Goal: Task Accomplishment & Management: Contribute content

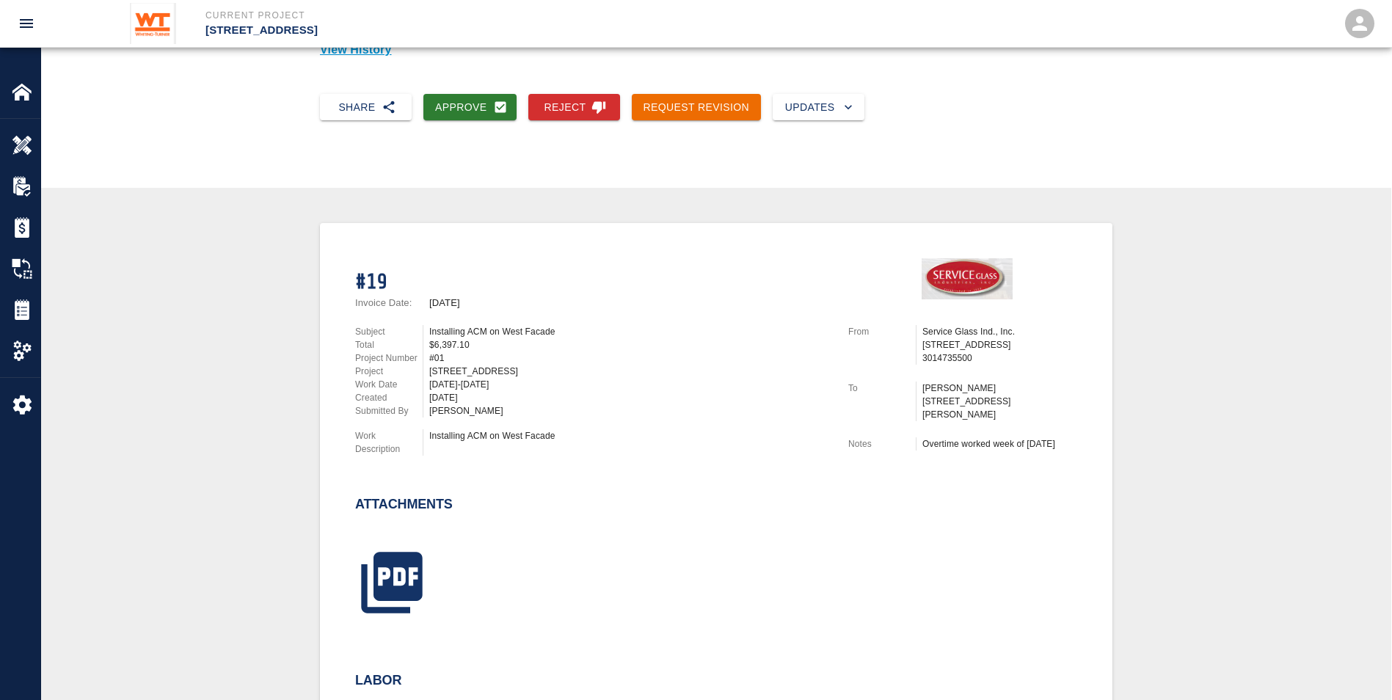
scroll to position [147, 0]
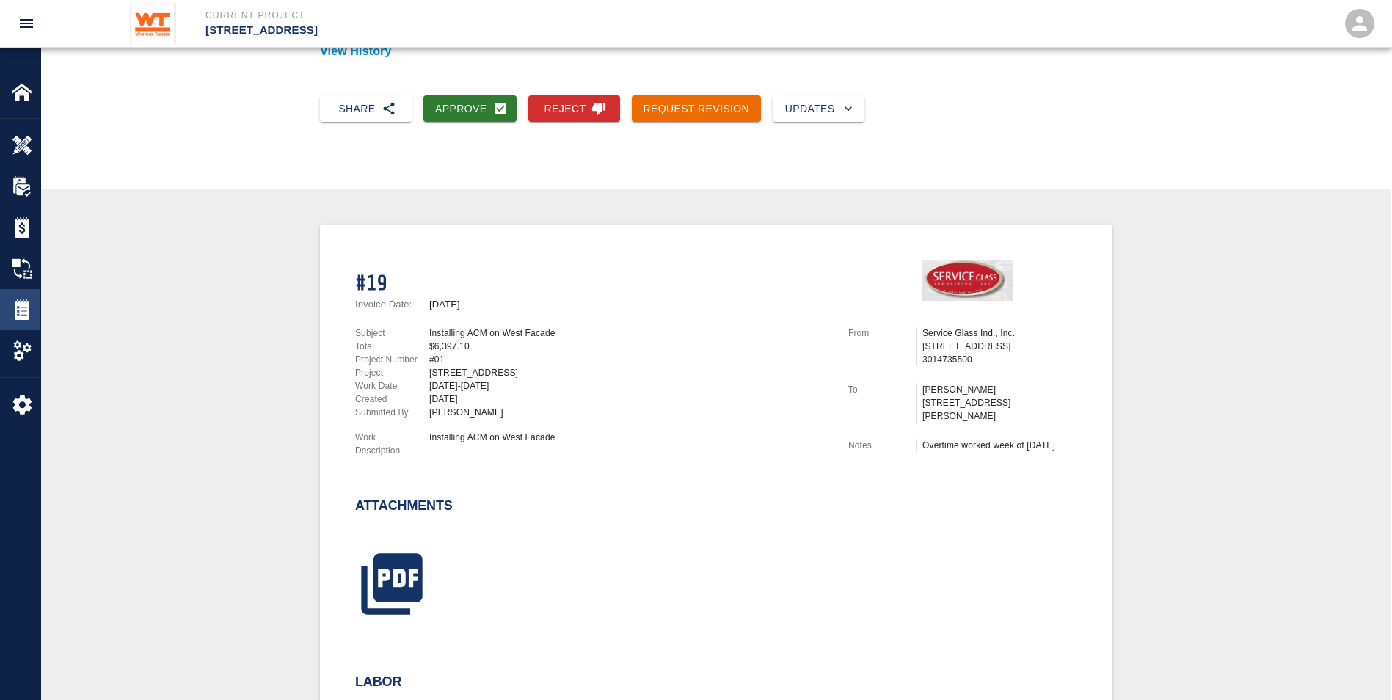
click at [18, 304] on img at bounding box center [22, 309] width 21 height 21
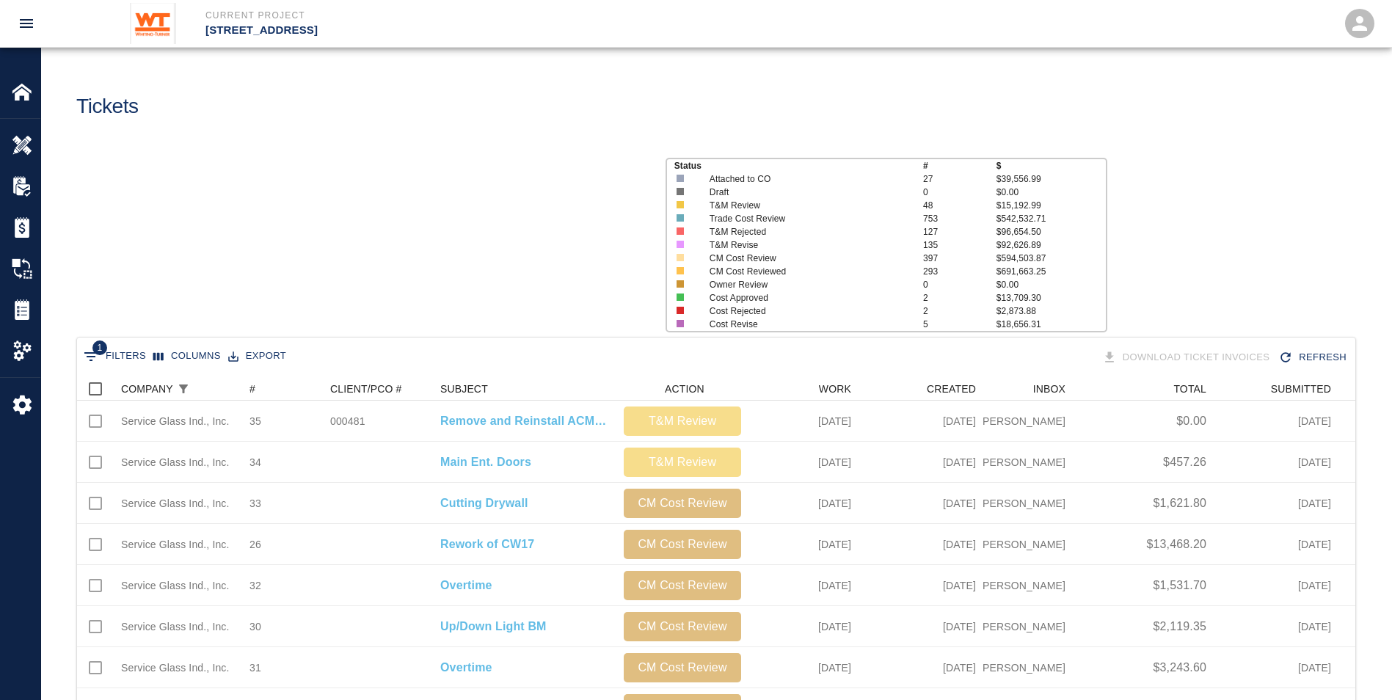
scroll to position [834, 1267]
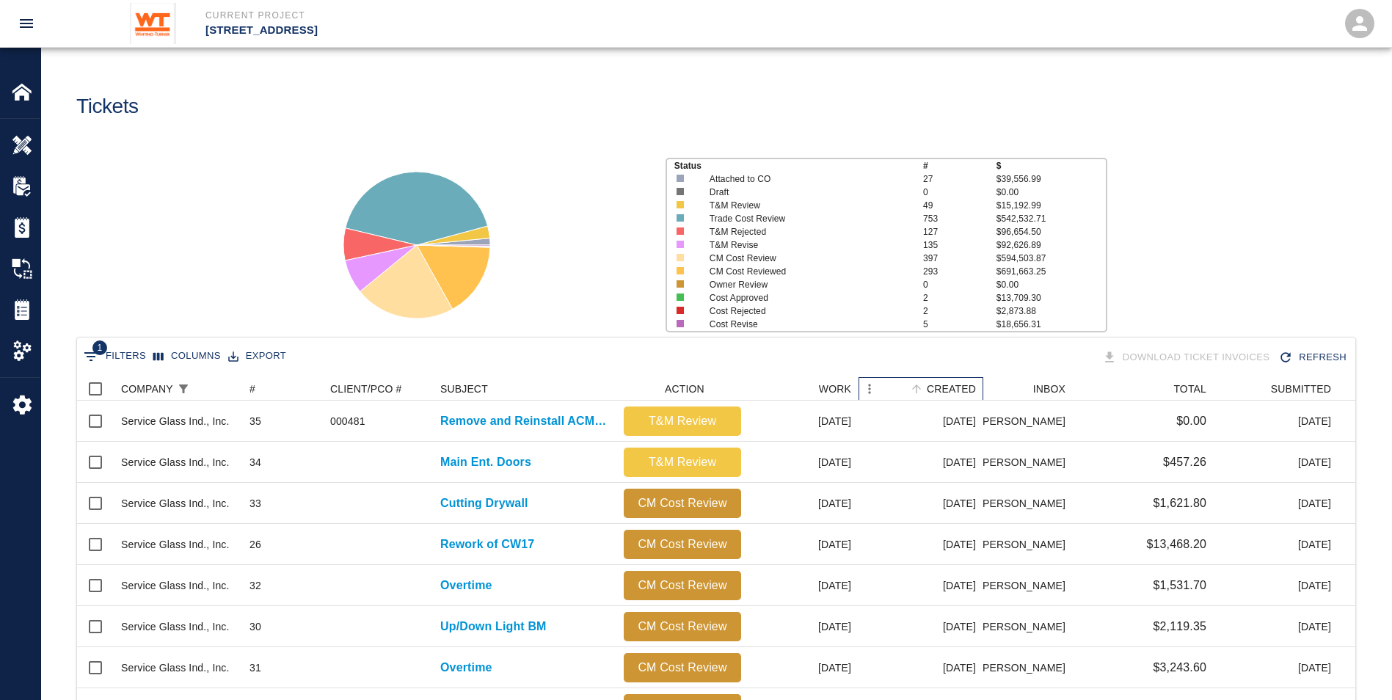
click at [955, 387] on div "CREATED" at bounding box center [951, 388] width 49 height 23
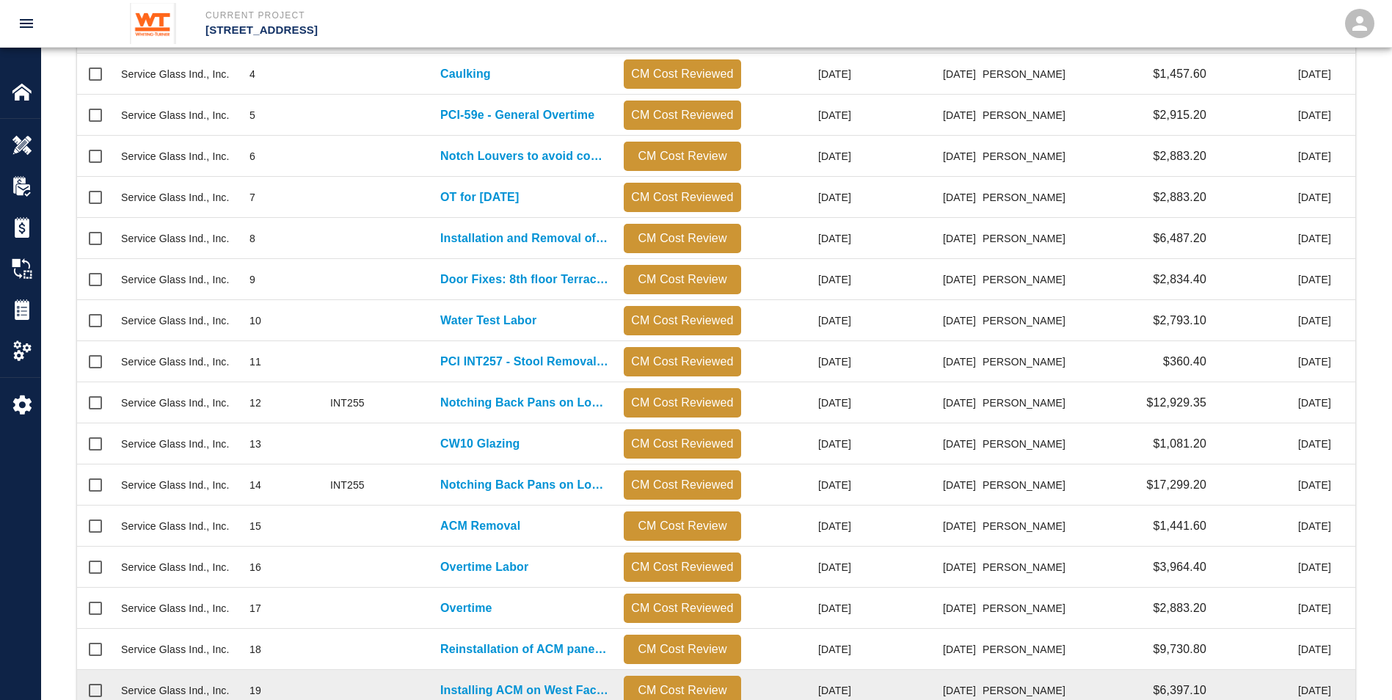
scroll to position [597, 0]
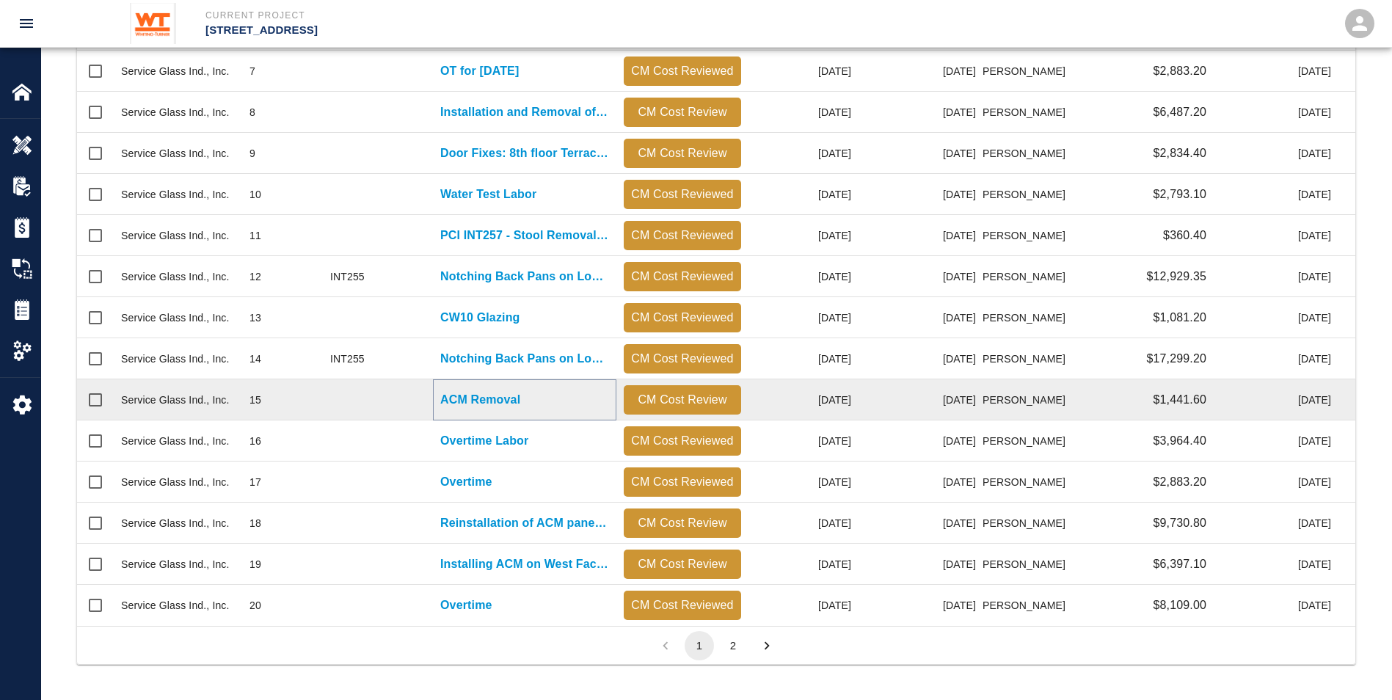
click at [470, 391] on p "ACM Removal" at bounding box center [480, 400] width 80 height 18
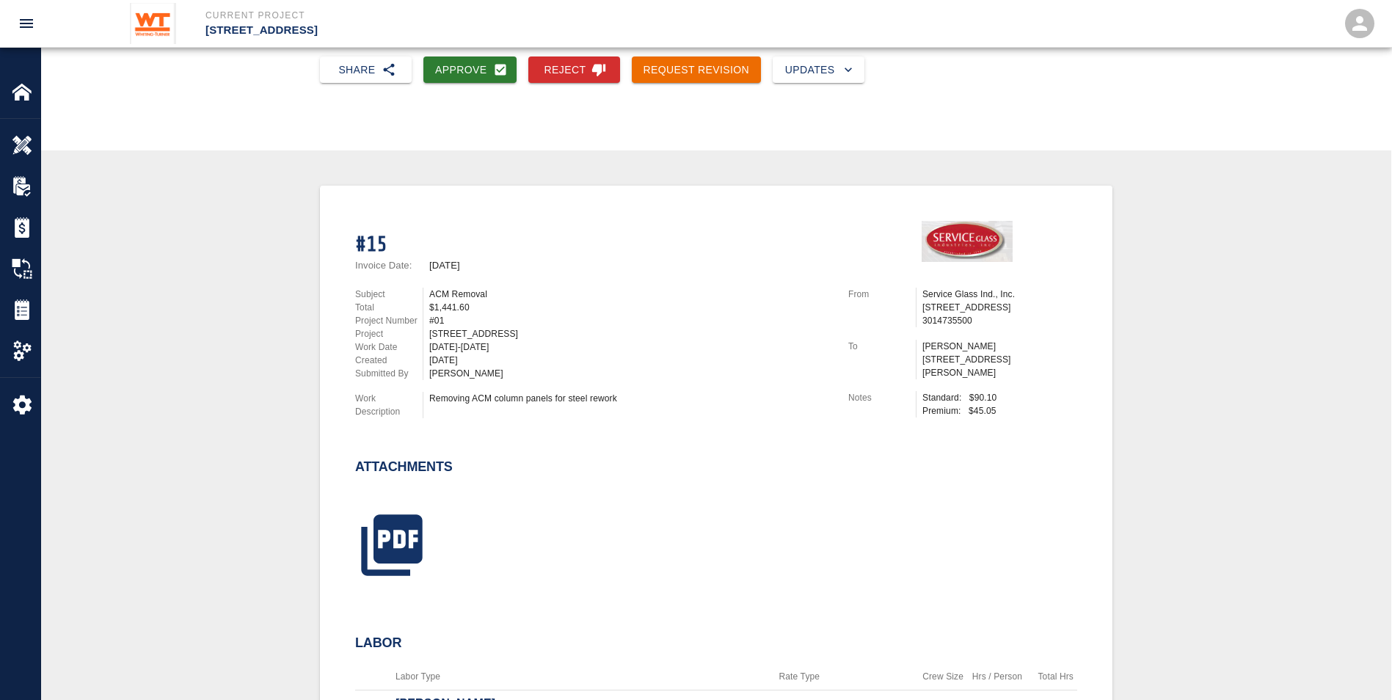
scroll to position [220, 0]
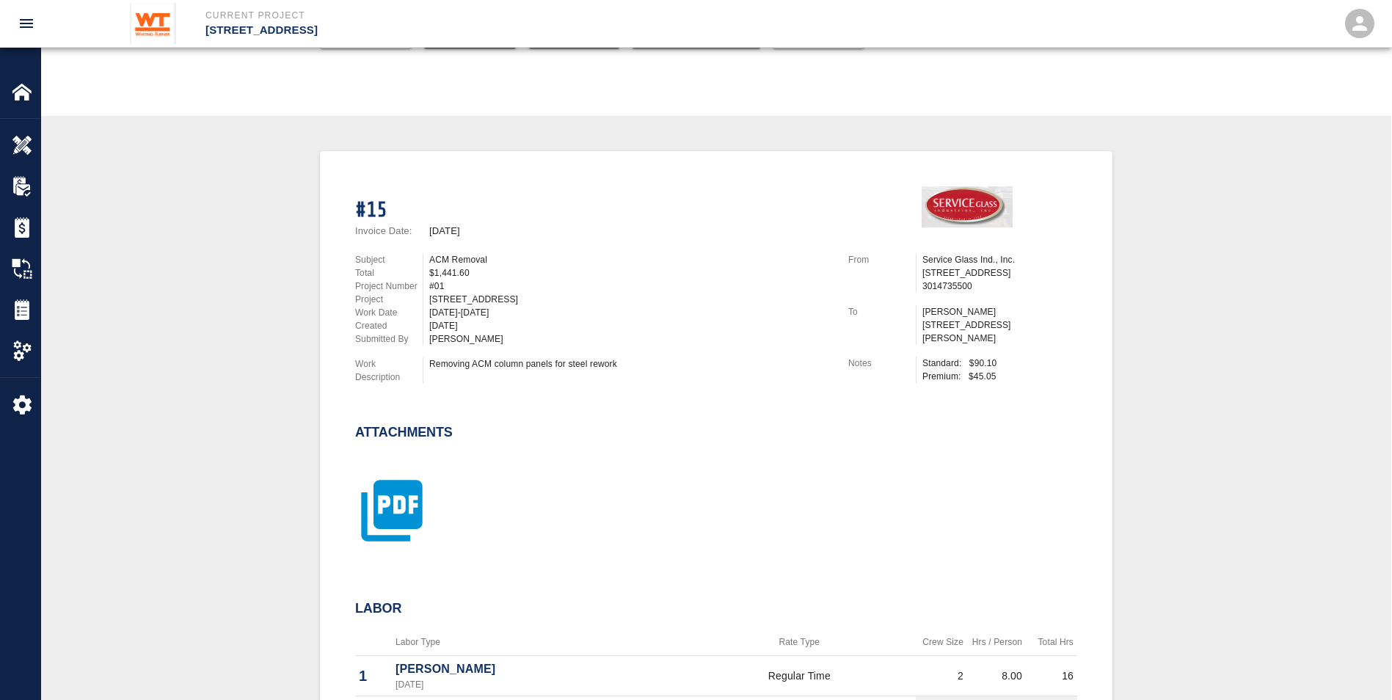
click at [400, 497] on icon "button" at bounding box center [391, 510] width 73 height 73
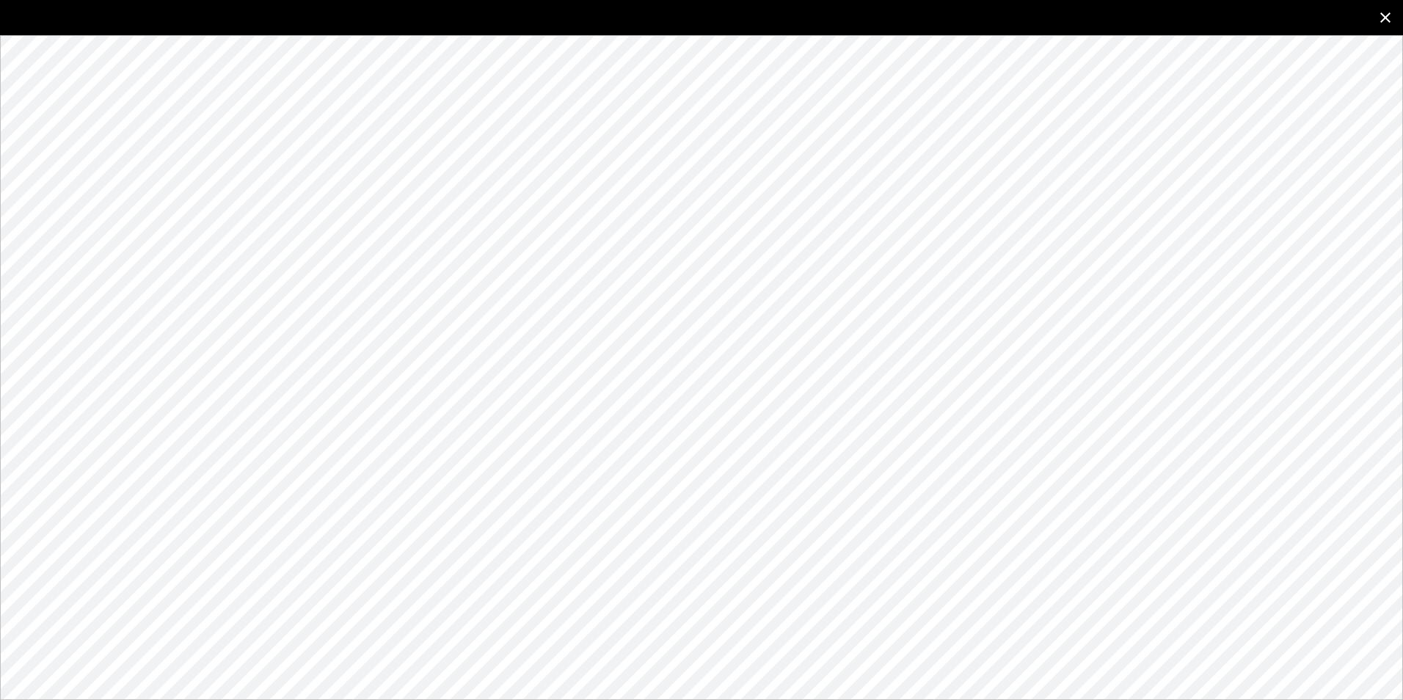
click at [1380, 7] on button "close" at bounding box center [1385, 17] width 35 height 35
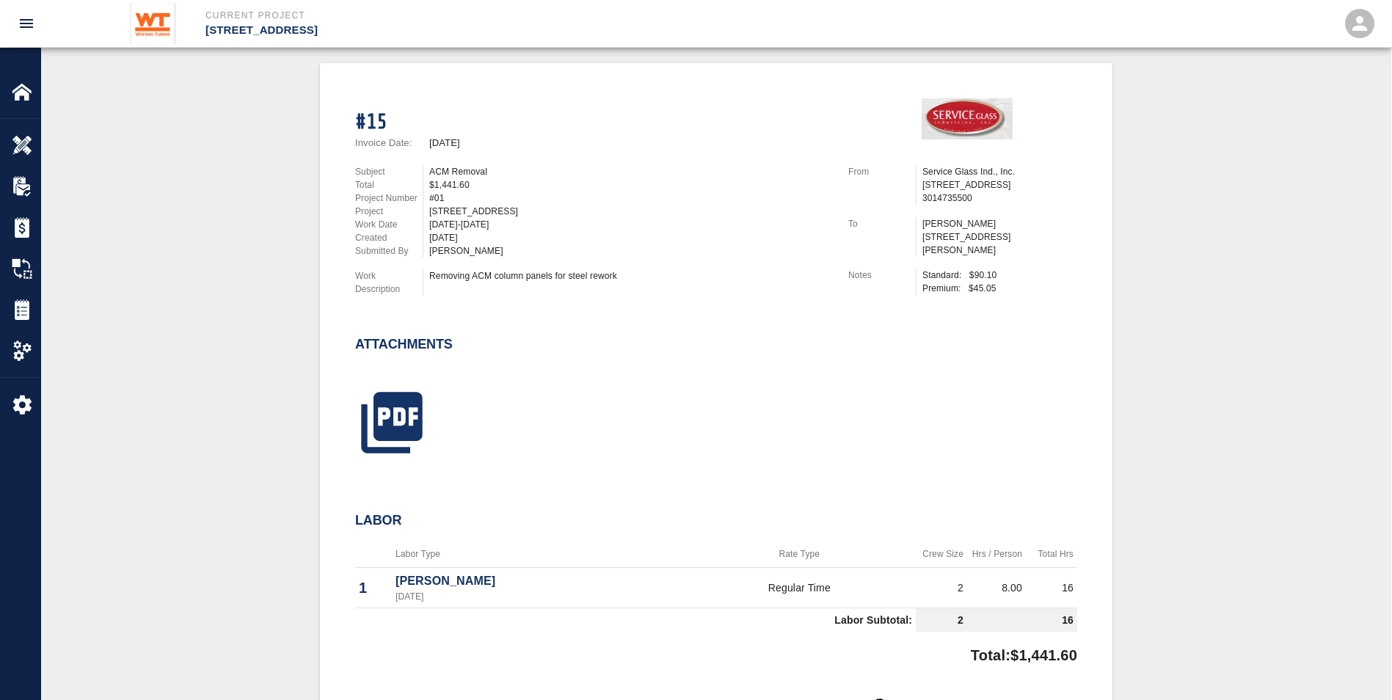
scroll to position [440, 0]
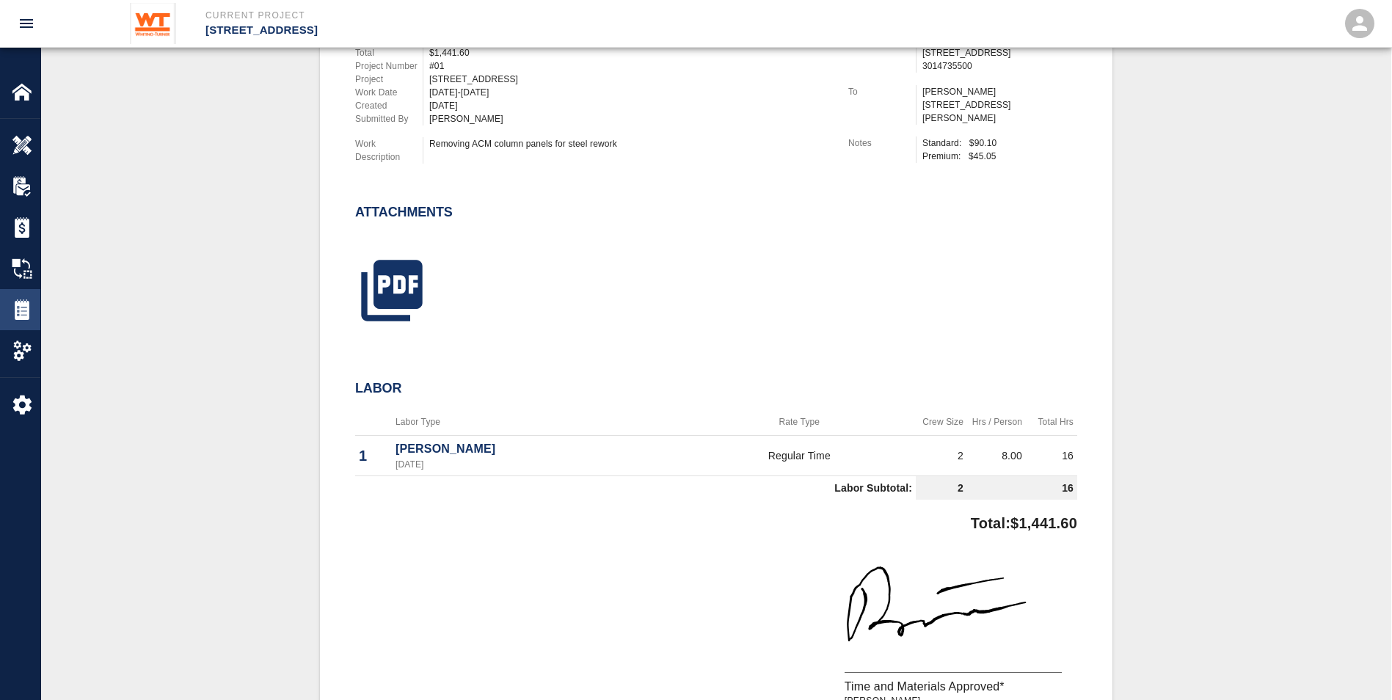
click at [18, 300] on img at bounding box center [22, 309] width 21 height 21
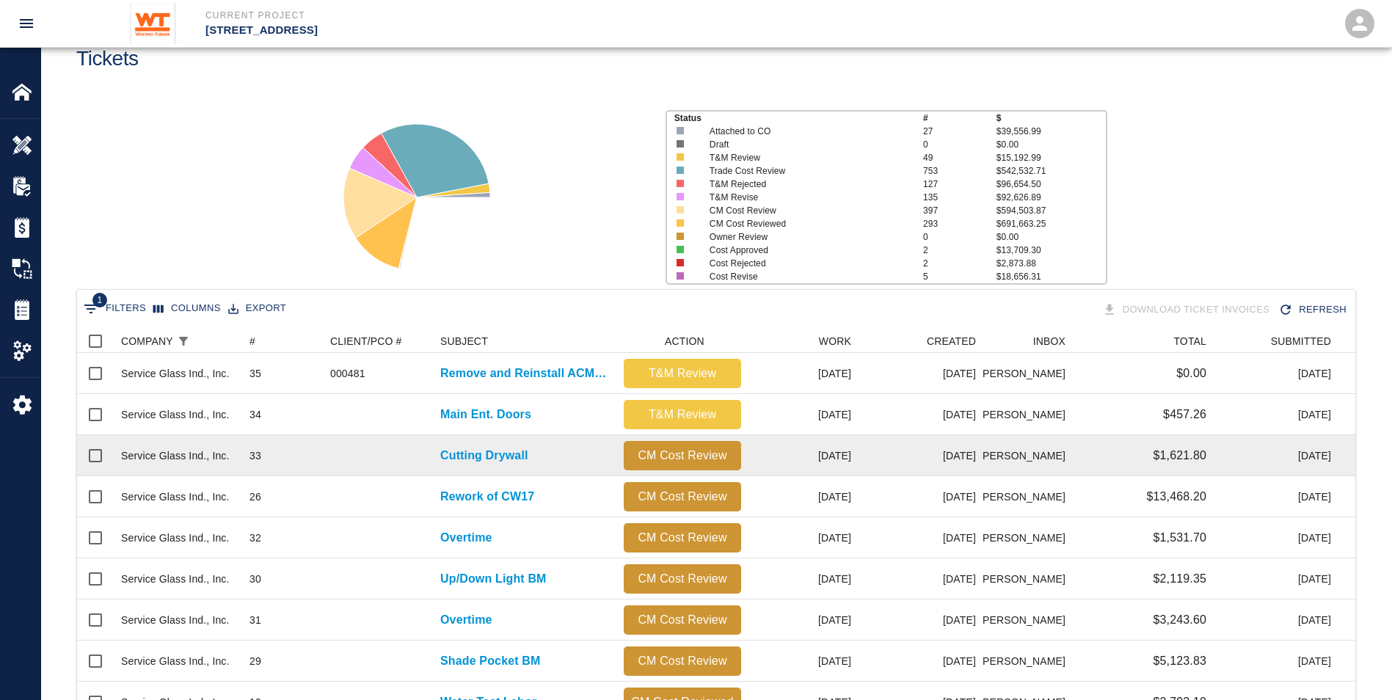
scroll to position [73, 0]
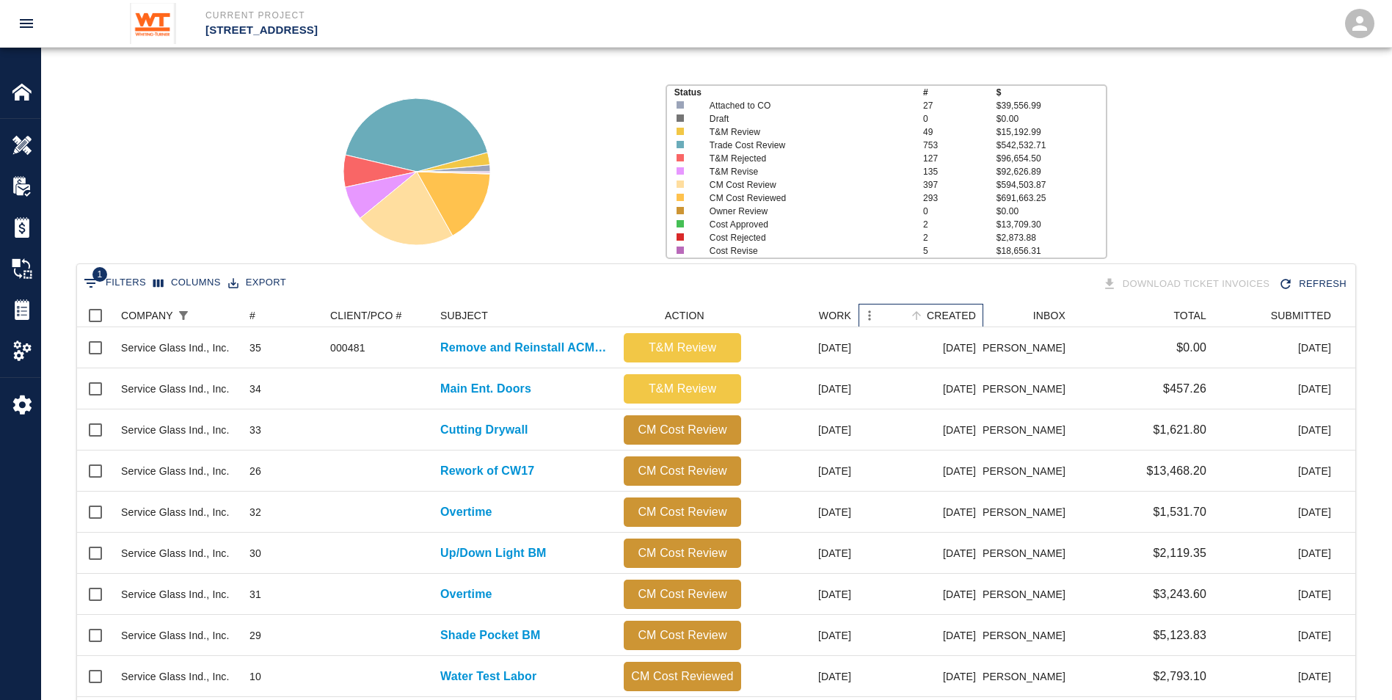
click at [948, 318] on div "CREATED" at bounding box center [951, 315] width 49 height 23
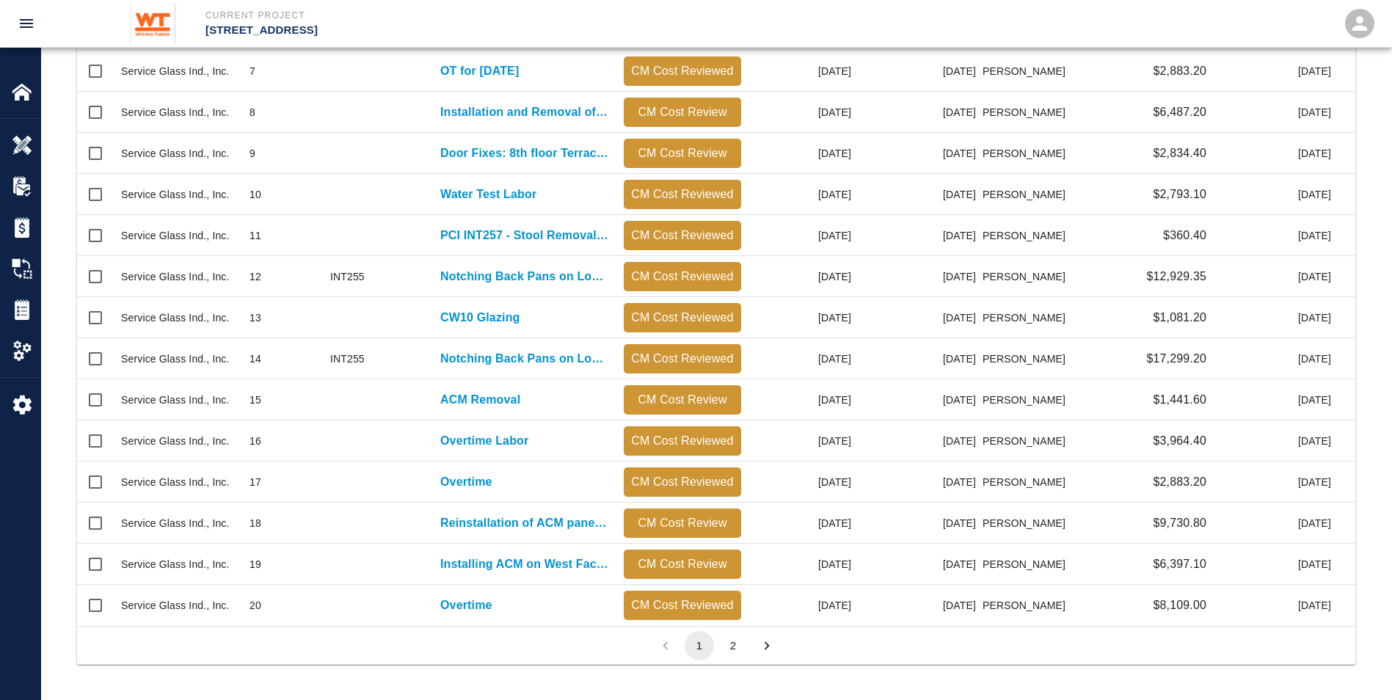
drag, startPoint x: 726, startPoint y: 641, endPoint x: 492, endPoint y: 644, distance: 234.1
click at [726, 641] on button "2" at bounding box center [732, 645] width 29 height 29
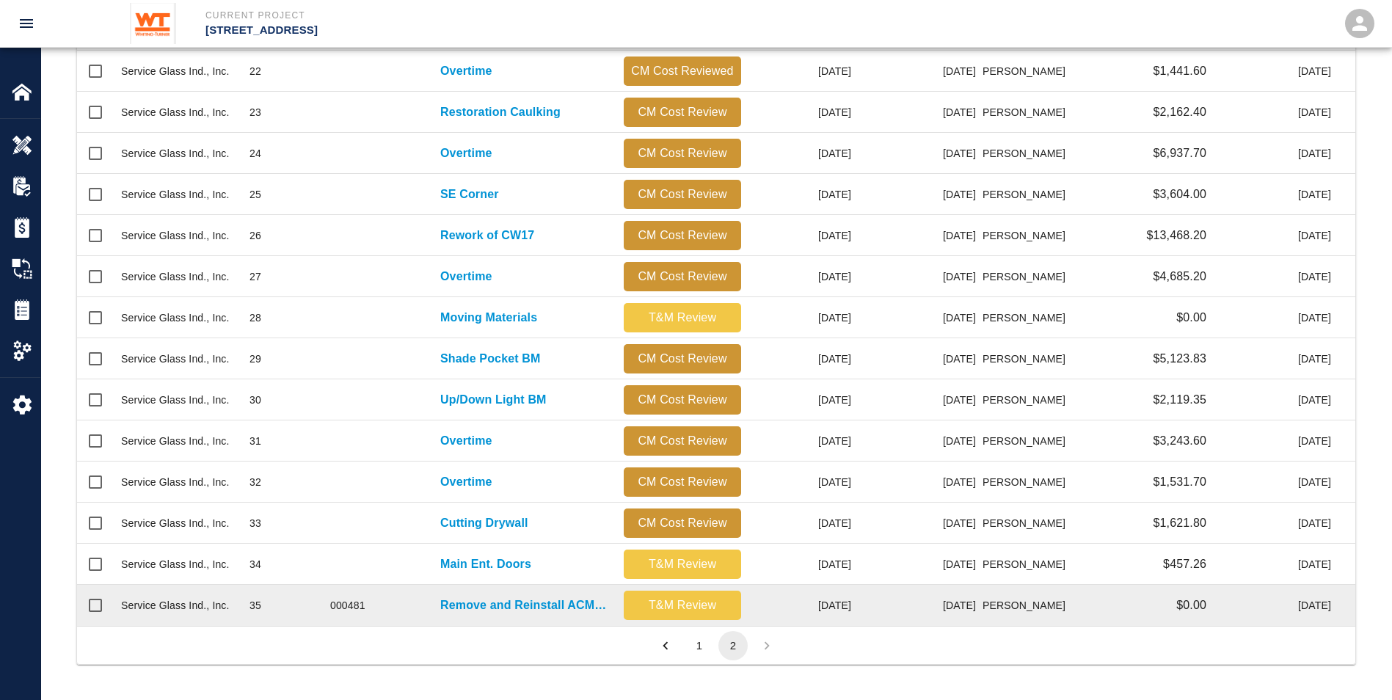
scroll to position [629, 1267]
click at [460, 600] on p "Remove and Reinstall ACM Panels for Cameras" at bounding box center [524, 606] width 169 height 18
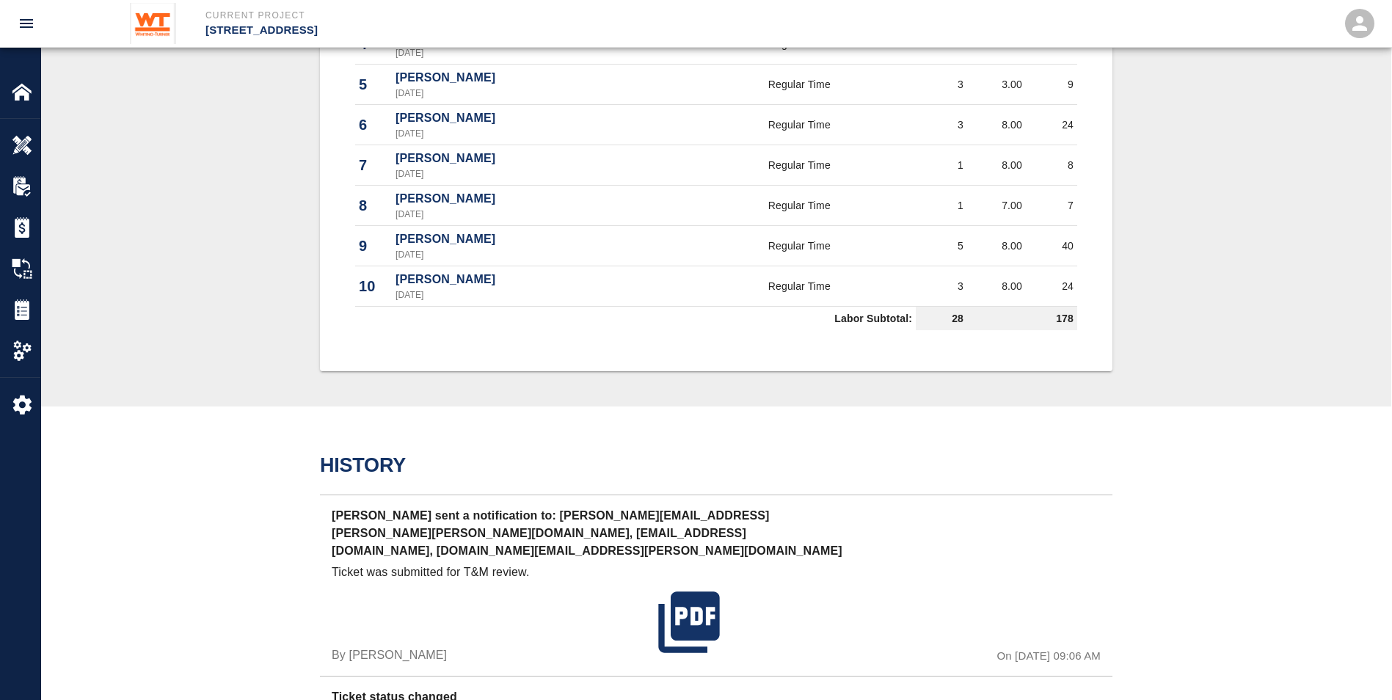
scroll to position [974, 0]
click at [476, 526] on p "[PERSON_NAME] sent a notification to: [PERSON_NAME][EMAIL_ADDRESS][PERSON_NAME]…" at bounding box center [588, 534] width 513 height 57
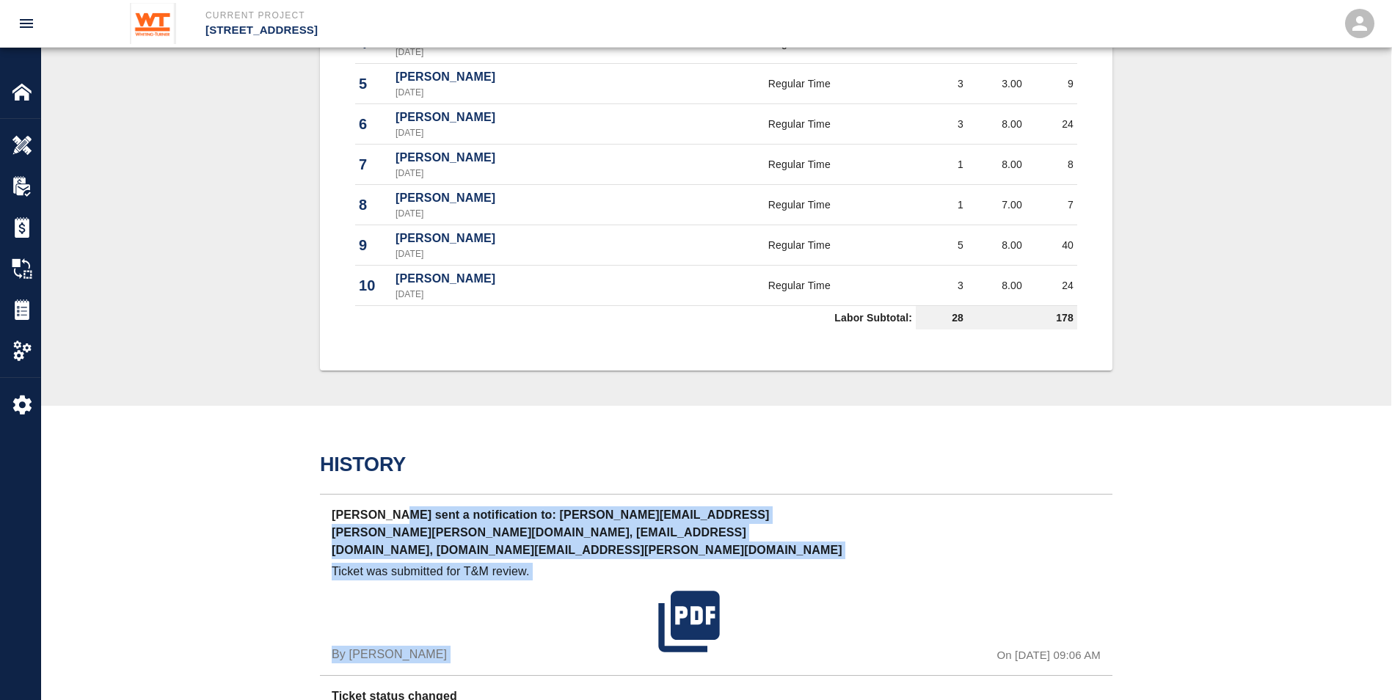
drag, startPoint x: 689, startPoint y: 528, endPoint x: 396, endPoint y: 477, distance: 297.9
click at [396, 477] on div "History [PERSON_NAME] sent a notification to: [PERSON_NAME][EMAIL_ADDRESS][PERS…" at bounding box center [716, 636] width 793 height 366
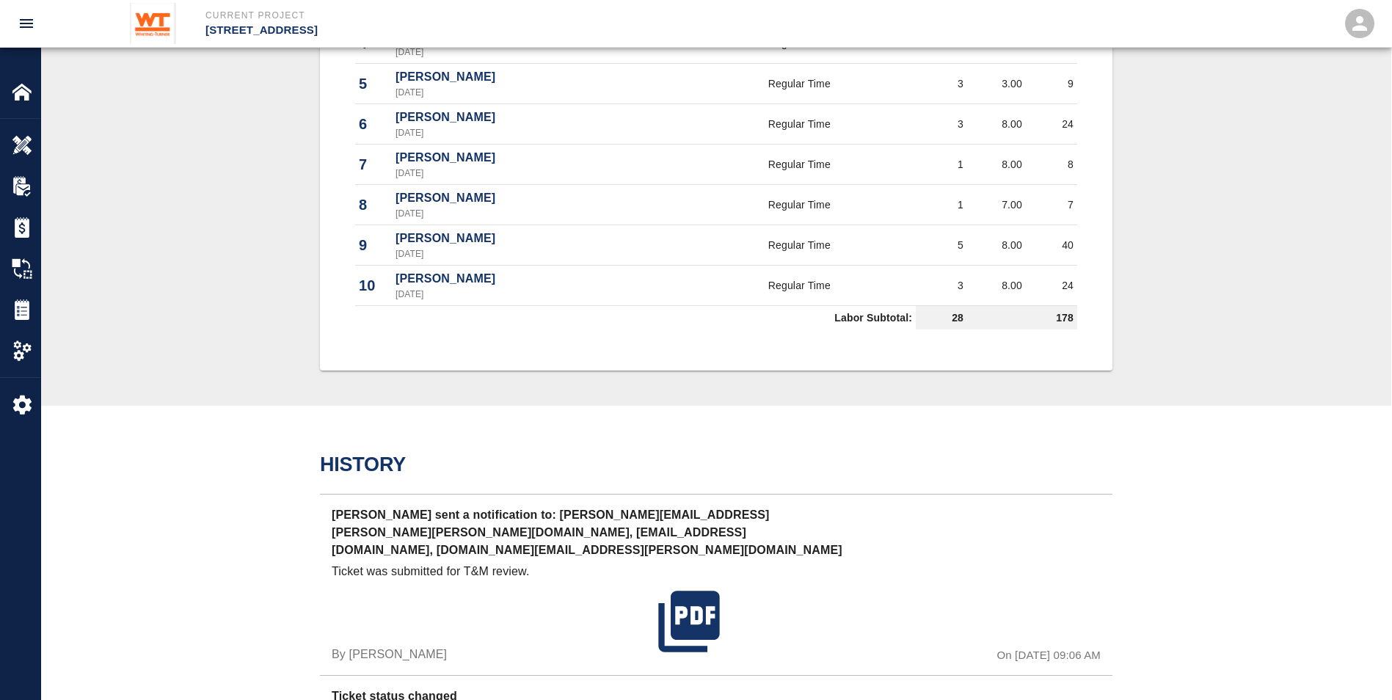
drag, startPoint x: 396, startPoint y: 477, endPoint x: 592, endPoint y: 443, distance: 199.5
click at [592, 443] on div "History [PERSON_NAME] sent a notification to: [PERSON_NAME][EMAIL_ADDRESS][PERS…" at bounding box center [716, 630] width 1350 height 448
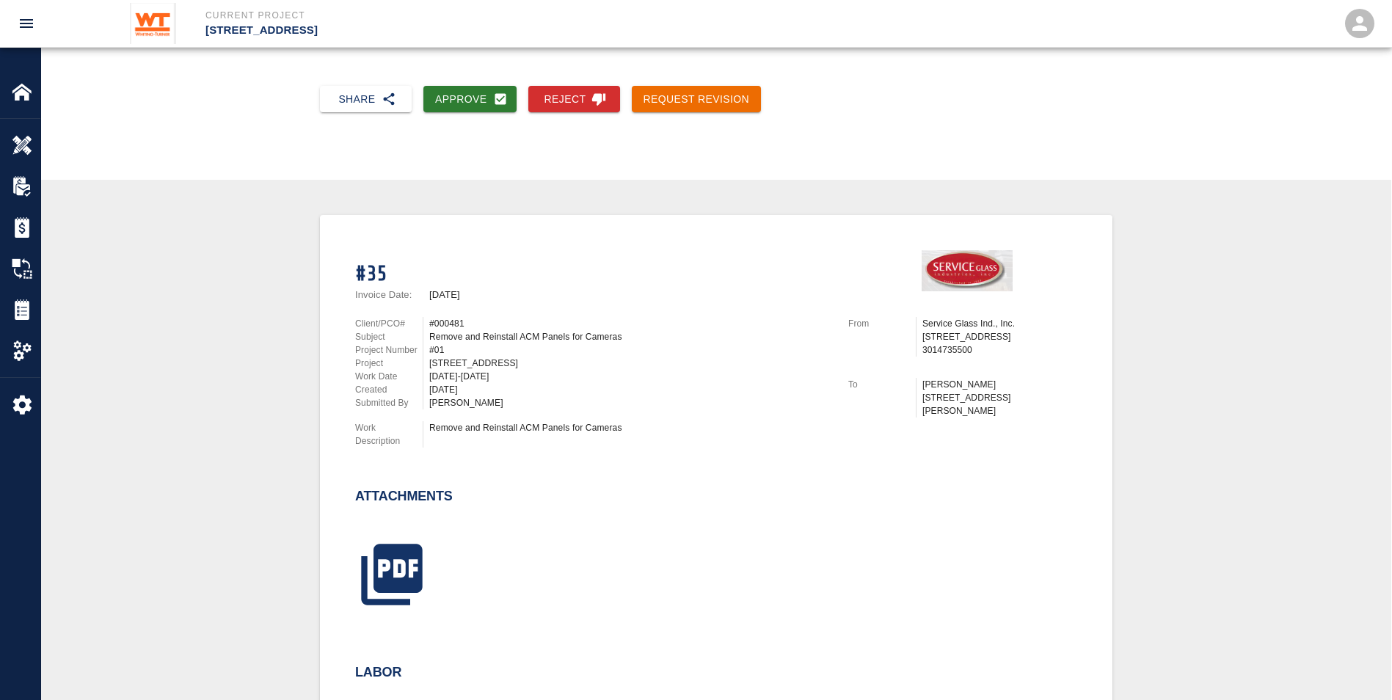
scroll to position [0, 0]
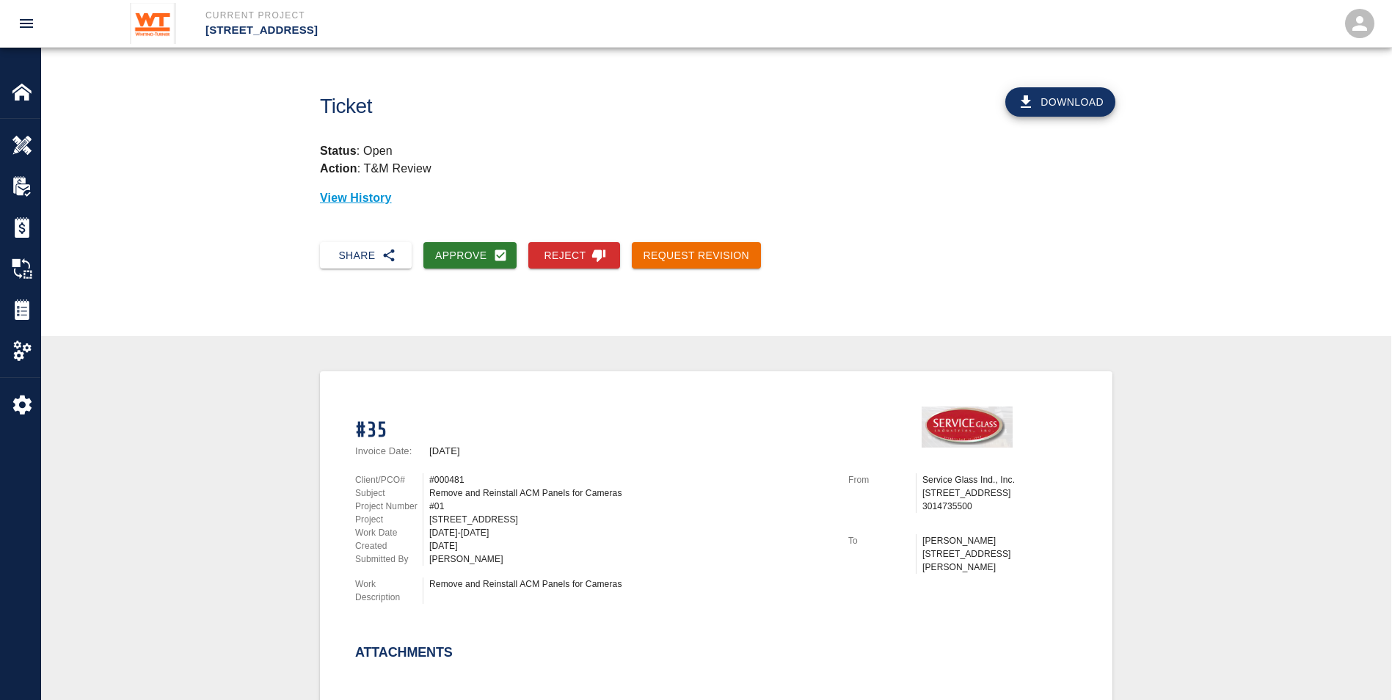
drag, startPoint x: 358, startPoint y: 254, endPoint x: 389, endPoint y: 277, distance: 38.3
click at [358, 254] on button "Share" at bounding box center [366, 255] width 92 height 27
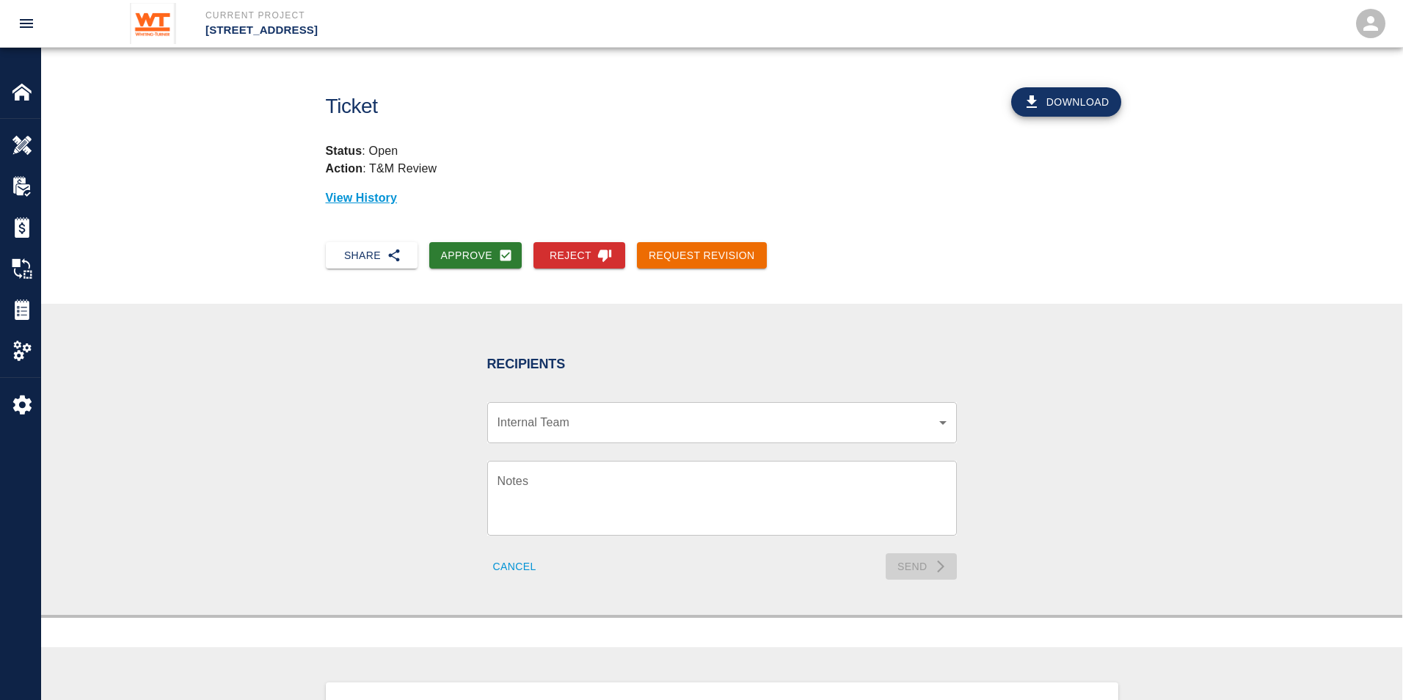
click at [547, 419] on body "Current Project [STREET_ADDRESS] Home [STREET_ADDRESS] Overview RFPs Estimates …" at bounding box center [701, 350] width 1403 height 700
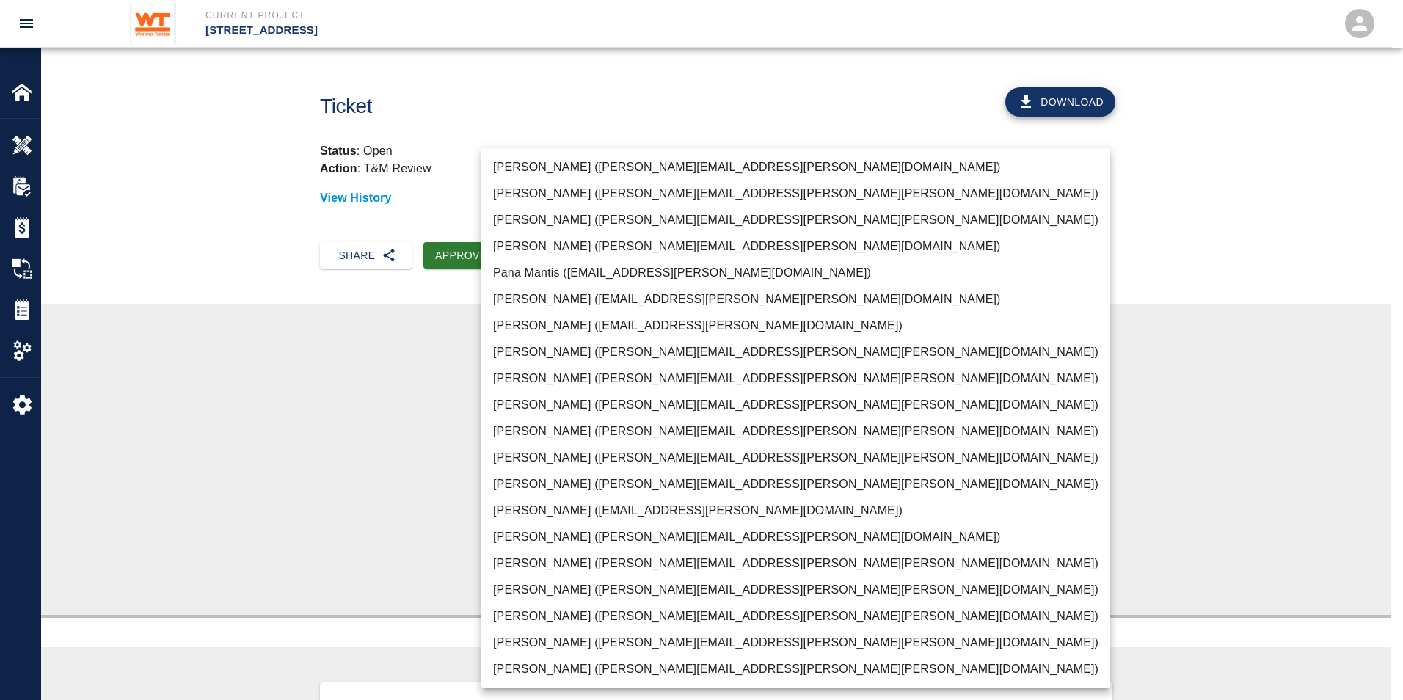
click at [548, 611] on li "[PERSON_NAME] ([PERSON_NAME][EMAIL_ADDRESS][PERSON_NAME][PERSON_NAME][DOMAIN_NA…" at bounding box center [795, 616] width 629 height 26
type input "32bad40b-bb12-40c1-a9d7-1de55074e5d0"
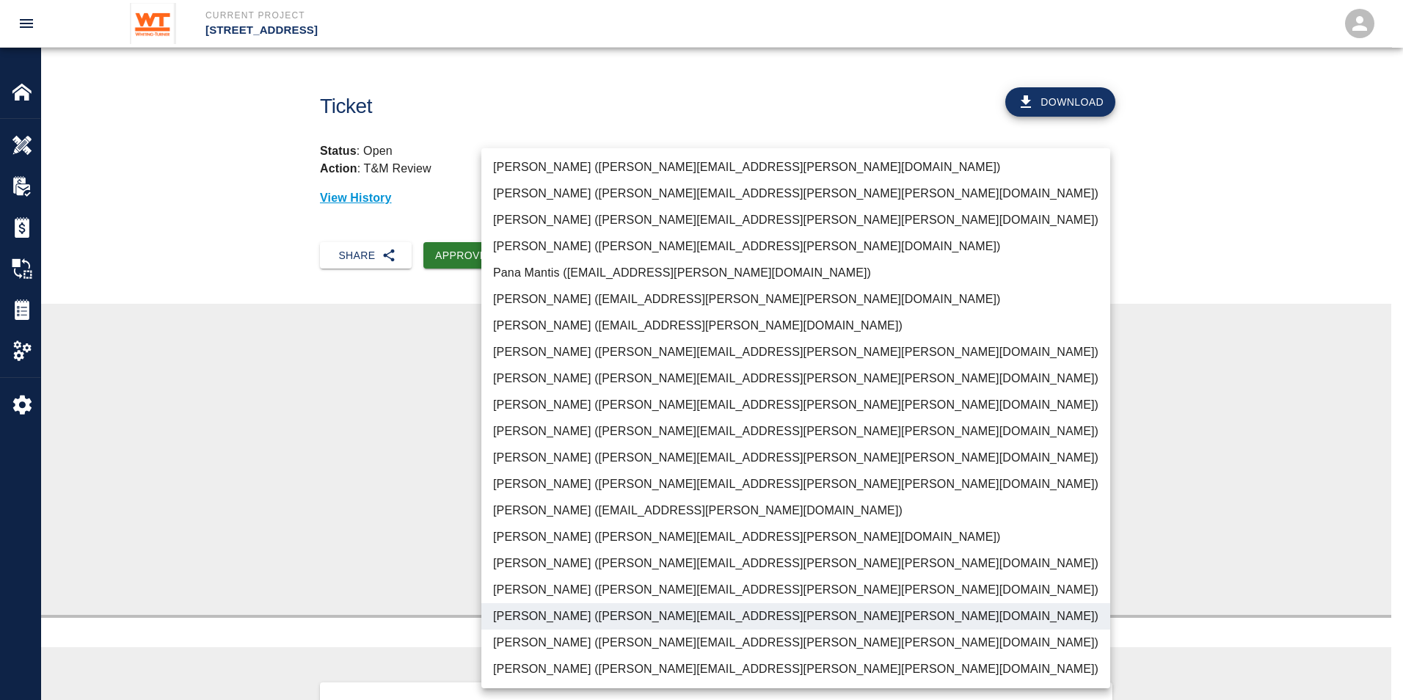
click at [412, 434] on div at bounding box center [701, 350] width 1403 height 700
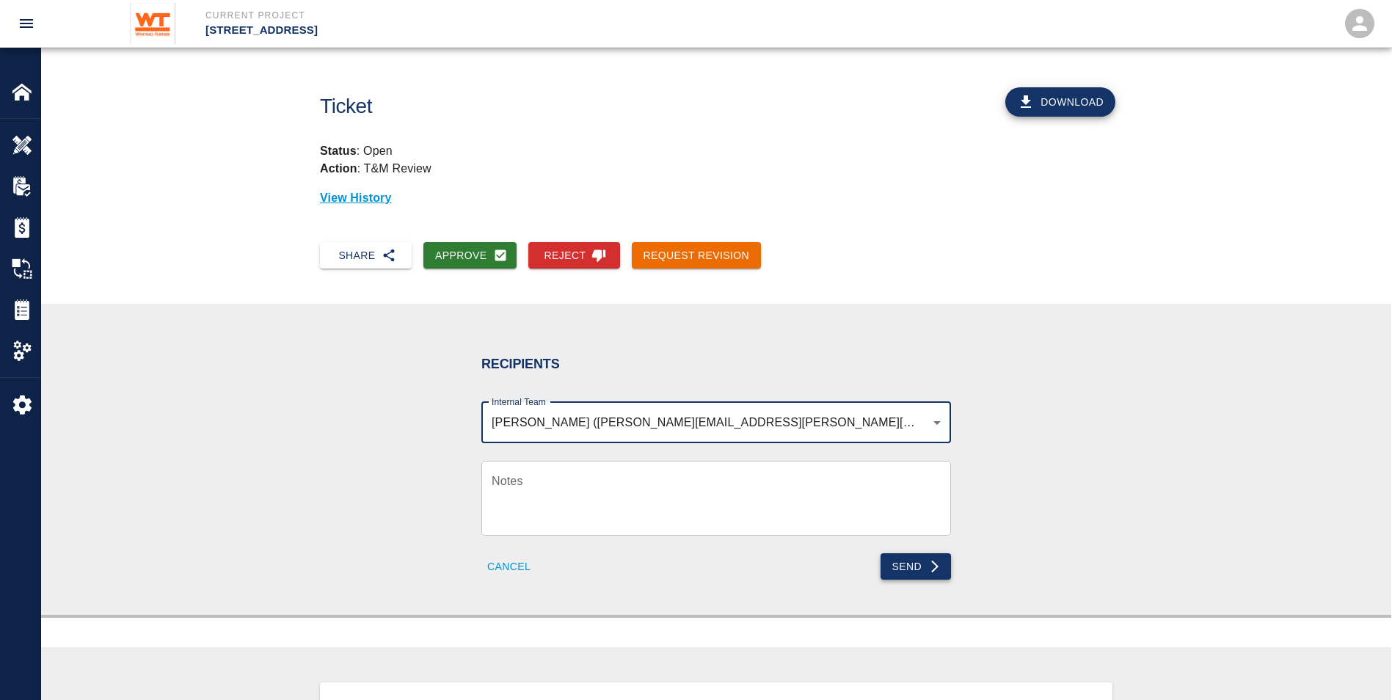
click at [909, 567] on button "Send" at bounding box center [916, 566] width 71 height 27
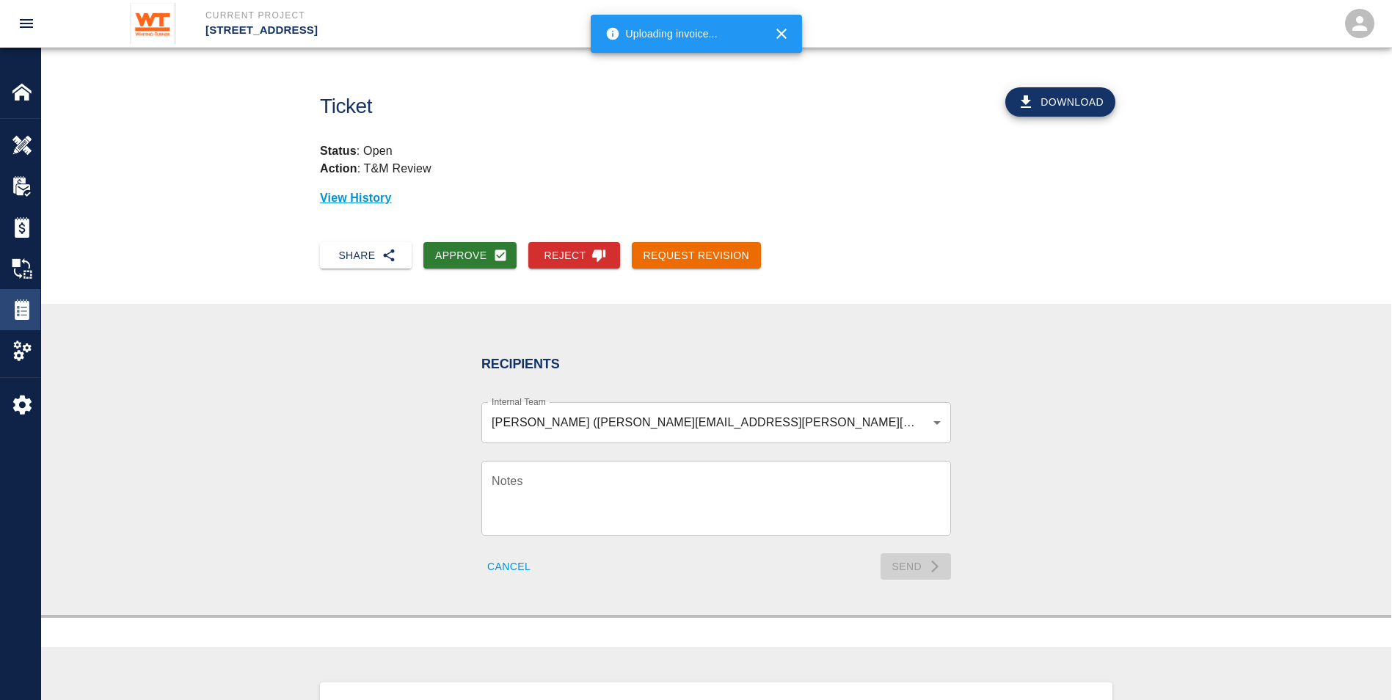
click at [14, 291] on div "Tickets" at bounding box center [20, 309] width 40 height 41
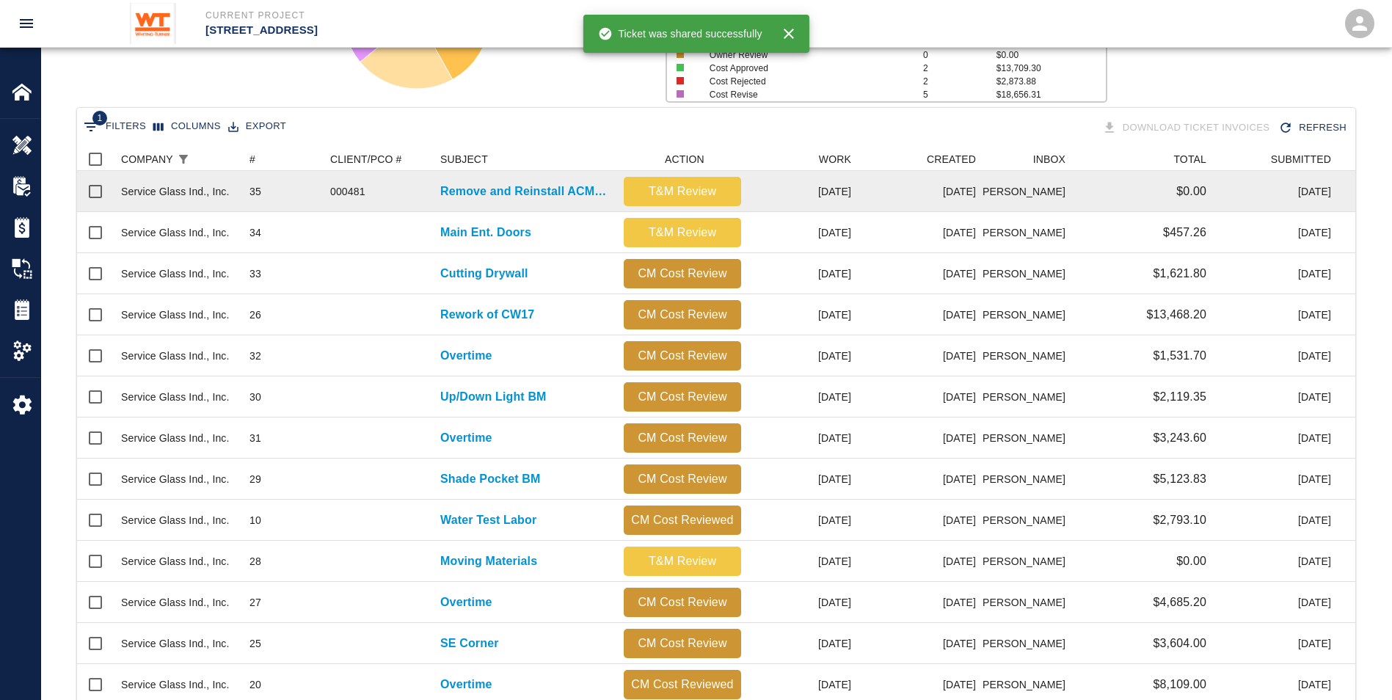
scroll to position [10, 0]
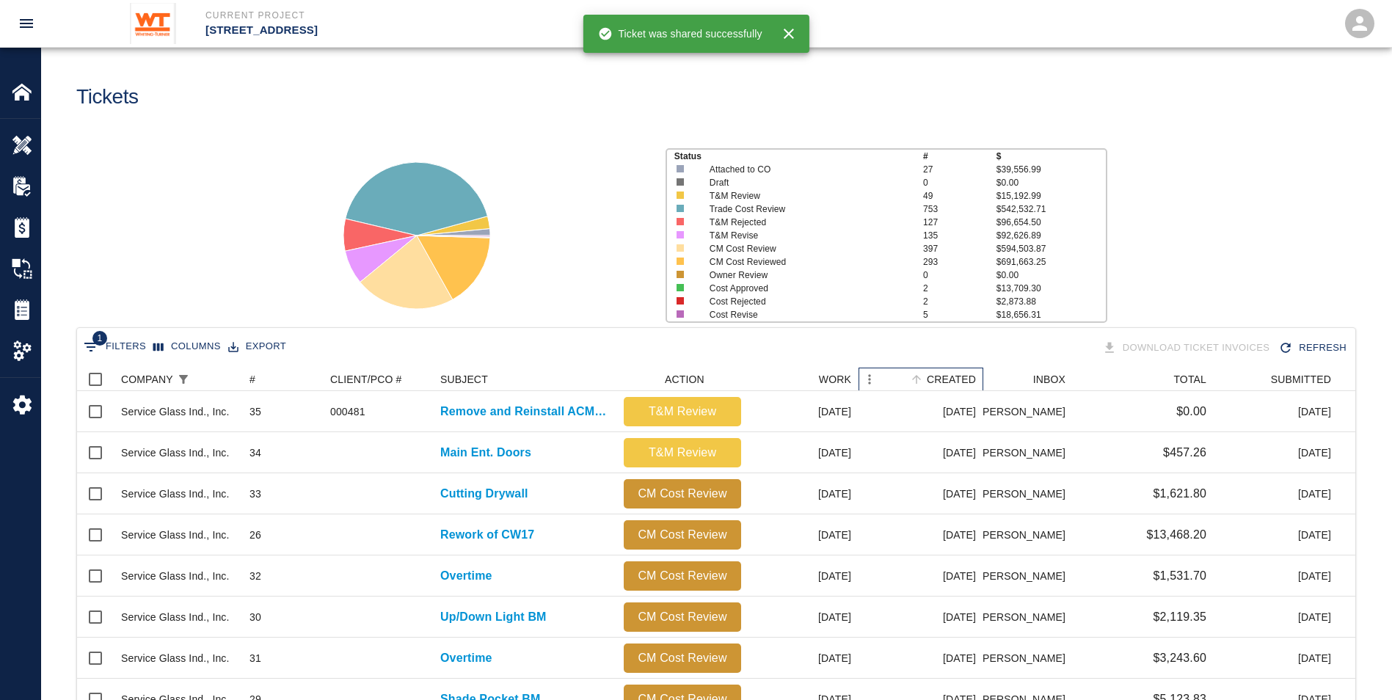
click at [944, 377] on div "CREATED" at bounding box center [951, 379] width 49 height 23
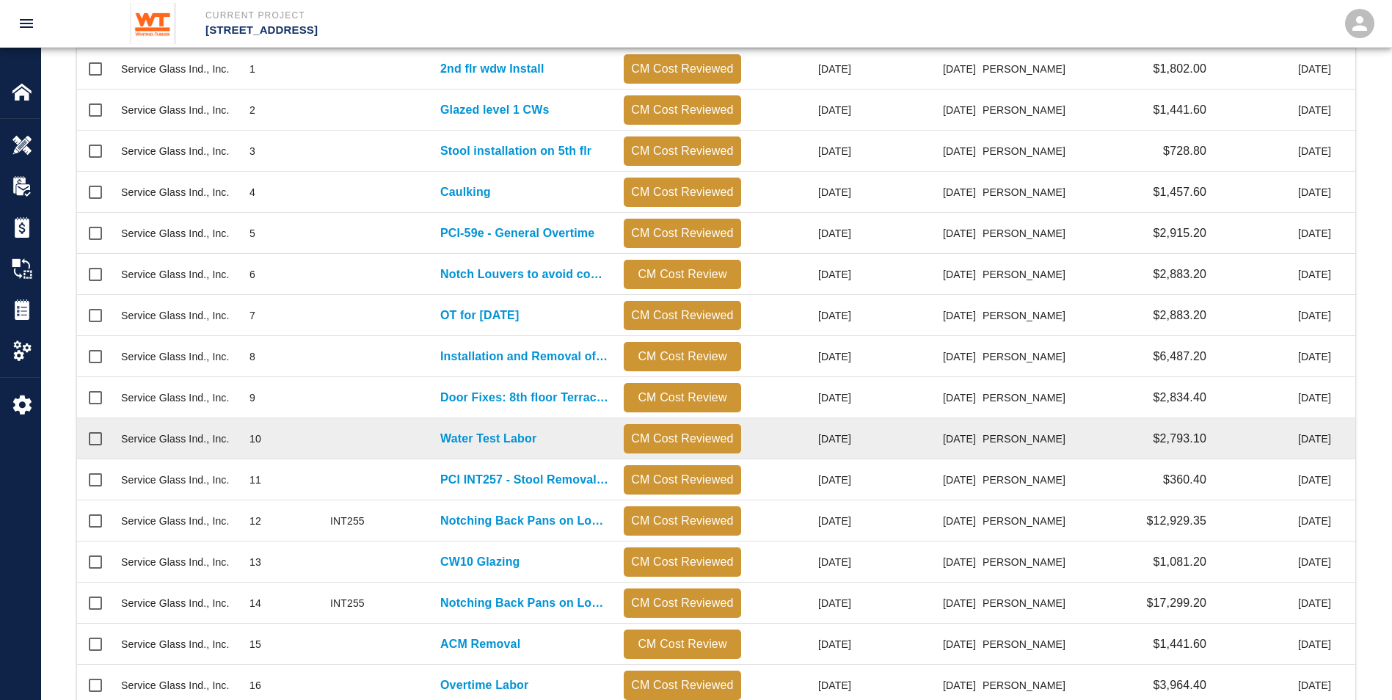
scroll to position [376, 0]
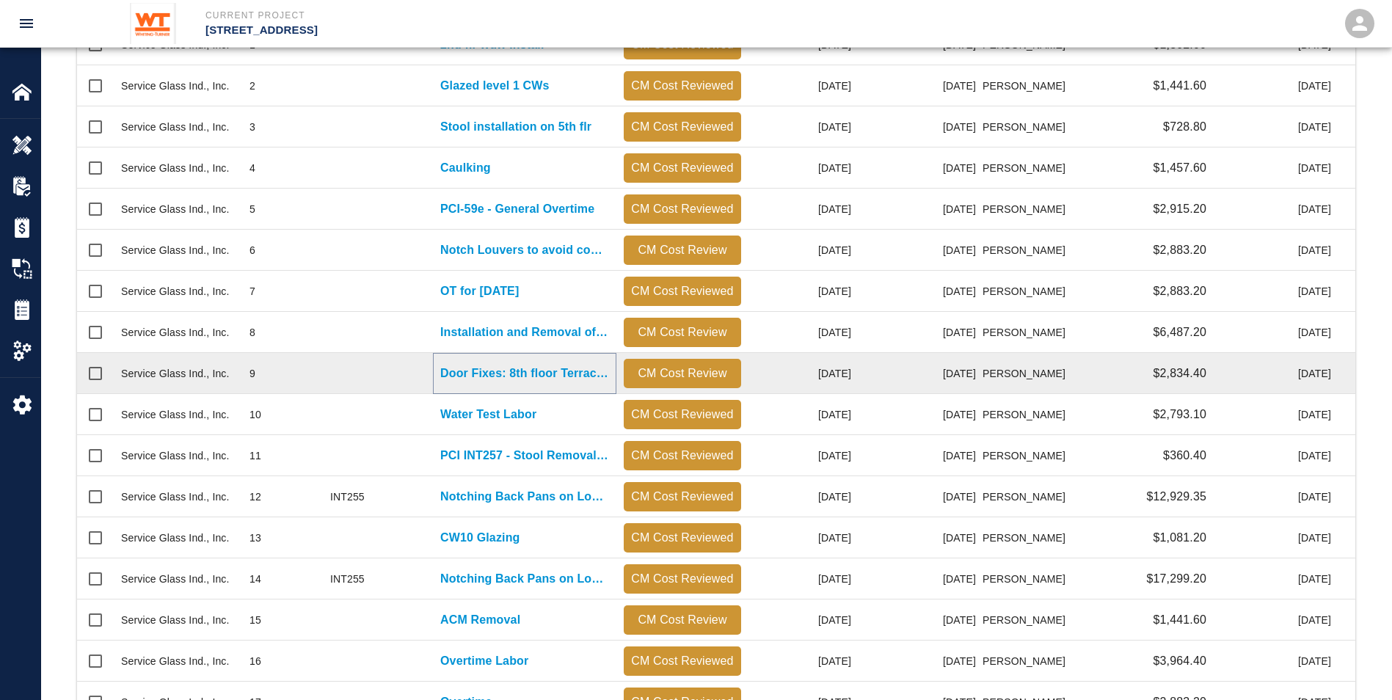
click at [465, 371] on p "Door Fixes: 8th floor Terraces" at bounding box center [524, 374] width 169 height 18
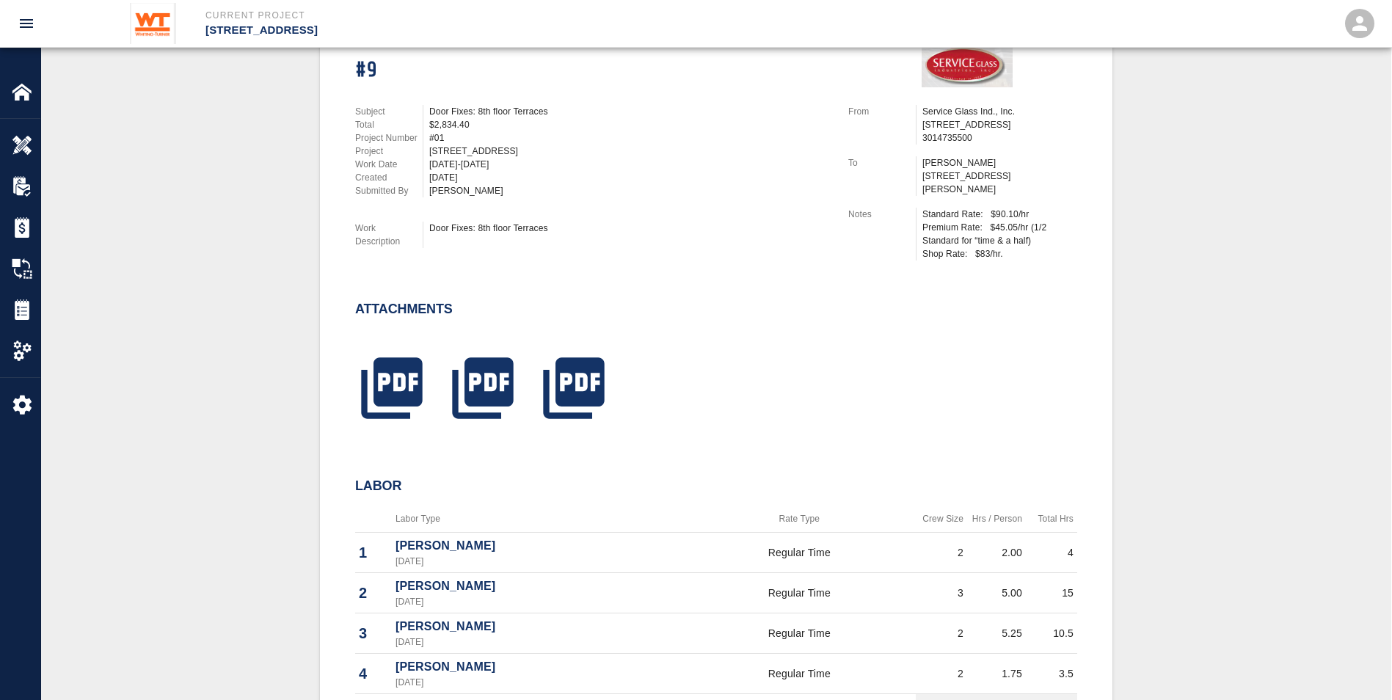
scroll to position [367, 0]
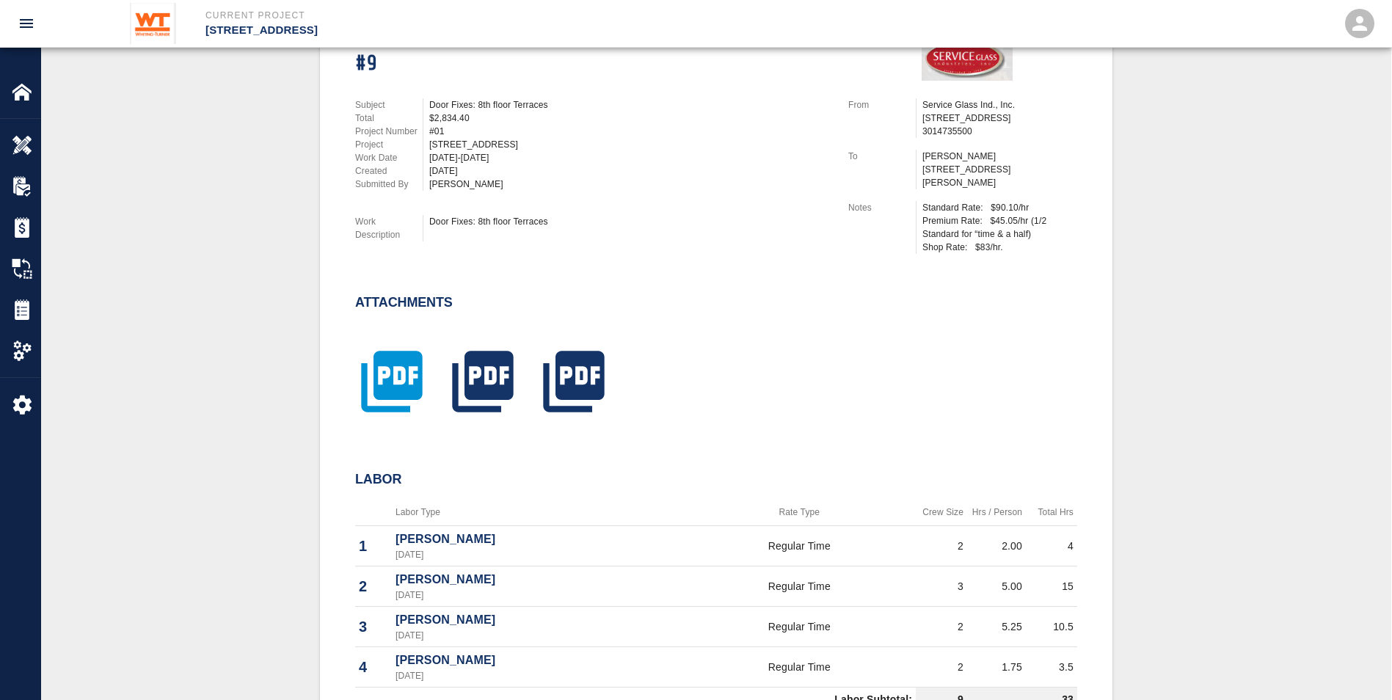
click at [392, 371] on icon "button" at bounding box center [391, 381] width 61 height 61
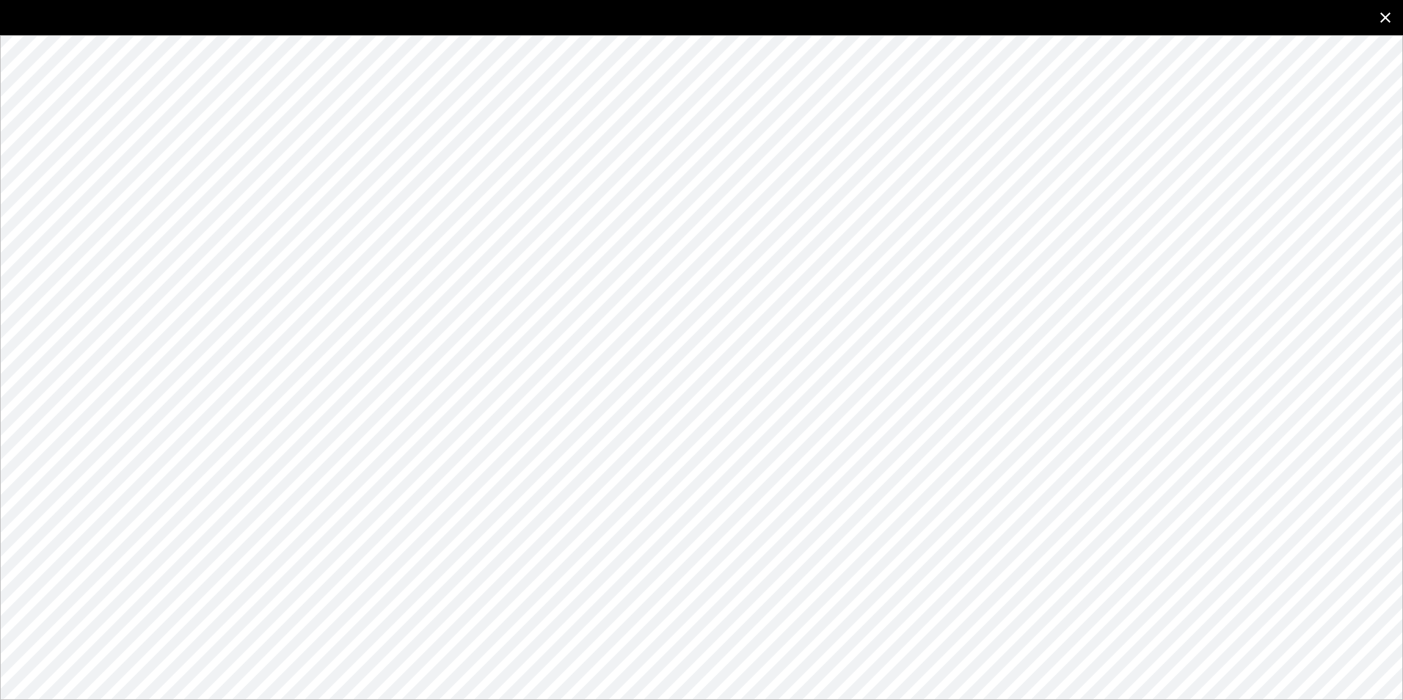
click at [1381, 17] on icon "close" at bounding box center [1386, 18] width 18 height 18
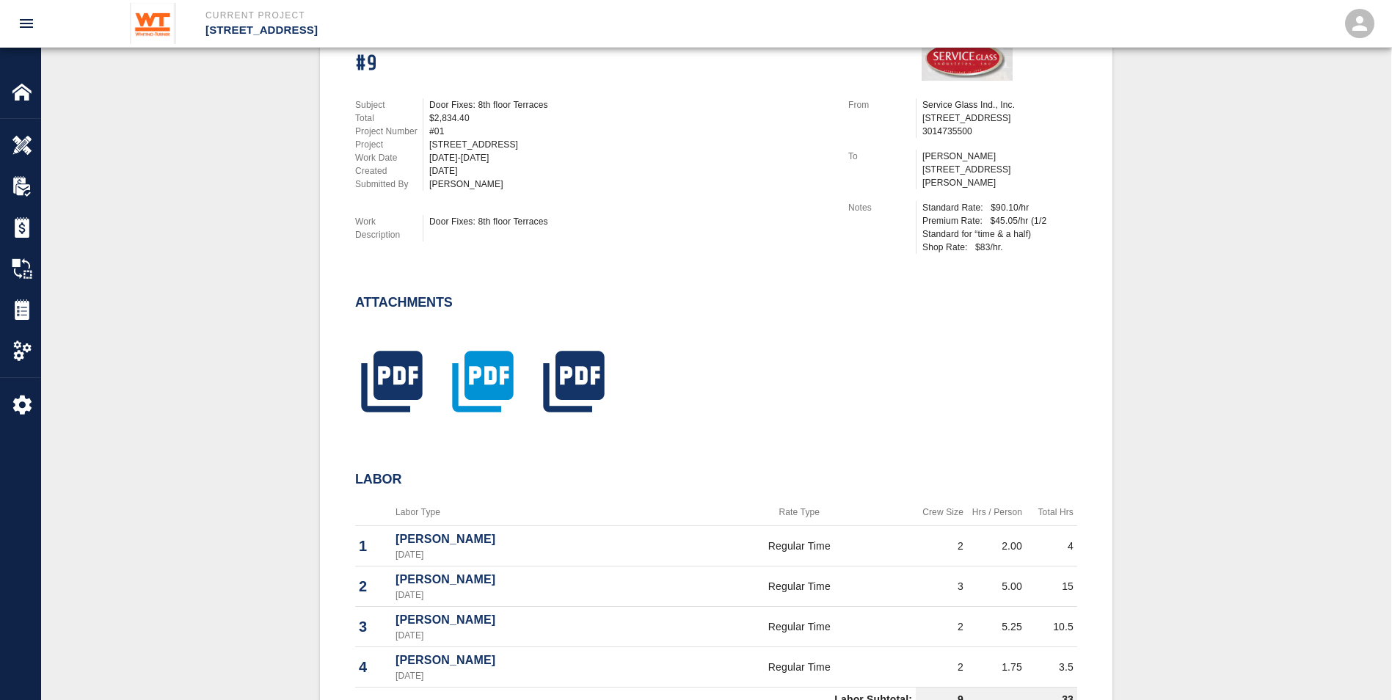
click at [497, 352] on icon "button" at bounding box center [482, 381] width 61 height 61
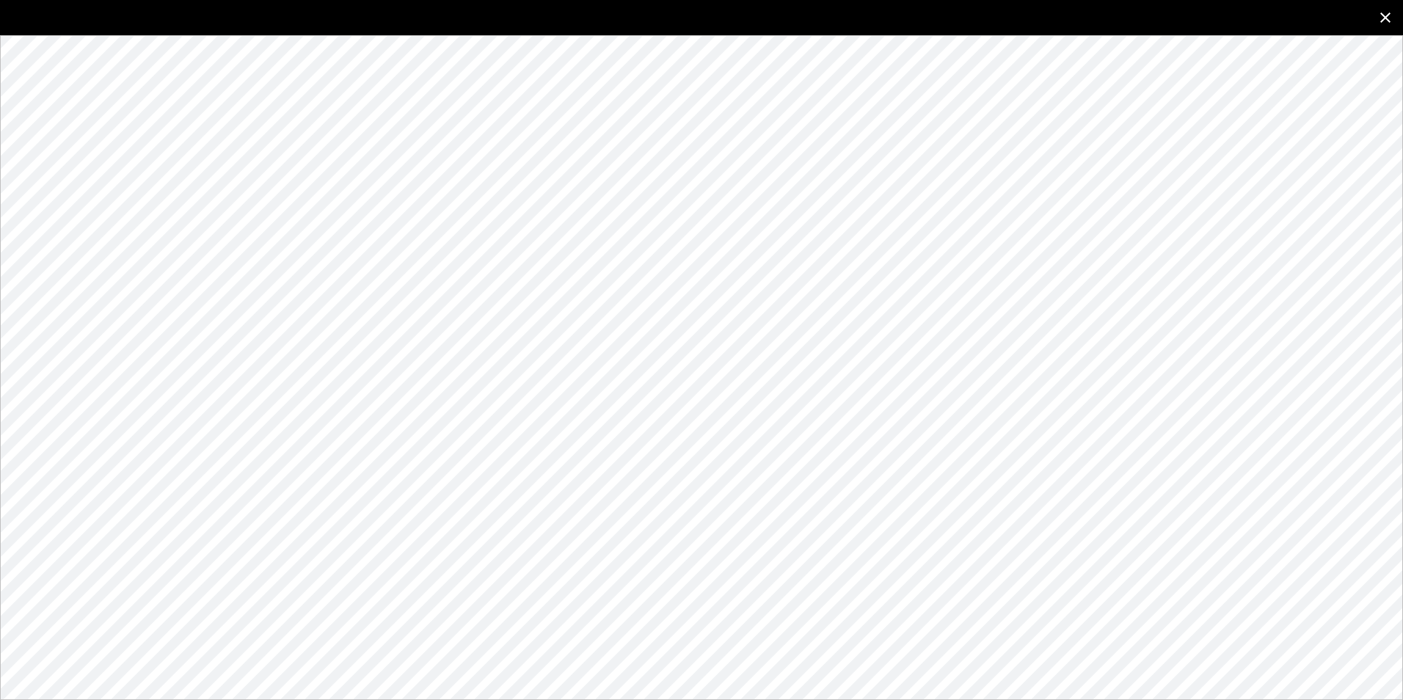
click at [1388, 18] on icon "close" at bounding box center [1386, 18] width 18 height 18
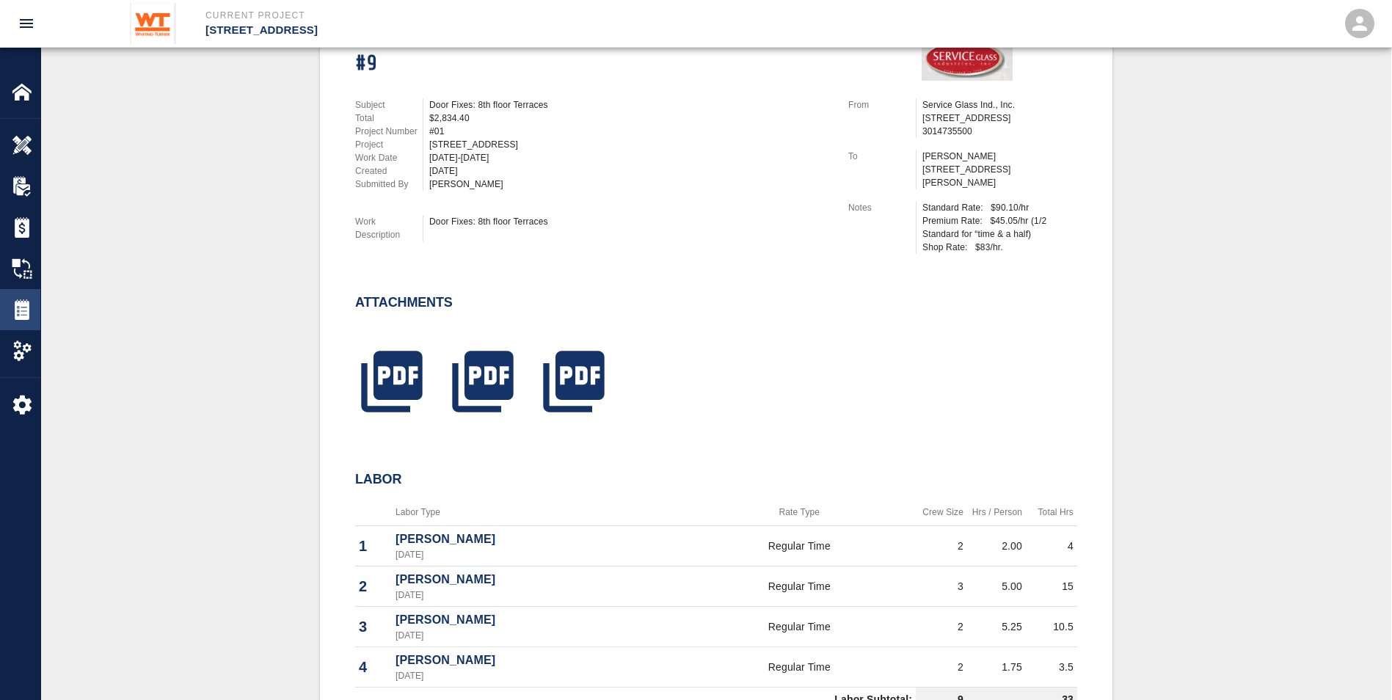
click at [23, 299] on div "Tickets" at bounding box center [20, 309] width 40 height 41
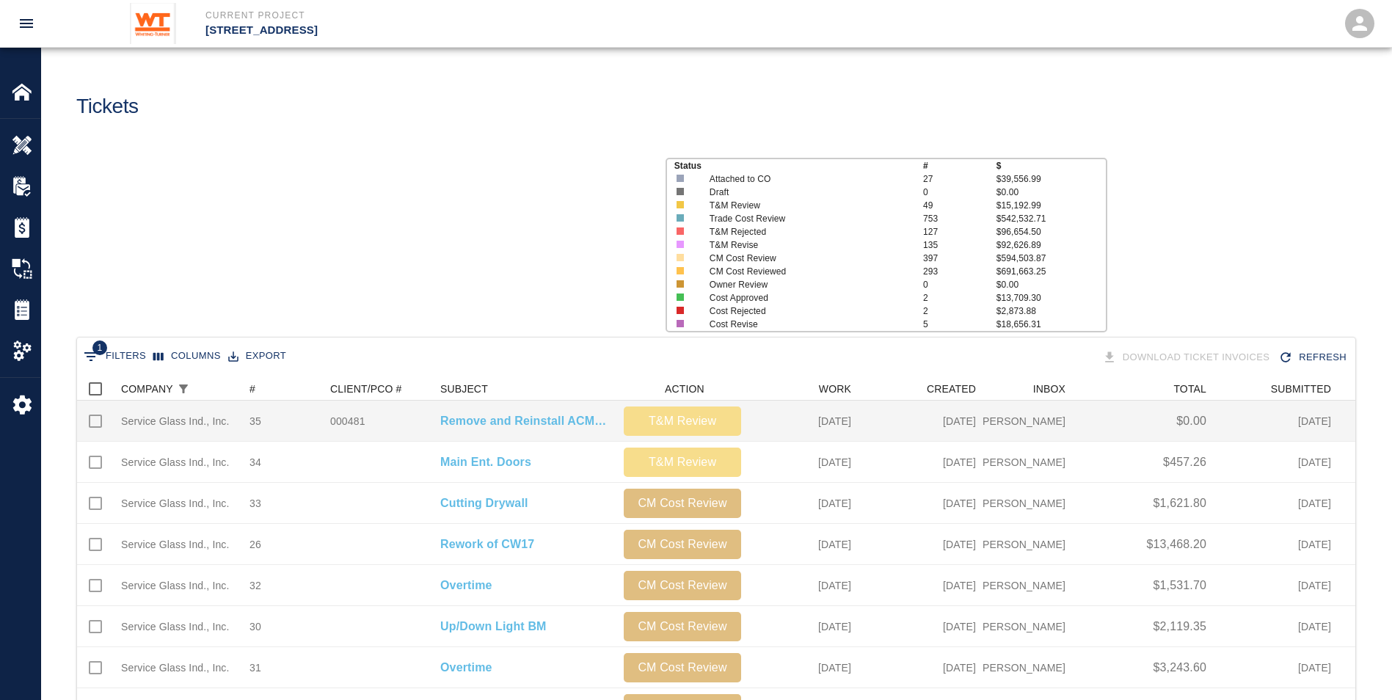
scroll to position [834, 1267]
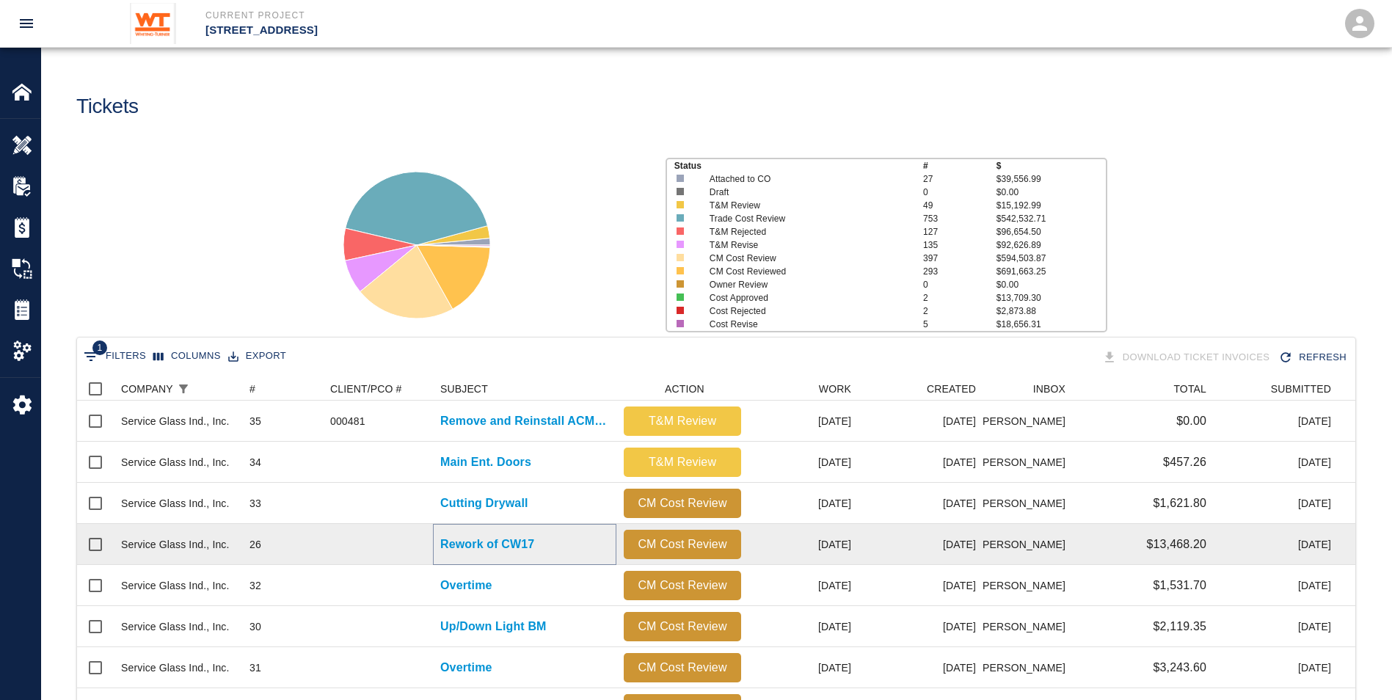
click at [508, 540] on p "Rework of CW17" at bounding box center [487, 545] width 94 height 18
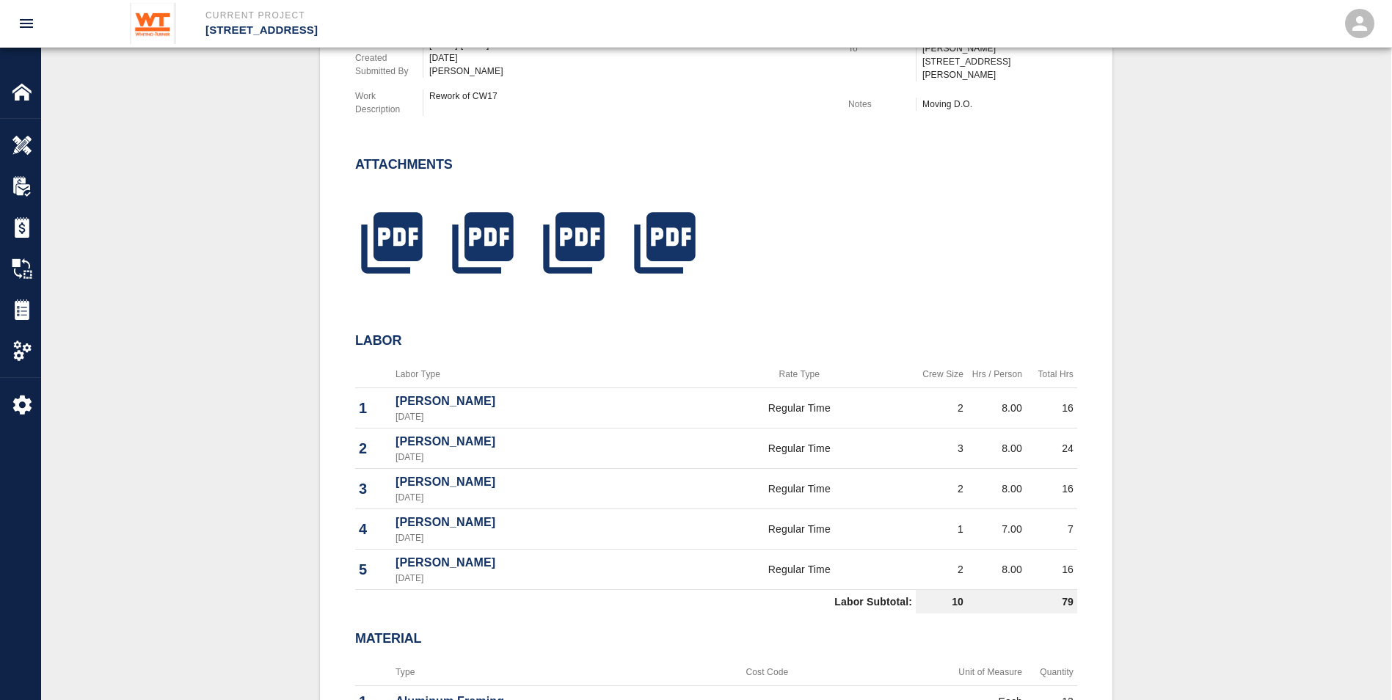
scroll to position [440, 0]
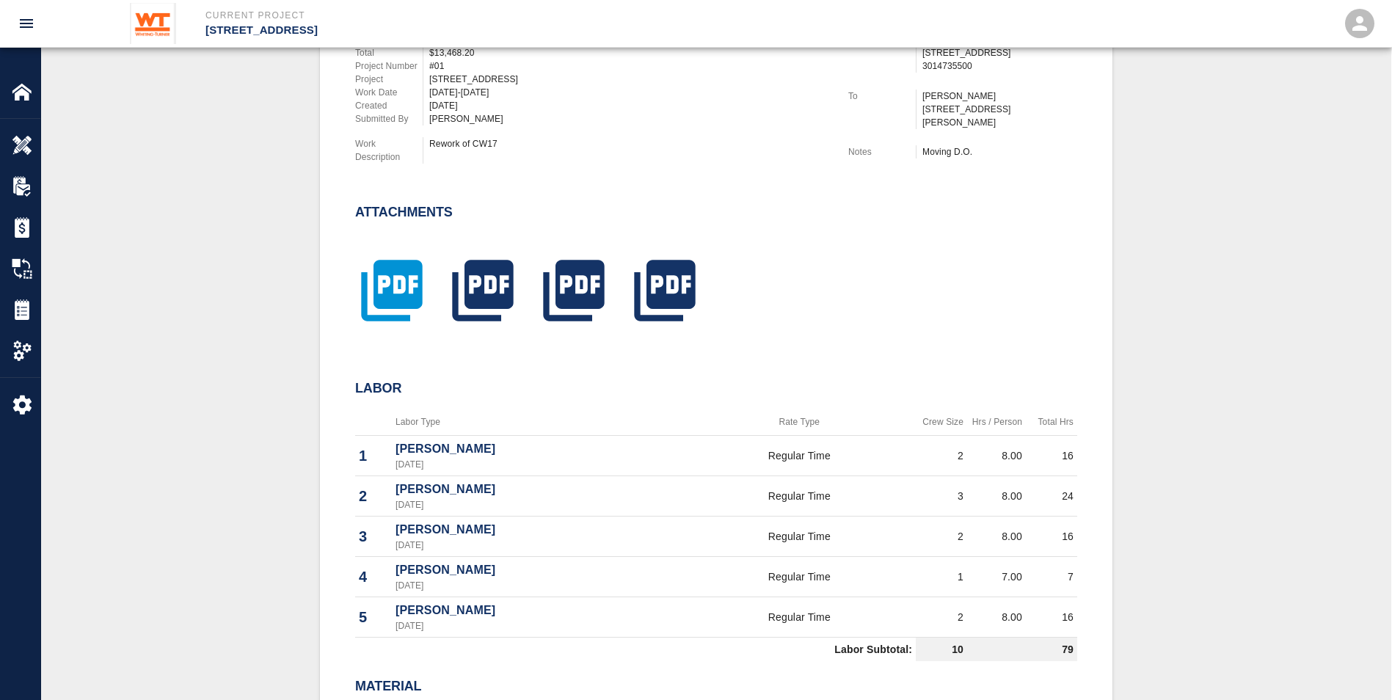
click at [397, 282] on icon "button" at bounding box center [391, 290] width 73 height 73
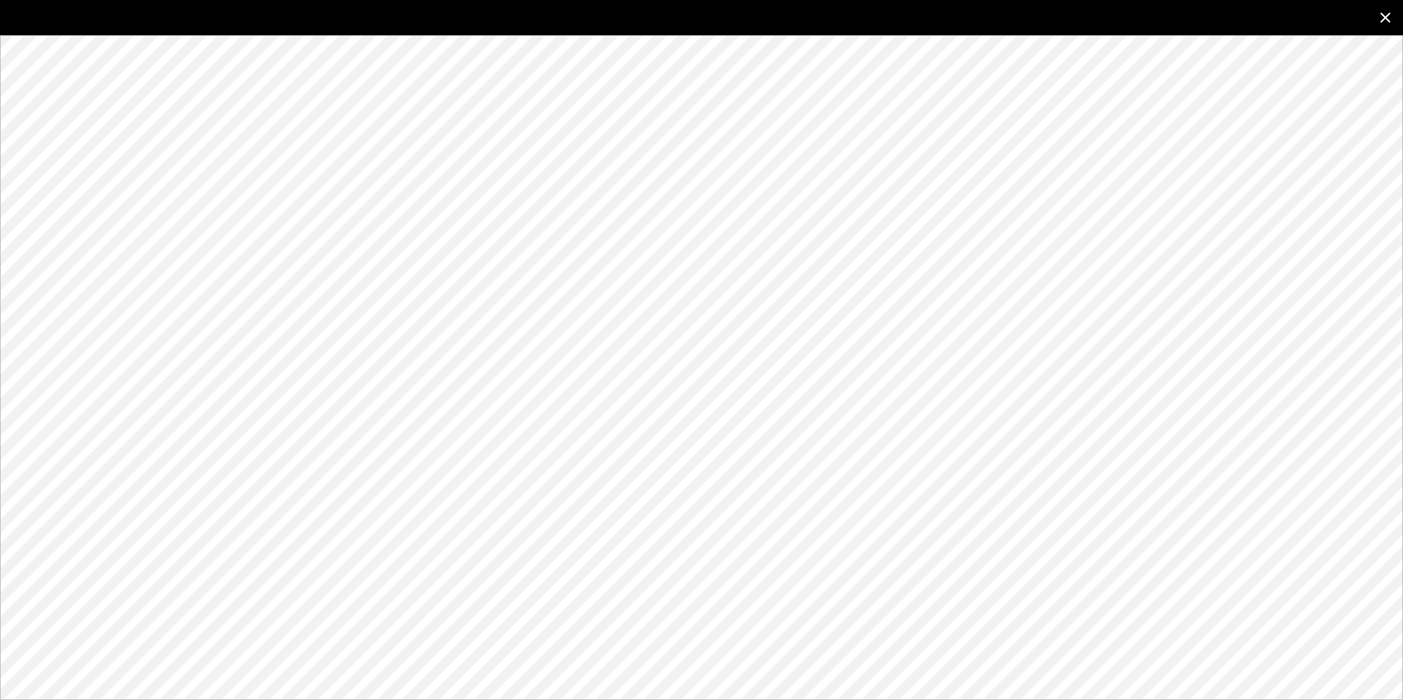
click at [1388, 12] on icon "close" at bounding box center [1386, 18] width 18 height 18
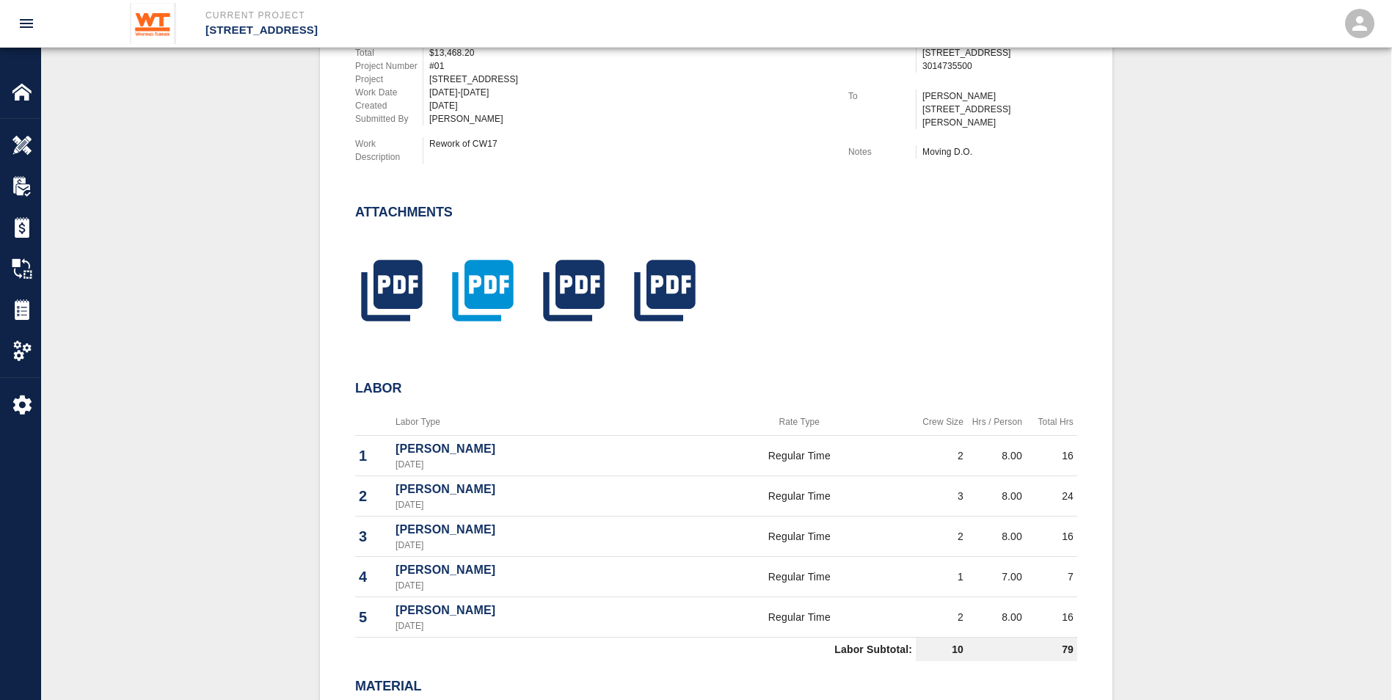
click at [478, 291] on icon "button" at bounding box center [482, 291] width 61 height 61
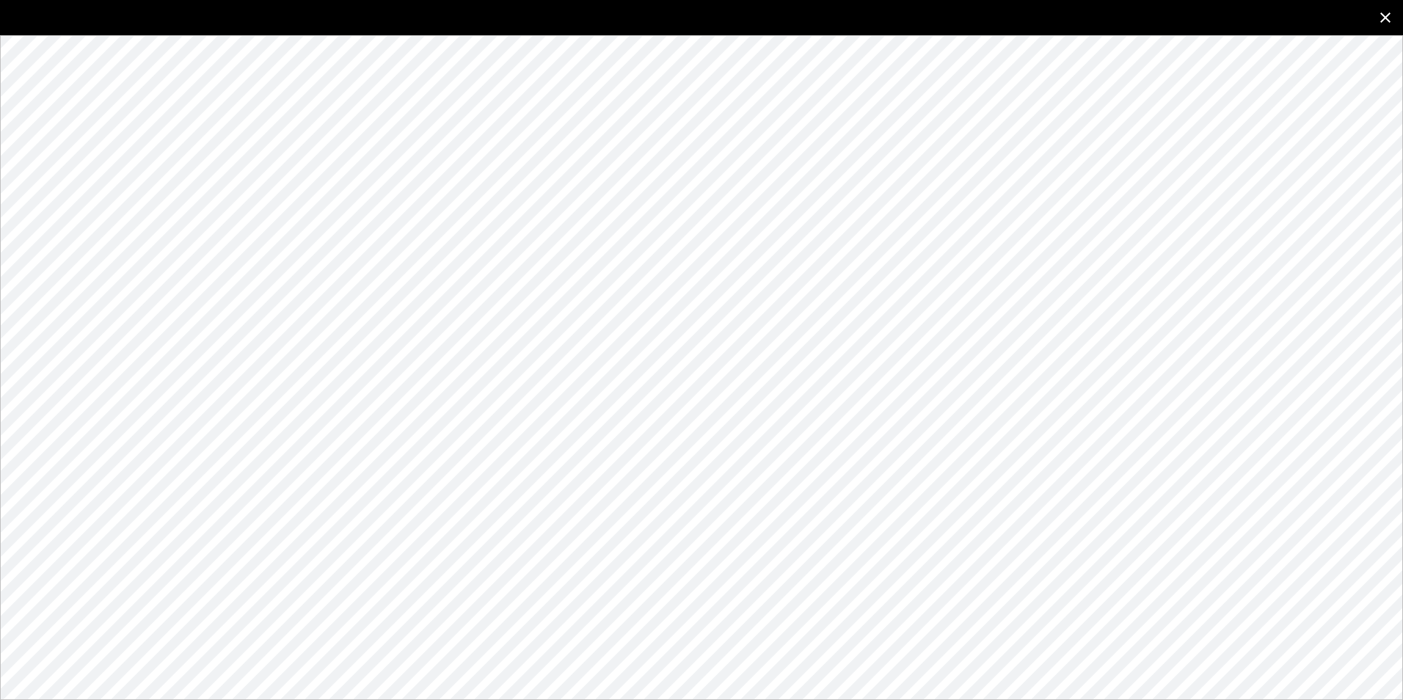
click at [1382, 18] on icon "close" at bounding box center [1386, 18] width 18 height 18
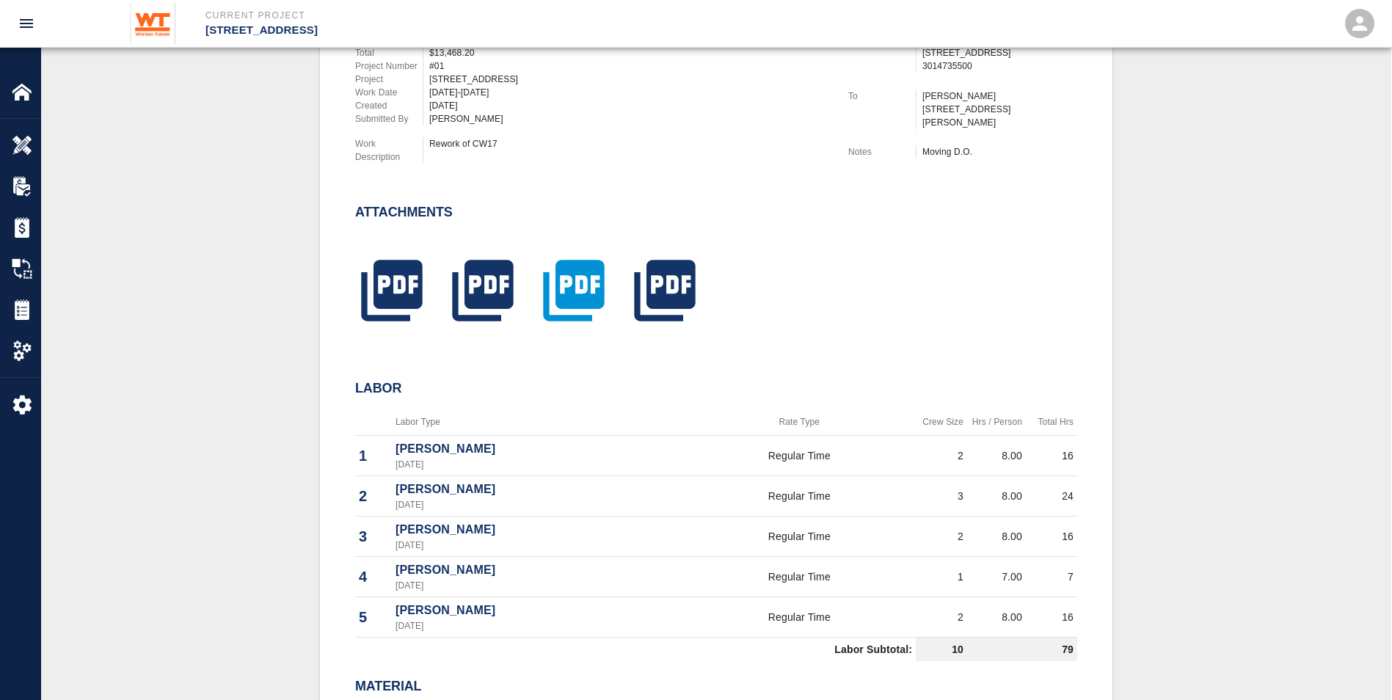
click at [573, 293] on icon "button" at bounding box center [573, 291] width 61 height 61
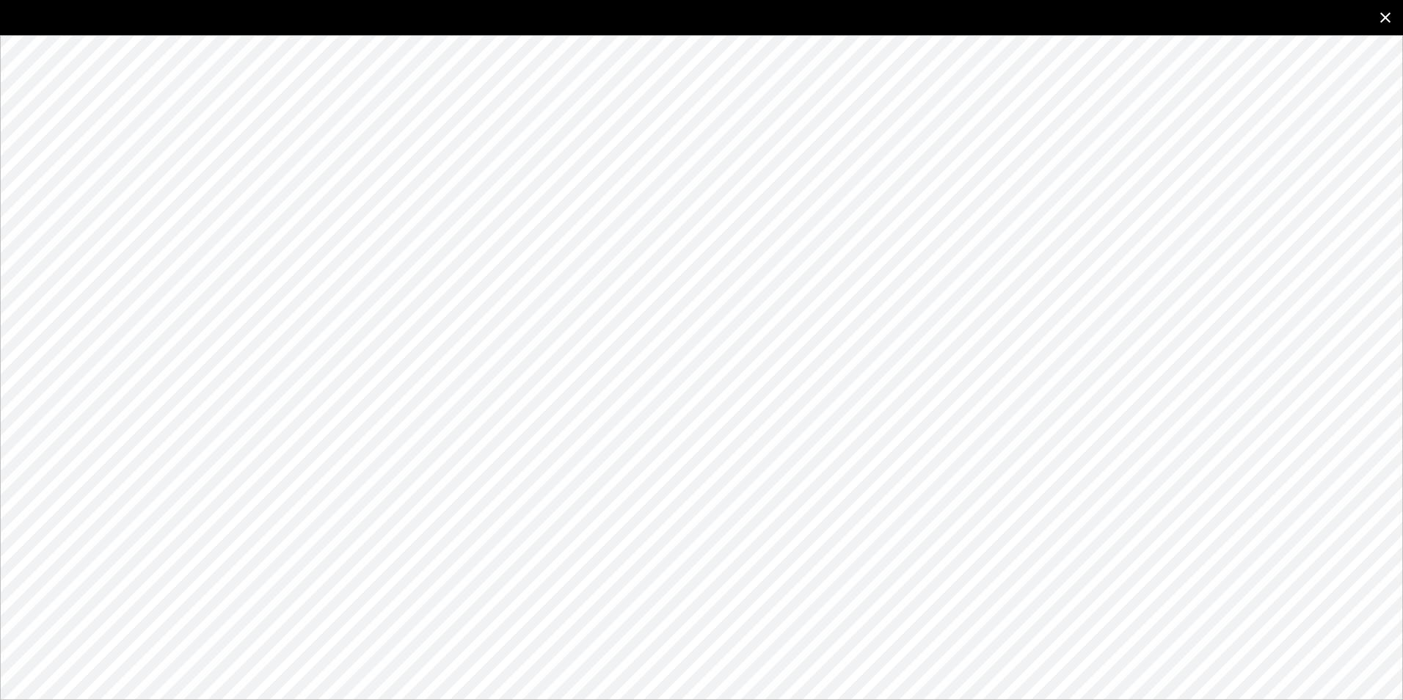
click at [1380, 14] on icon "close" at bounding box center [1386, 18] width 18 height 18
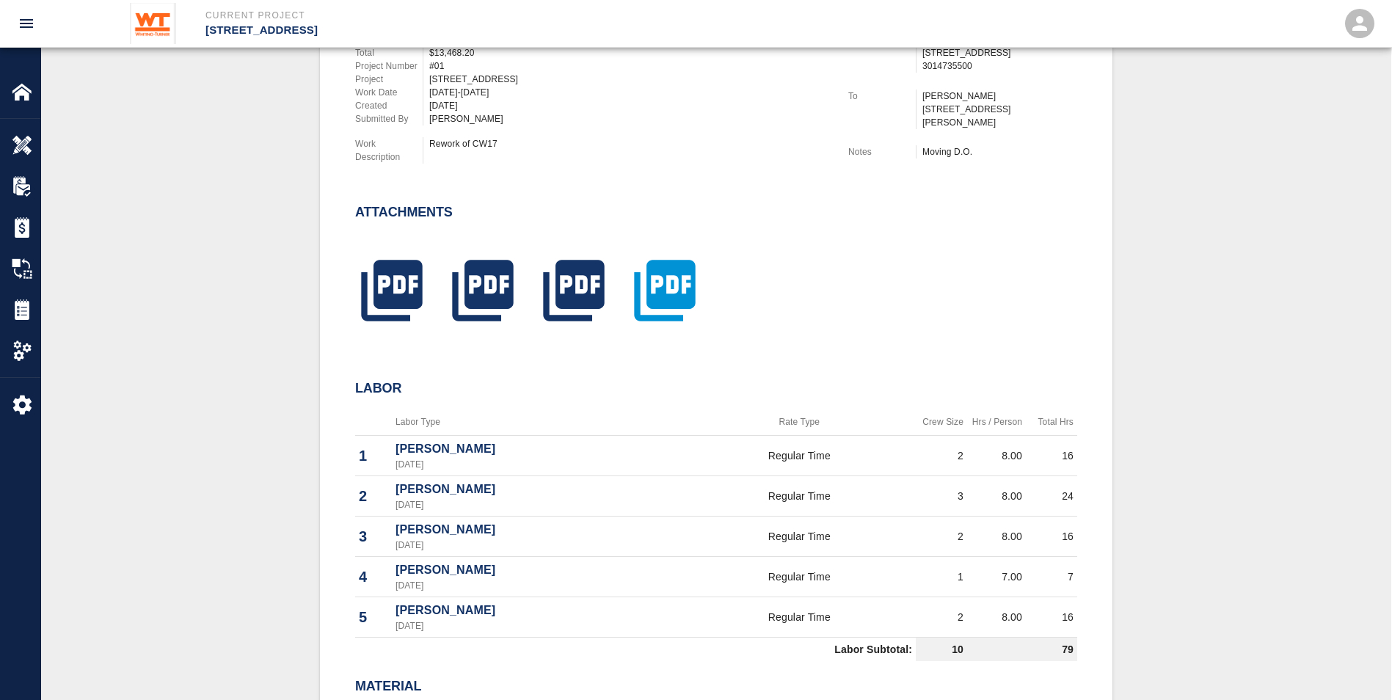
click at [675, 282] on icon "button" at bounding box center [664, 290] width 73 height 73
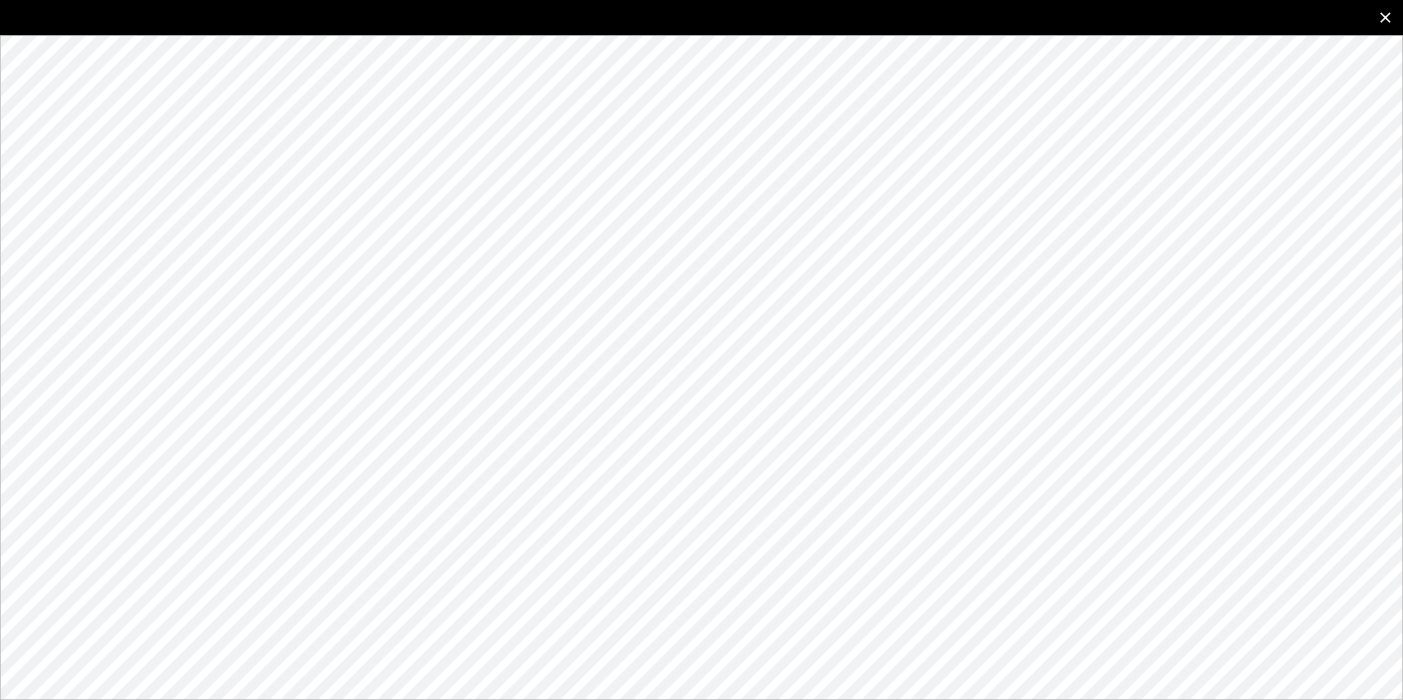
click at [1383, 17] on icon "close" at bounding box center [1386, 18] width 18 height 18
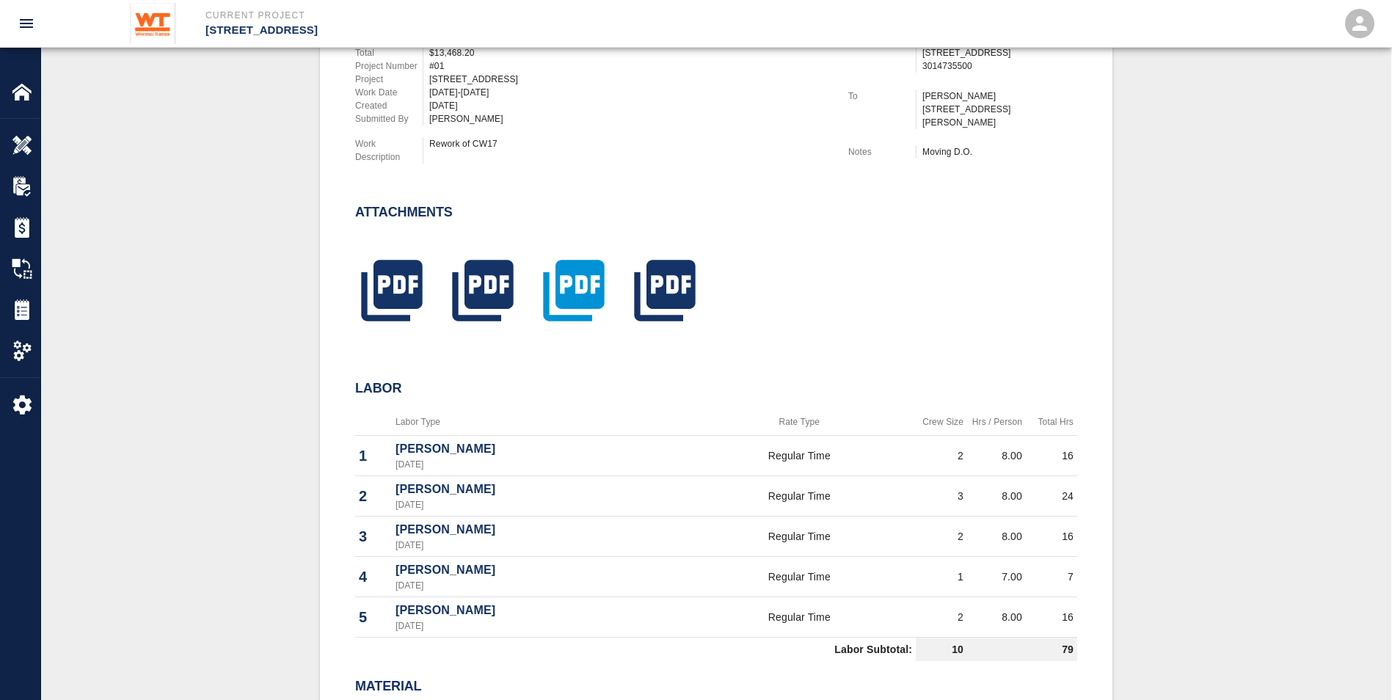
click at [587, 282] on icon "button" at bounding box center [573, 290] width 73 height 73
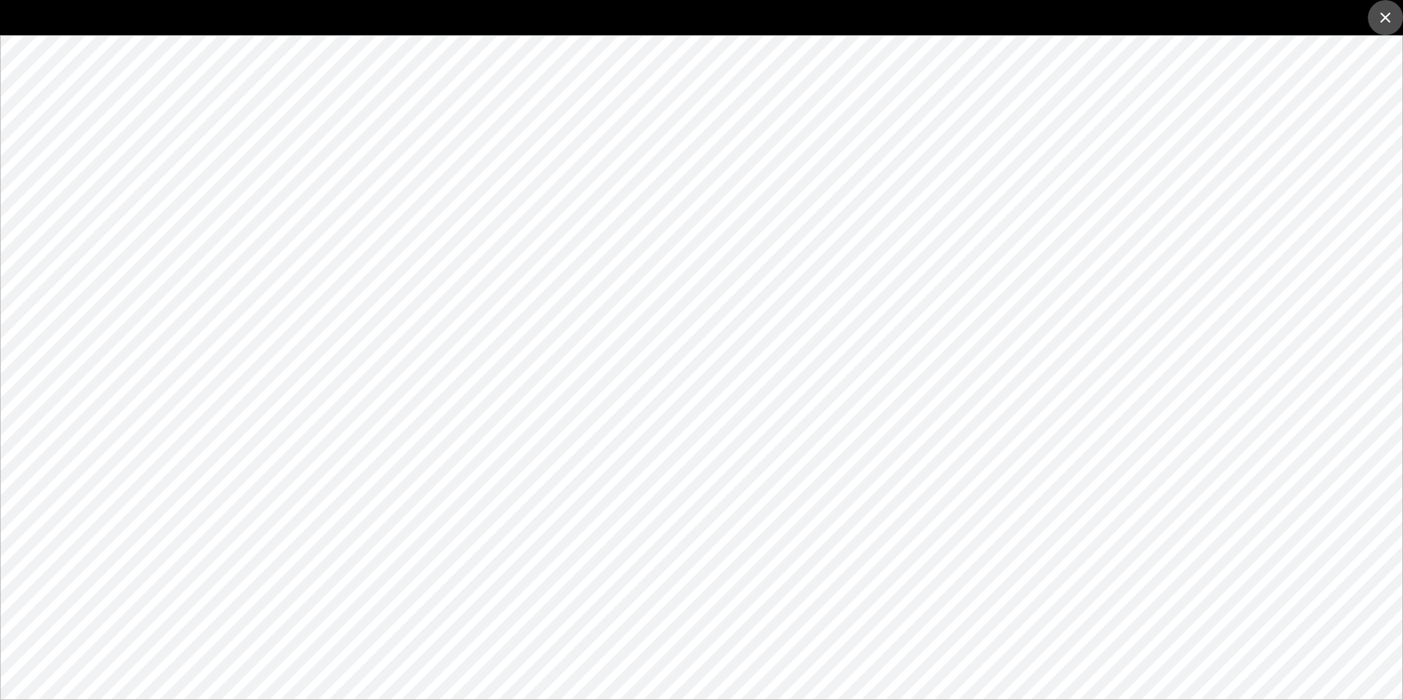
click at [1390, 17] on icon "close" at bounding box center [1386, 18] width 18 height 18
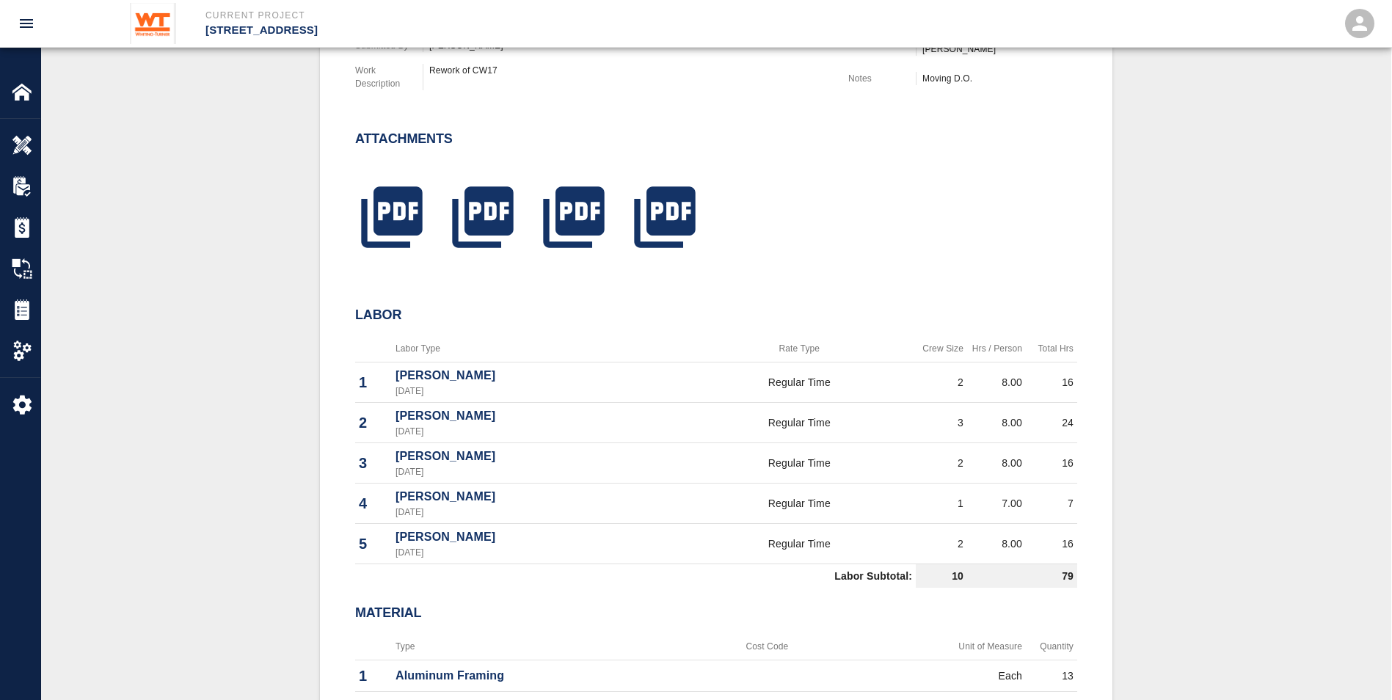
scroll to position [587, 0]
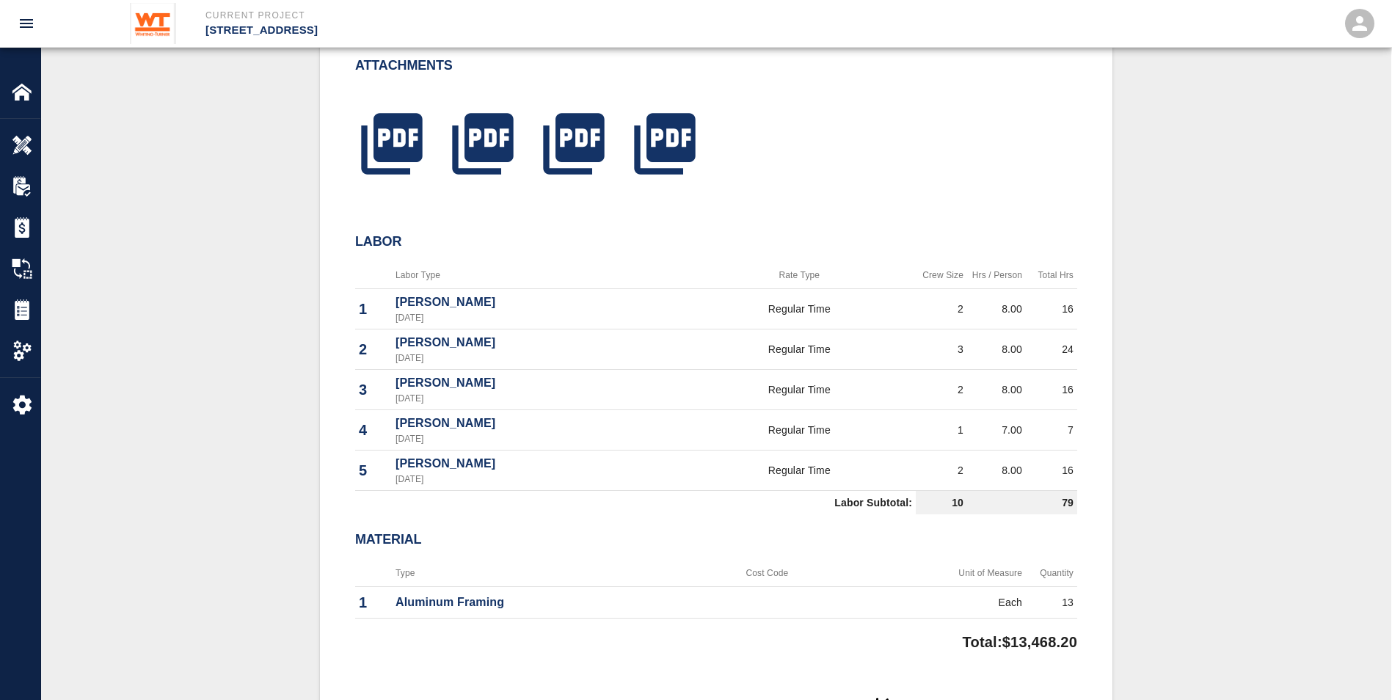
click at [653, 536] on h2 "Material" at bounding box center [716, 540] width 722 height 16
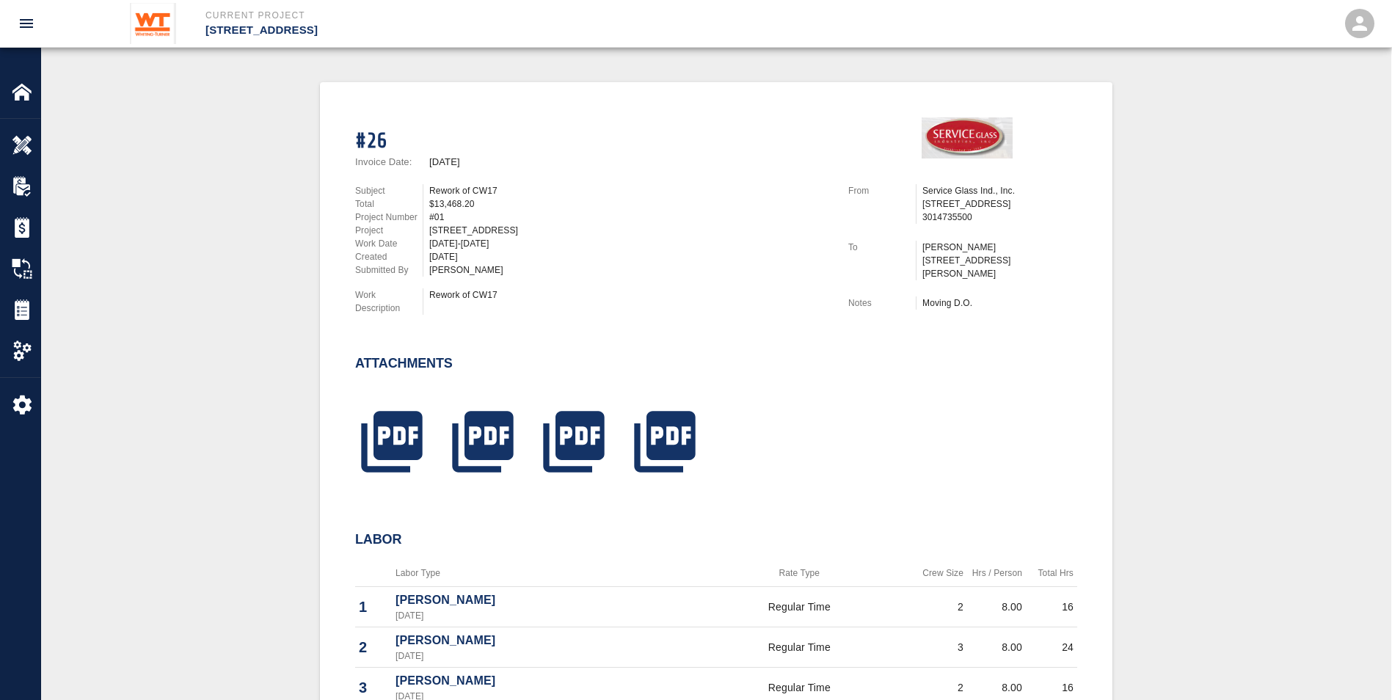
scroll to position [294, 0]
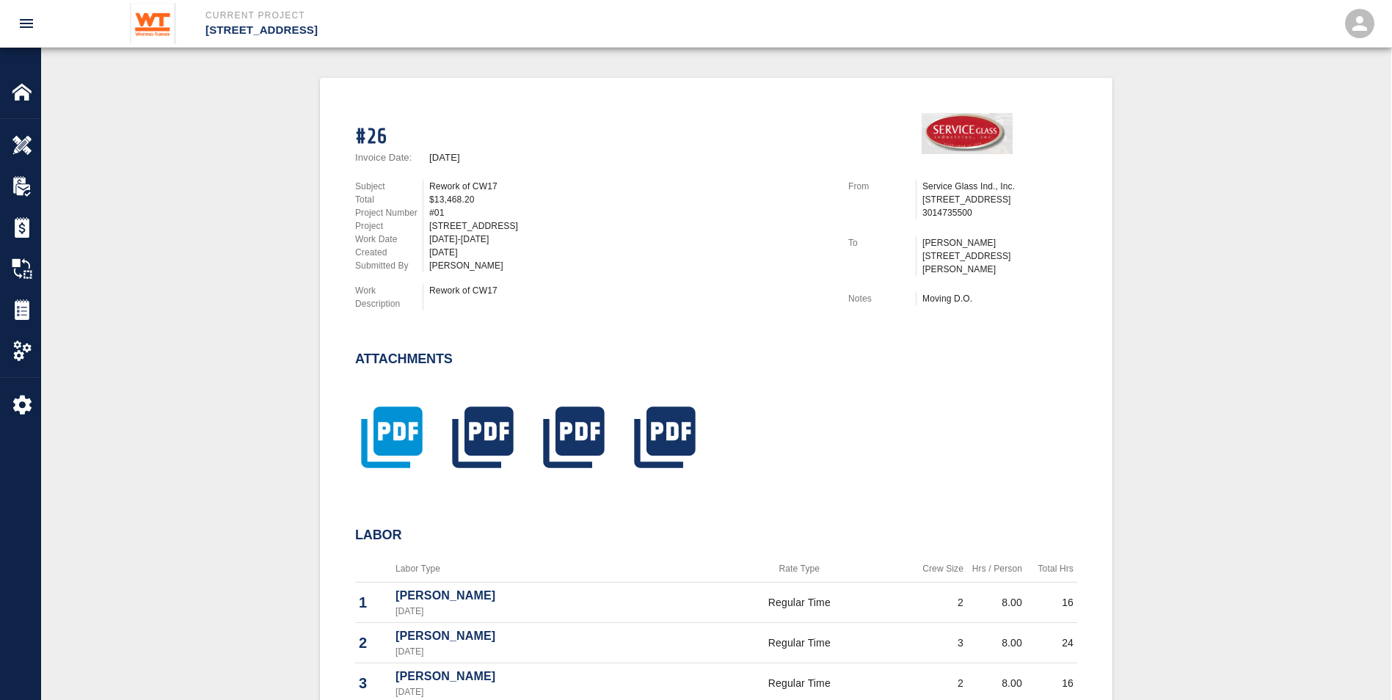
click at [384, 437] on icon "button" at bounding box center [391, 437] width 61 height 61
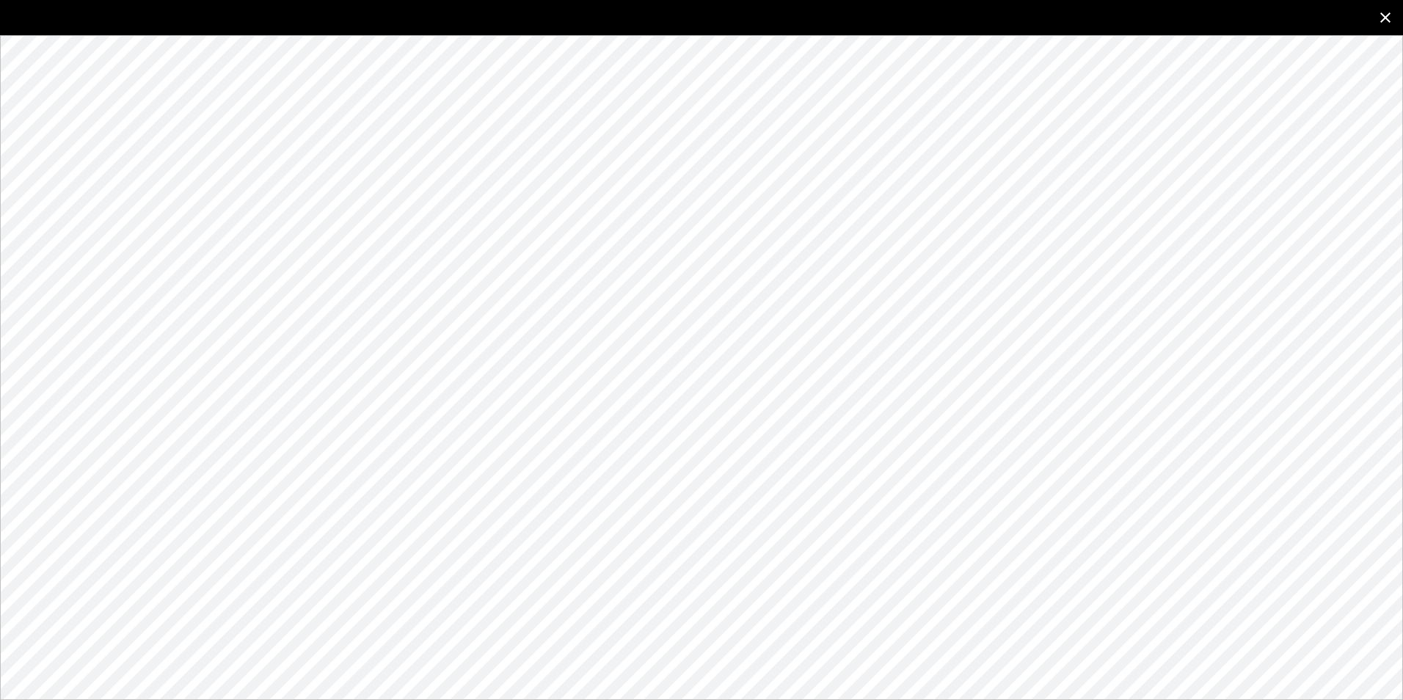
click at [1385, 14] on icon "close" at bounding box center [1386, 18] width 18 height 18
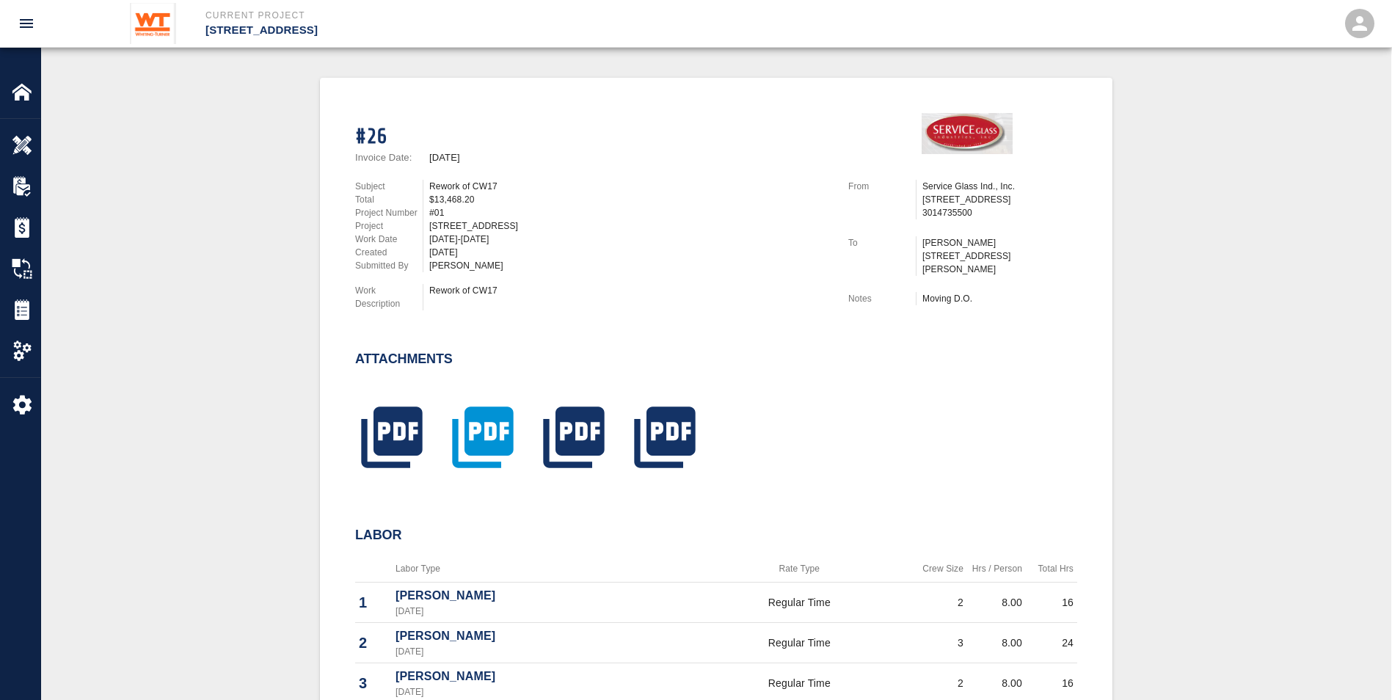
click at [485, 435] on icon "button" at bounding box center [482, 437] width 73 height 73
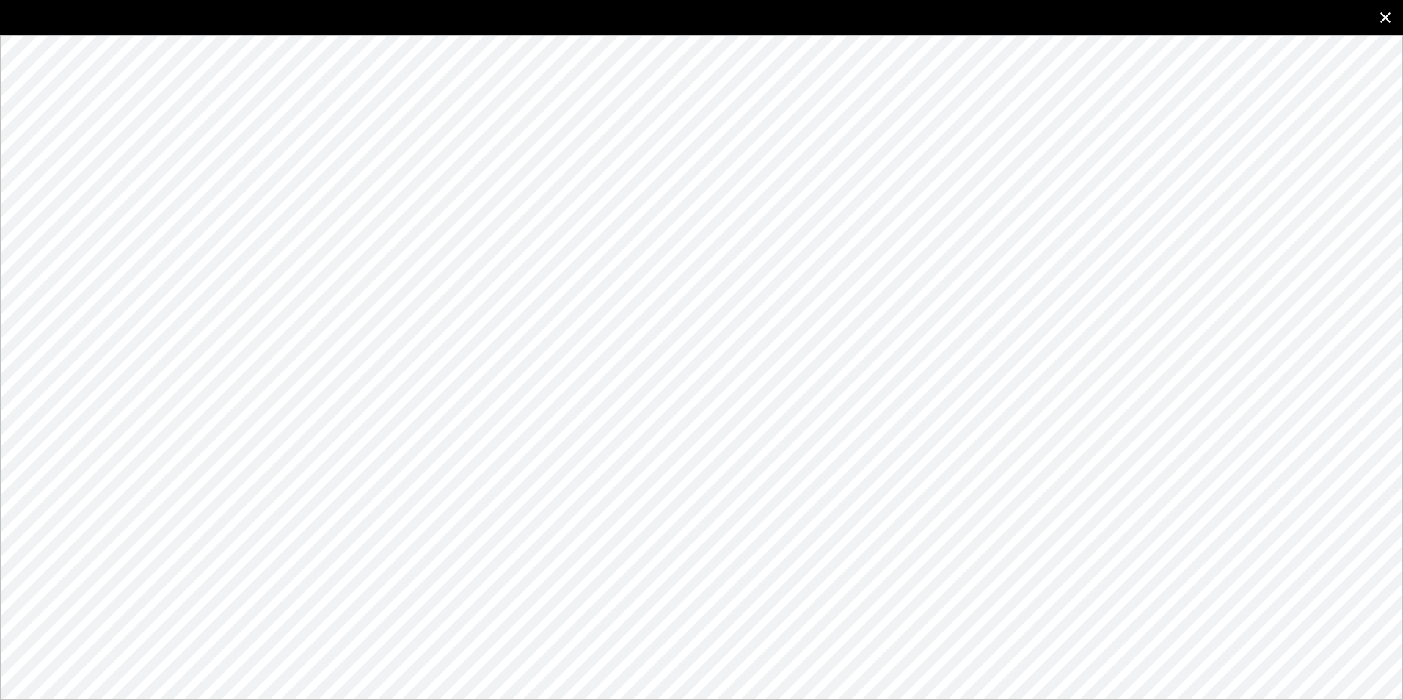
click at [1388, 12] on icon "close" at bounding box center [1386, 18] width 18 height 18
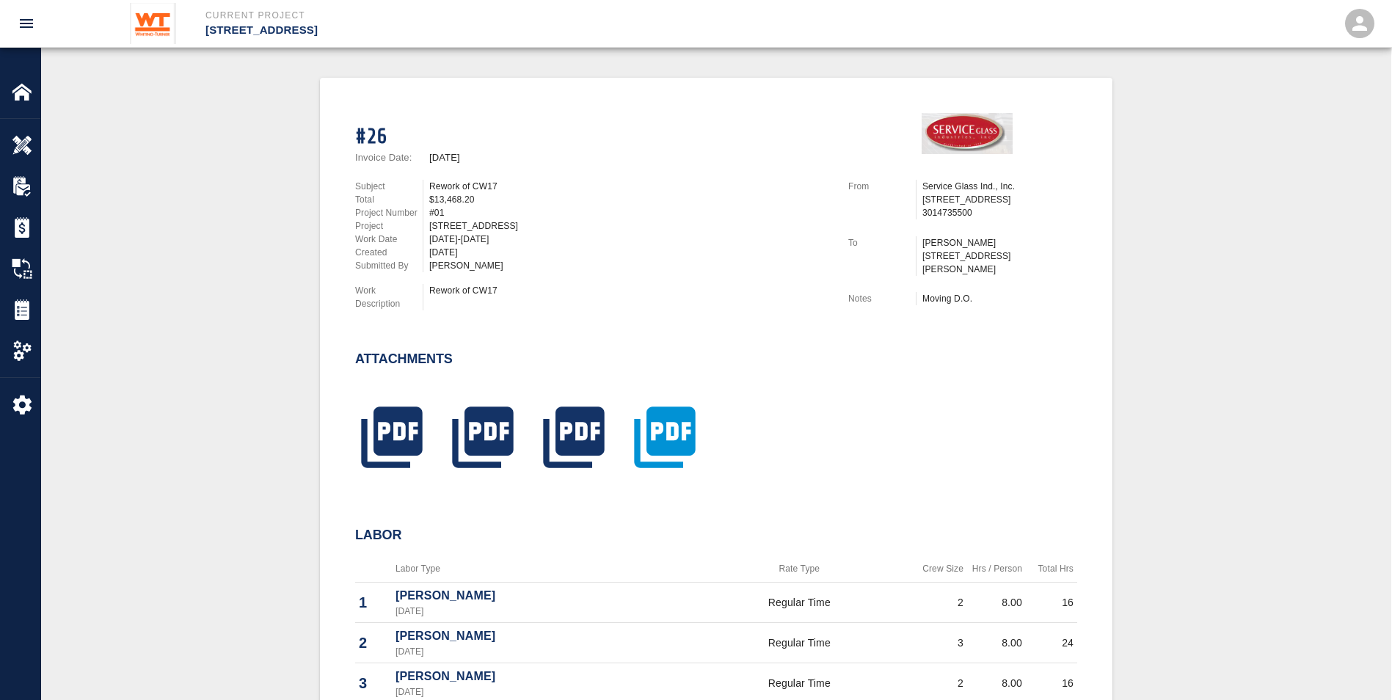
click at [658, 437] on icon "button" at bounding box center [664, 437] width 61 height 61
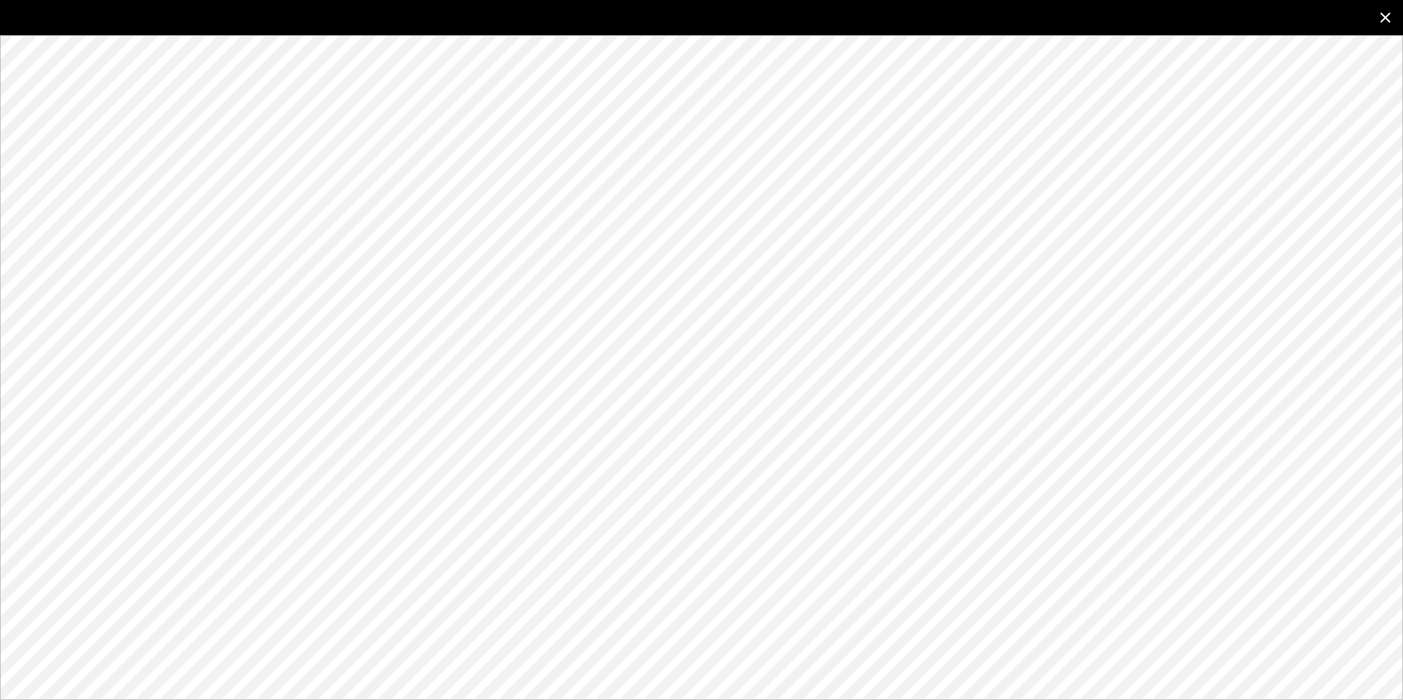
click at [1390, 18] on icon "close" at bounding box center [1386, 18] width 18 height 18
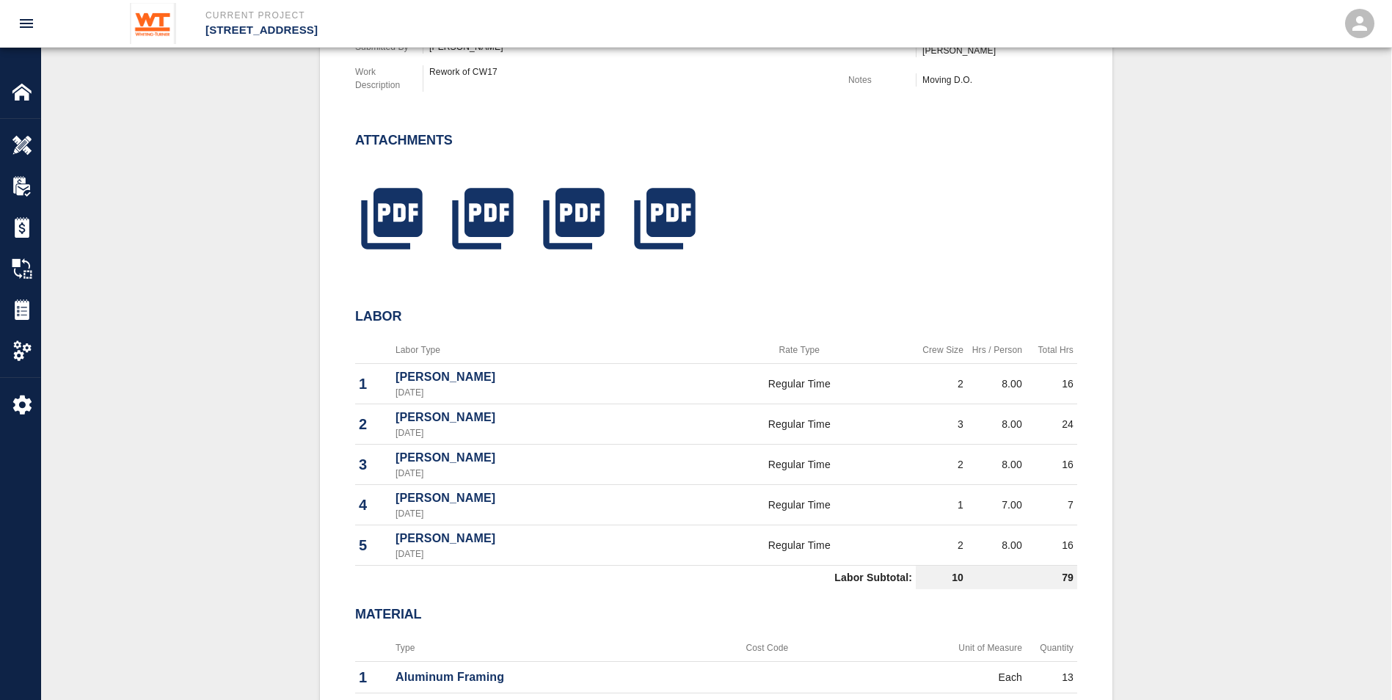
scroll to position [514, 0]
click at [533, 495] on p "[PERSON_NAME]" at bounding box center [538, 497] width 284 height 18
click at [581, 506] on p "[DATE]" at bounding box center [538, 512] width 284 height 13
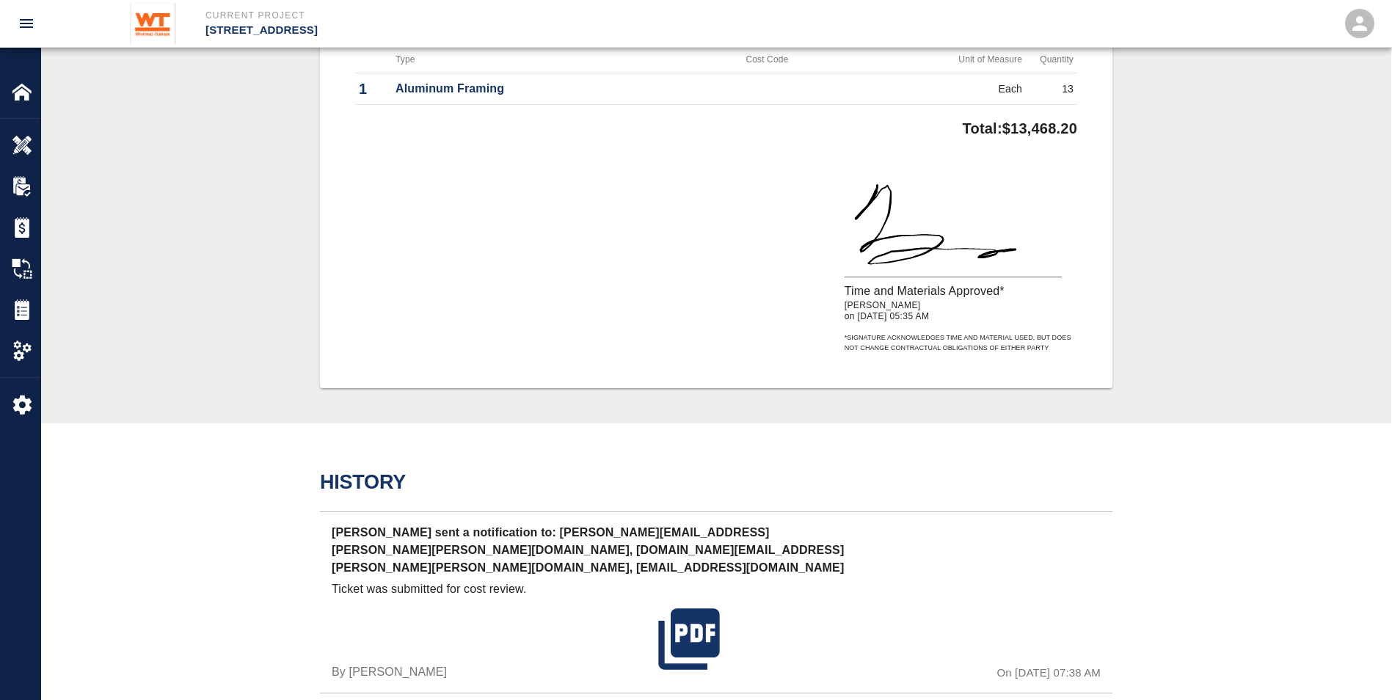
scroll to position [1174, 0]
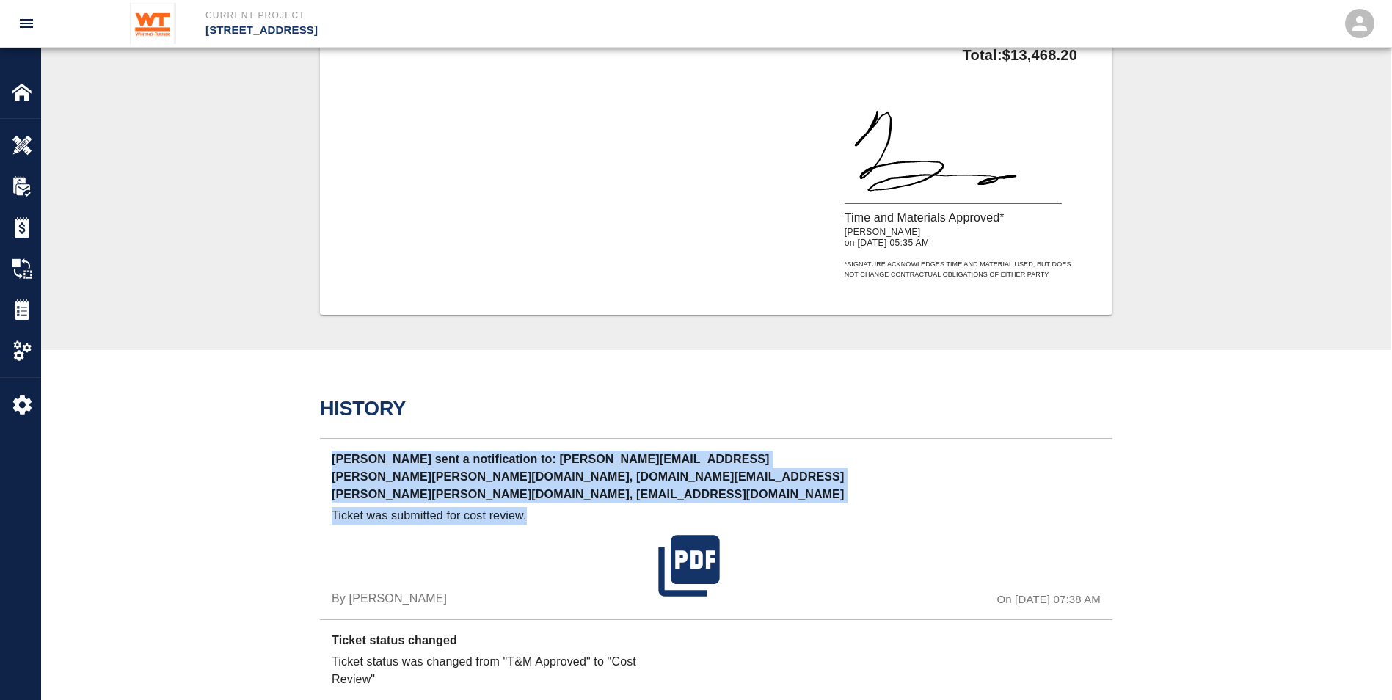
drag, startPoint x: 545, startPoint y: 502, endPoint x: 275, endPoint y: 440, distance: 277.0
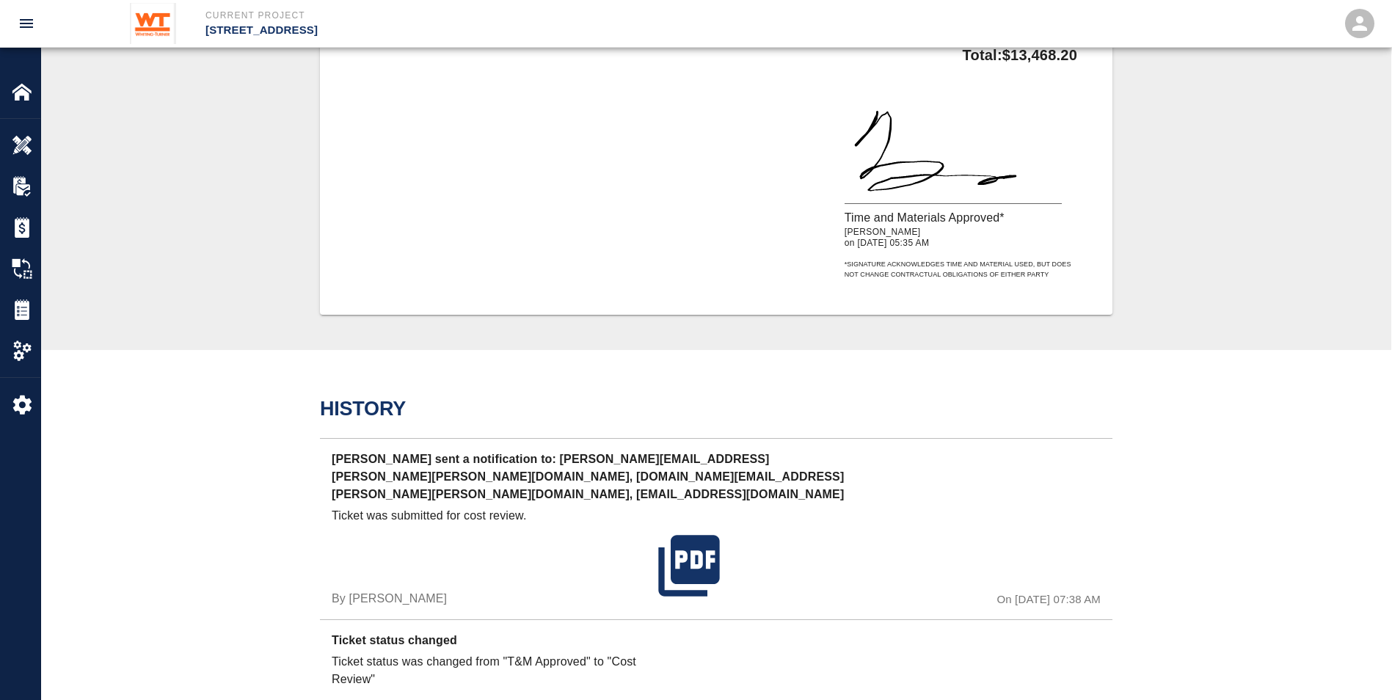
click at [642, 267] on div "Time and Materials Approved* [PERSON_NAME] on [DATE] 05:35 AM * Signature ackno…" at bounding box center [710, 181] width 734 height 197
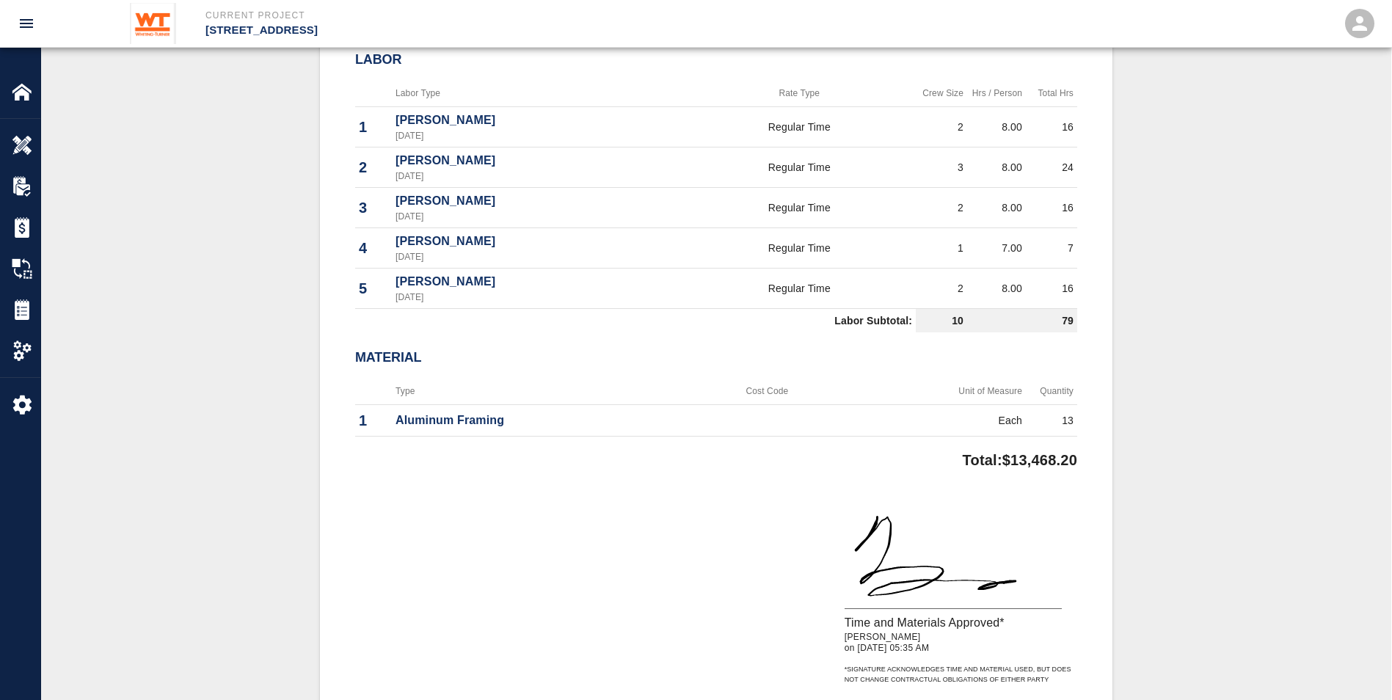
scroll to position [734, 0]
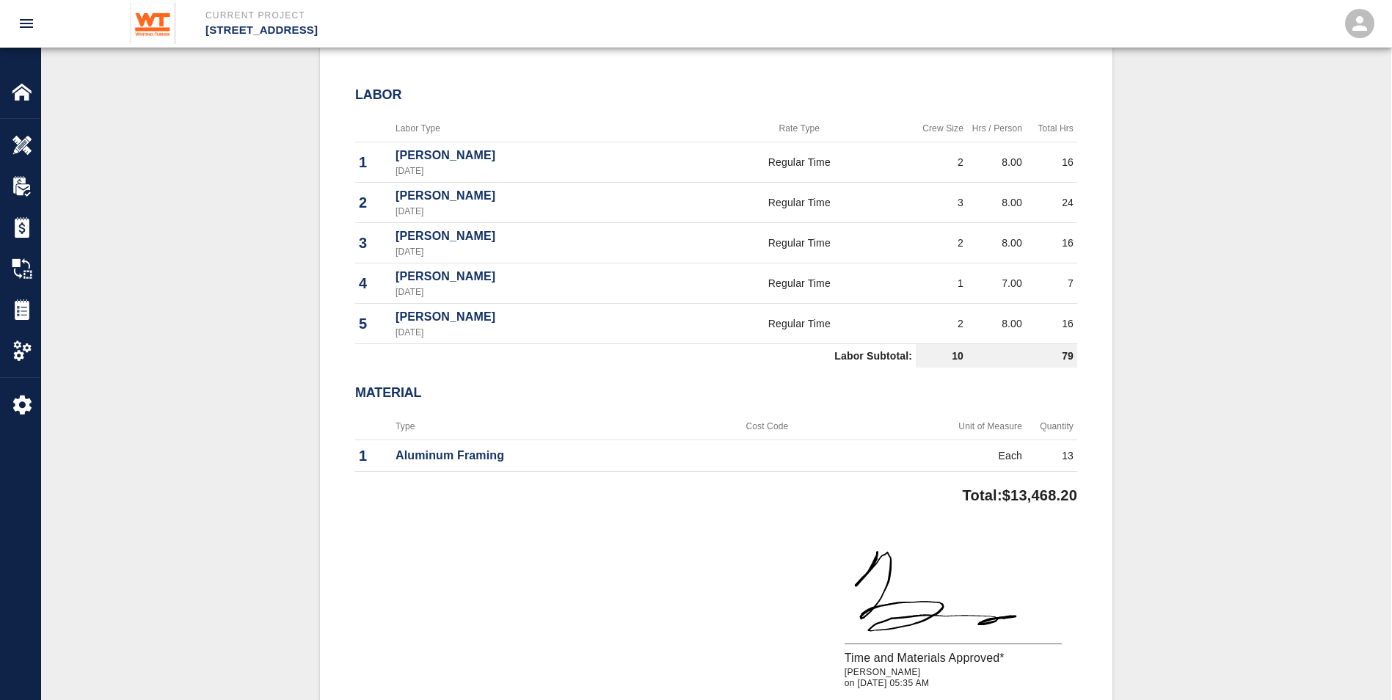
click at [482, 280] on p "[PERSON_NAME]" at bounding box center [538, 277] width 284 height 18
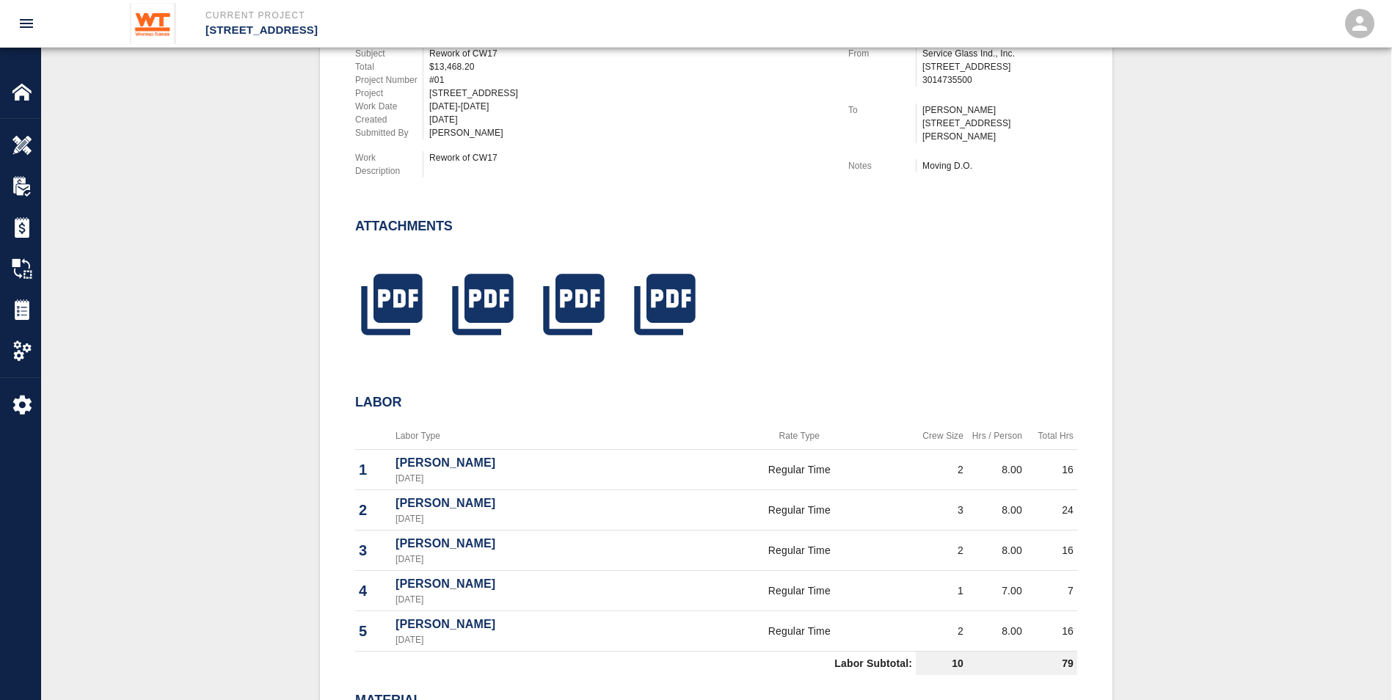
scroll to position [294, 0]
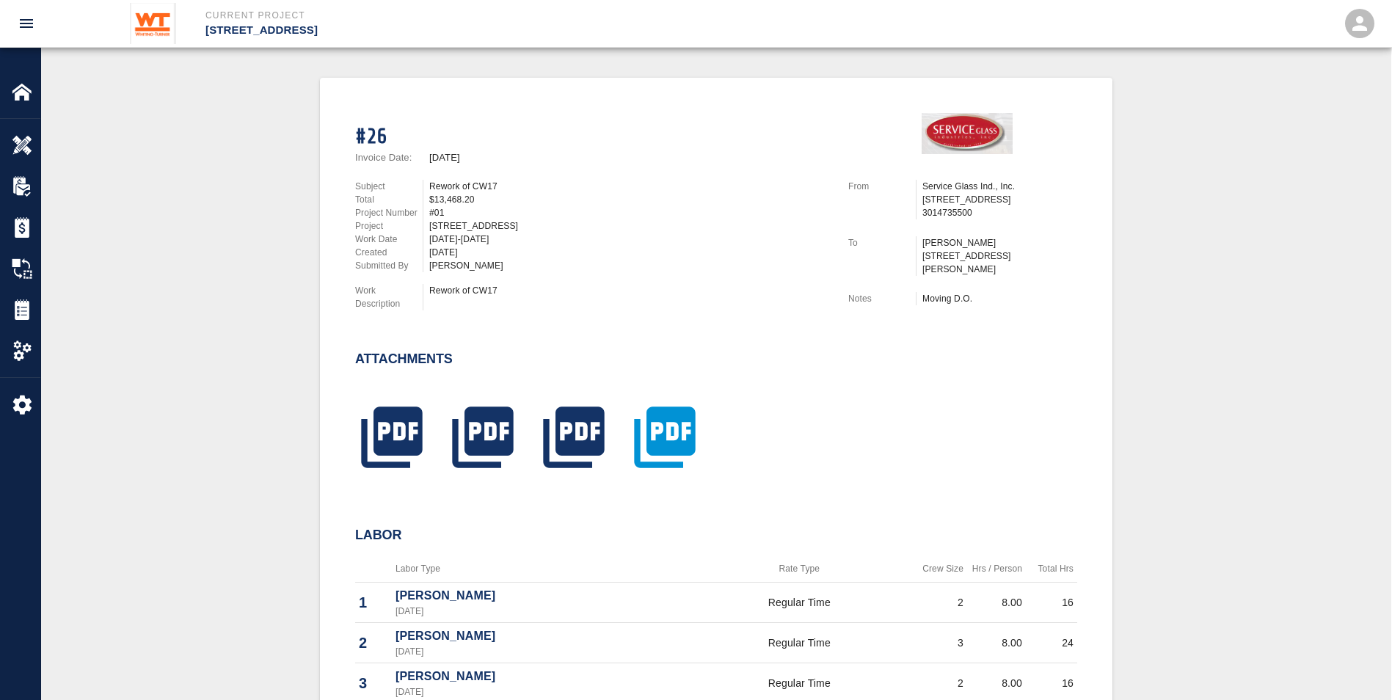
click at [677, 424] on icon "button" at bounding box center [664, 437] width 73 height 73
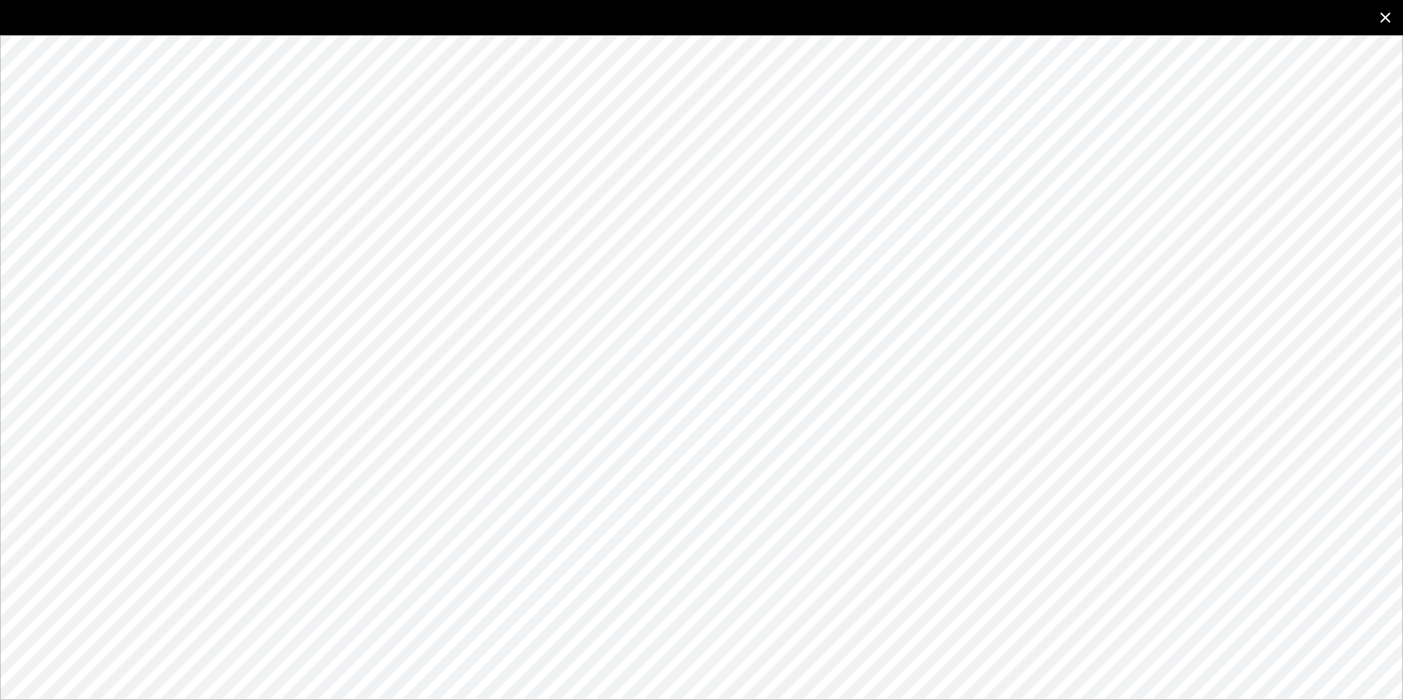
click at [1388, 16] on icon "close" at bounding box center [1385, 17] width 10 height 10
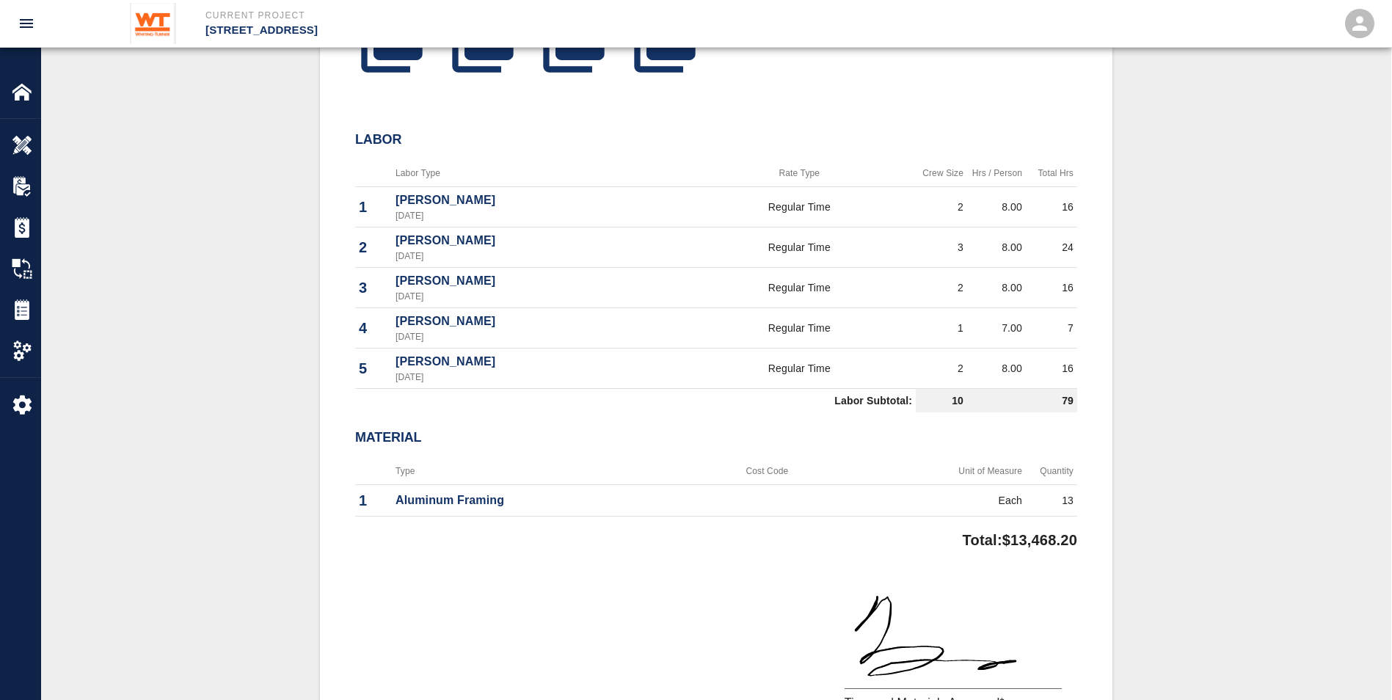
scroll to position [660, 0]
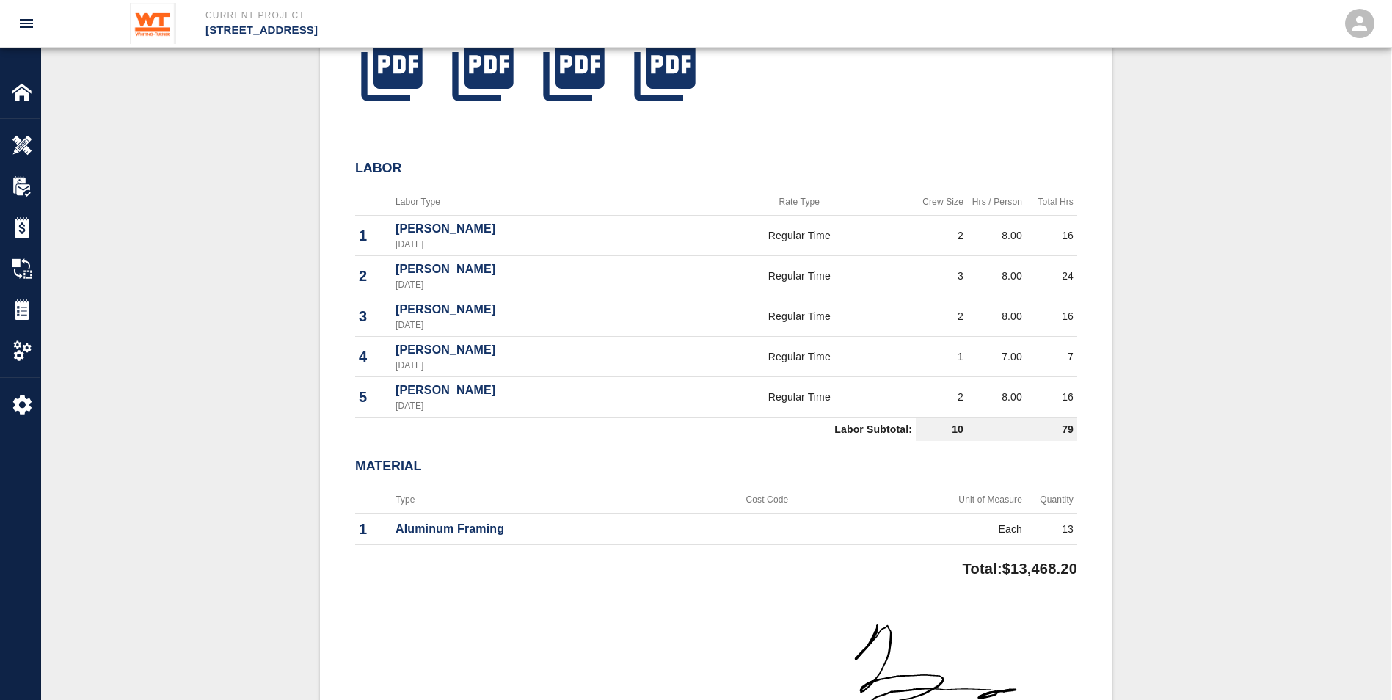
click at [568, 430] on td "Labor Subtotal:" at bounding box center [635, 430] width 561 height 24
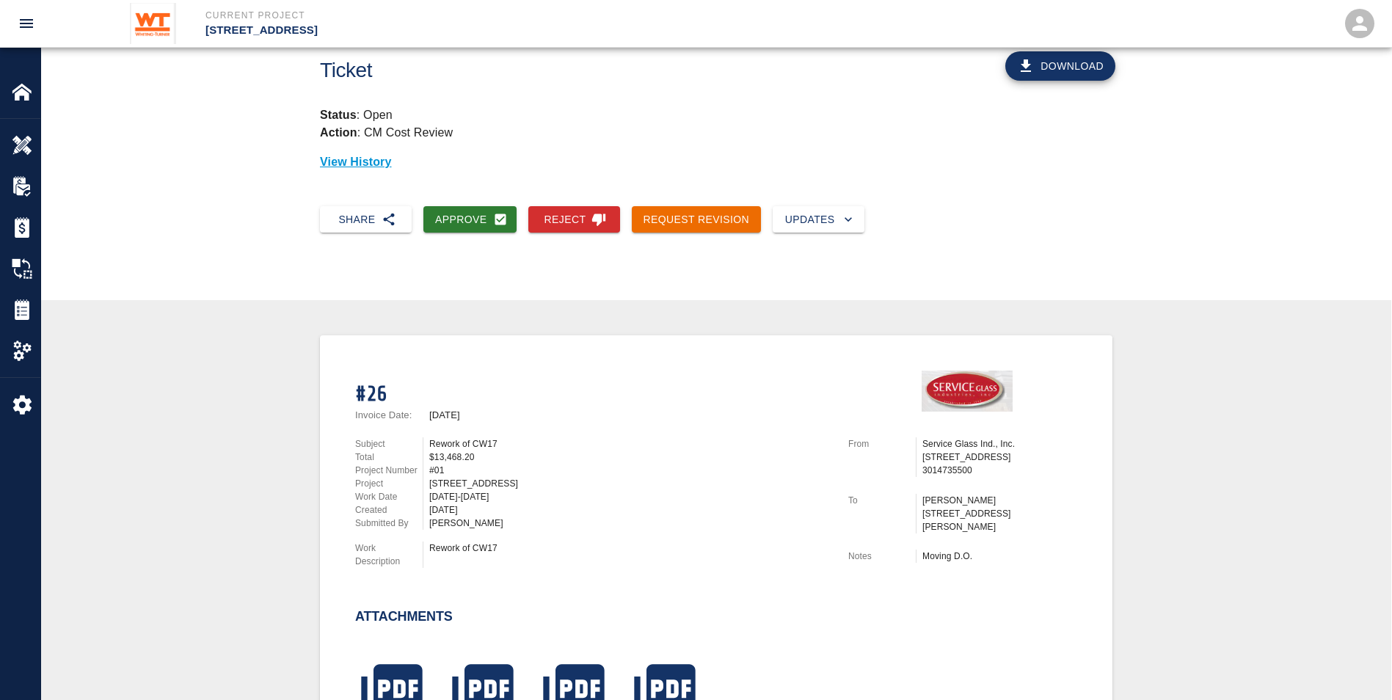
scroll to position [0, 0]
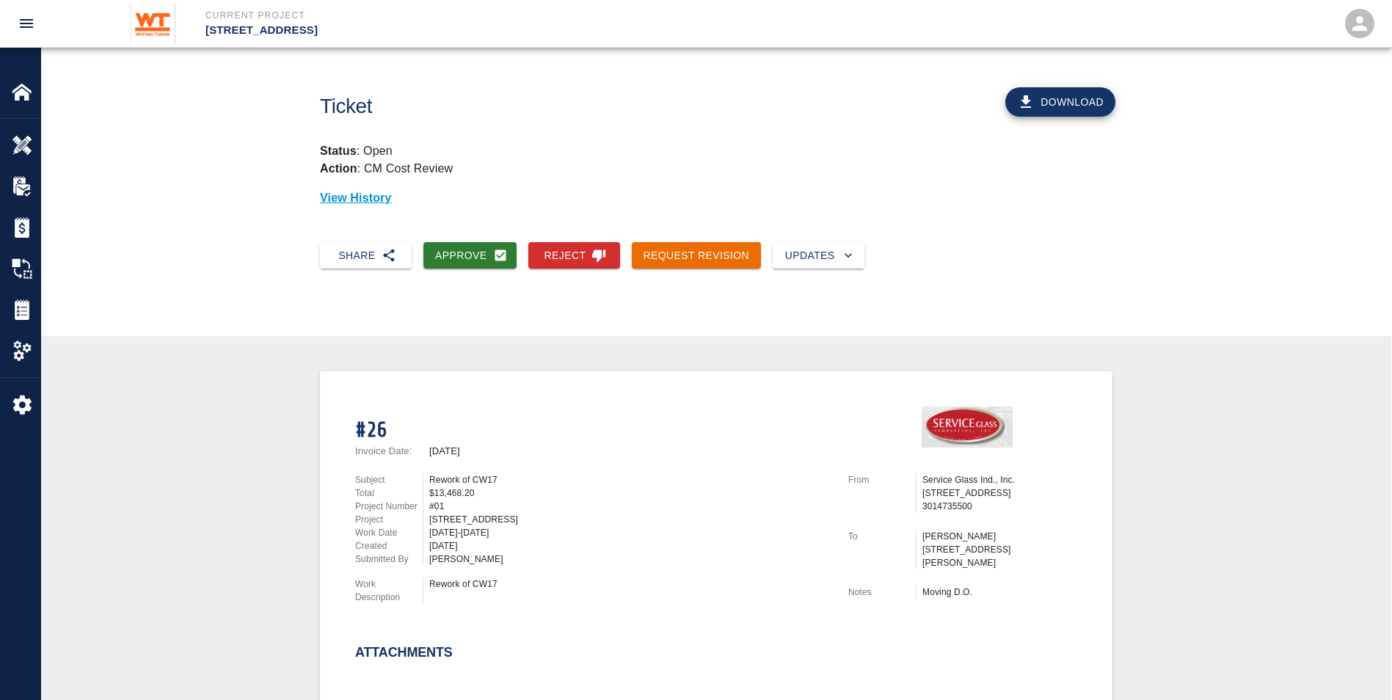
drag, startPoint x: 625, startPoint y: 442, endPoint x: 618, endPoint y: 441, distance: 7.4
click at [623, 441] on h1 "#26" at bounding box center [593, 430] width 476 height 24
click at [15, 304] on img at bounding box center [22, 309] width 21 height 21
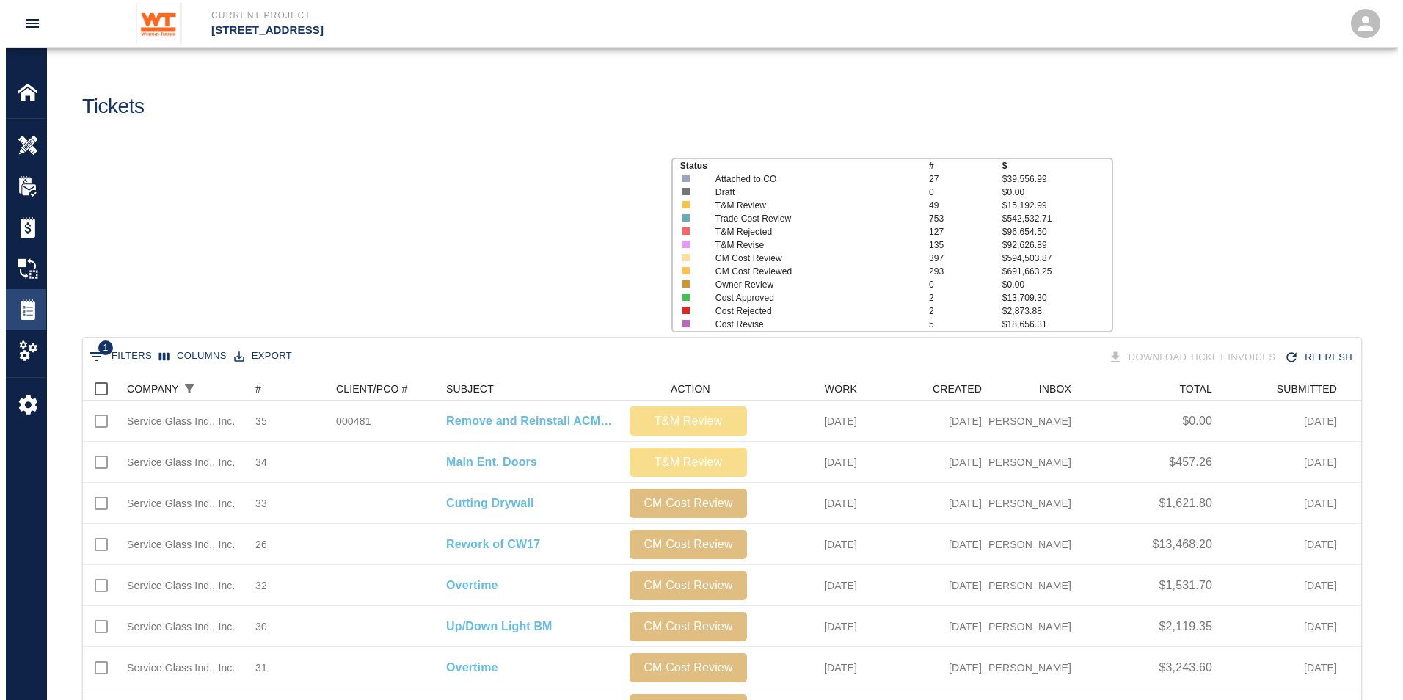
scroll to position [834, 1267]
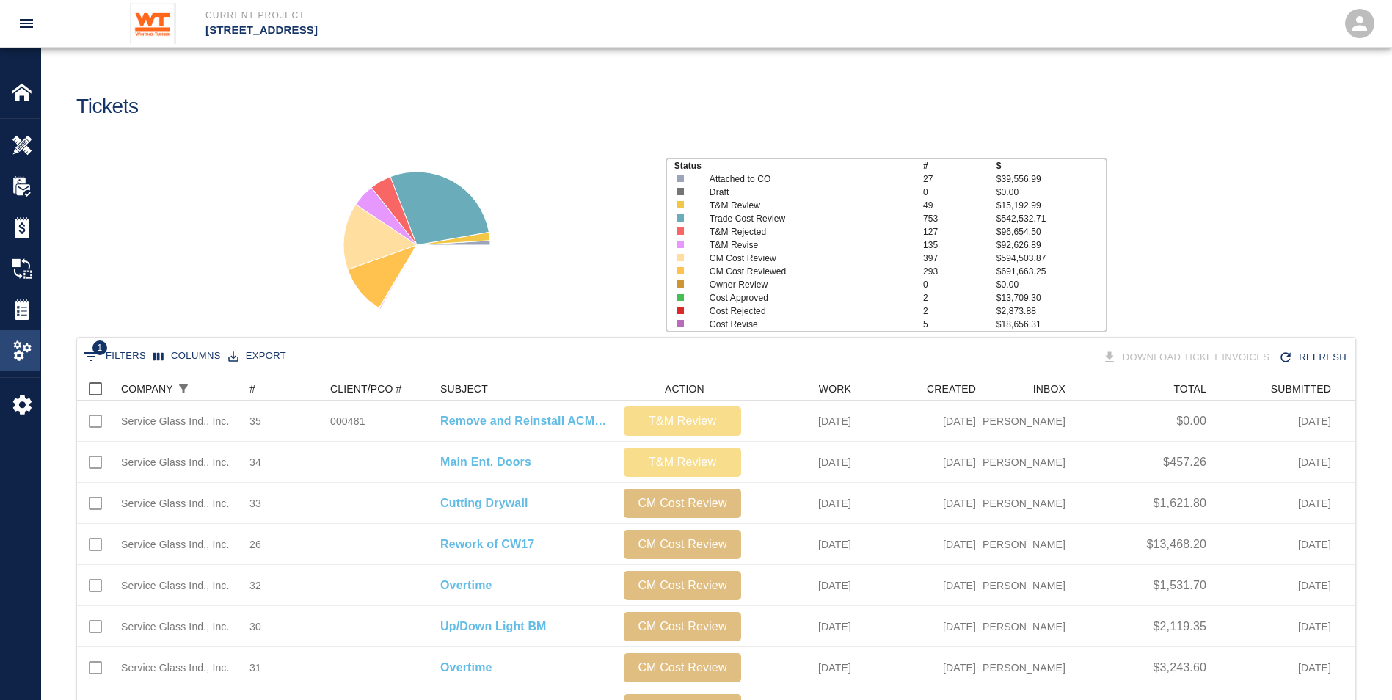
click at [18, 343] on img at bounding box center [22, 350] width 21 height 21
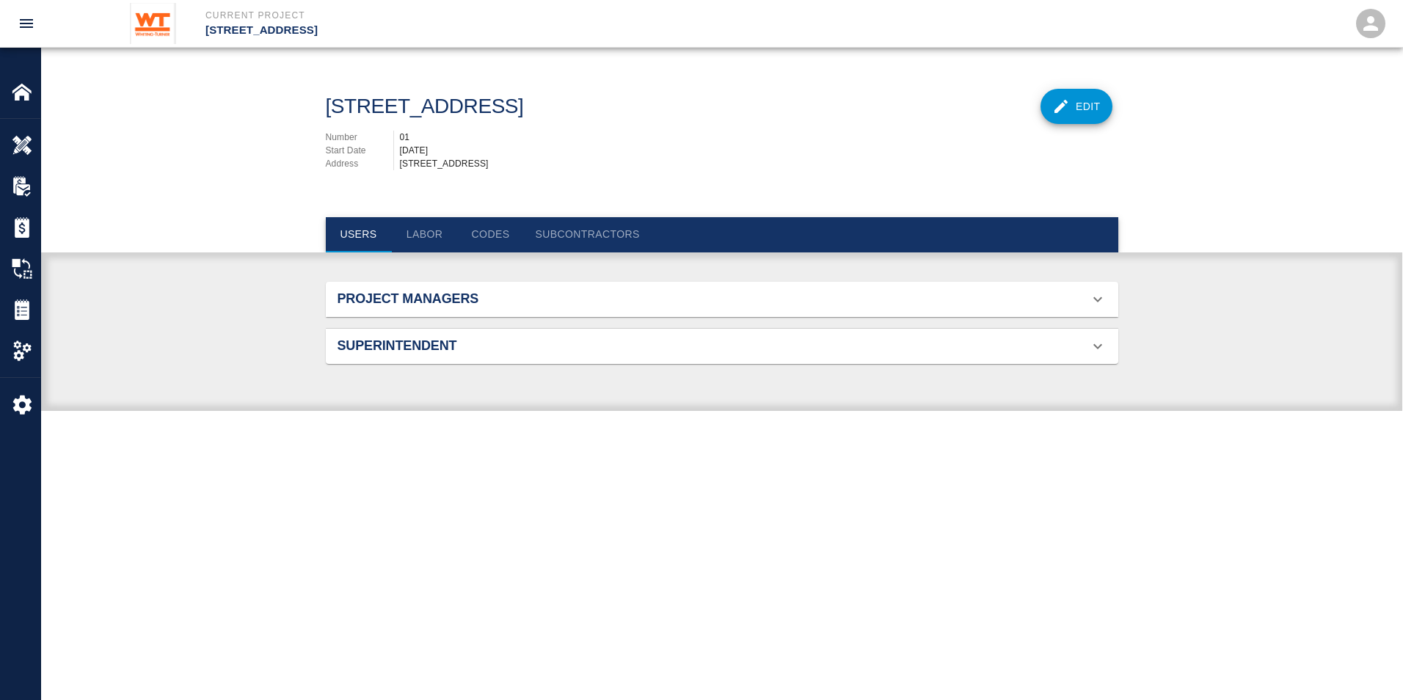
scroll to position [218, 758]
click at [572, 227] on button "Subcontractors" at bounding box center [588, 234] width 128 height 35
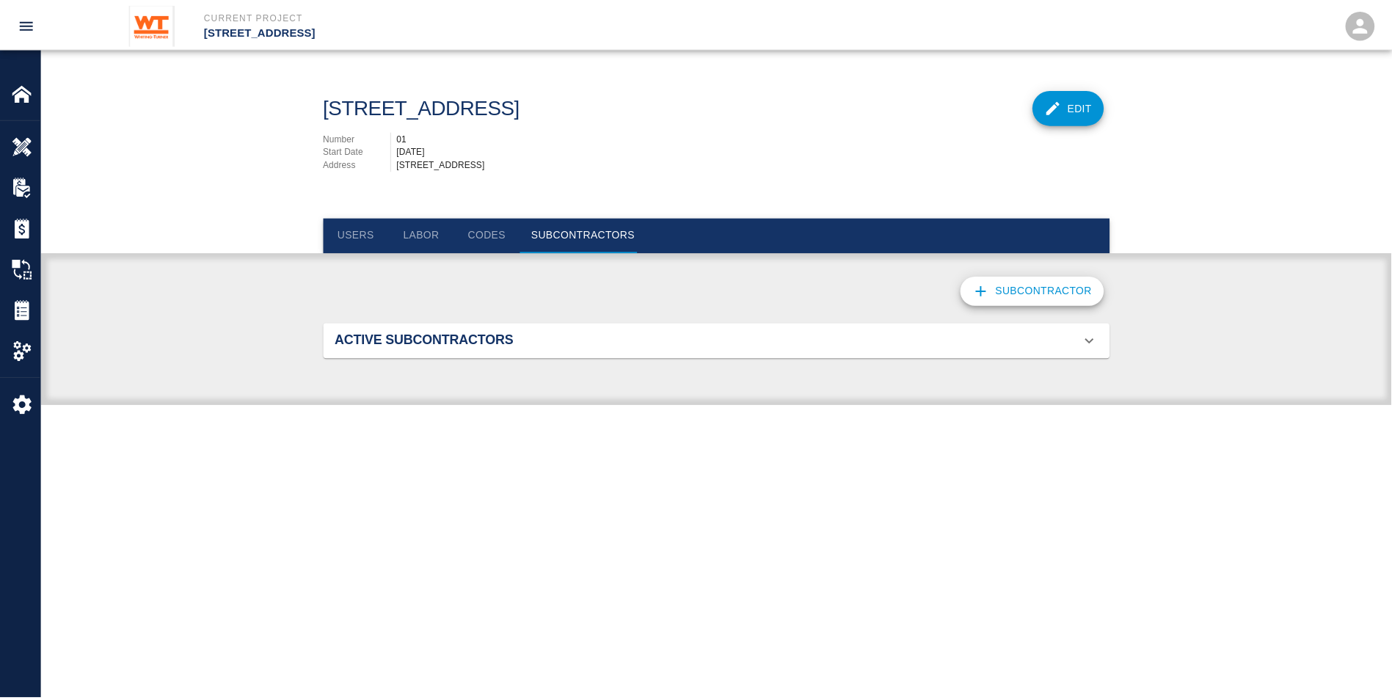
scroll to position [1040, 758]
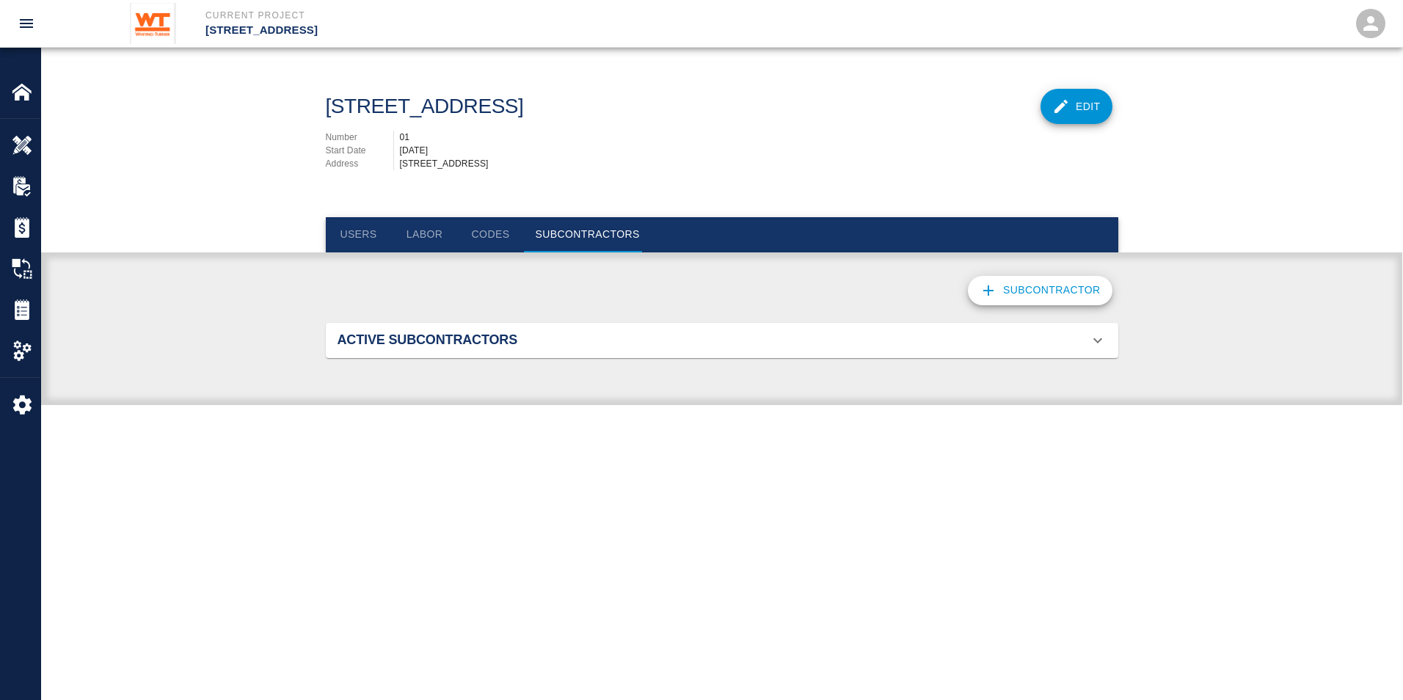
click at [518, 342] on h2 "Active Subcontractors" at bounding box center [463, 340] width 250 height 16
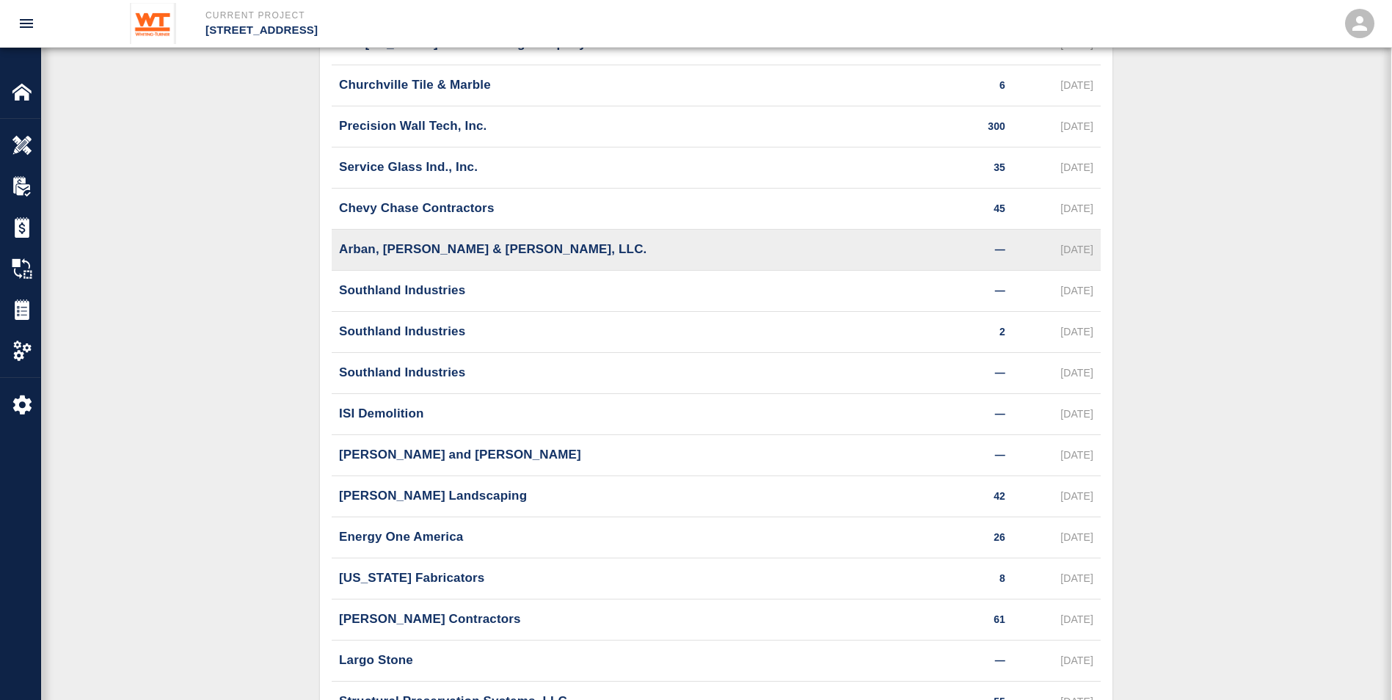
scroll to position [734, 0]
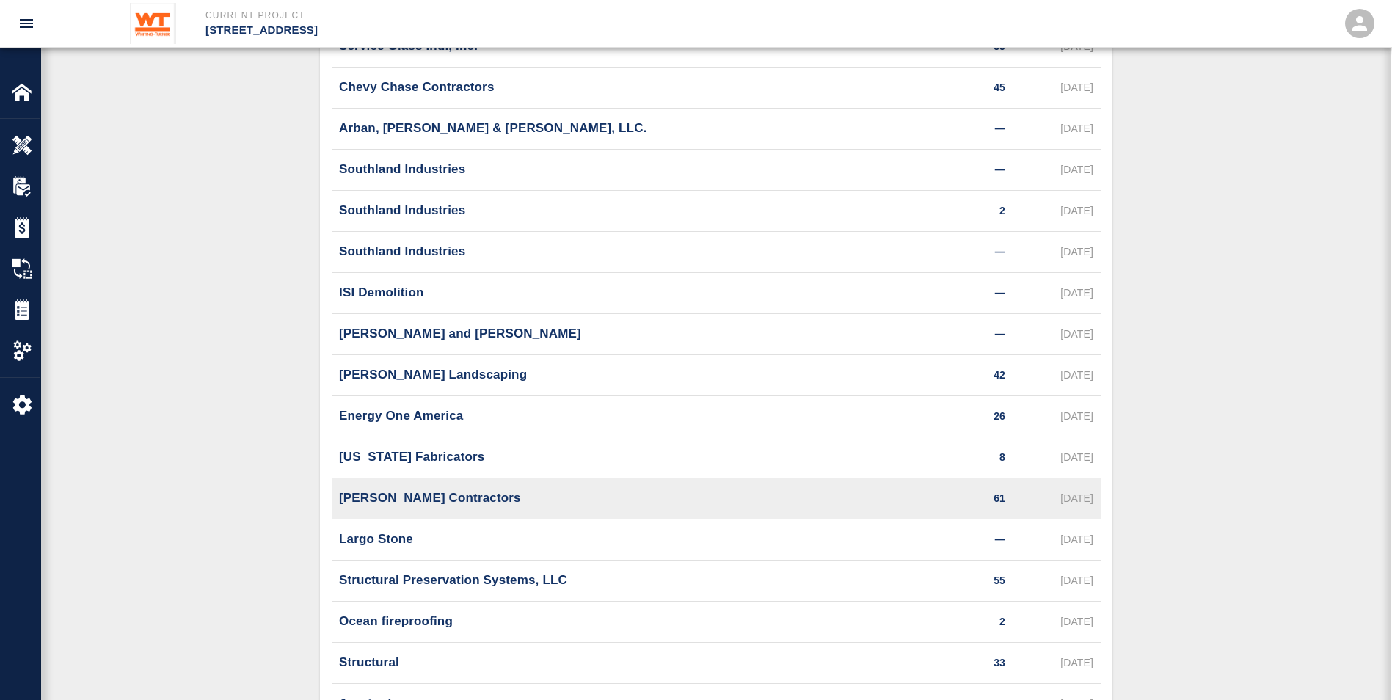
click at [379, 493] on p "[PERSON_NAME] Contractors" at bounding box center [430, 498] width 182 height 19
click at [998, 497] on p "61" at bounding box center [1000, 498] width 12 height 15
click at [998, 498] on p "61" at bounding box center [1000, 498] width 12 height 15
drag, startPoint x: 998, startPoint y: 498, endPoint x: 1056, endPoint y: 489, distance: 58.5
click at [1056, 489] on div "[DATE]" at bounding box center [1057, 498] width 88 height 41
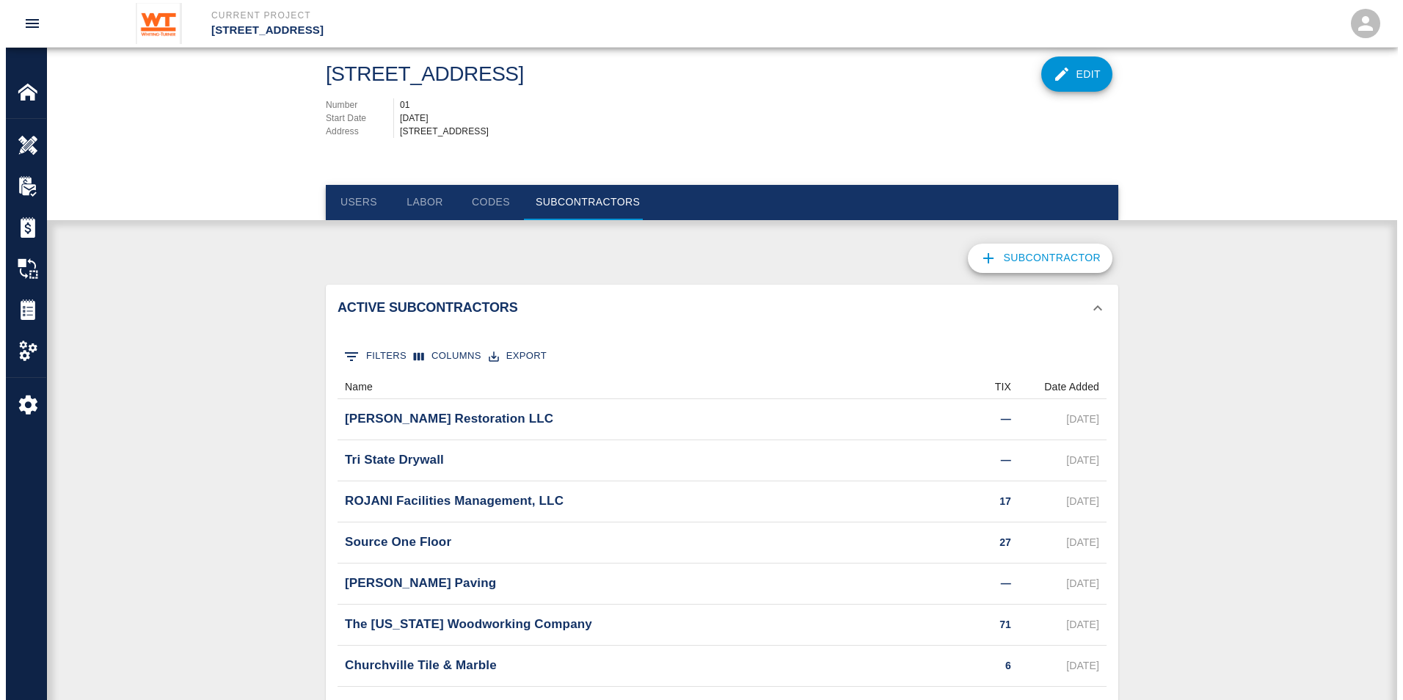
scroll to position [0, 0]
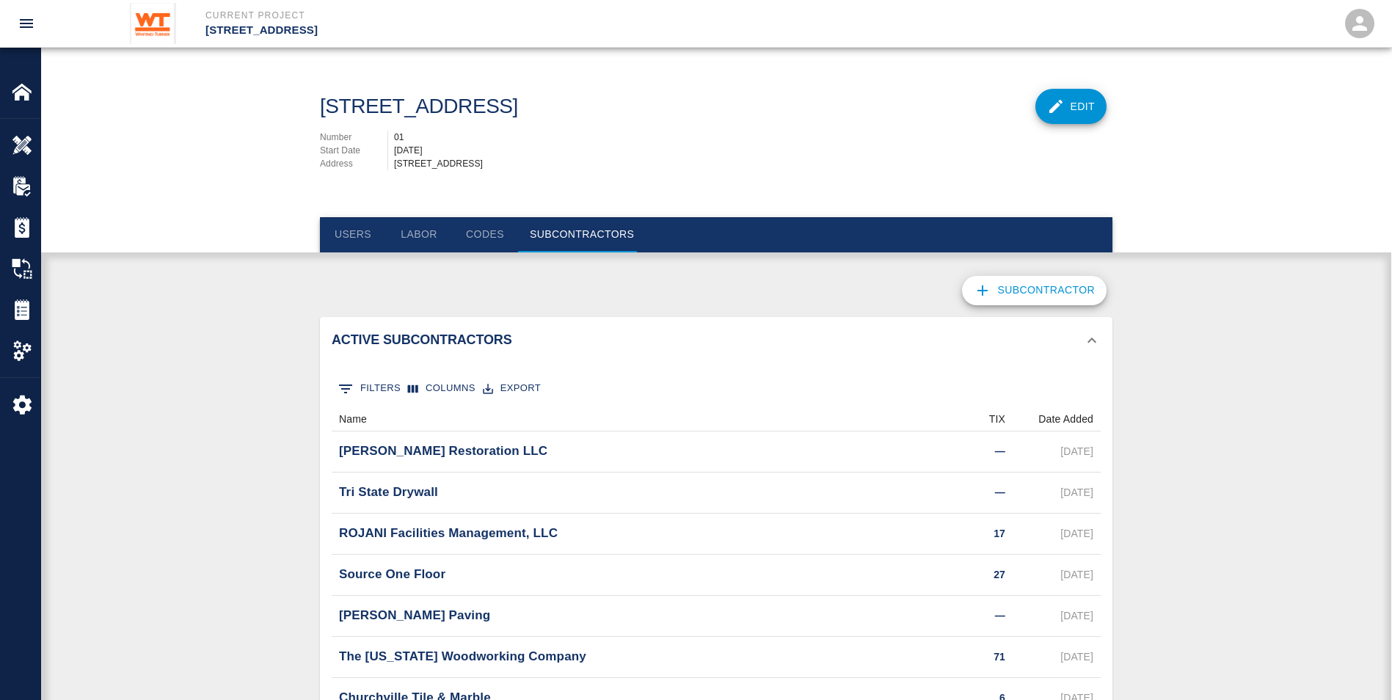
click at [486, 227] on button "Codes" at bounding box center [485, 234] width 66 height 35
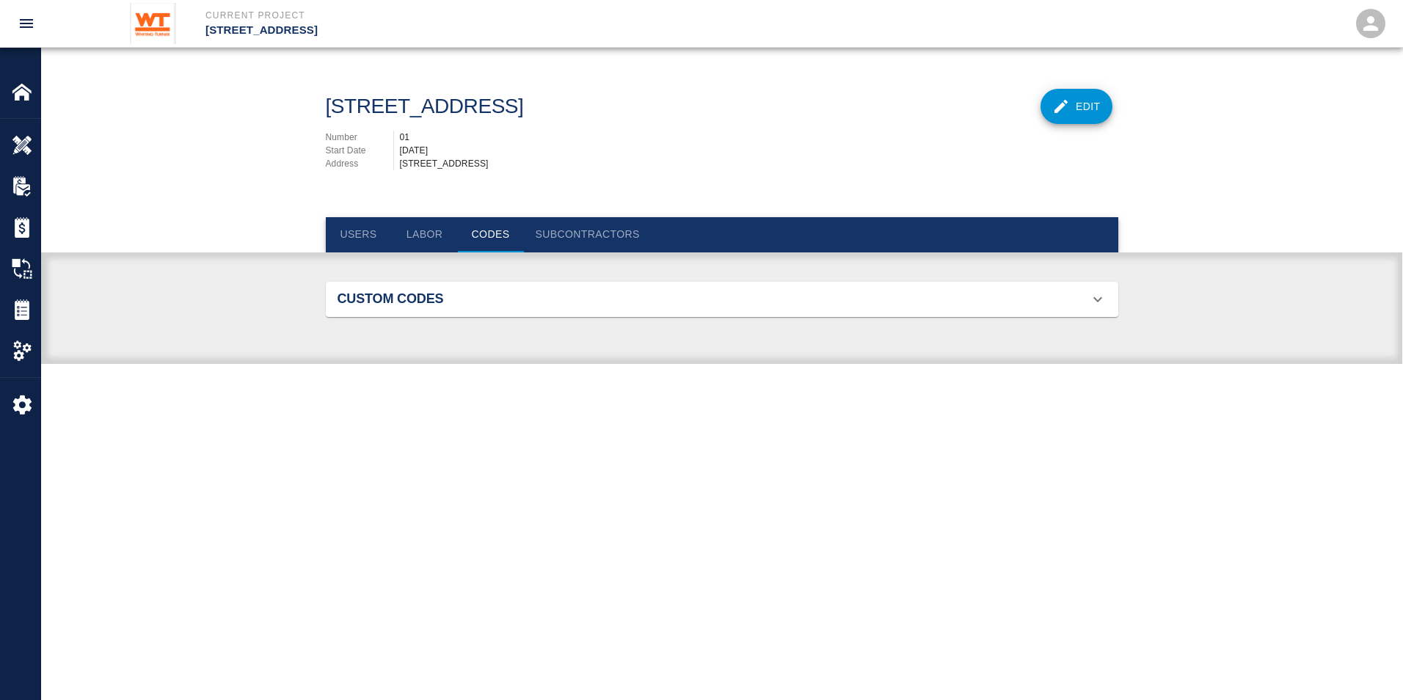
scroll to position [95, 758]
click at [431, 230] on button "Labor" at bounding box center [425, 234] width 66 height 35
click at [412, 308] on div "Labor Types" at bounding box center [722, 299] width 793 height 35
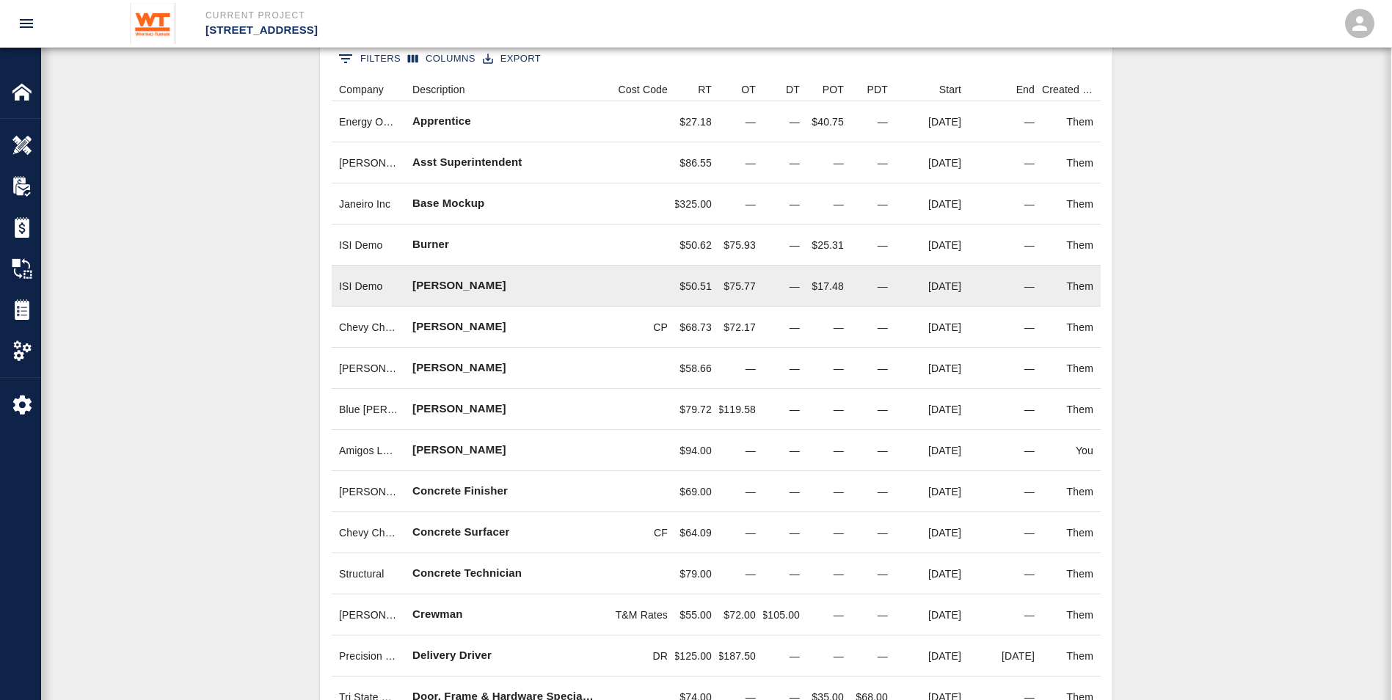
scroll to position [0, 0]
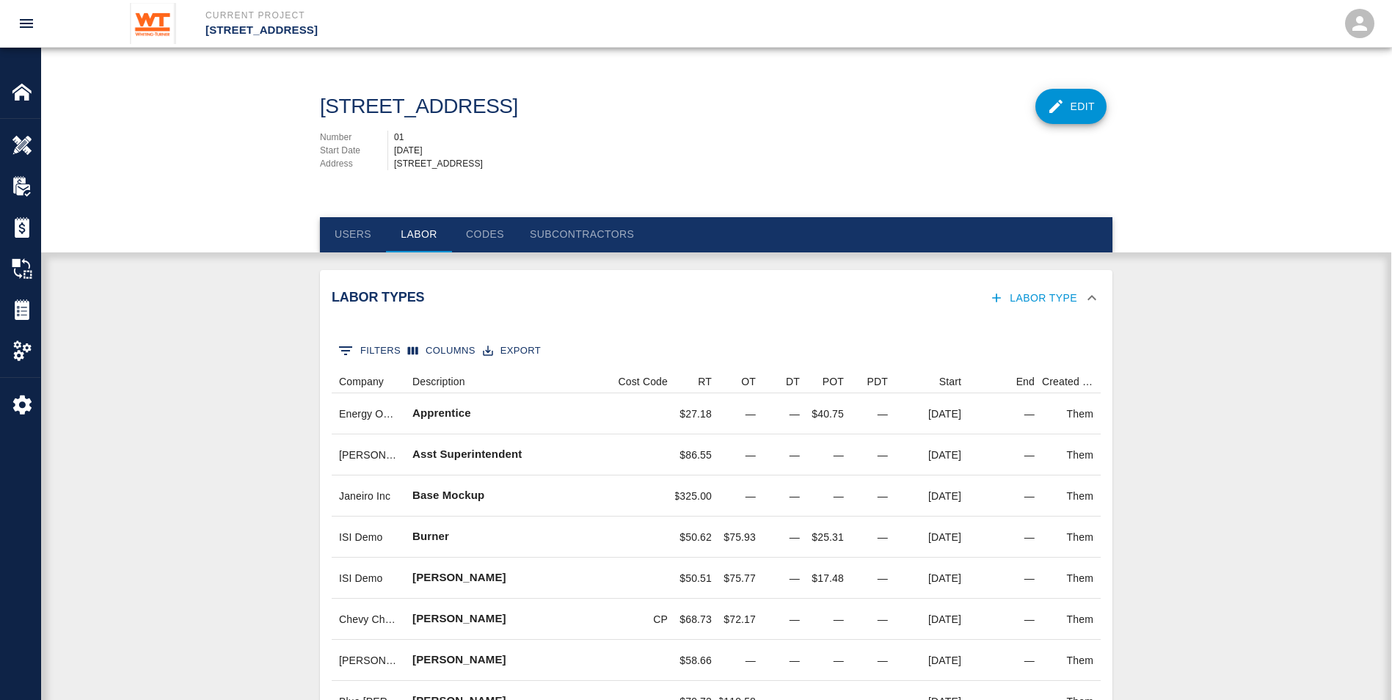
click at [384, 344] on button "0 Filters" at bounding box center [370, 350] width 70 height 23
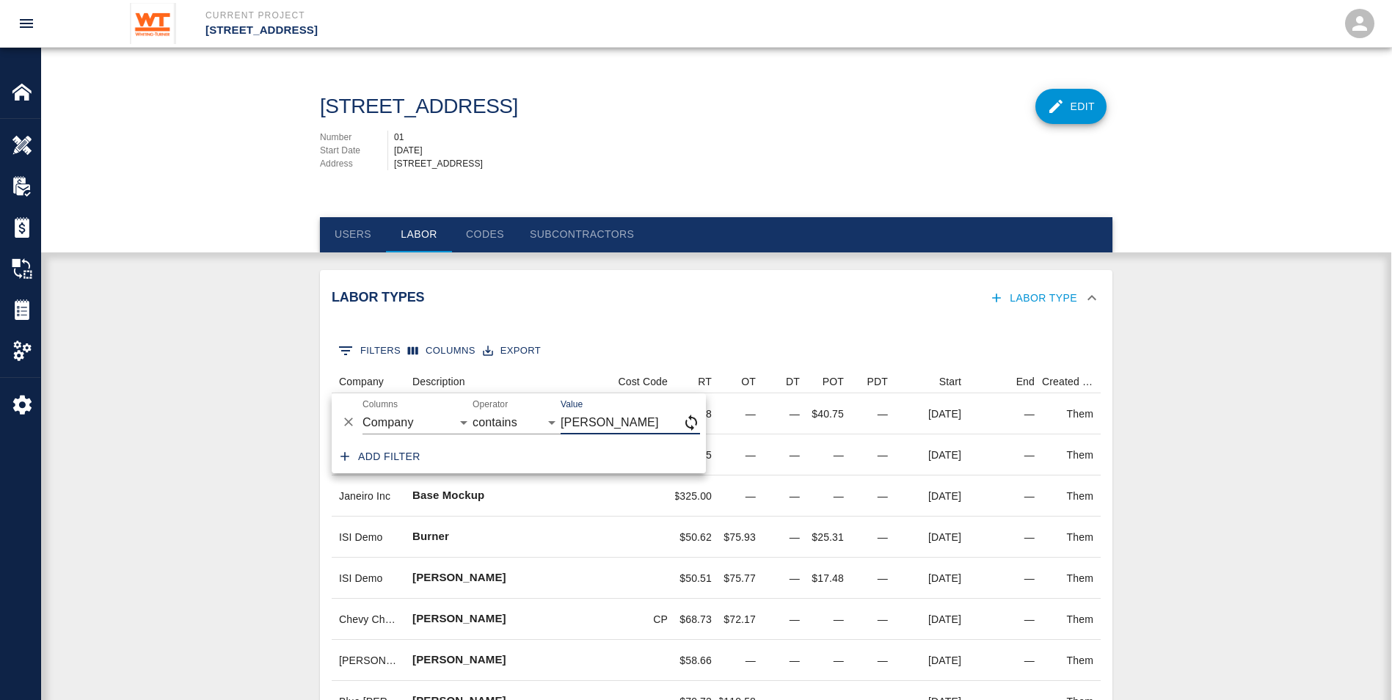
type input "[PERSON_NAME]"
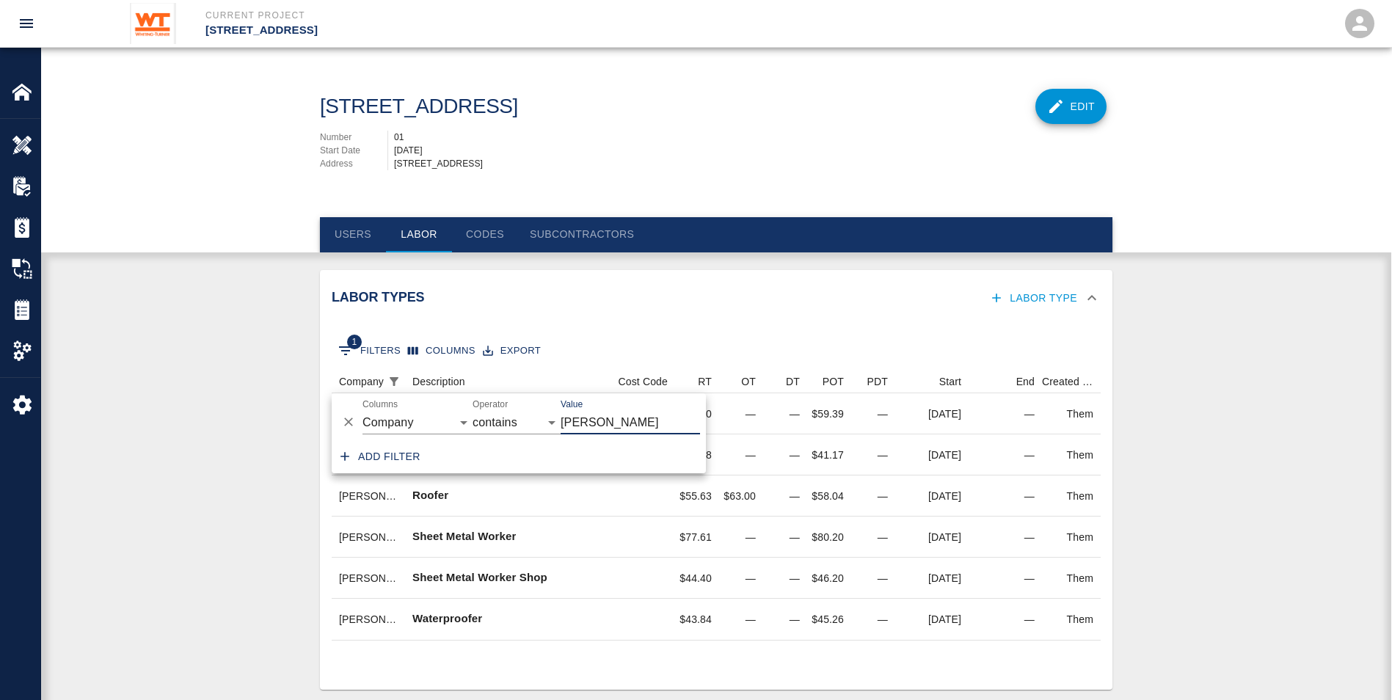
scroll to position [259, 758]
click at [652, 324] on div "Labor Types Labor Type" at bounding box center [716, 298] width 793 height 57
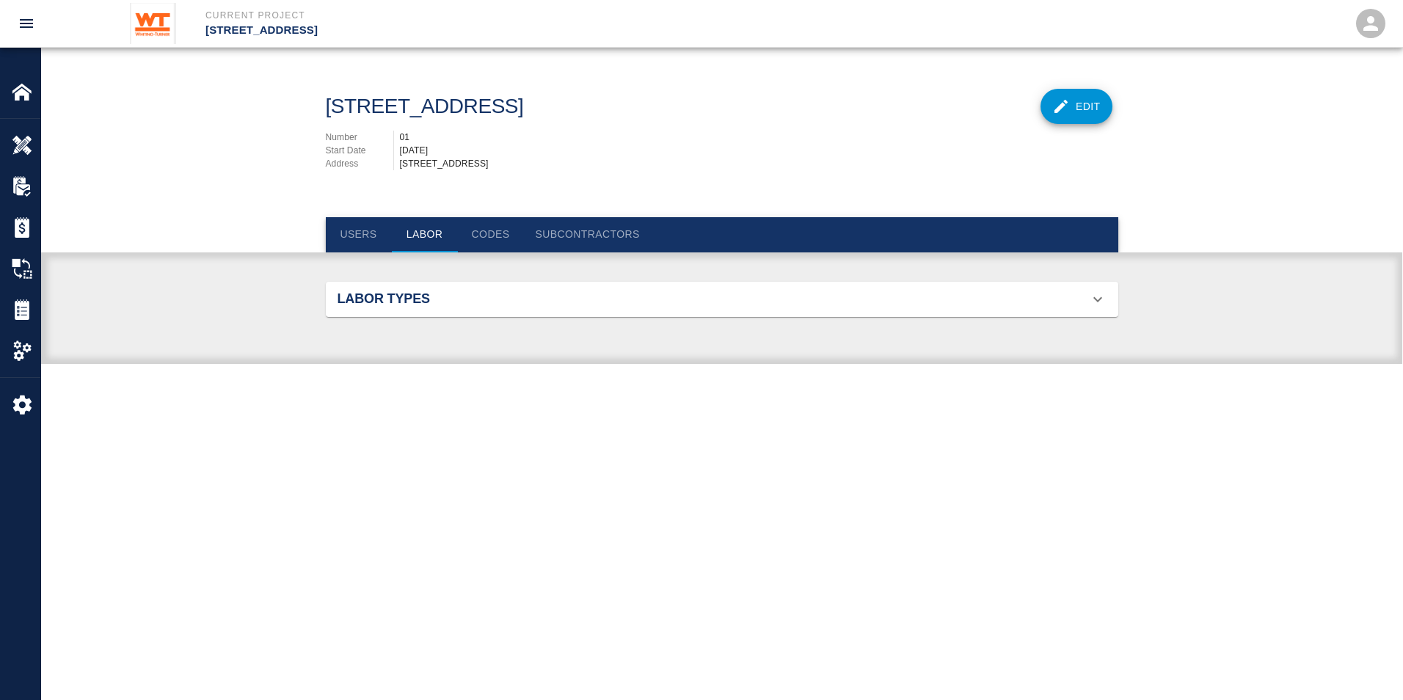
click at [473, 304] on h2 "Labor Types" at bounding box center [463, 299] width 250 height 16
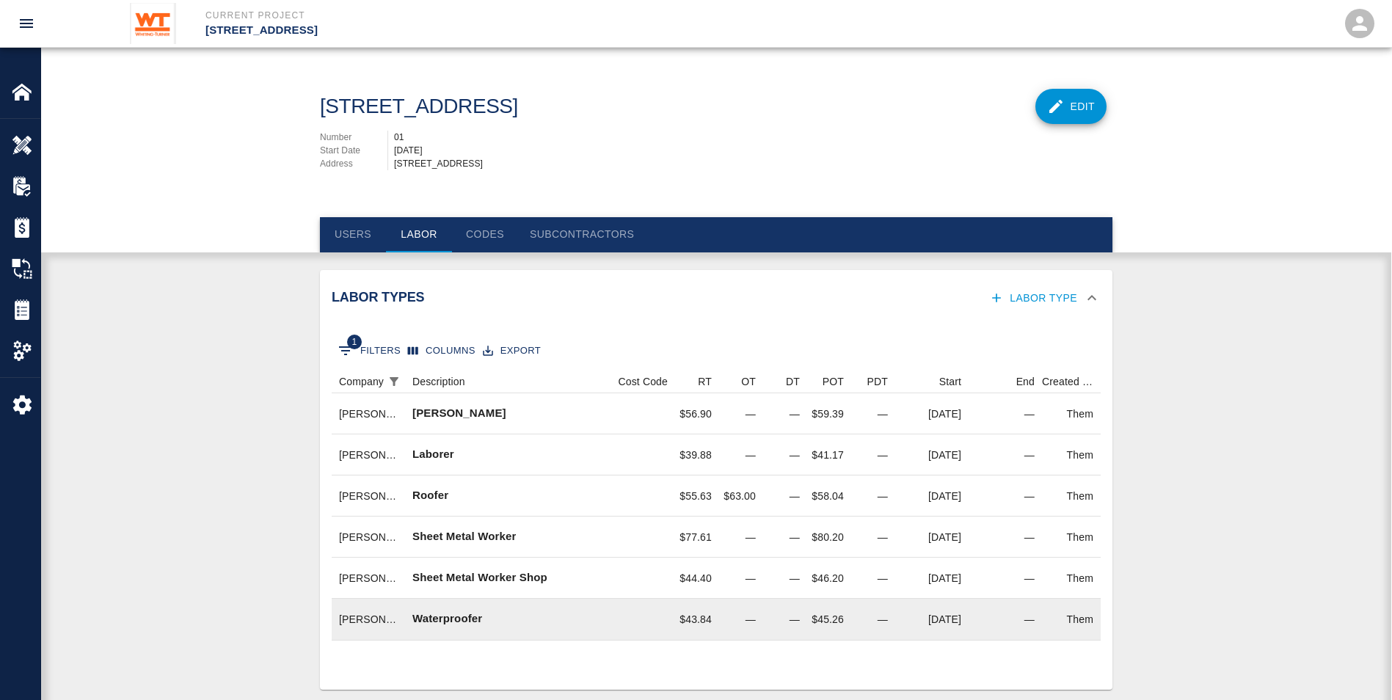
click at [755, 620] on div "—" at bounding box center [741, 619] width 44 height 41
click at [821, 621] on div "$45.26" at bounding box center [829, 619] width 44 height 41
click at [934, 619] on div "[DATE]" at bounding box center [931, 619] width 73 height 41
click at [509, 611] on div "Waterproofer" at bounding box center [503, 619] width 197 height 41
click at [699, 622] on div "$43.84" at bounding box center [697, 619] width 44 height 41
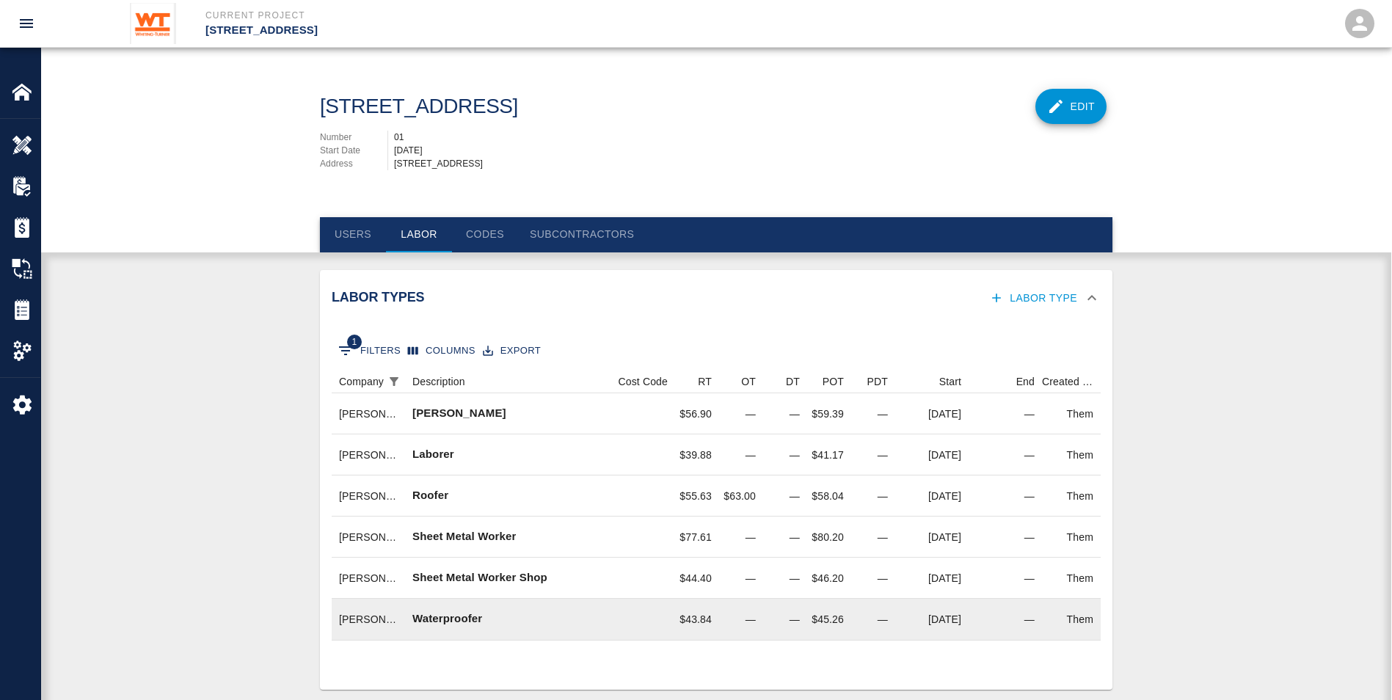
click at [827, 620] on div "$45.26" at bounding box center [829, 619] width 44 height 41
click at [930, 613] on div "[DATE]" at bounding box center [931, 619] width 73 height 41
click at [993, 616] on div "—" at bounding box center [1005, 619] width 73 height 41
click at [705, 608] on div "$43.84" at bounding box center [697, 619] width 44 height 41
click at [748, 622] on div "—" at bounding box center [741, 619] width 44 height 41
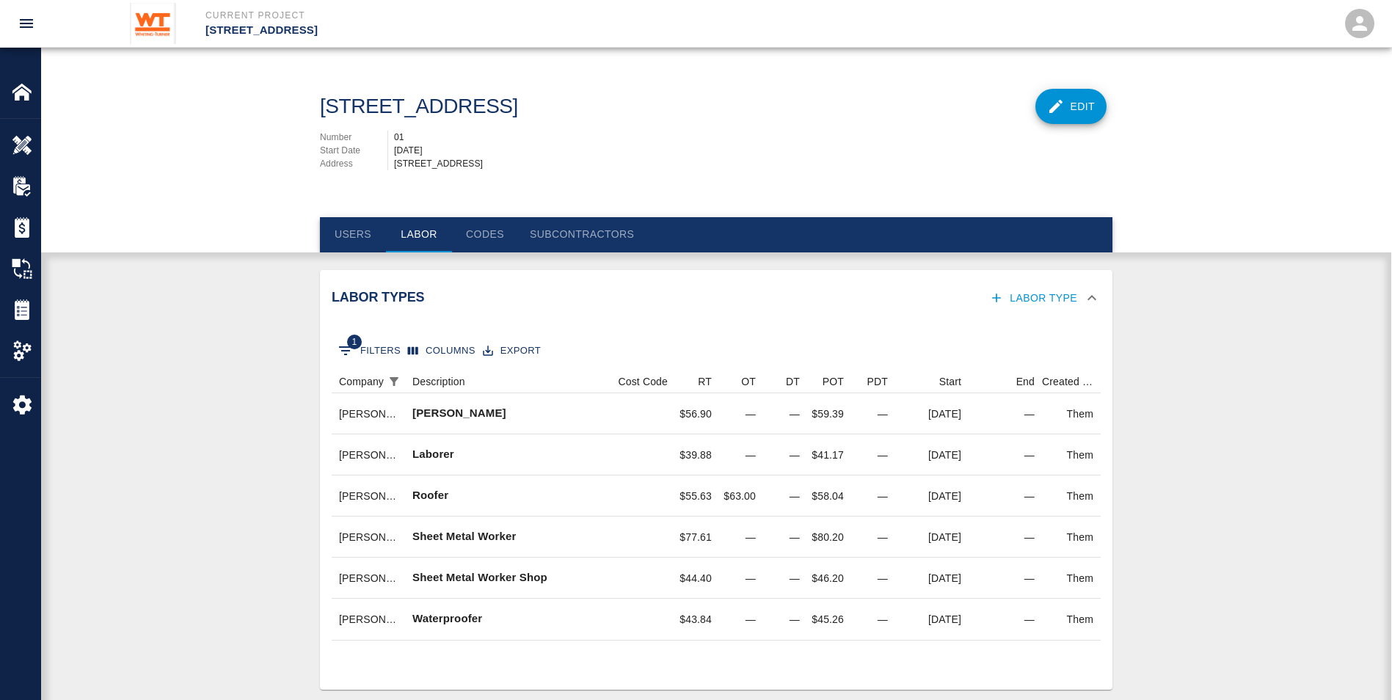
click at [591, 298] on div "Labor Type" at bounding box center [832, 298] width 501 height 27
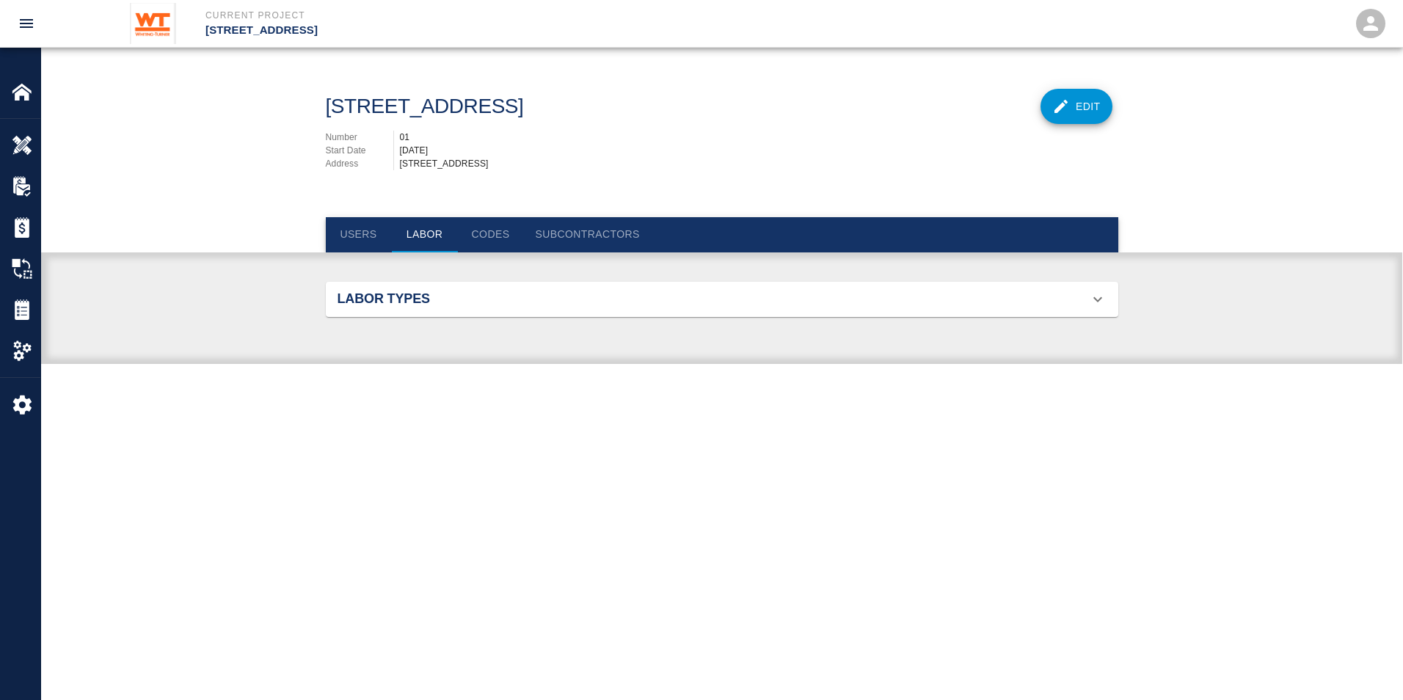
click at [597, 303] on div "Labor Types" at bounding box center [713, 299] width 751 height 16
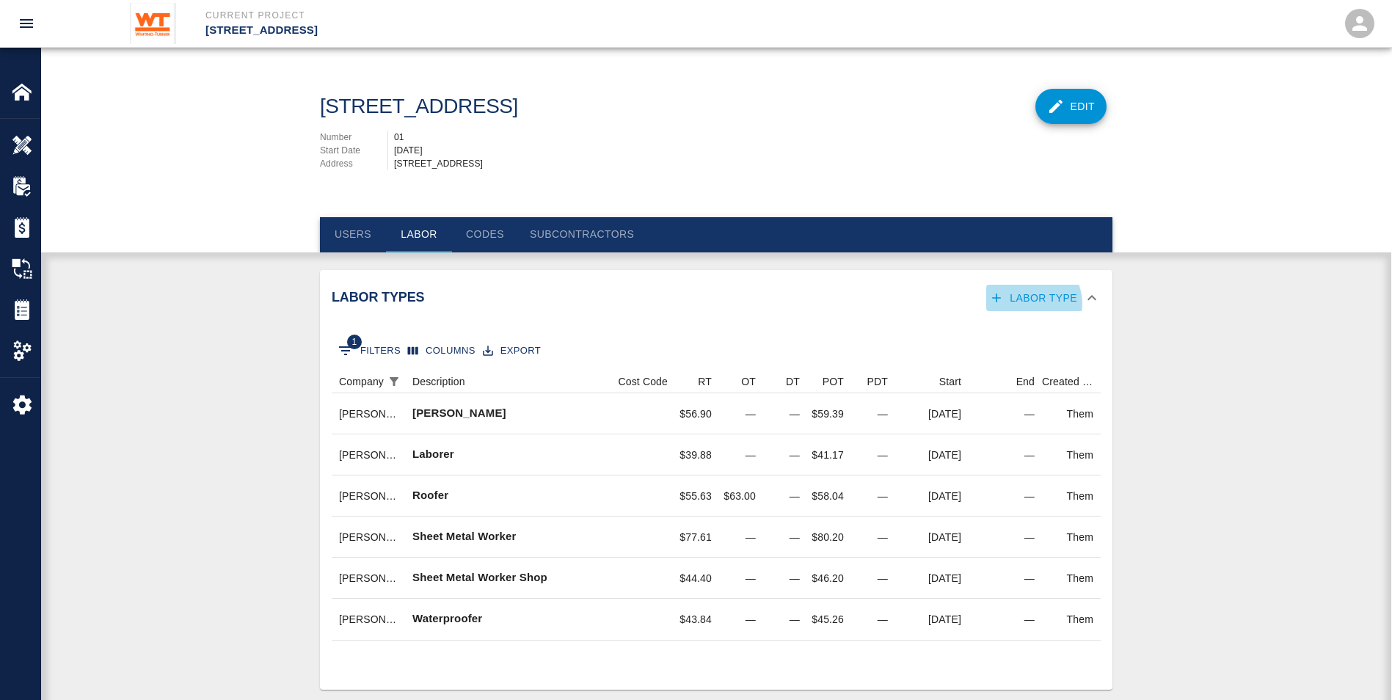
click at [1034, 304] on button "Labor Type" at bounding box center [1034, 298] width 97 height 27
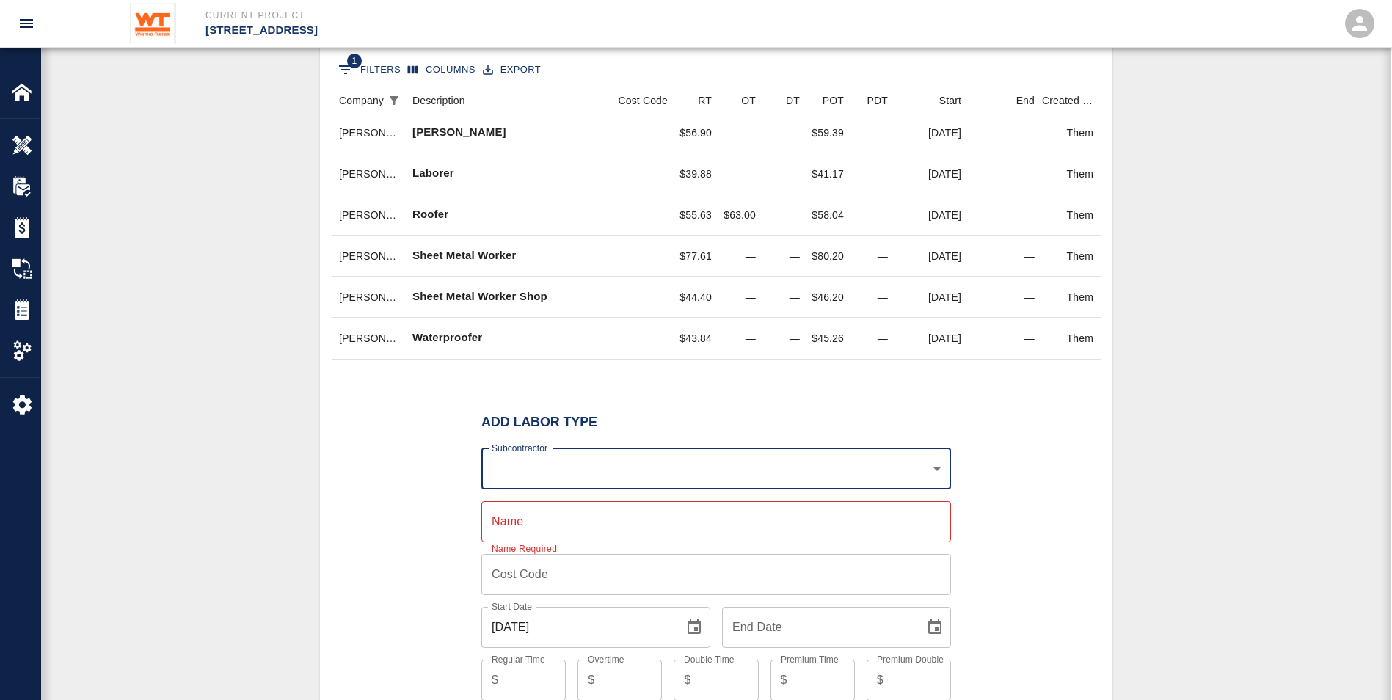
scroll to position [294, 0]
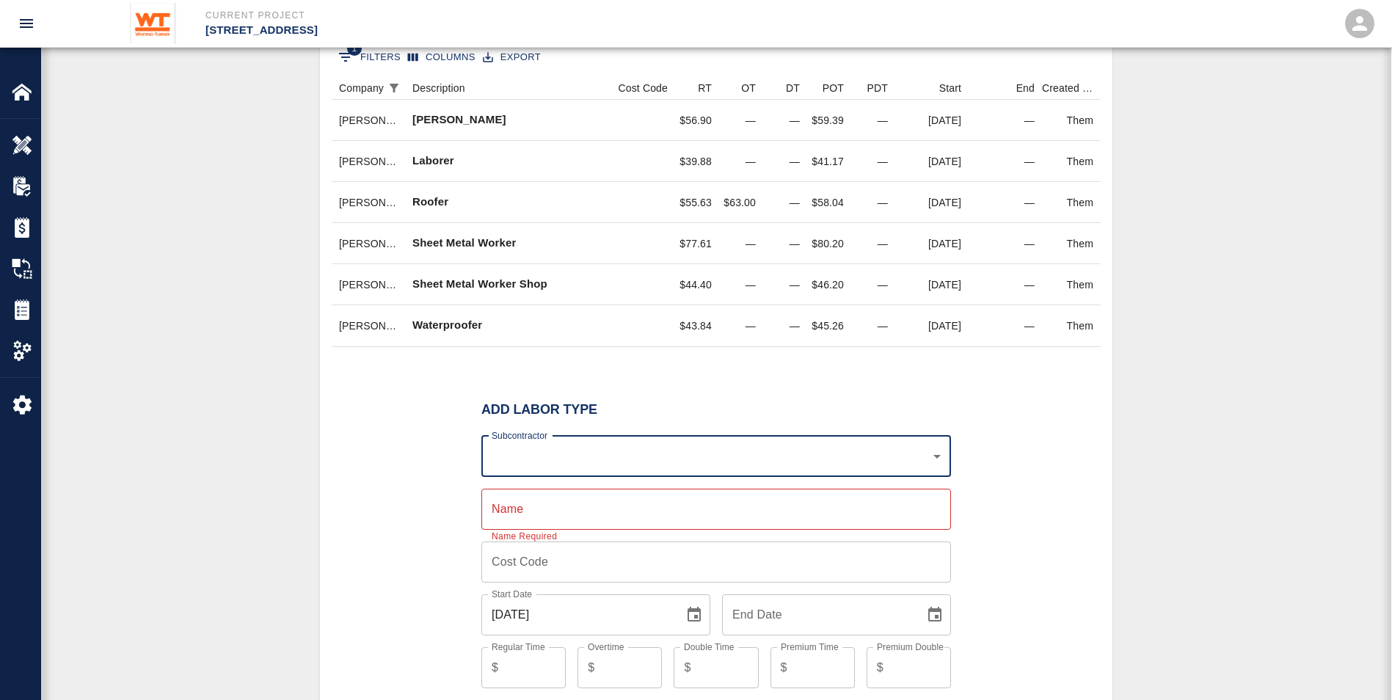
click at [529, 407] on body "Current Project [STREET_ADDRESS] Home [STREET_ADDRESS] Overview RFPs Estimates …" at bounding box center [696, 56] width 1392 height 700
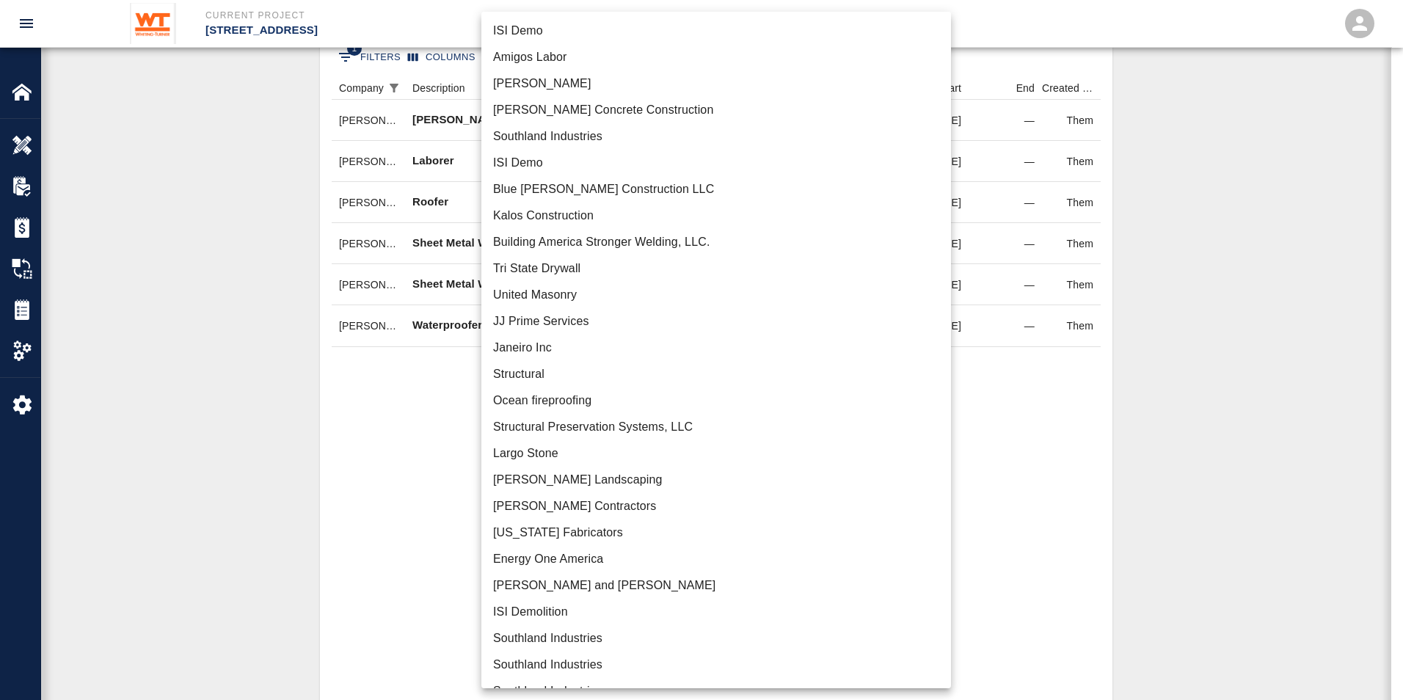
click at [537, 511] on li "[PERSON_NAME] Contractors" at bounding box center [716, 506] width 470 height 26
type input "af9f554b-da01-4f56-9b59-38766501f6df"
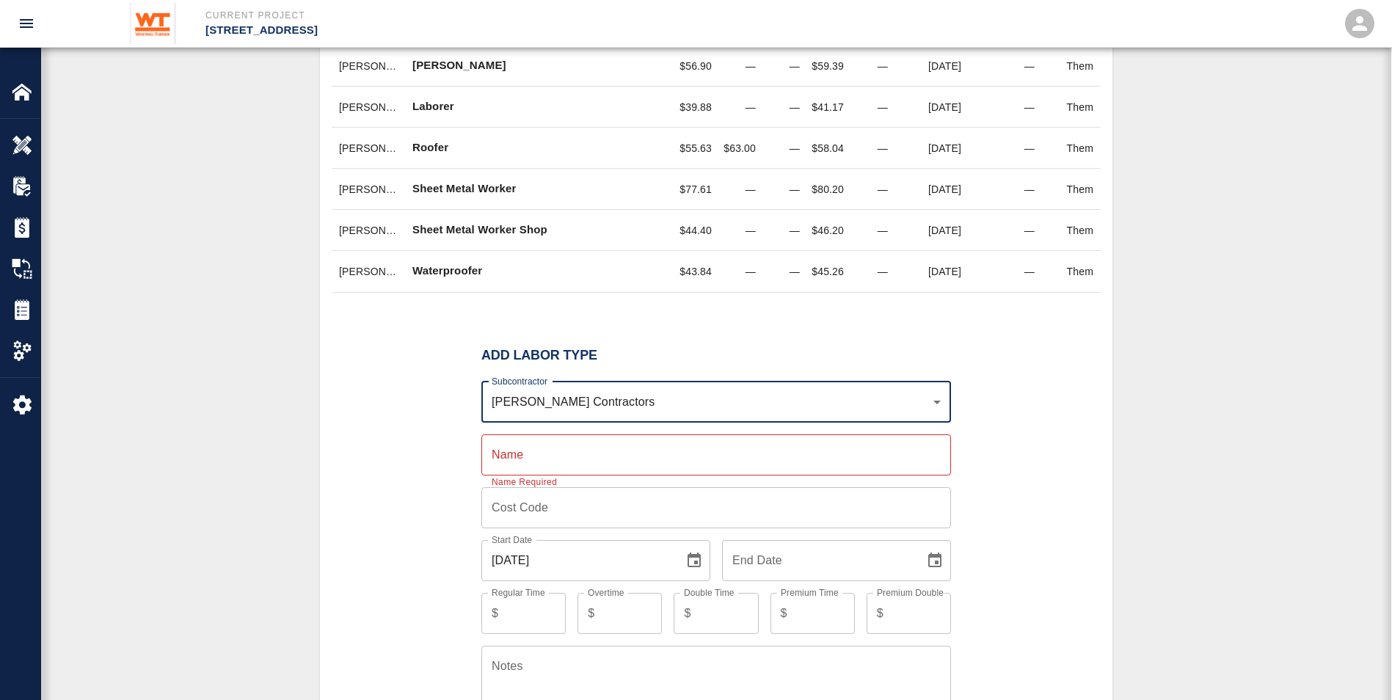
scroll to position [440, 0]
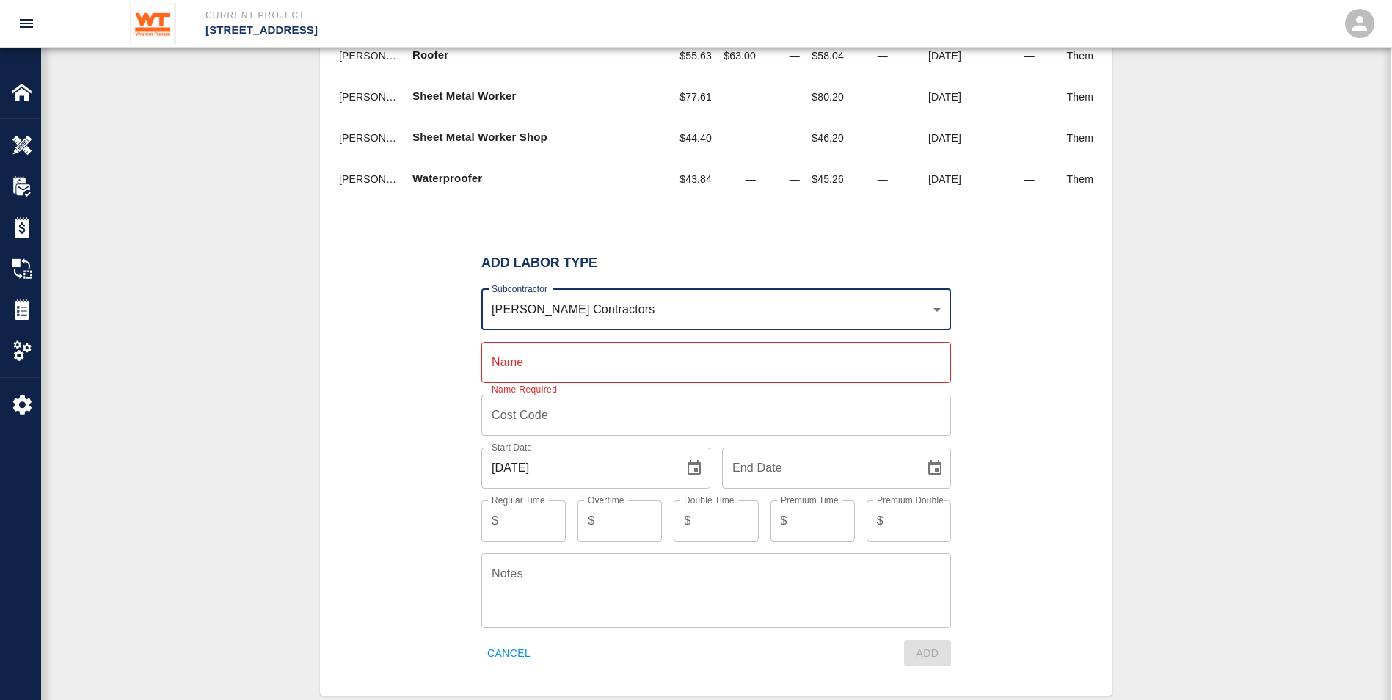
click at [550, 361] on input "Name" at bounding box center [716, 362] width 470 height 41
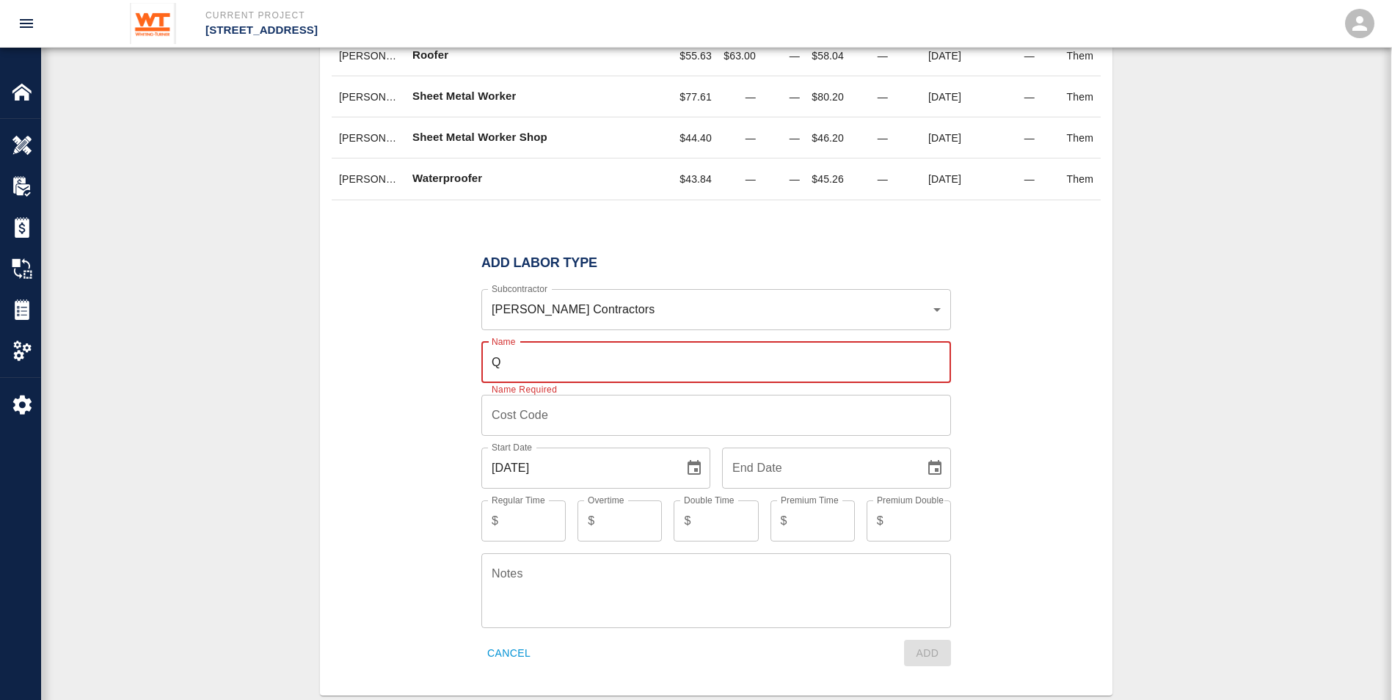
type input "Q"
type input "q"
type input "w"
type input "Waterproofer (PREMIUM ADD COST)"
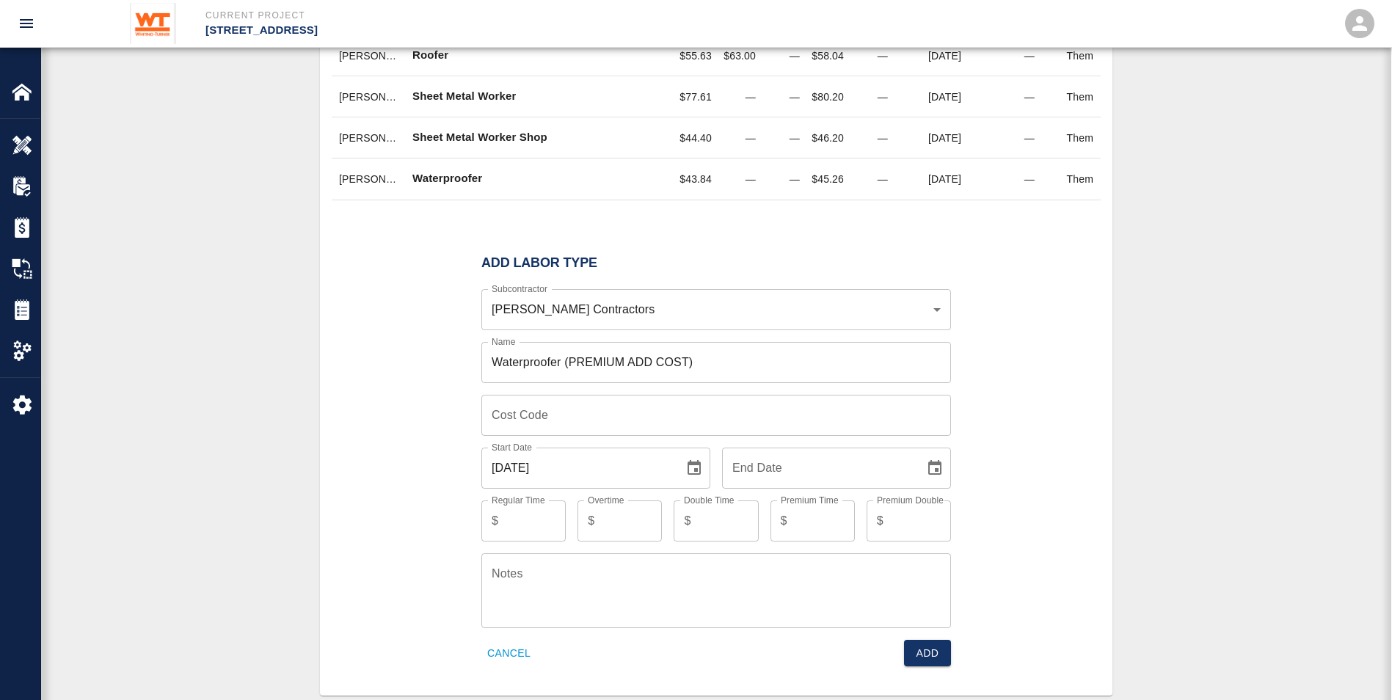
click at [466, 363] on div "Add Labor Type Subcontractor [PERSON_NAME] Contractors af9f554b-da01-4f56-9b59-…" at bounding box center [716, 461] width 769 height 446
click at [689, 467] on icon "Choose date, selected date is Oct 15, 2025" at bounding box center [694, 467] width 13 height 15
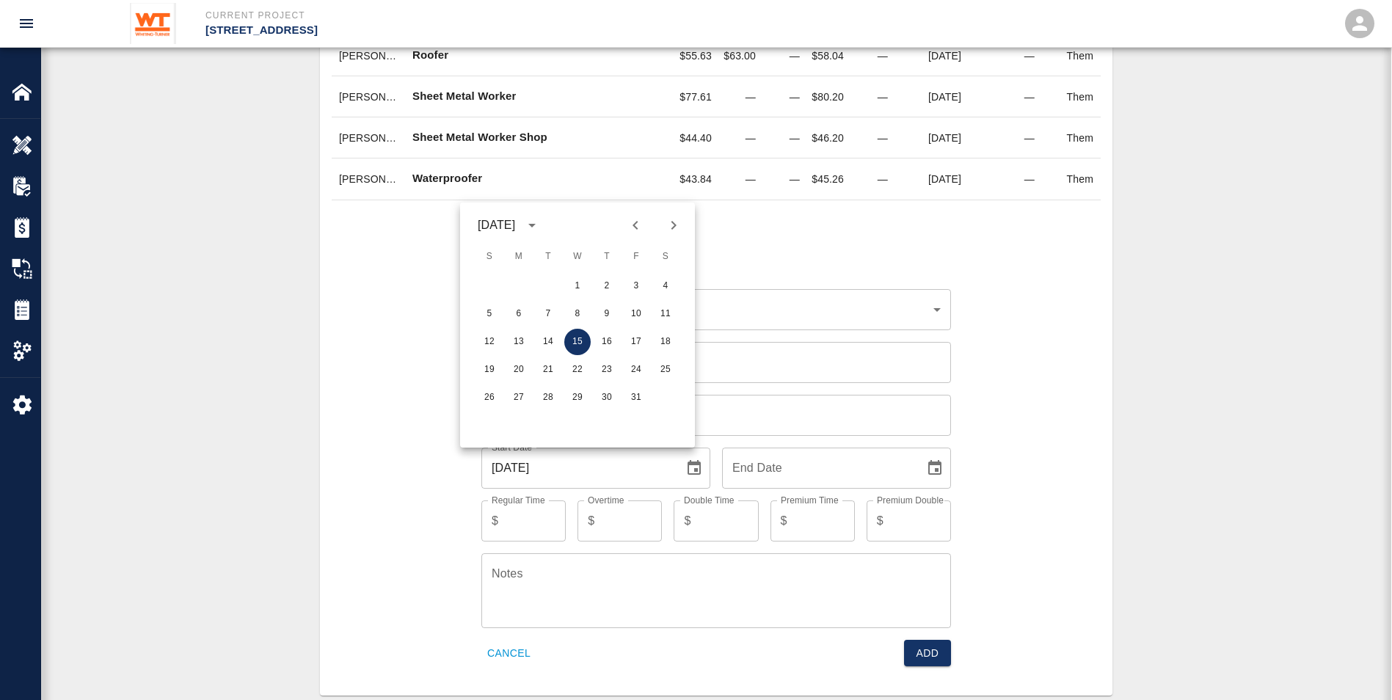
click at [633, 227] on icon "Previous month" at bounding box center [636, 225] width 18 height 18
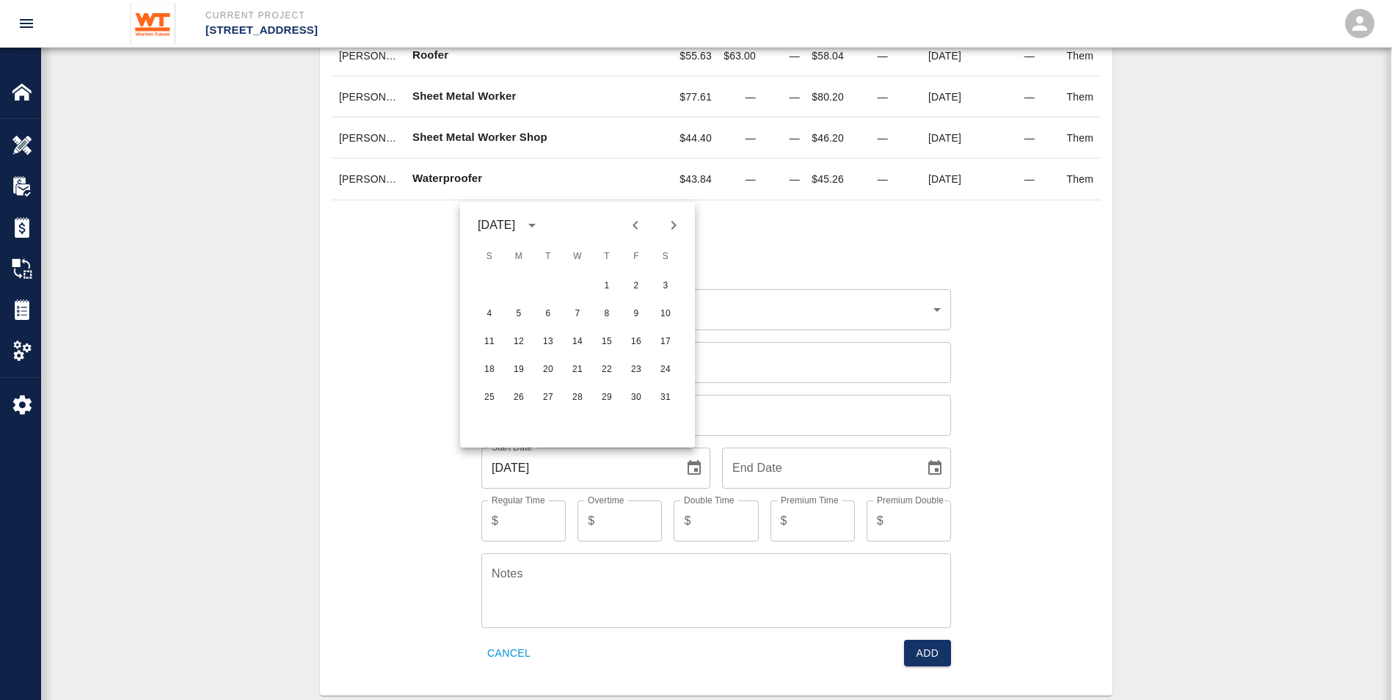
click at [664, 227] on button "Next month" at bounding box center [673, 225] width 25 height 25
click at [493, 286] on button "1" at bounding box center [489, 286] width 26 height 26
type input "[DATE]"
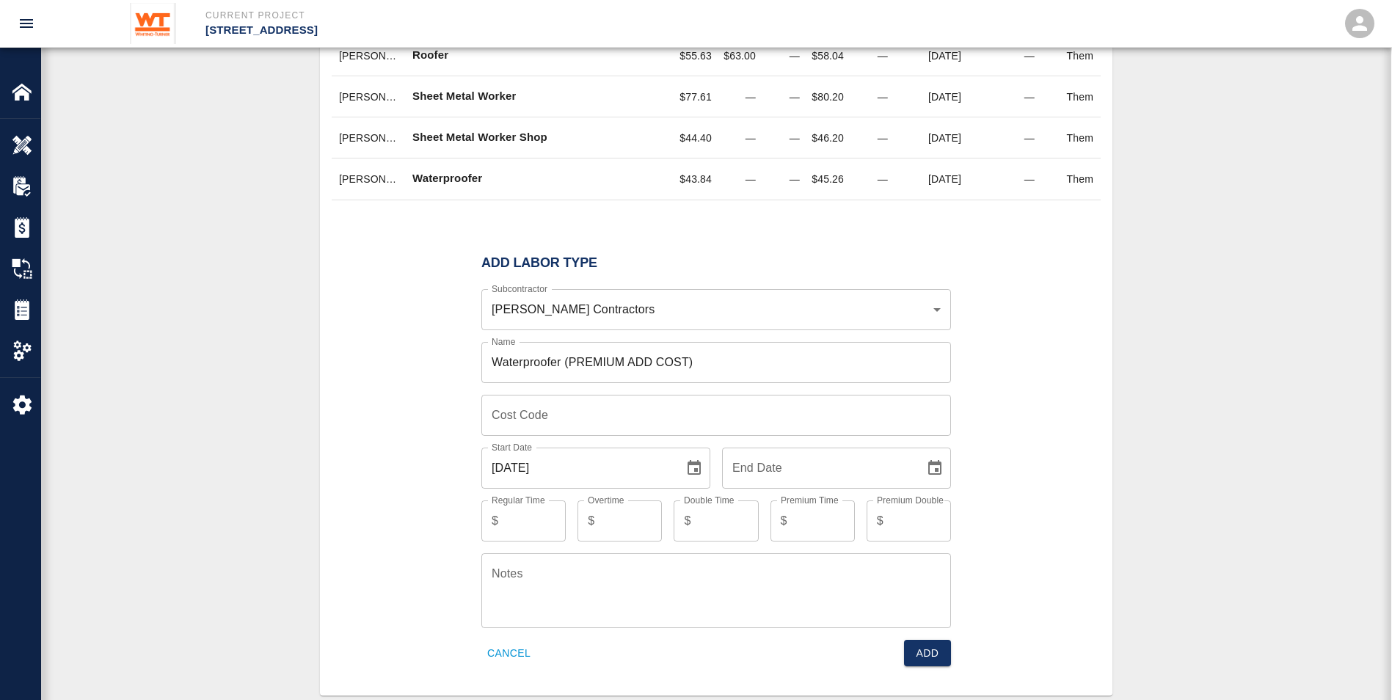
click at [938, 463] on icon "Choose date" at bounding box center [934, 467] width 13 height 15
drag, startPoint x: 1044, startPoint y: 334, endPoint x: 1043, endPoint y: 354, distance: 20.6
click at [1043, 347] on div "Add Labor Type Subcontractor [PERSON_NAME] Contractors af9f554b-da01-4f56-9b59-…" at bounding box center [716, 461] width 769 height 446
click at [811, 521] on input "Premium Time" at bounding box center [824, 520] width 62 height 41
click at [818, 517] on input "Premium Time" at bounding box center [824, 520] width 62 height 41
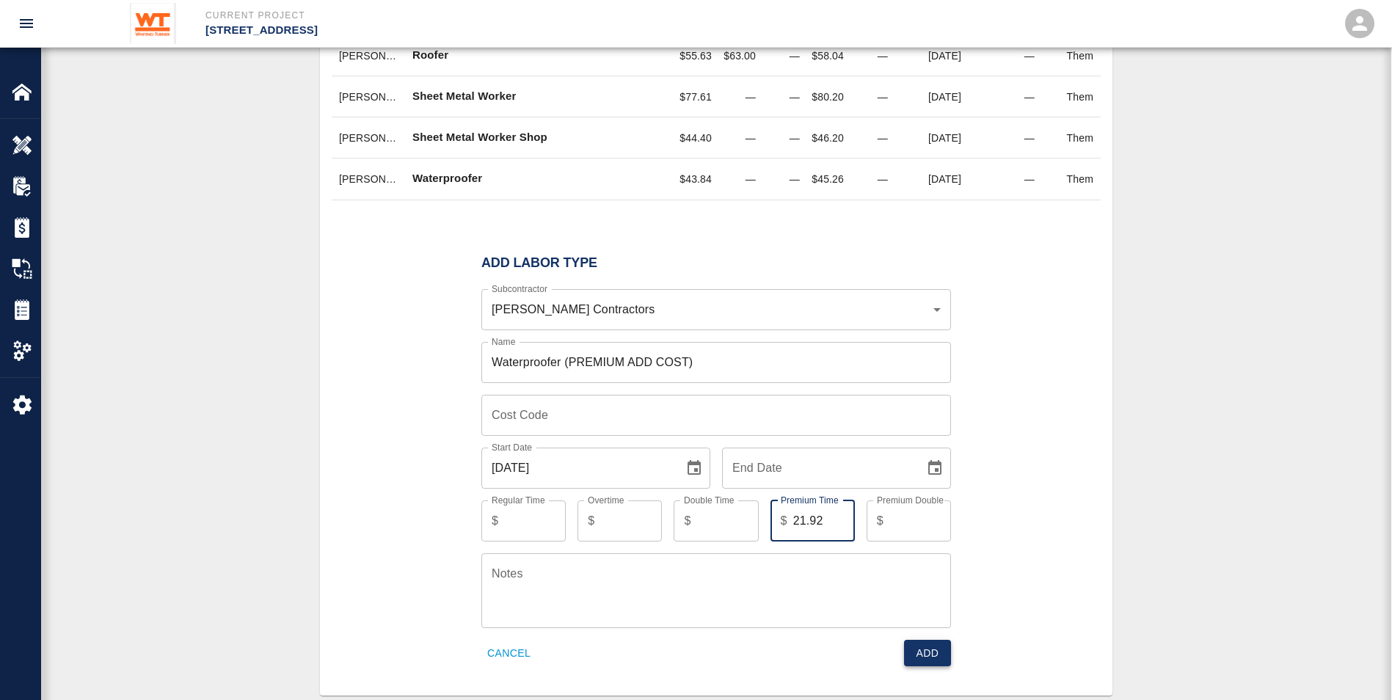
type input "21.92"
click at [930, 656] on button "Add" at bounding box center [927, 653] width 47 height 27
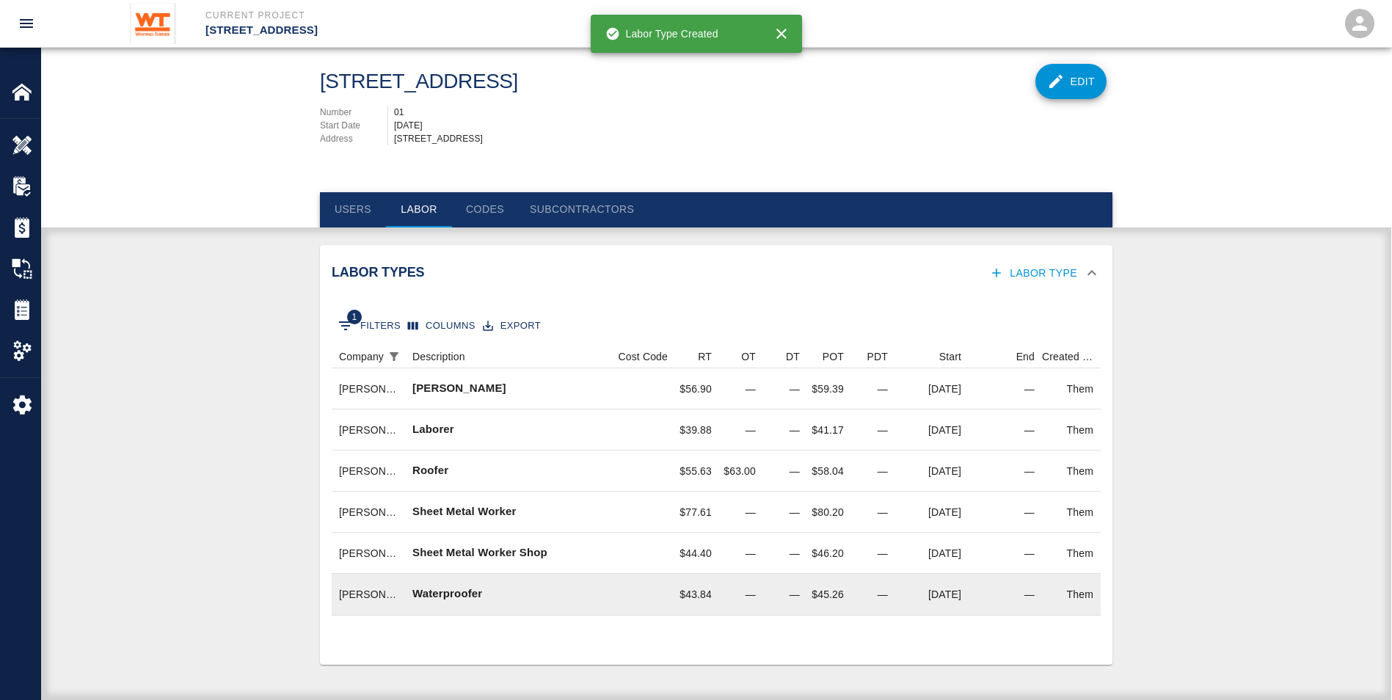
scroll to position [25, 0]
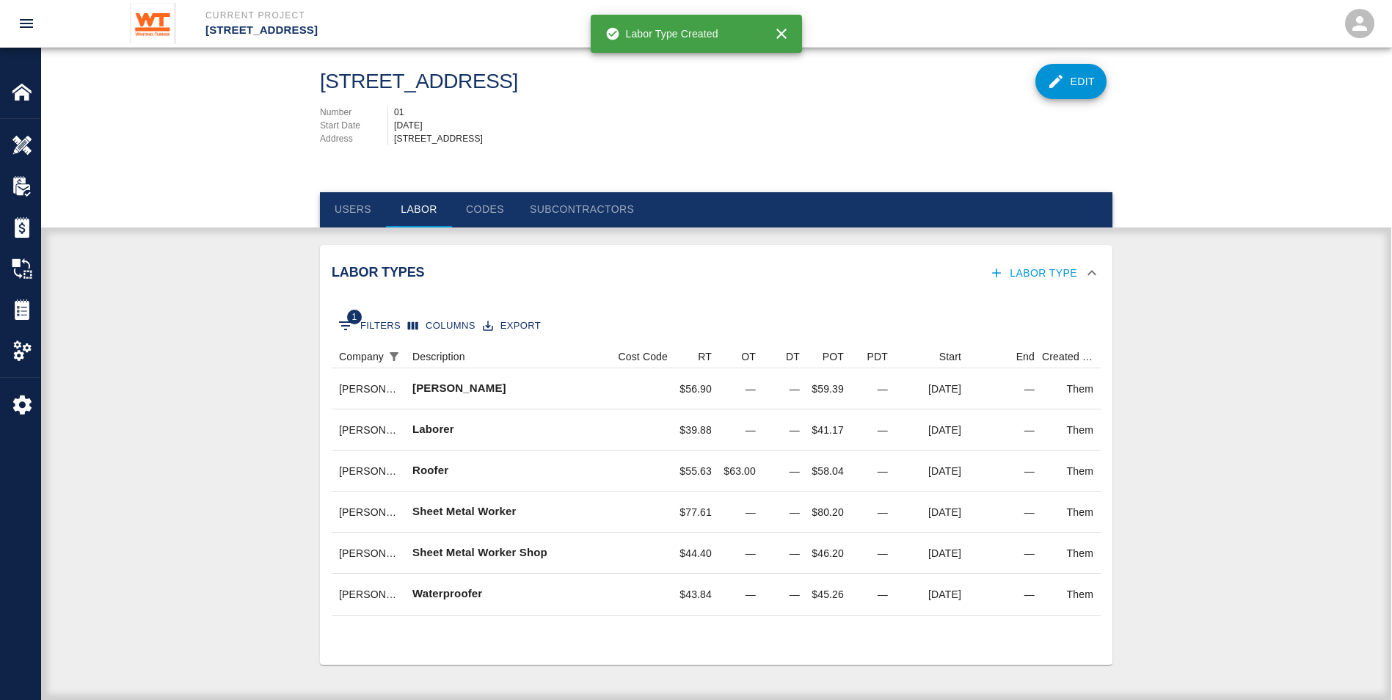
click at [503, 659] on div "1 Filters Columns Export Company Description Cost Code RT OT DT POT PDT Start E…" at bounding box center [716, 483] width 793 height 364
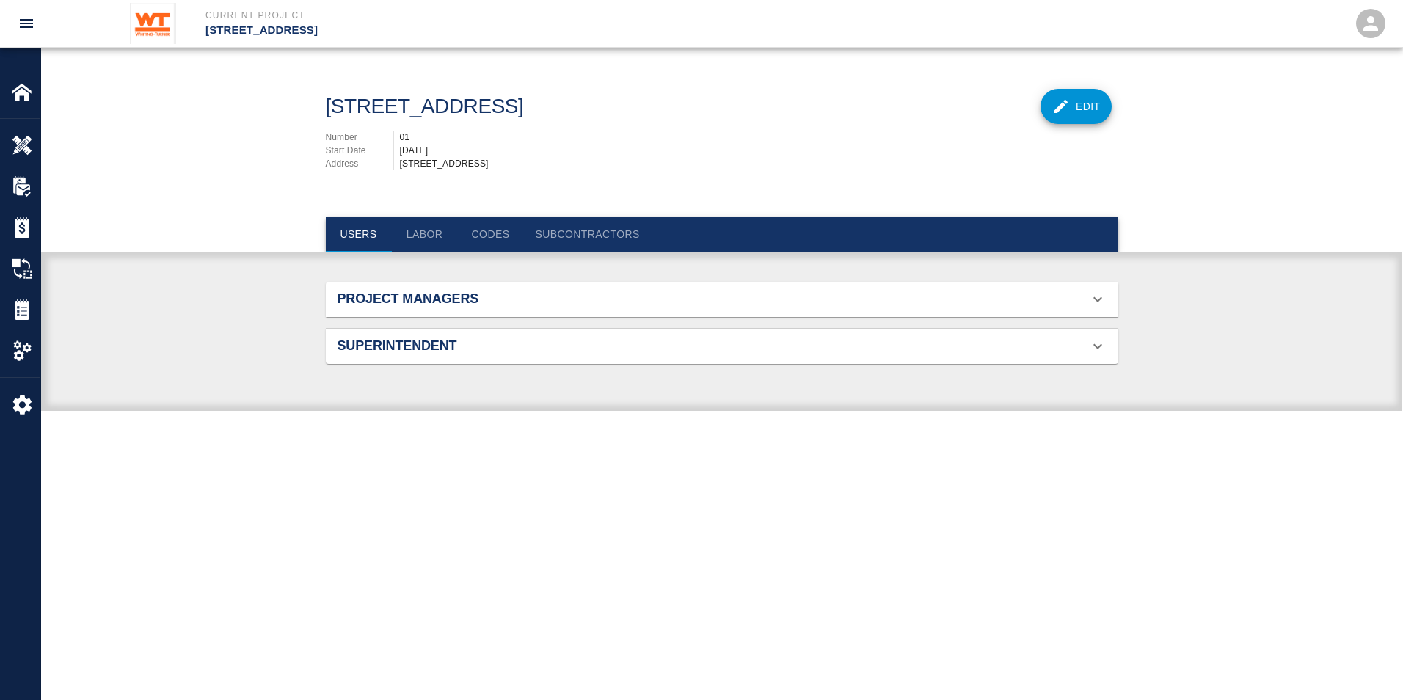
scroll to position [218, 758]
click at [429, 227] on button "Labor" at bounding box center [425, 234] width 66 height 35
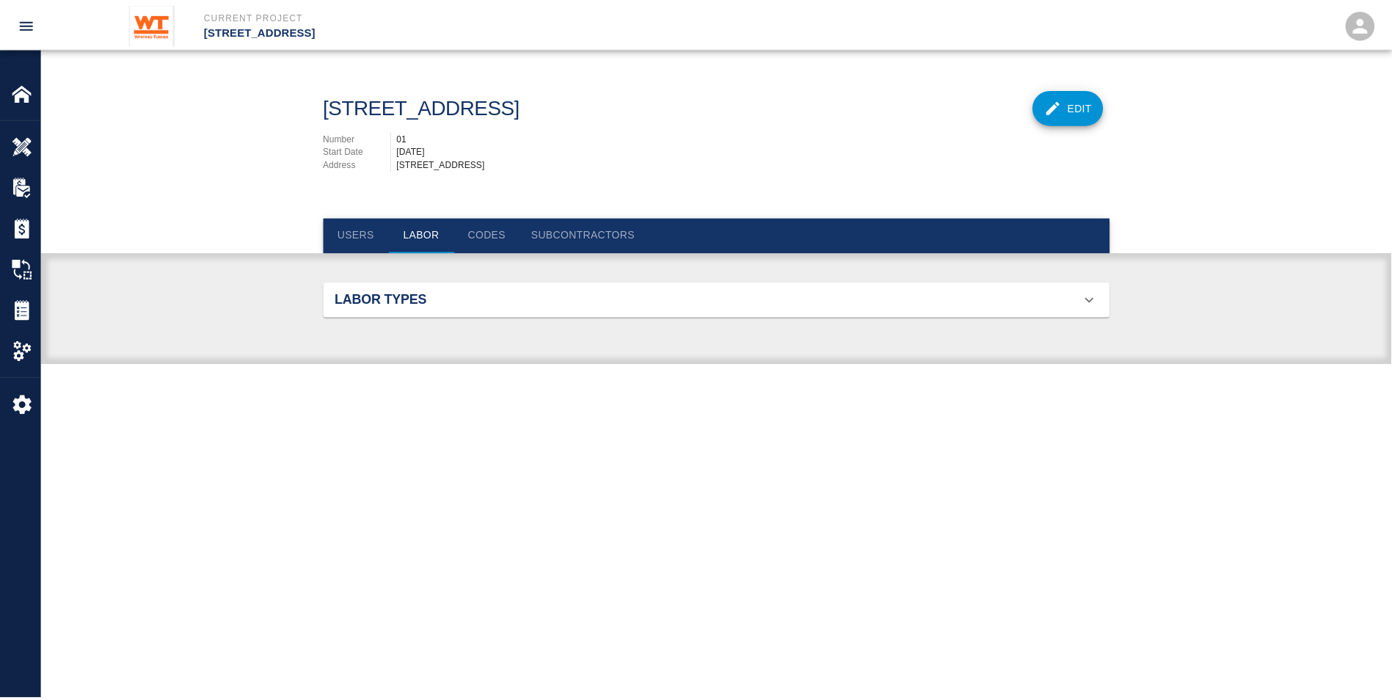
scroll to position [1040, 758]
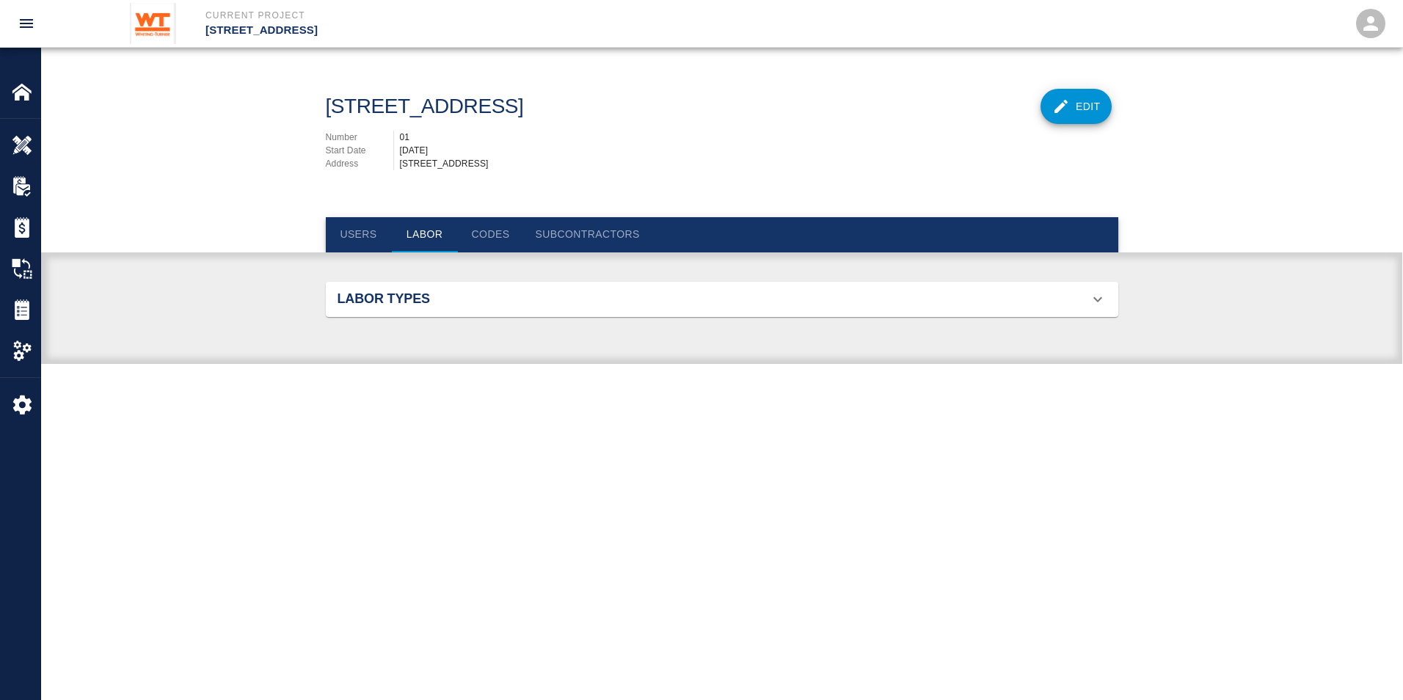
click at [446, 305] on h2 "Labor Types" at bounding box center [463, 299] width 250 height 16
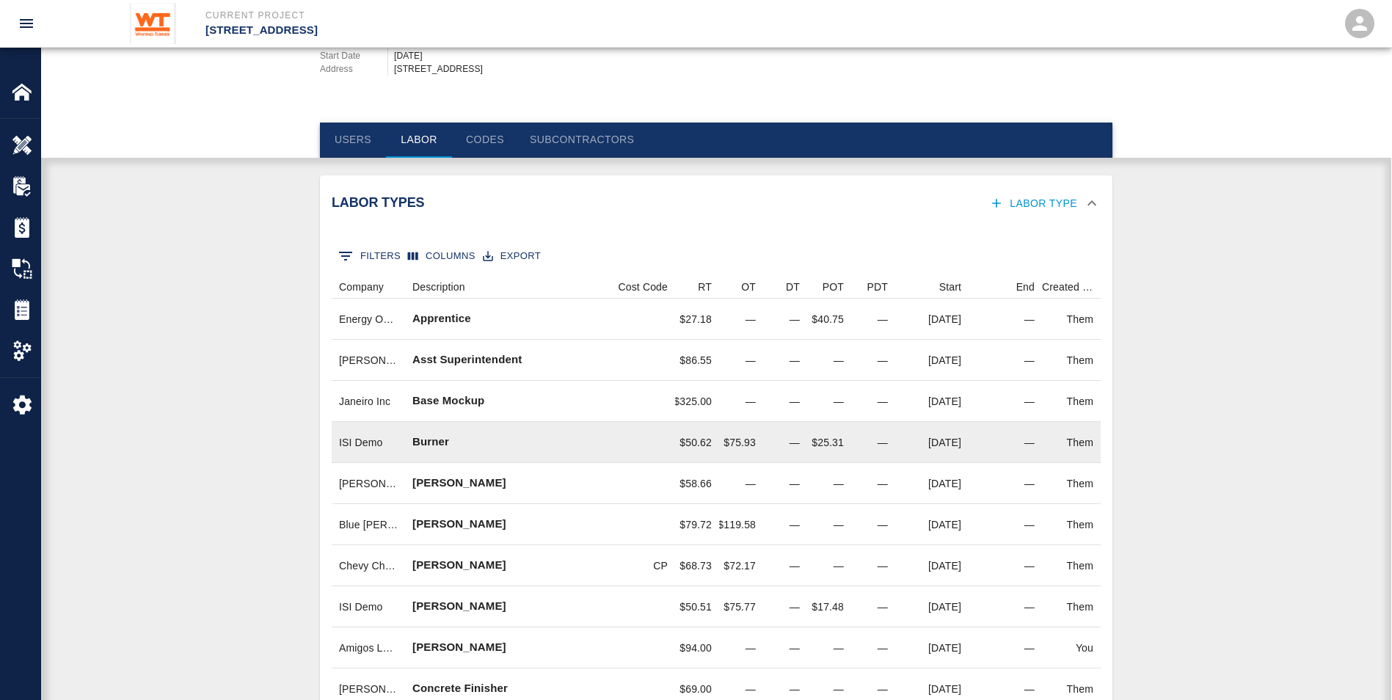
scroll to position [73, 0]
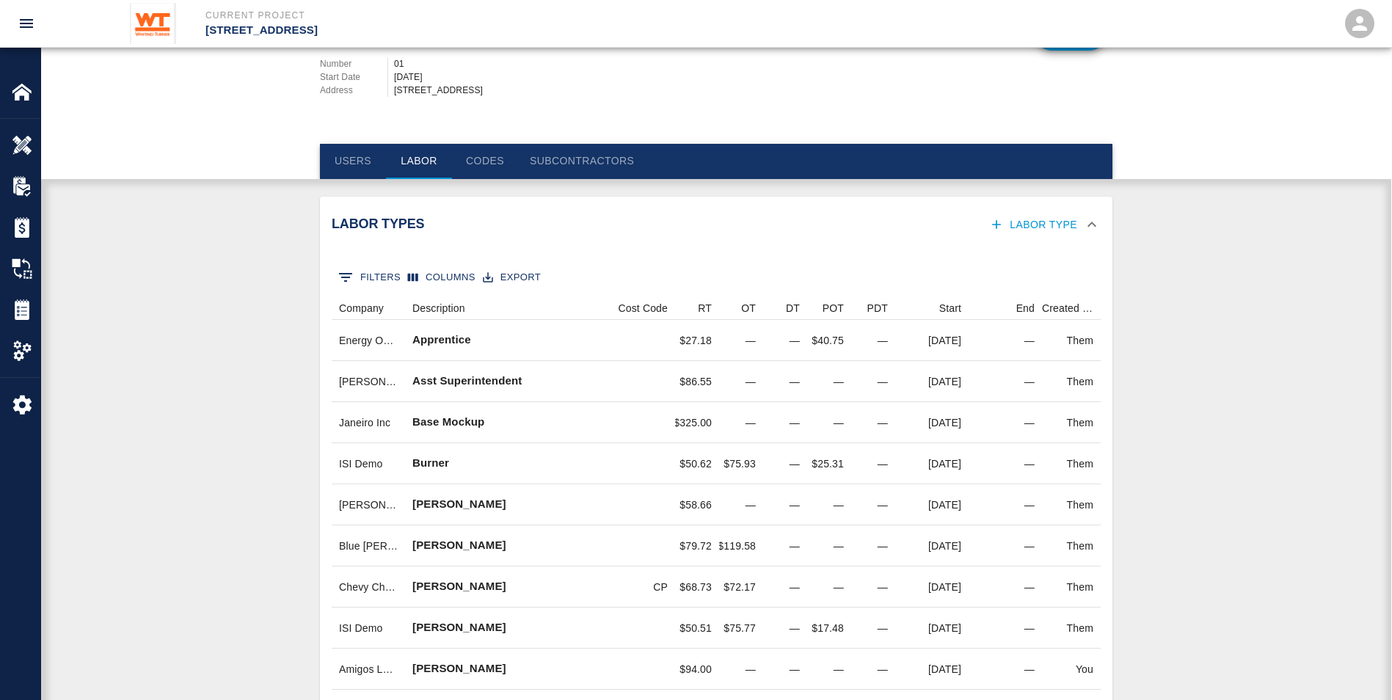
click at [371, 274] on button "0 Filters" at bounding box center [370, 277] width 70 height 23
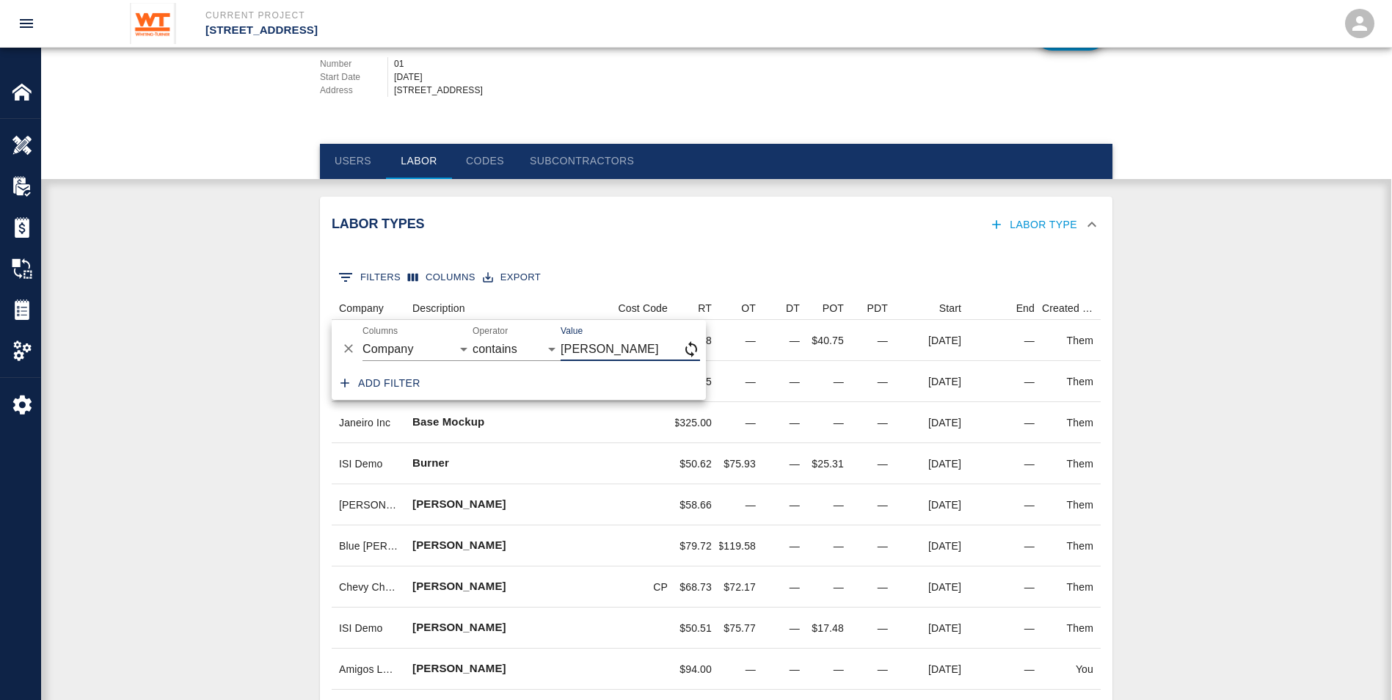
type input "GORDON"
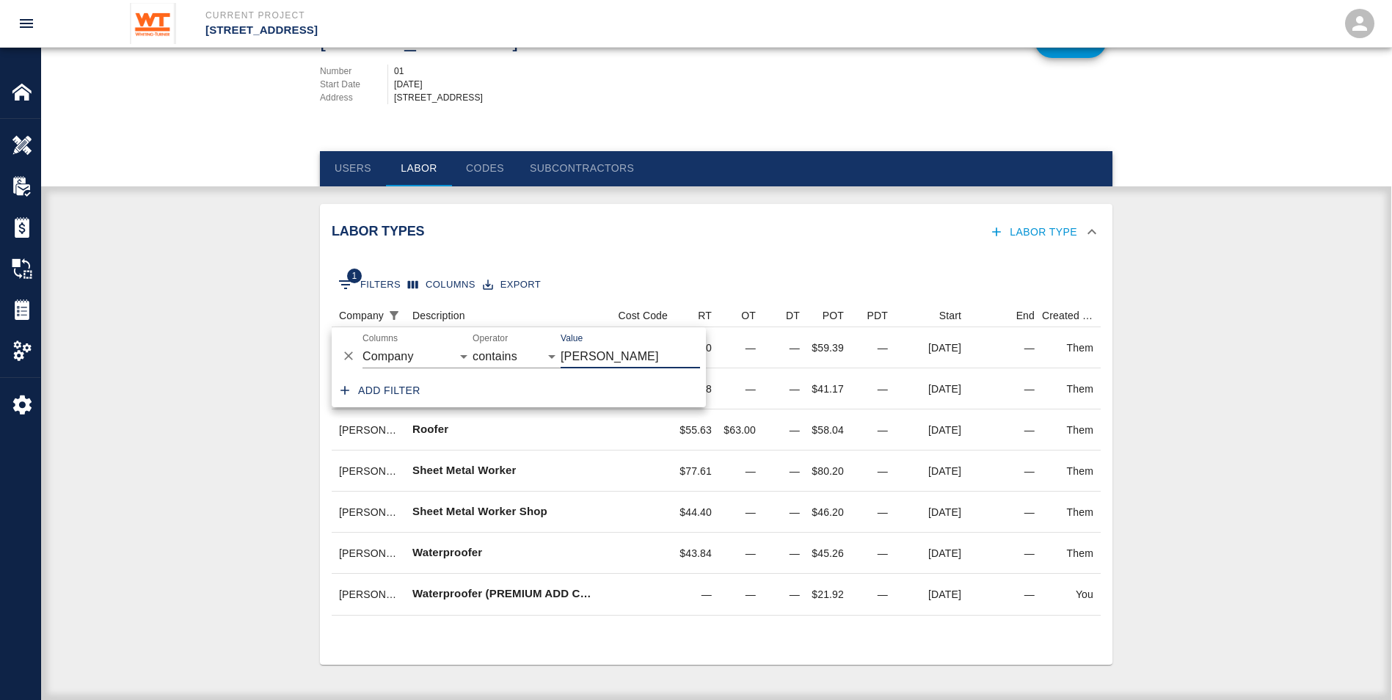
click at [667, 256] on div "Labor Types Labor Type" at bounding box center [716, 232] width 793 height 57
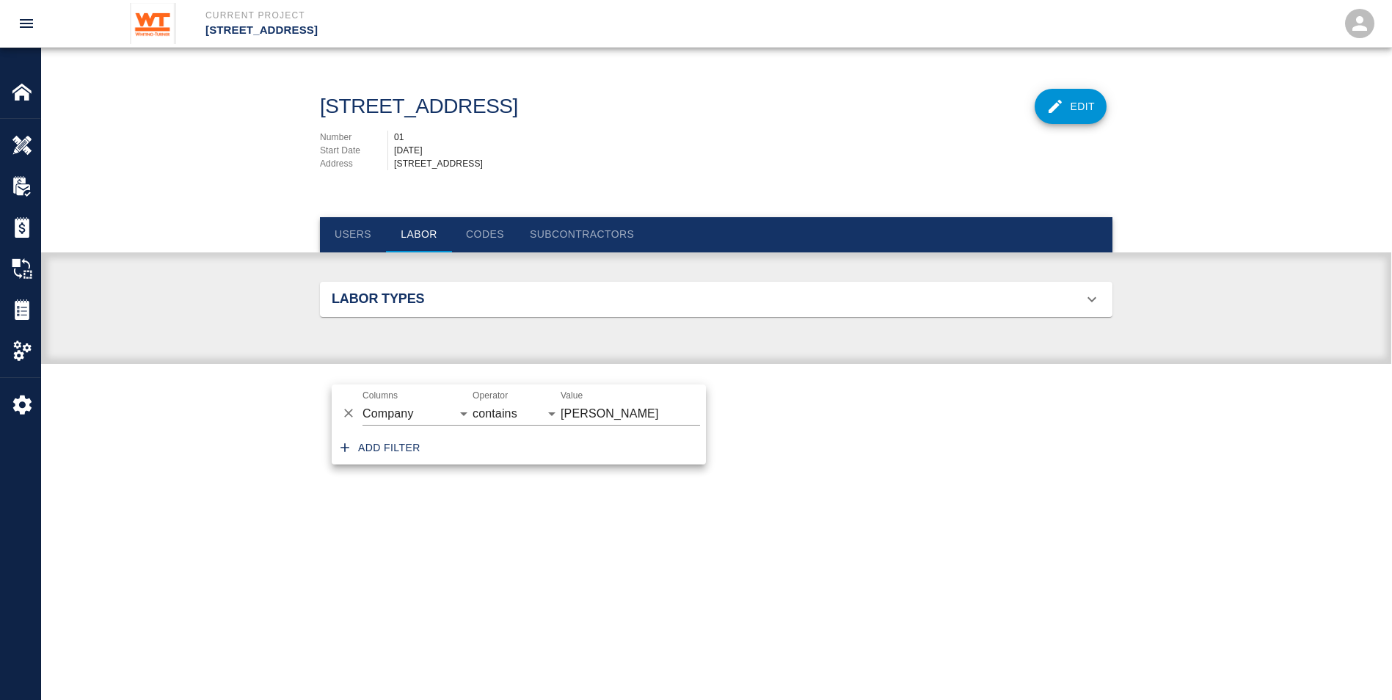
scroll to position [0, 0]
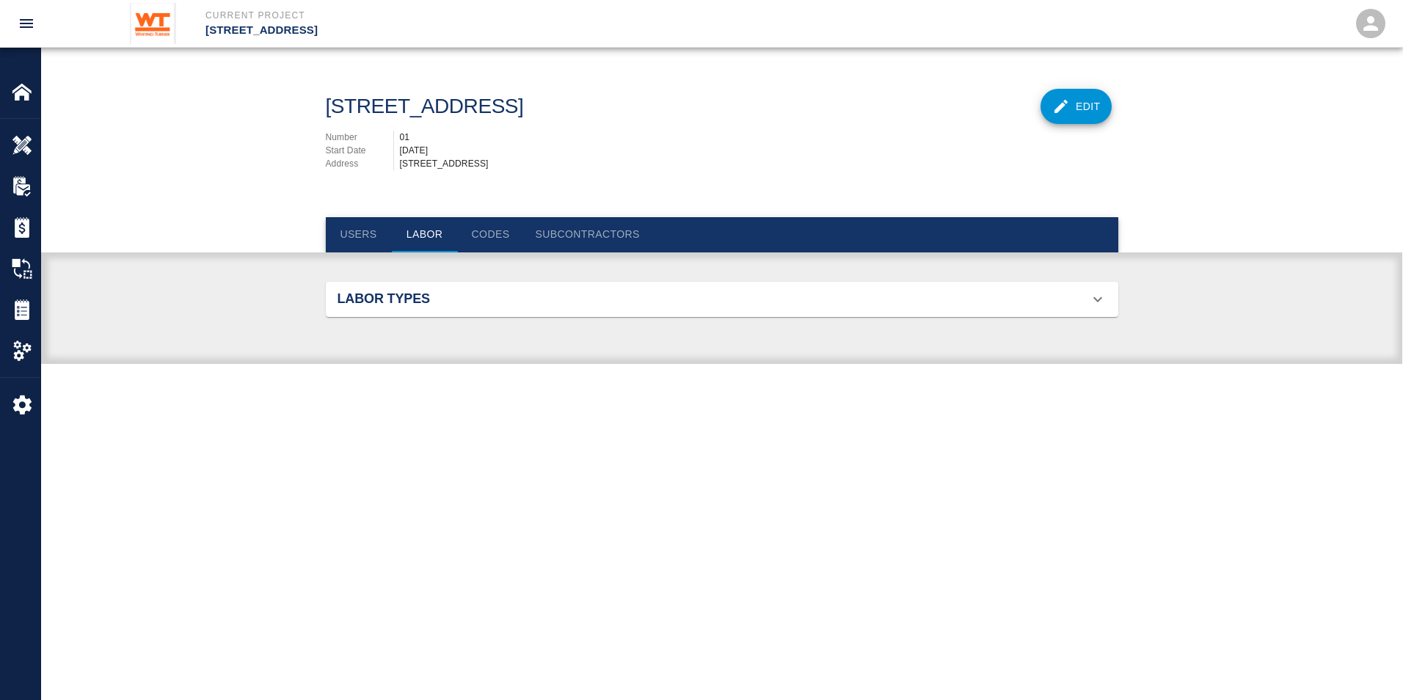
drag, startPoint x: 624, startPoint y: 493, endPoint x: 331, endPoint y: 102, distance: 488.6
click at [624, 493] on main "111 Mass Ave Renovation Edit Number 01 Start Date 11/20/2023 Address 111 Mass A…" at bounding box center [721, 350] width 1361 height 700
click at [21, 305] on img at bounding box center [22, 309] width 21 height 21
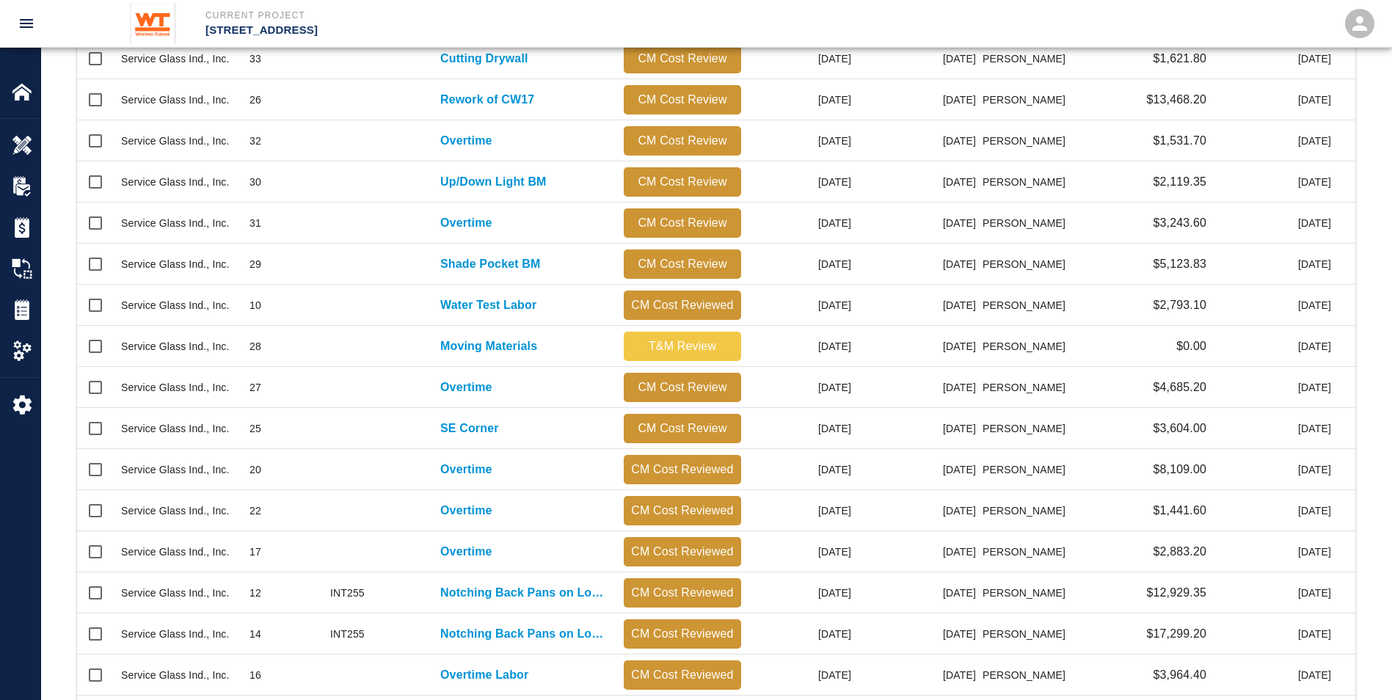
scroll to position [587, 0]
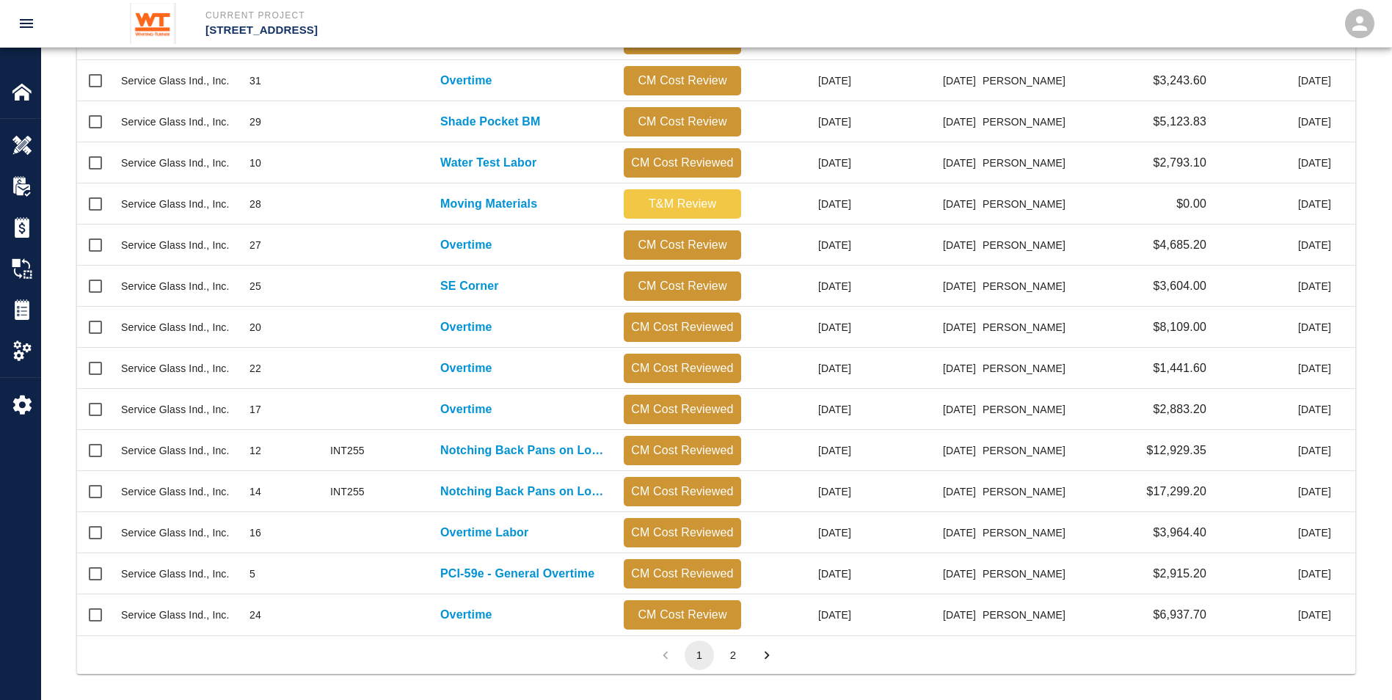
drag, startPoint x: 722, startPoint y: 652, endPoint x: 712, endPoint y: 653, distance: 10.3
click at [722, 652] on button "2" at bounding box center [732, 655] width 29 height 29
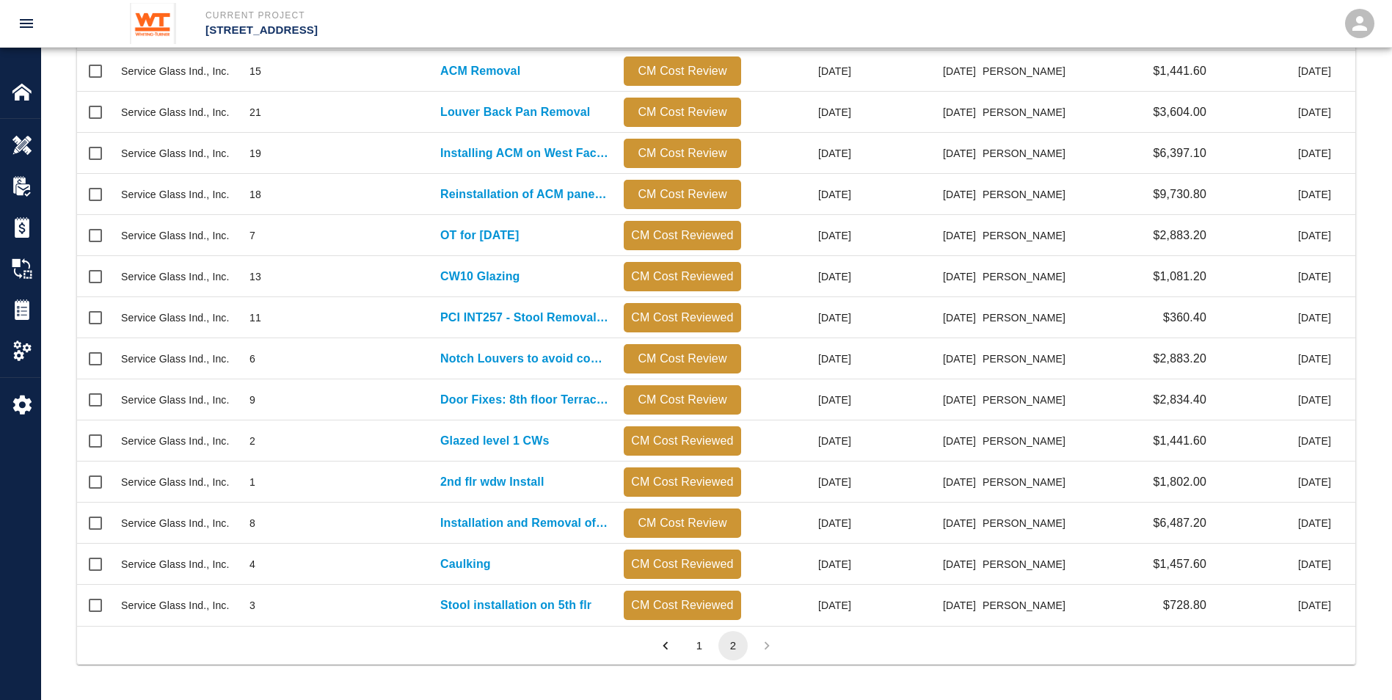
scroll to position [629, 1267]
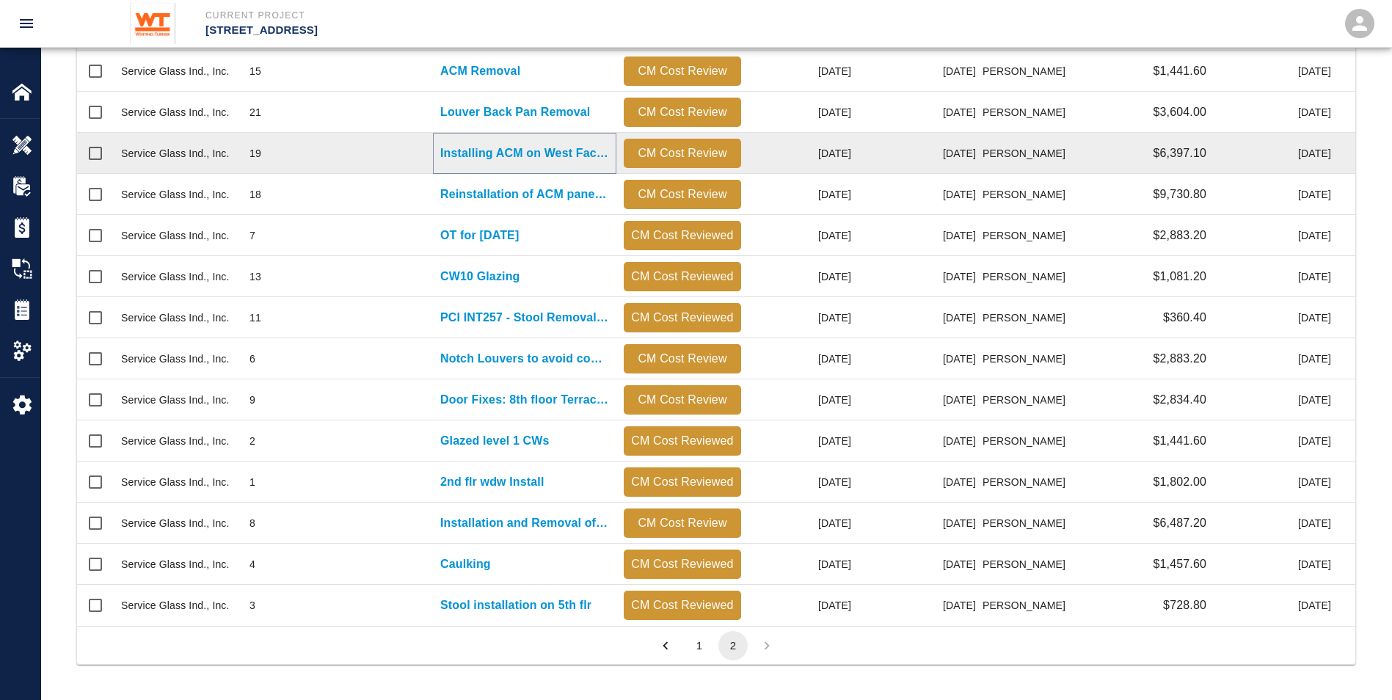
click at [496, 156] on p "Installing ACM on West Facade" at bounding box center [524, 154] width 169 height 18
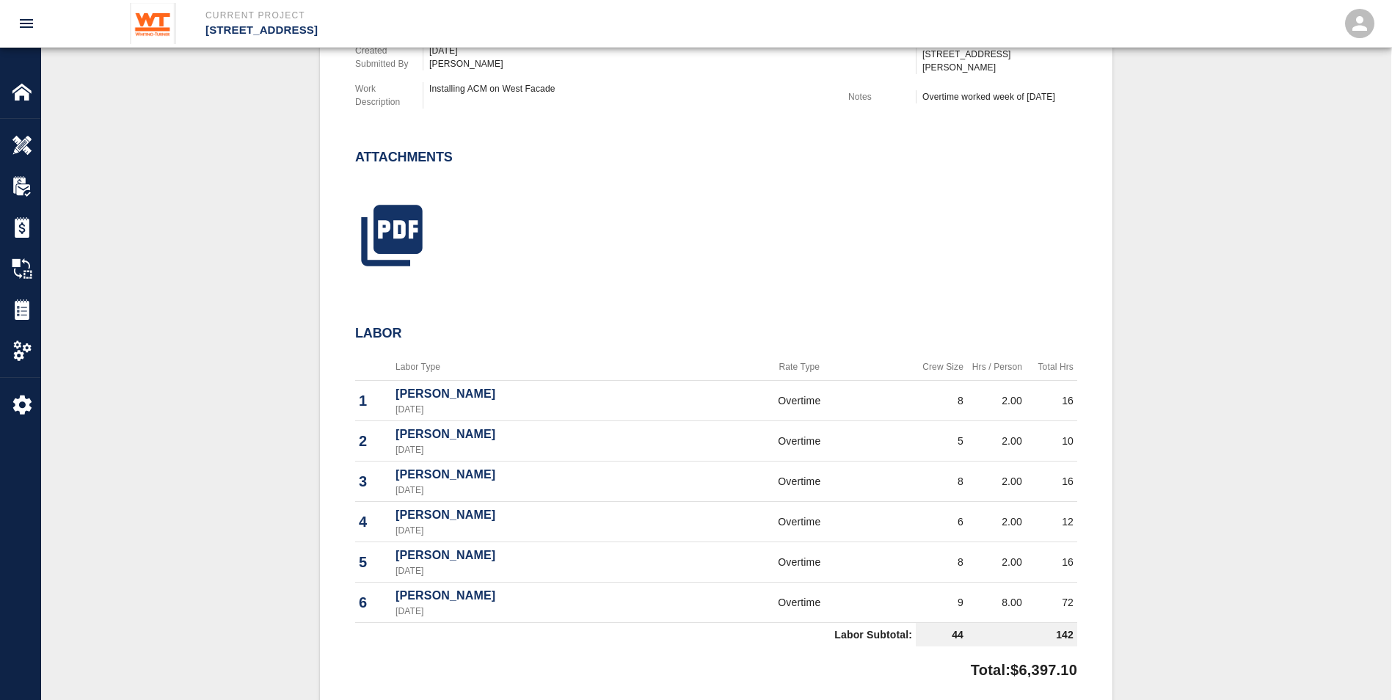
scroll to position [480, 0]
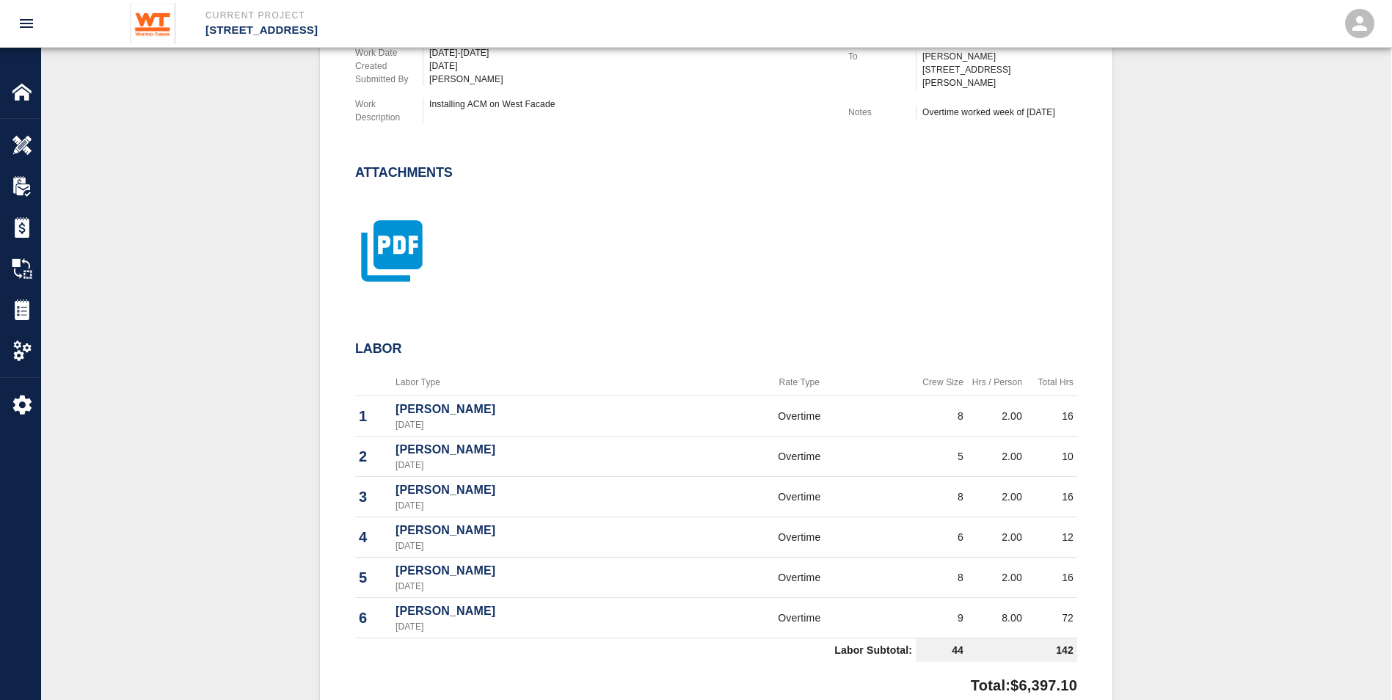
click at [398, 231] on icon "button" at bounding box center [391, 251] width 61 height 61
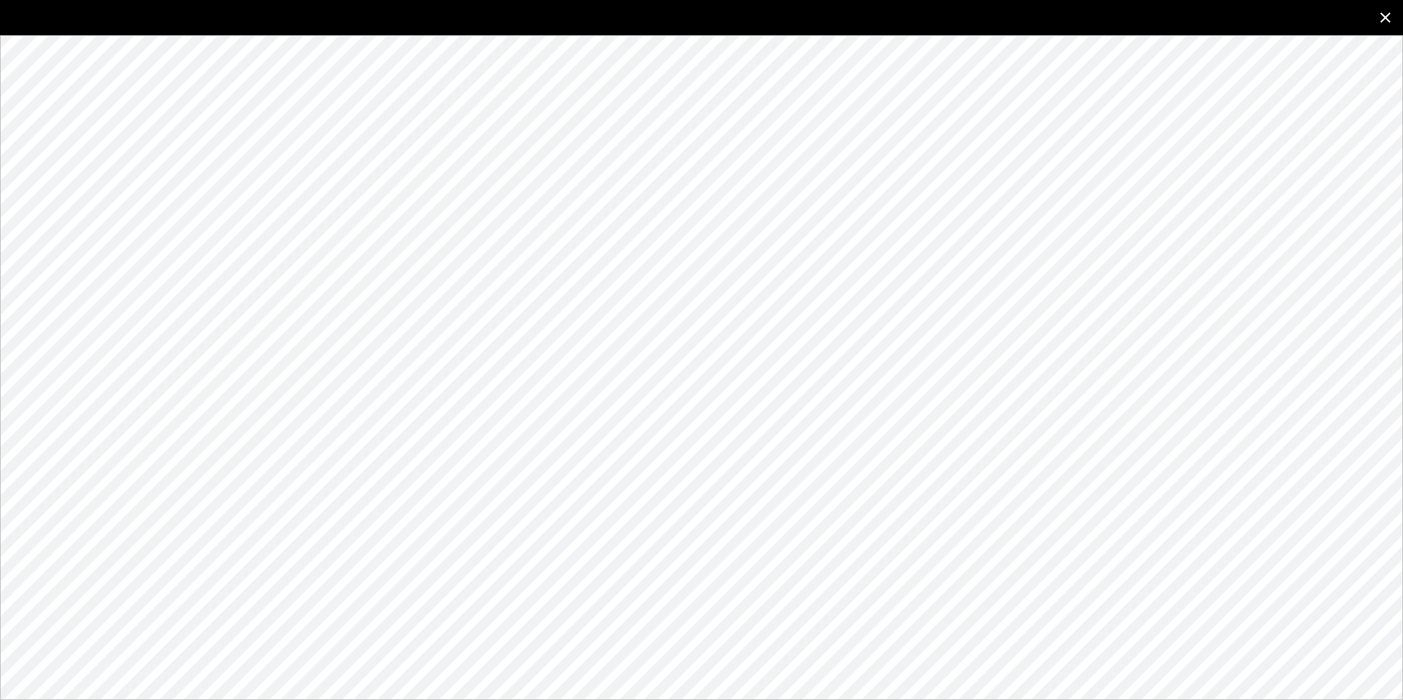
click at [1382, 13] on icon "close" at bounding box center [1385, 17] width 10 height 10
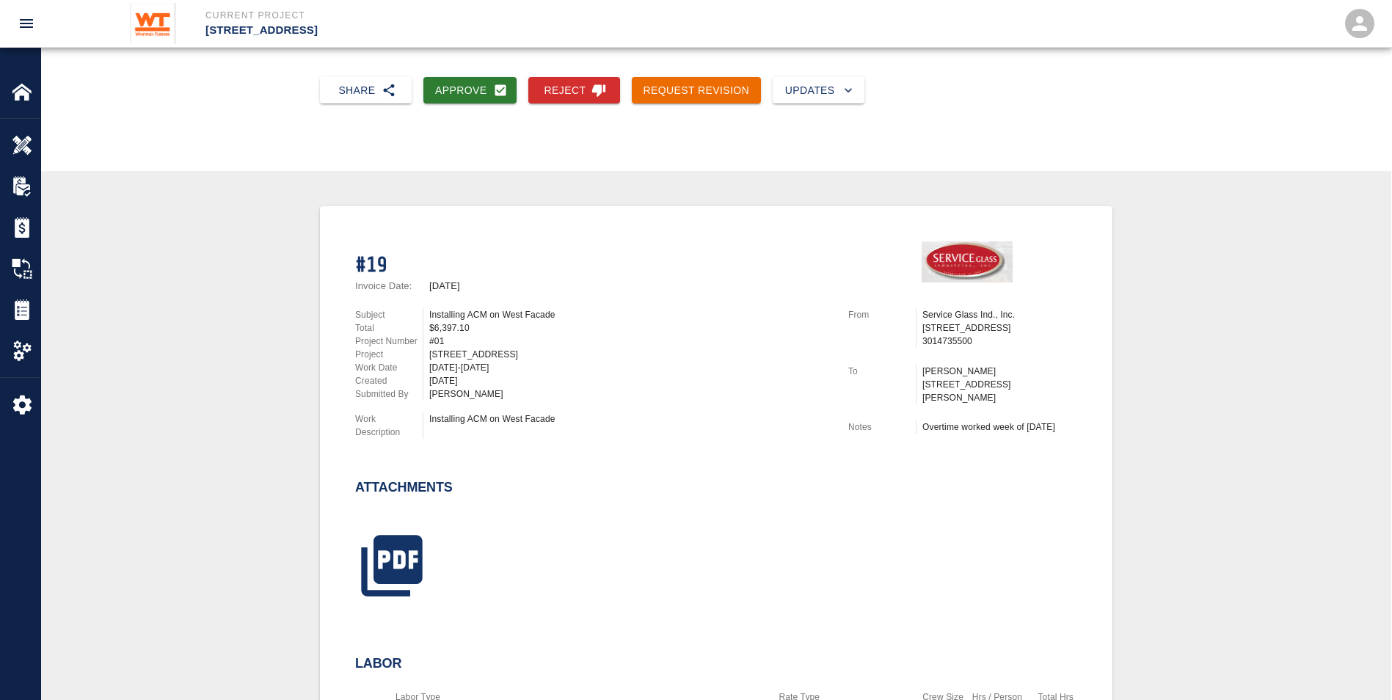
scroll to position [40, 0]
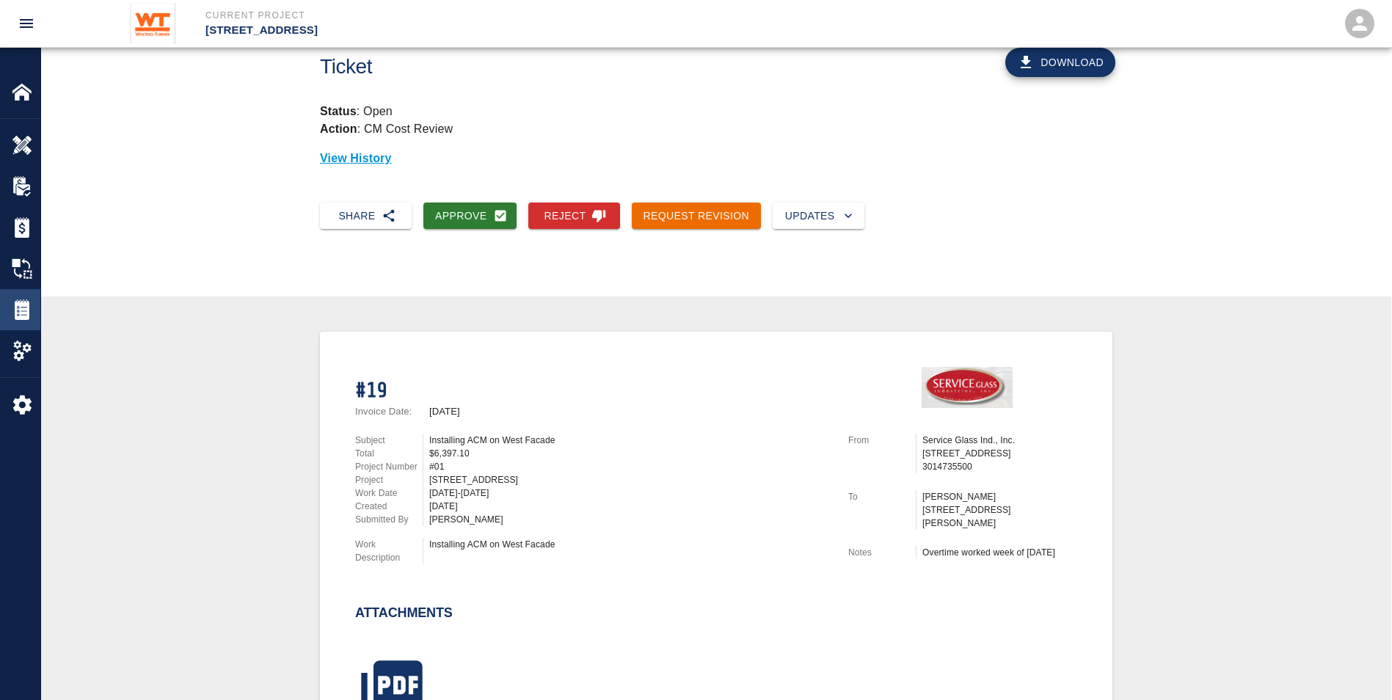
click at [13, 305] on img at bounding box center [22, 309] width 21 height 21
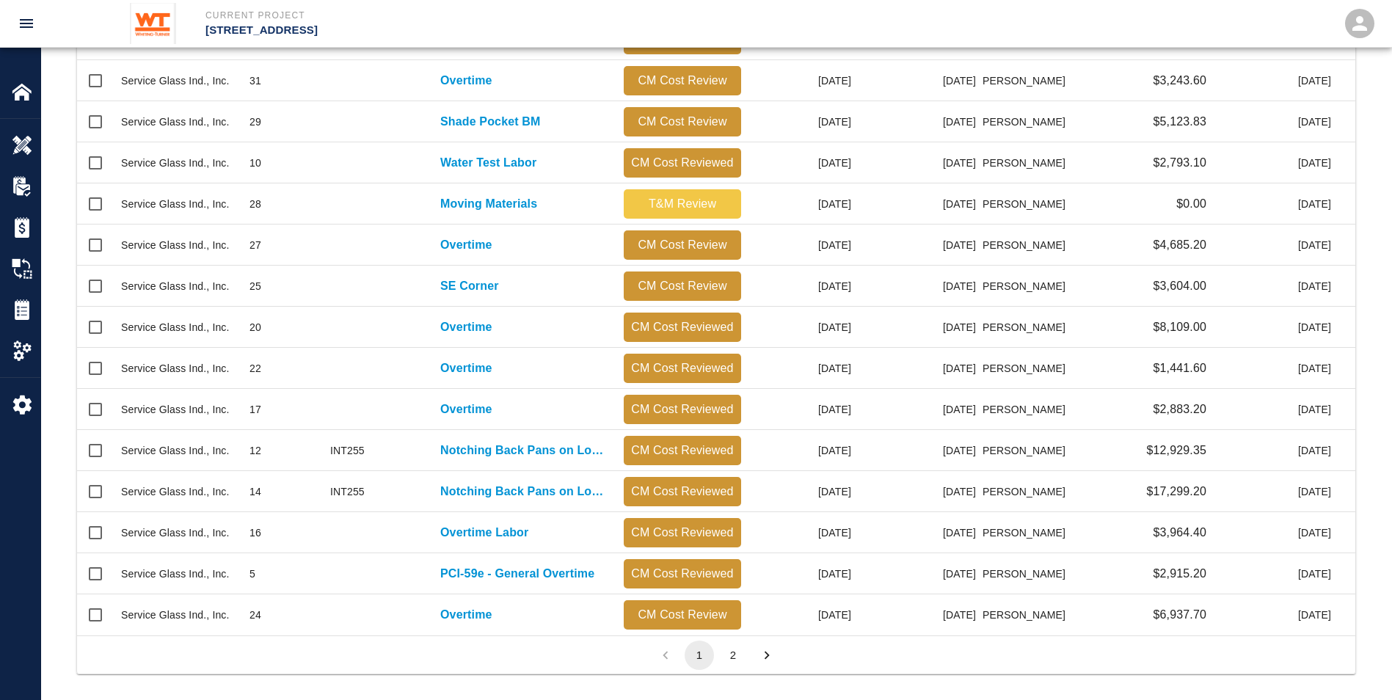
scroll to position [597, 0]
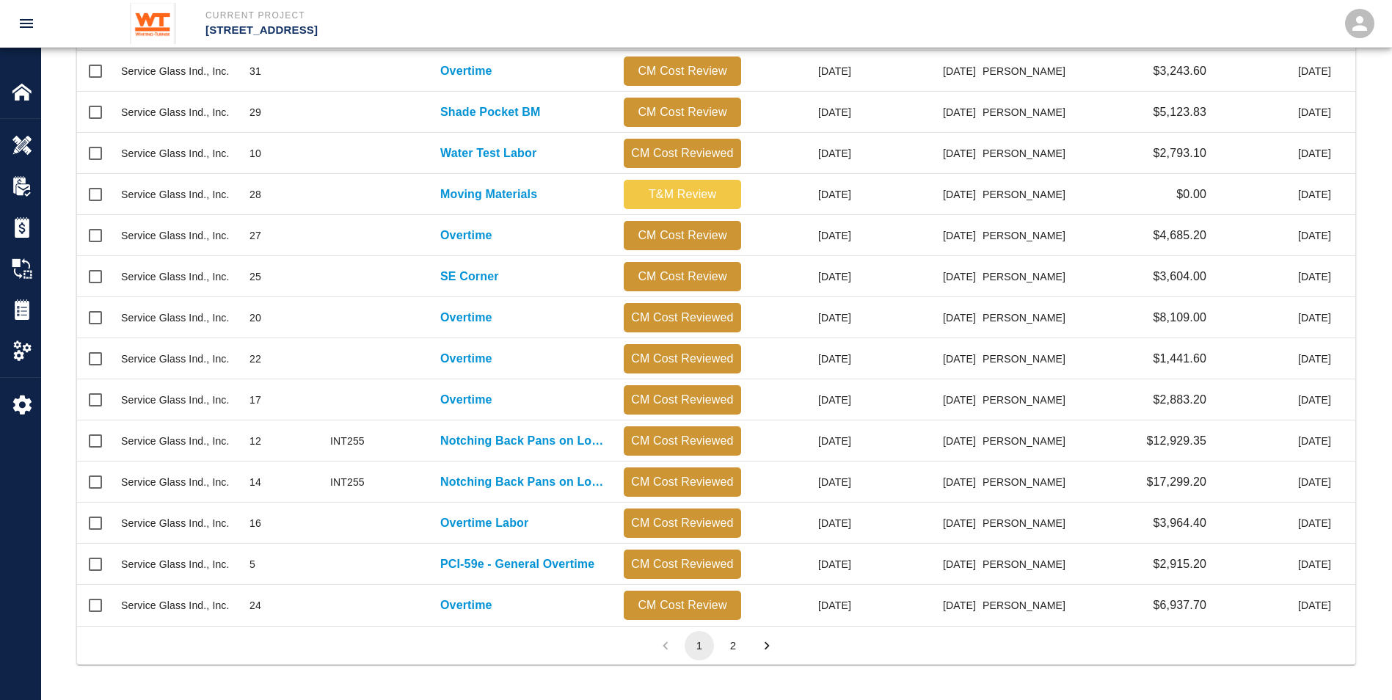
click at [729, 640] on button "2" at bounding box center [732, 645] width 29 height 29
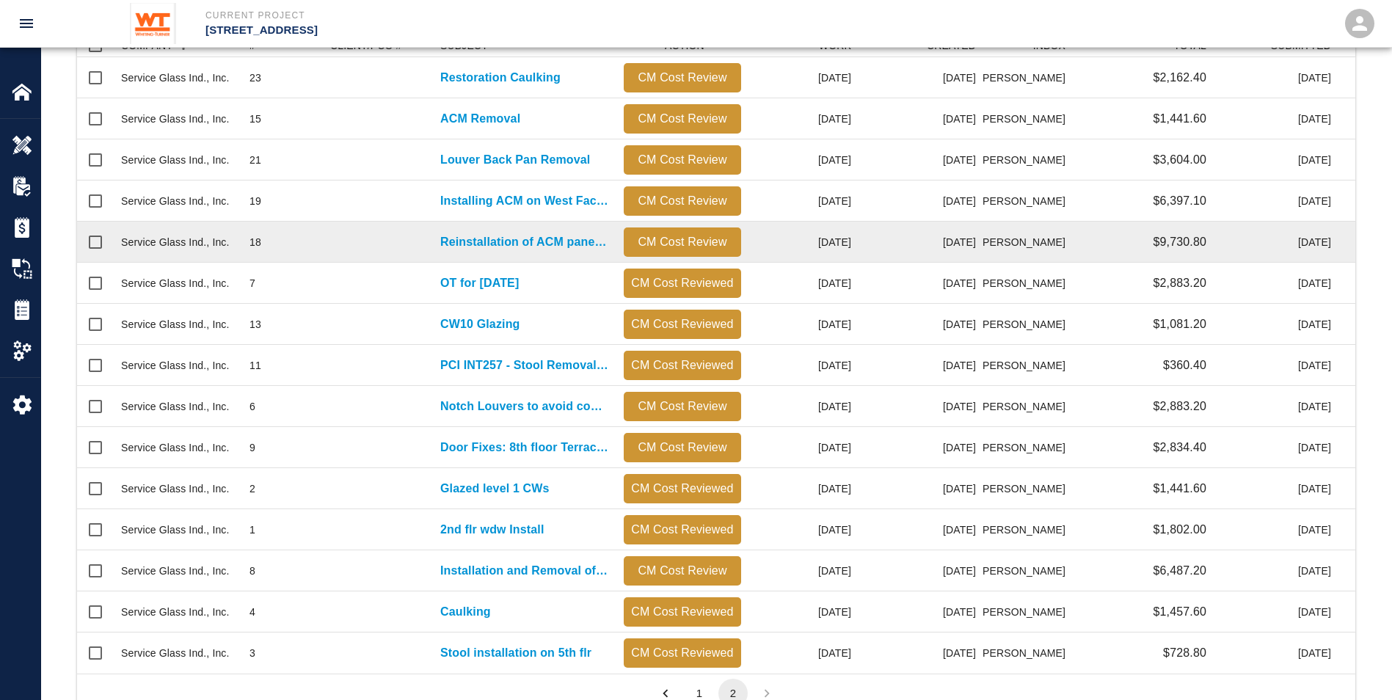
scroll to position [318, 0]
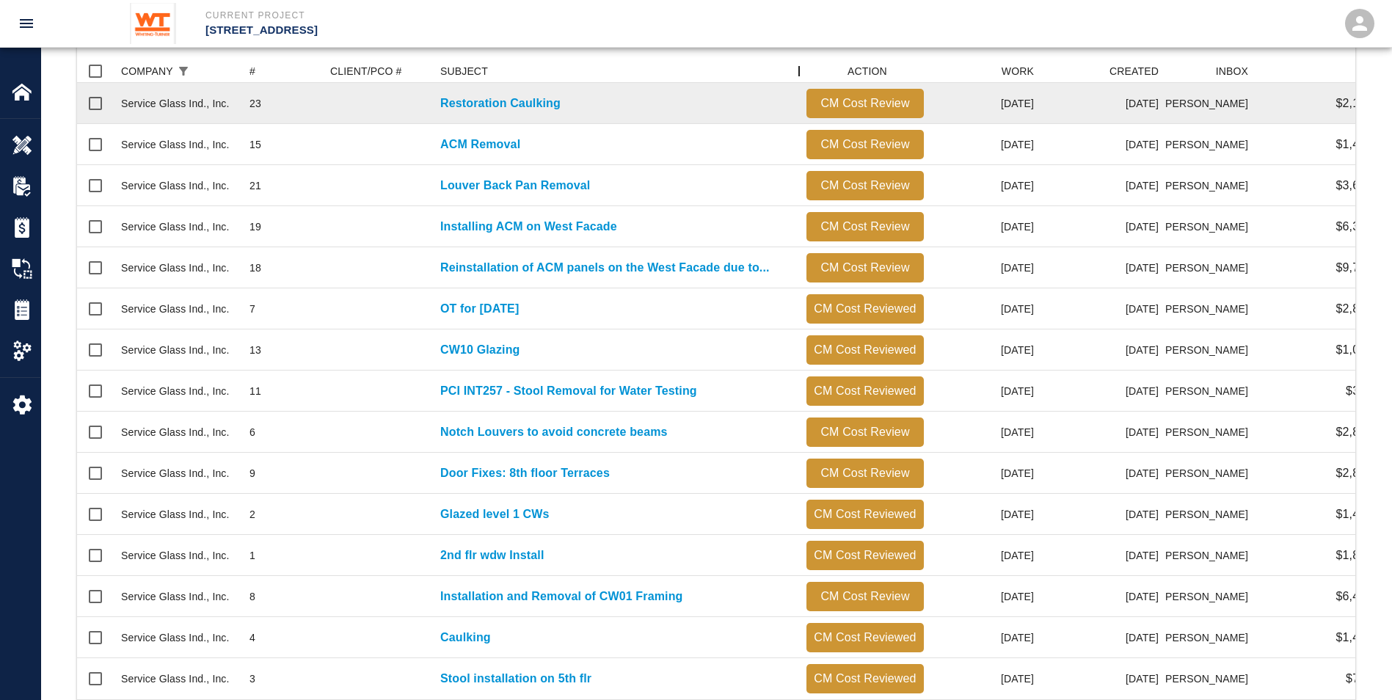
drag, startPoint x: 613, startPoint y: 70, endPoint x: 796, endPoint y: 123, distance: 190.0
click at [796, 123] on div "COMPANY # CLIENT/PCO # SUBJECT ACTION WORK CREATED INBOX TOTAL SUBMITTED Servic…" at bounding box center [716, 379] width 1278 height 640
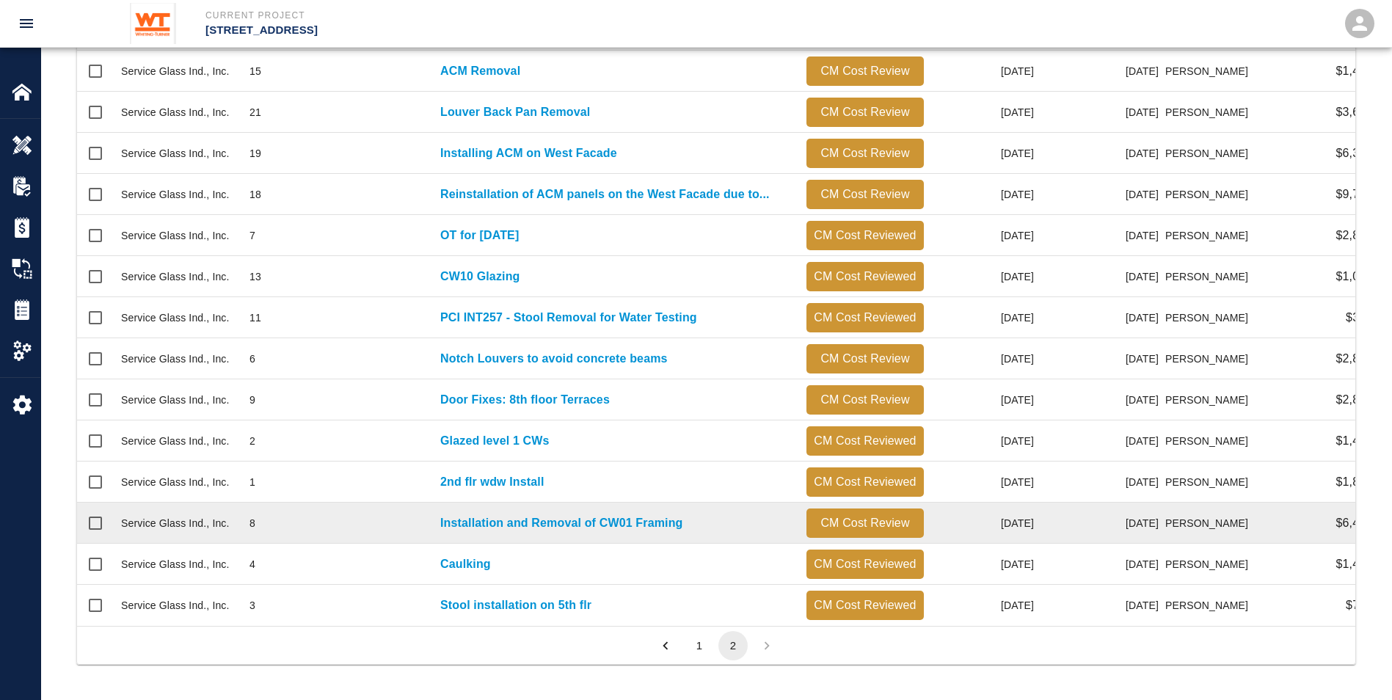
scroll to position [402, 0]
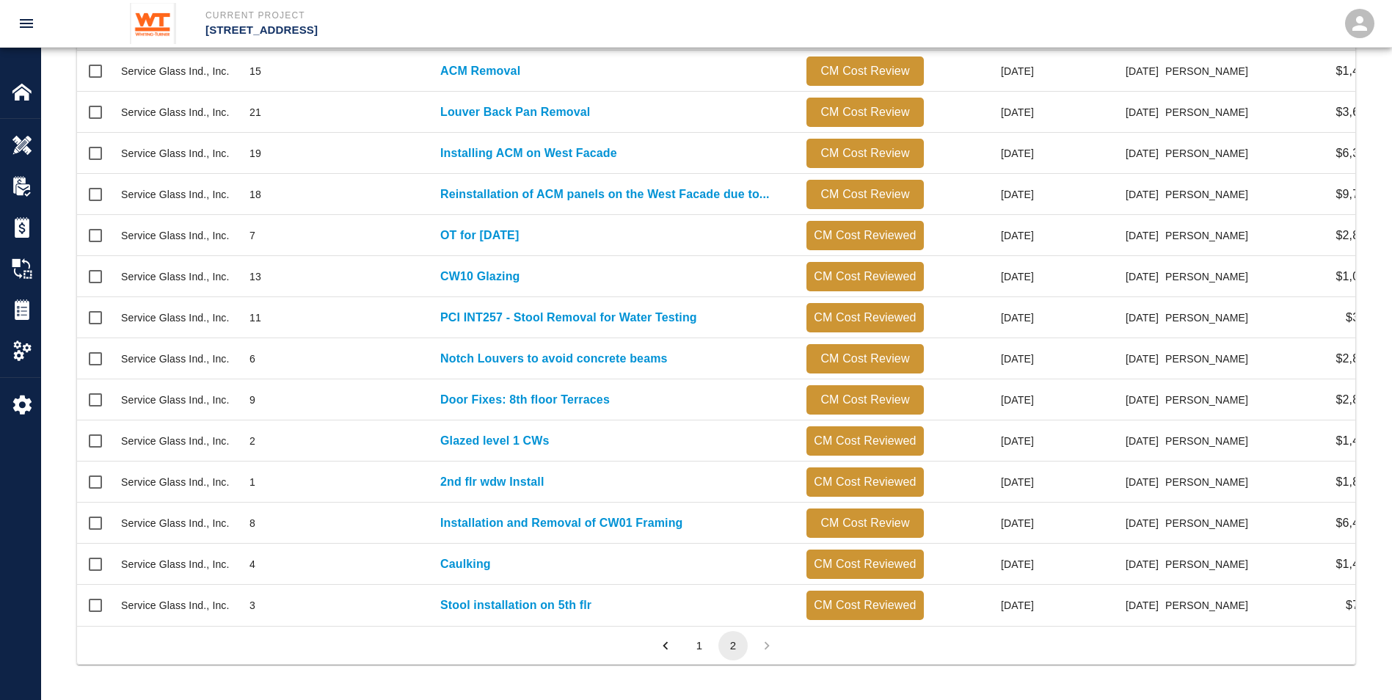
click at [697, 641] on button "1" at bounding box center [699, 645] width 29 height 29
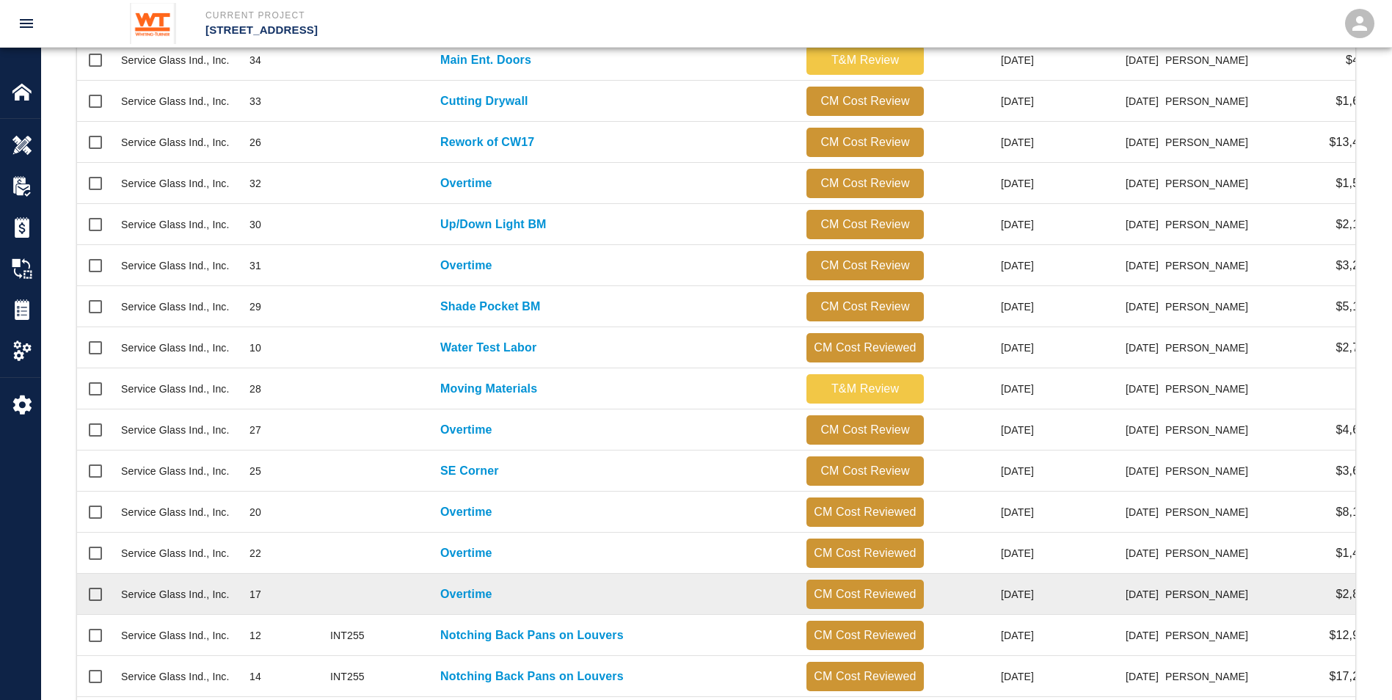
scroll to position [845, 1267]
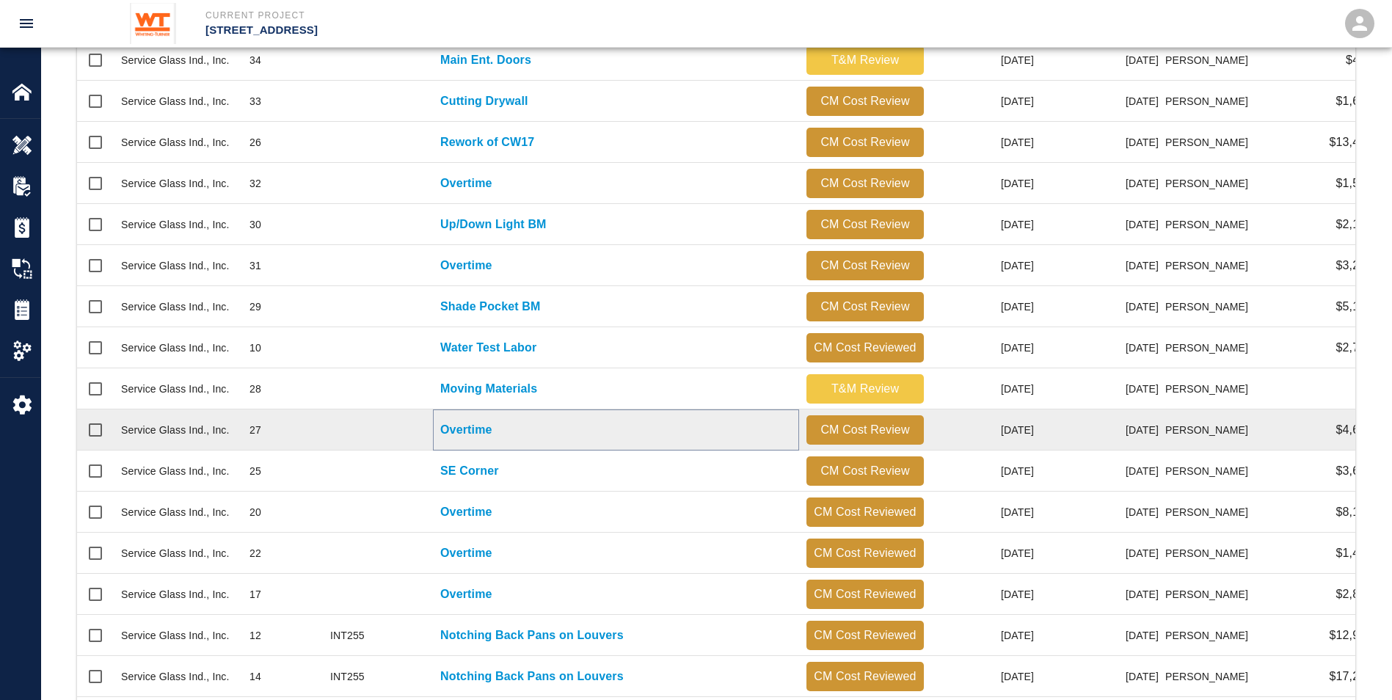
click at [473, 434] on p "Overtime" at bounding box center [466, 430] width 52 height 18
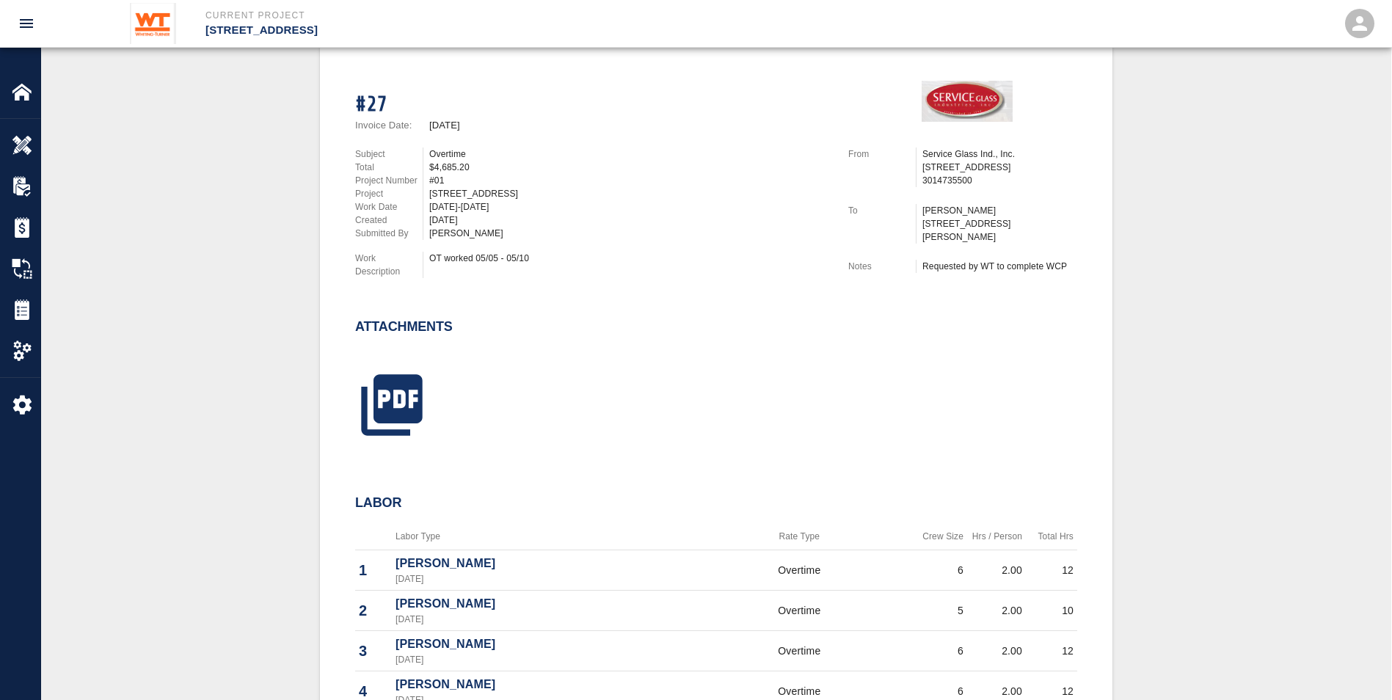
scroll to position [294, 0]
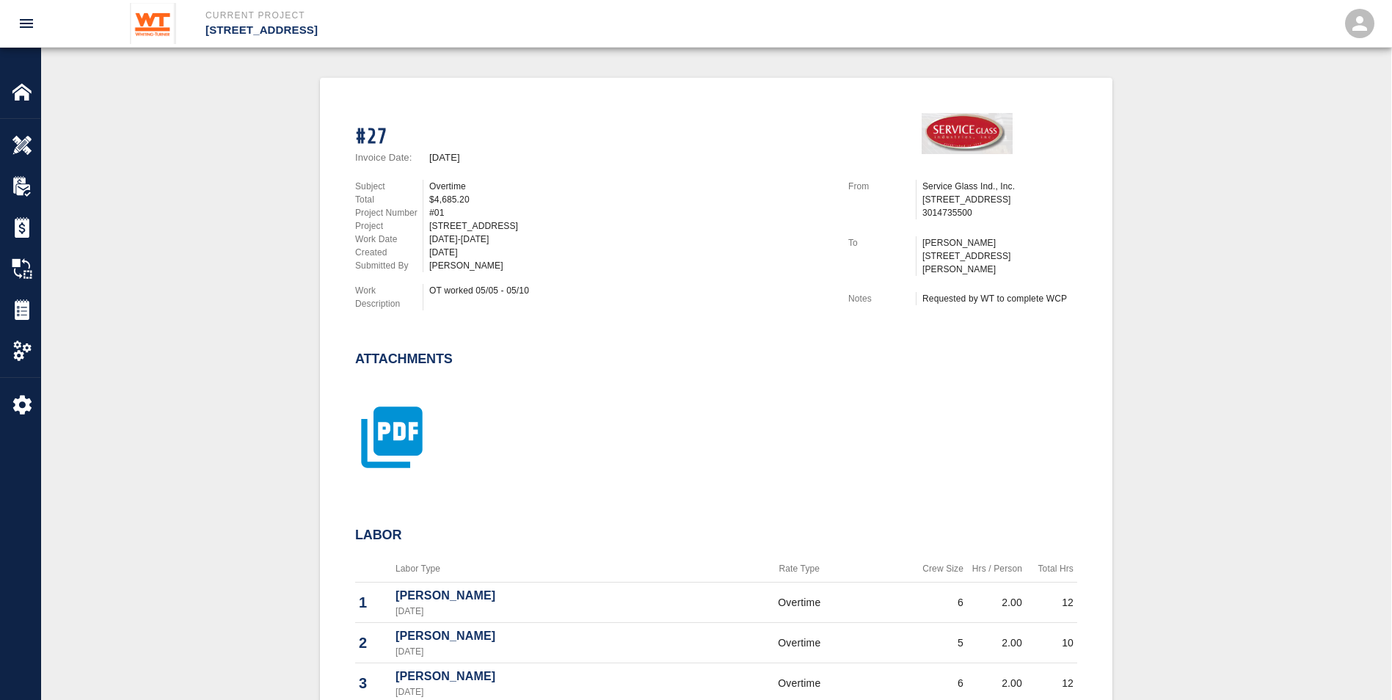
click at [401, 433] on icon "button" at bounding box center [391, 437] width 73 height 73
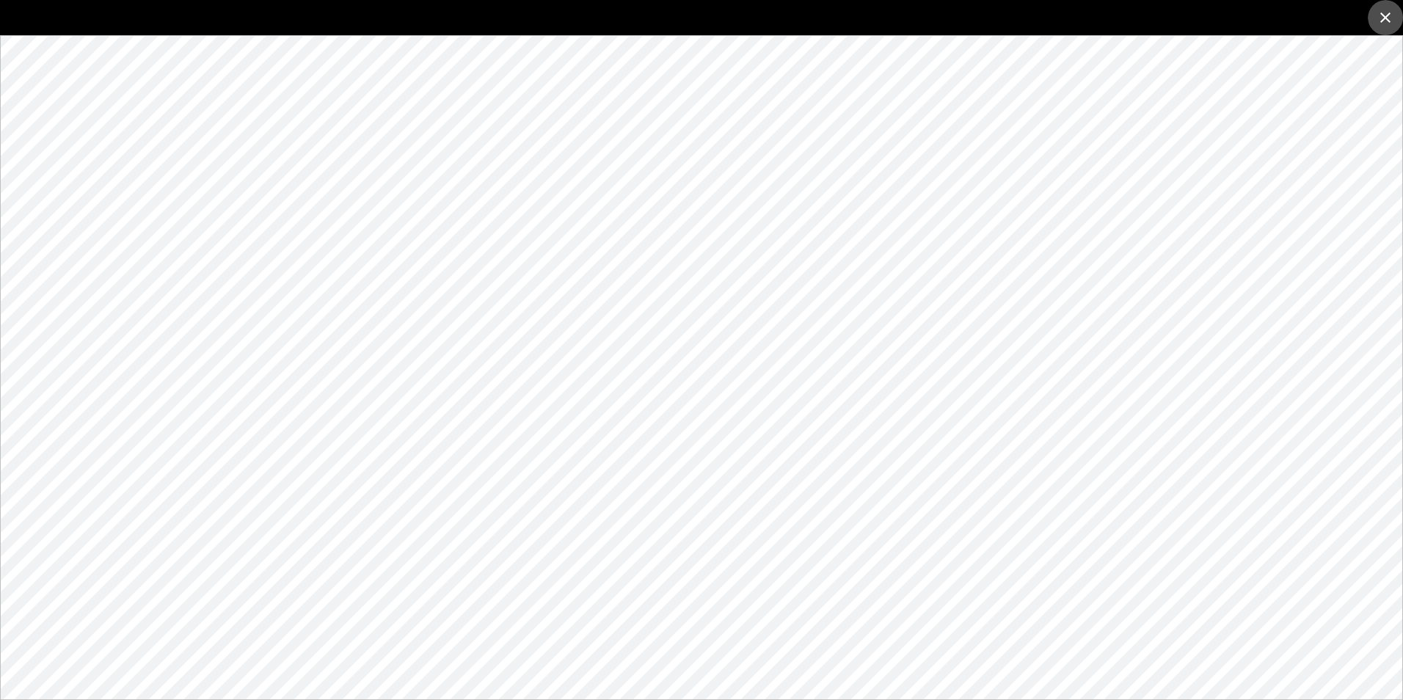
click at [1383, 16] on icon "close" at bounding box center [1386, 18] width 18 height 18
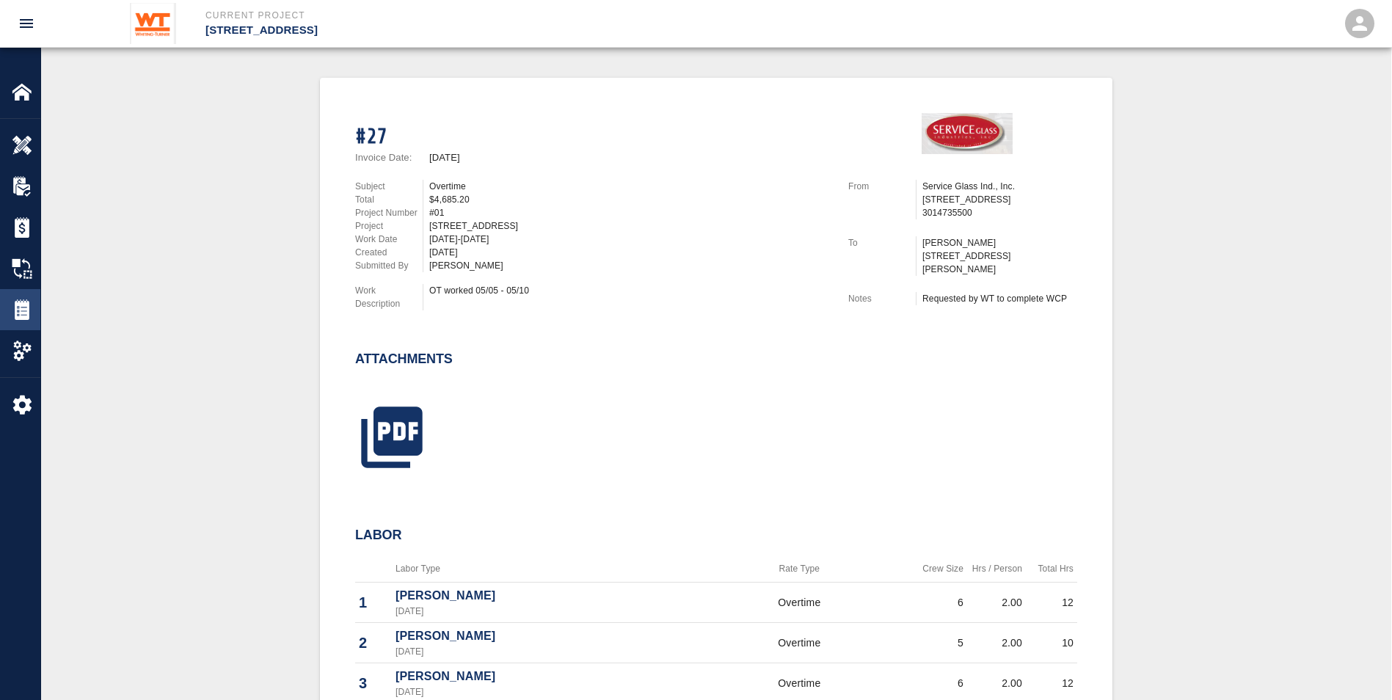
click at [25, 305] on img at bounding box center [22, 309] width 21 height 21
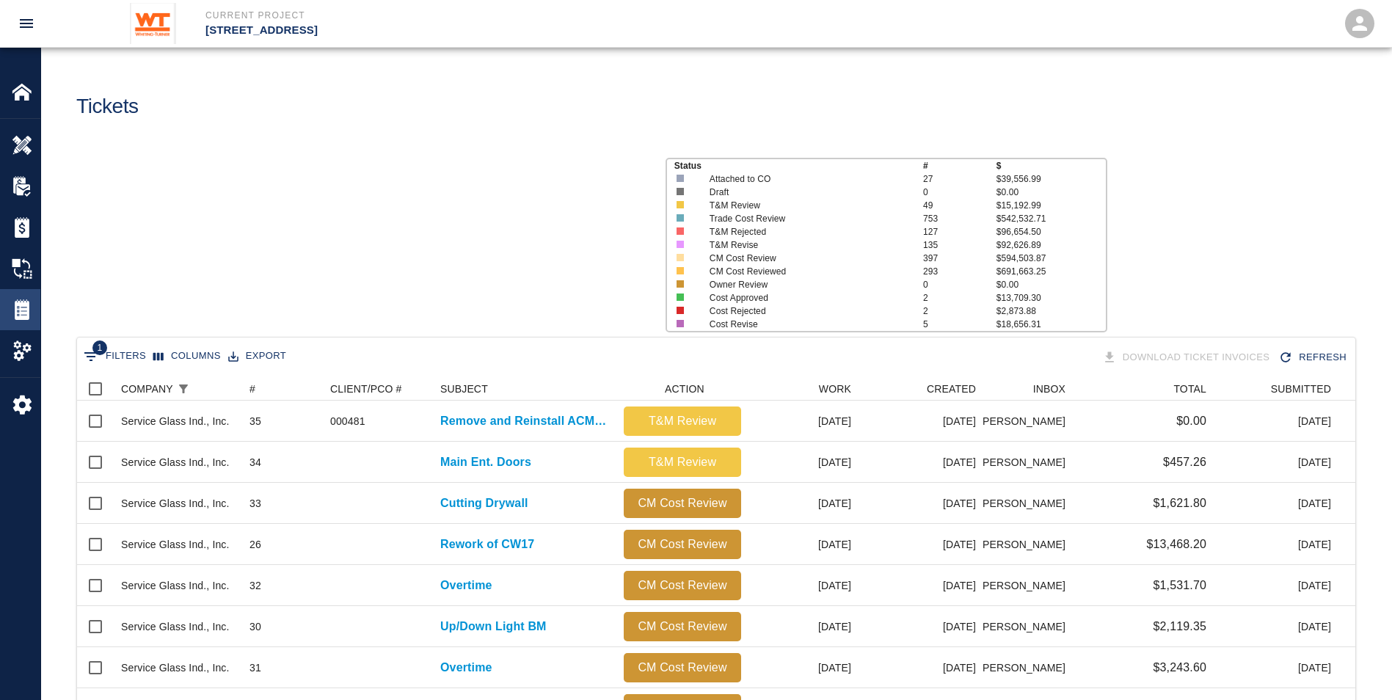
scroll to position [834, 1267]
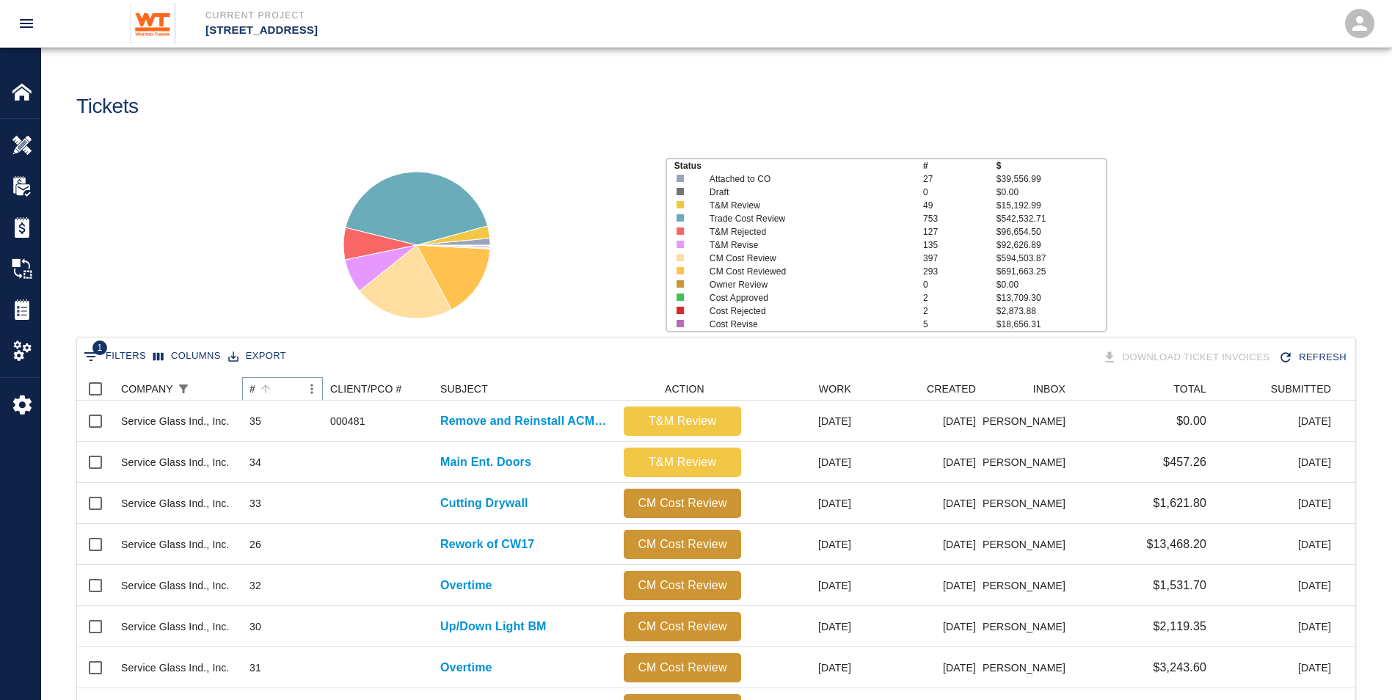
click at [255, 388] on button "Sort" at bounding box center [265, 389] width 21 height 21
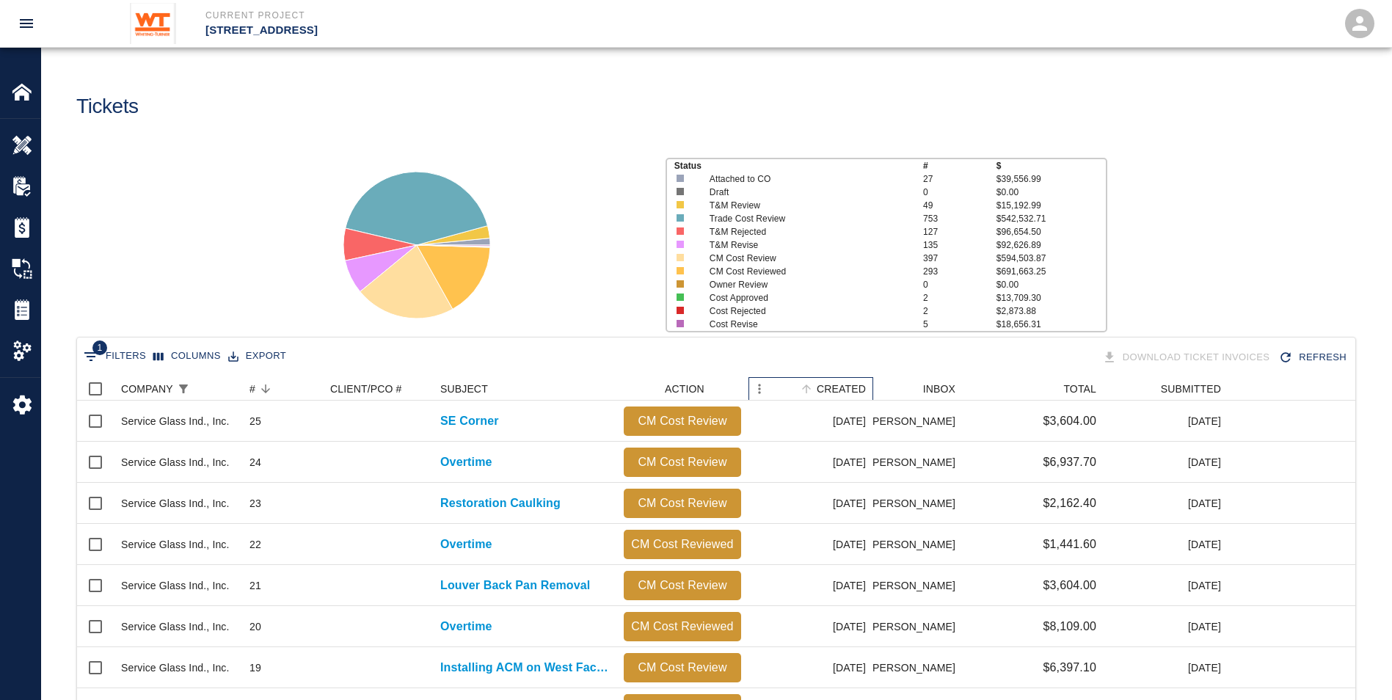
click at [854, 391] on div "CREATED" at bounding box center [841, 388] width 49 height 23
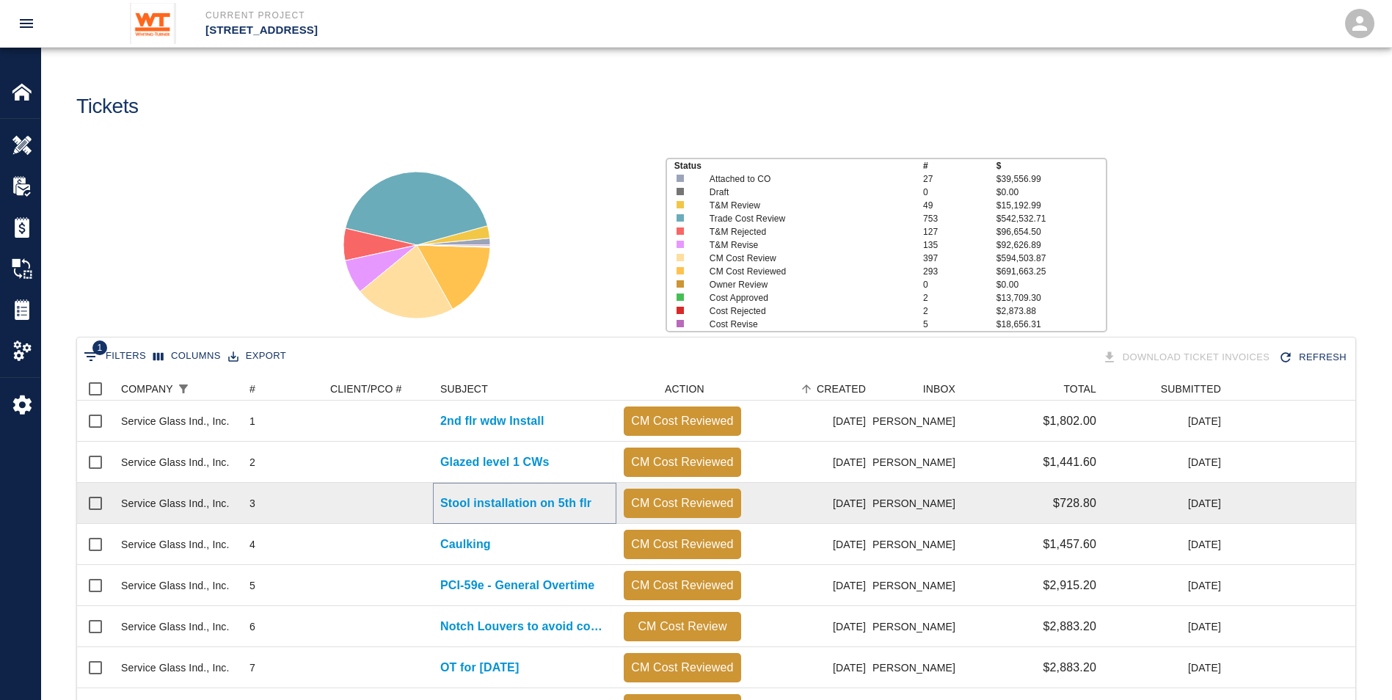
click at [517, 503] on p "Stool installation on 5th flr" at bounding box center [515, 504] width 151 height 18
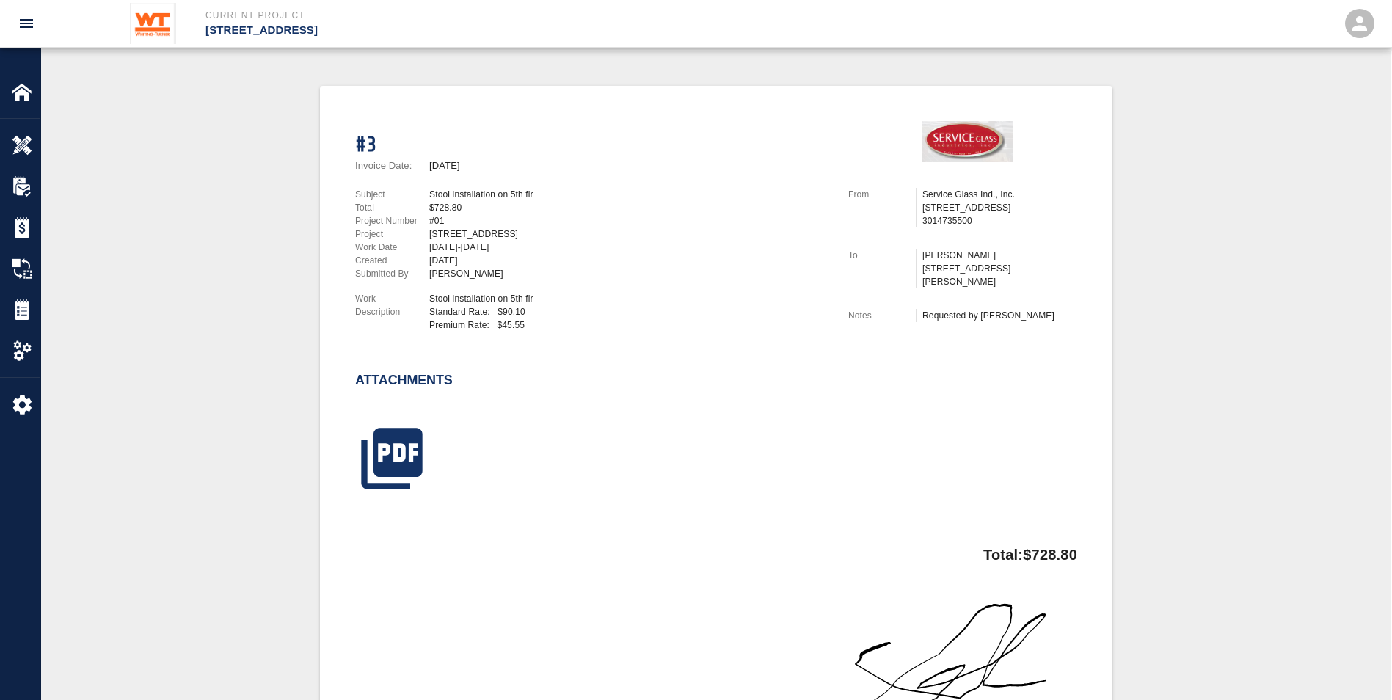
scroll to position [367, 0]
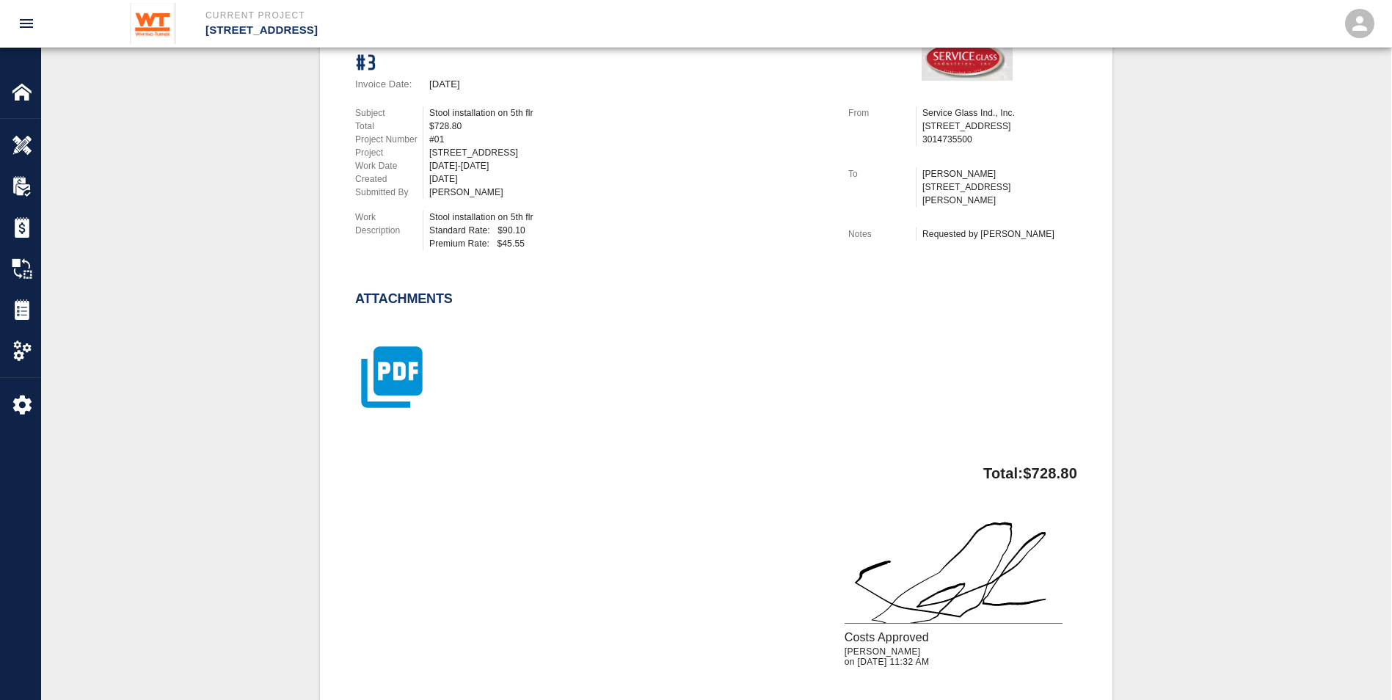
click at [398, 357] on icon "button" at bounding box center [391, 377] width 61 height 61
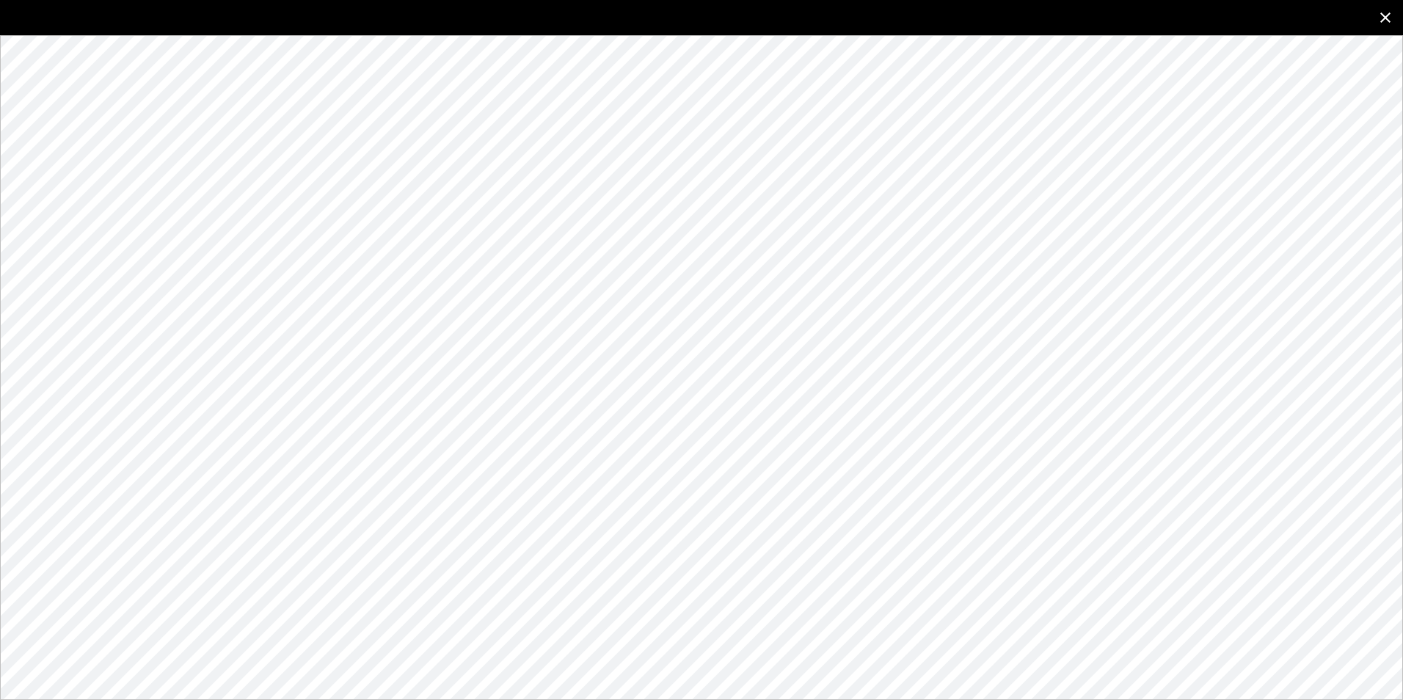
click at [1393, 10] on icon "close" at bounding box center [1386, 18] width 18 height 18
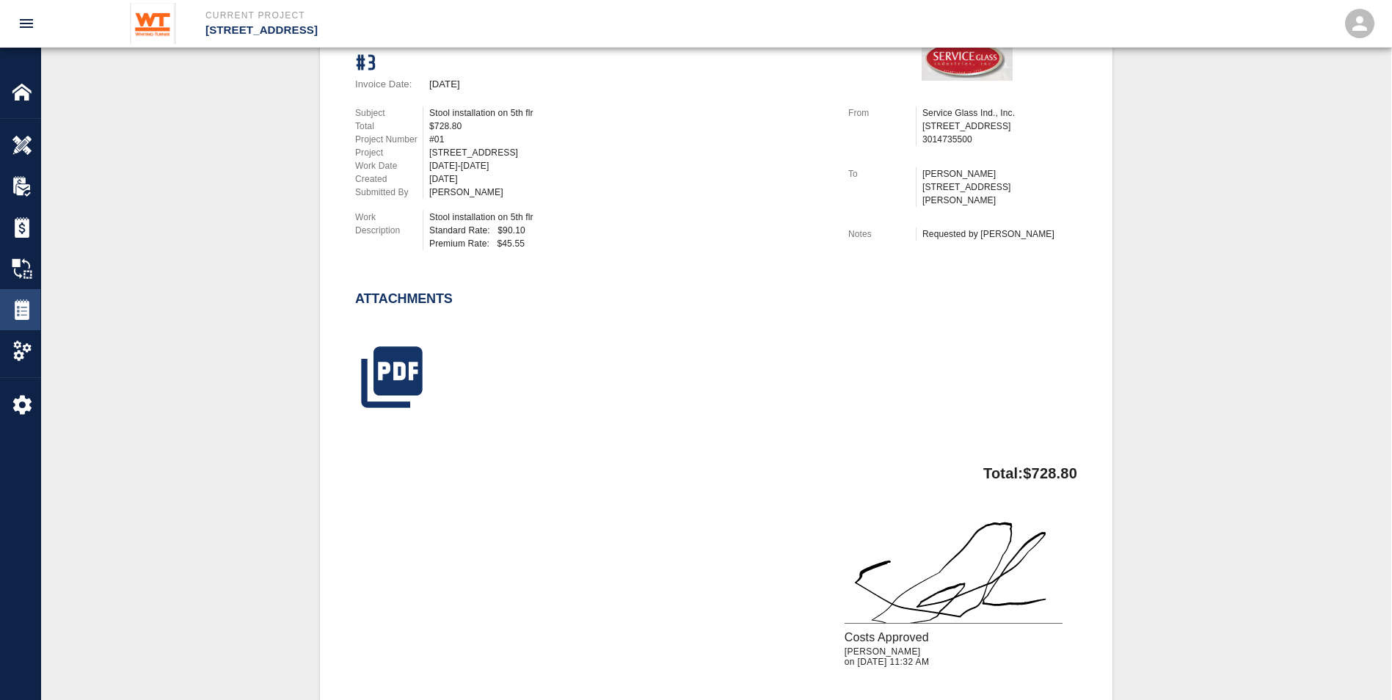
click at [21, 306] on img at bounding box center [22, 309] width 21 height 21
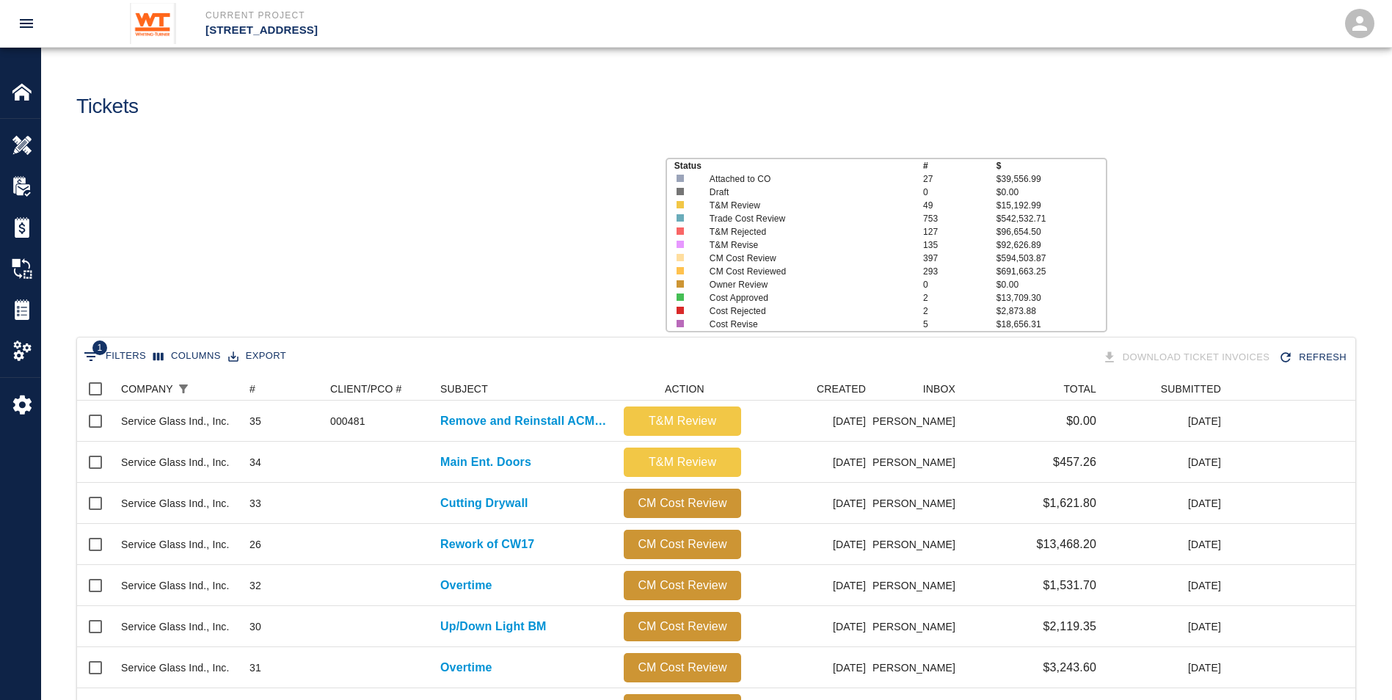
scroll to position [834, 1267]
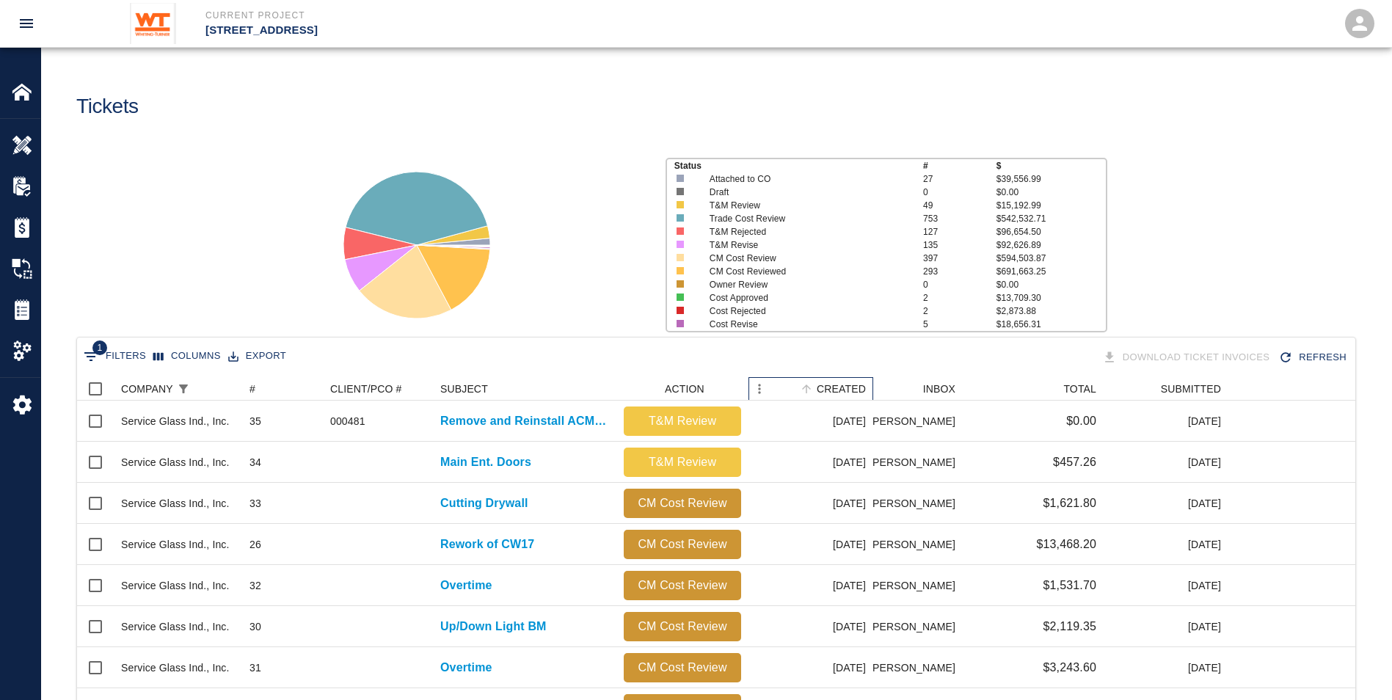
click at [858, 395] on div "CREATED" at bounding box center [841, 388] width 49 height 23
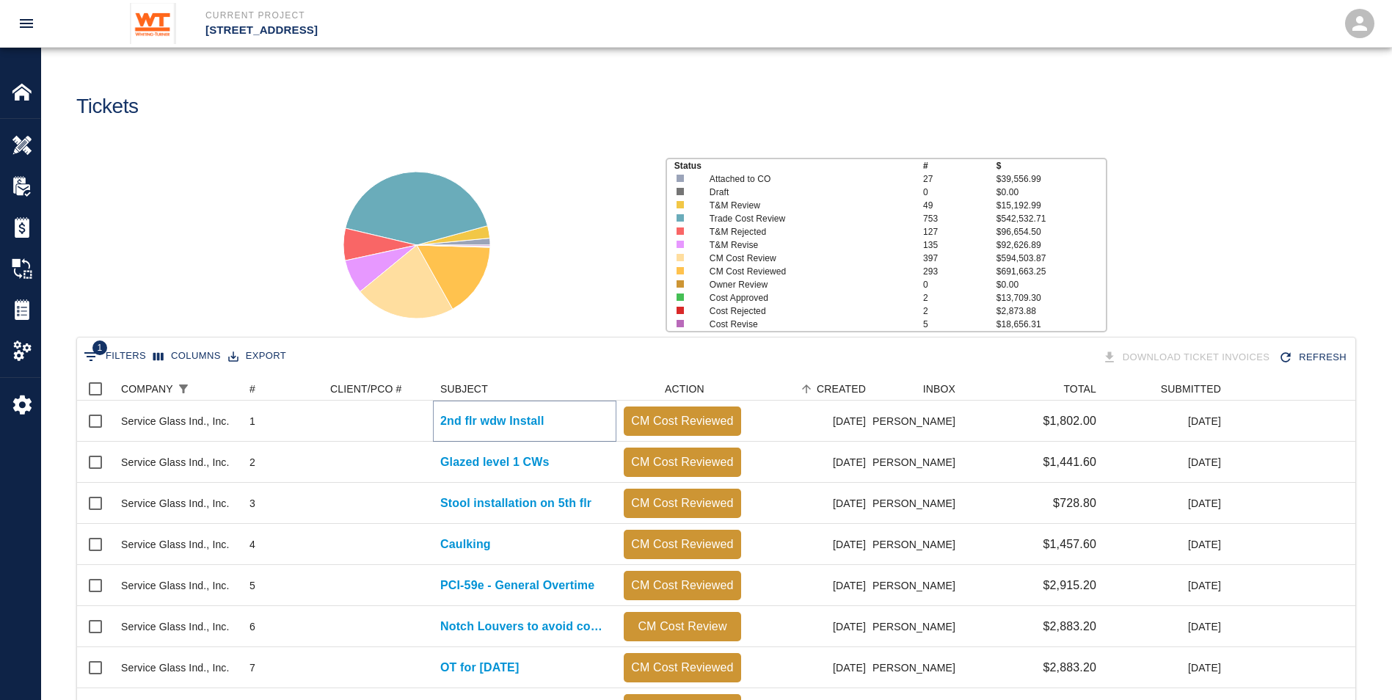
click at [473, 421] on p "2nd flr wdw Install" at bounding box center [492, 421] width 104 height 18
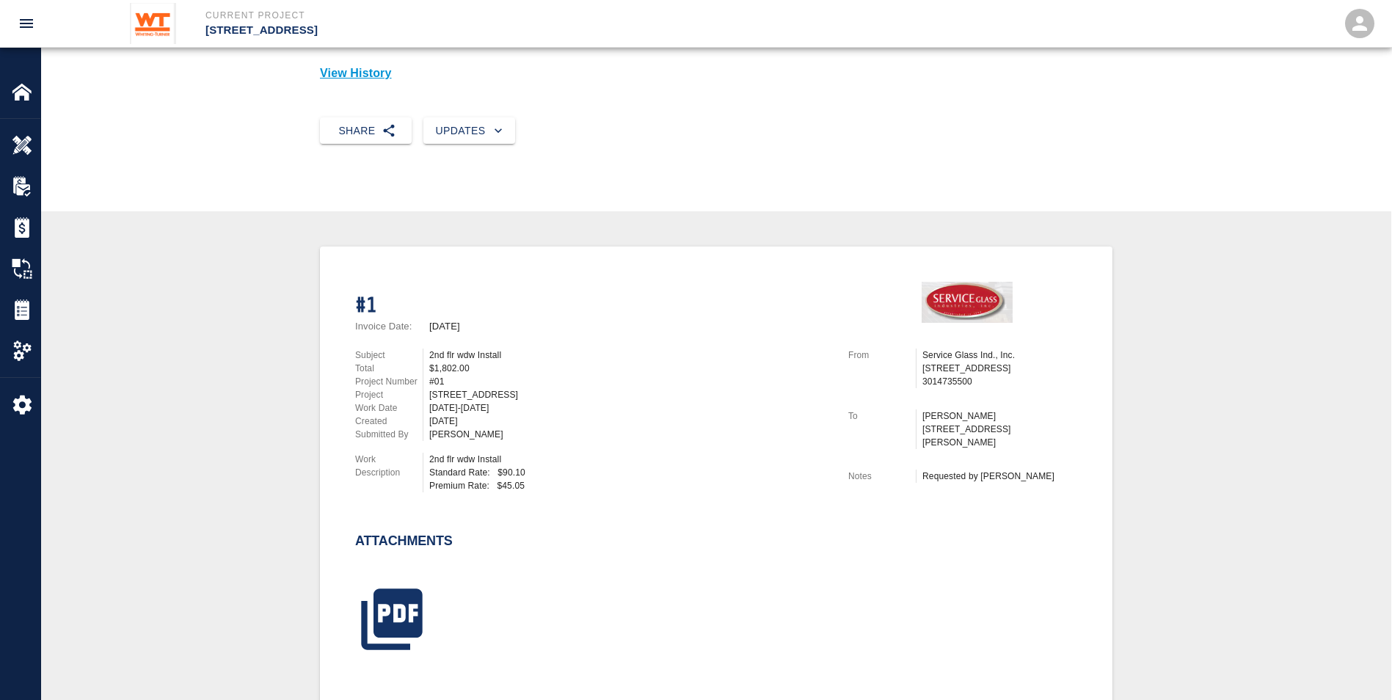
scroll to position [134, 0]
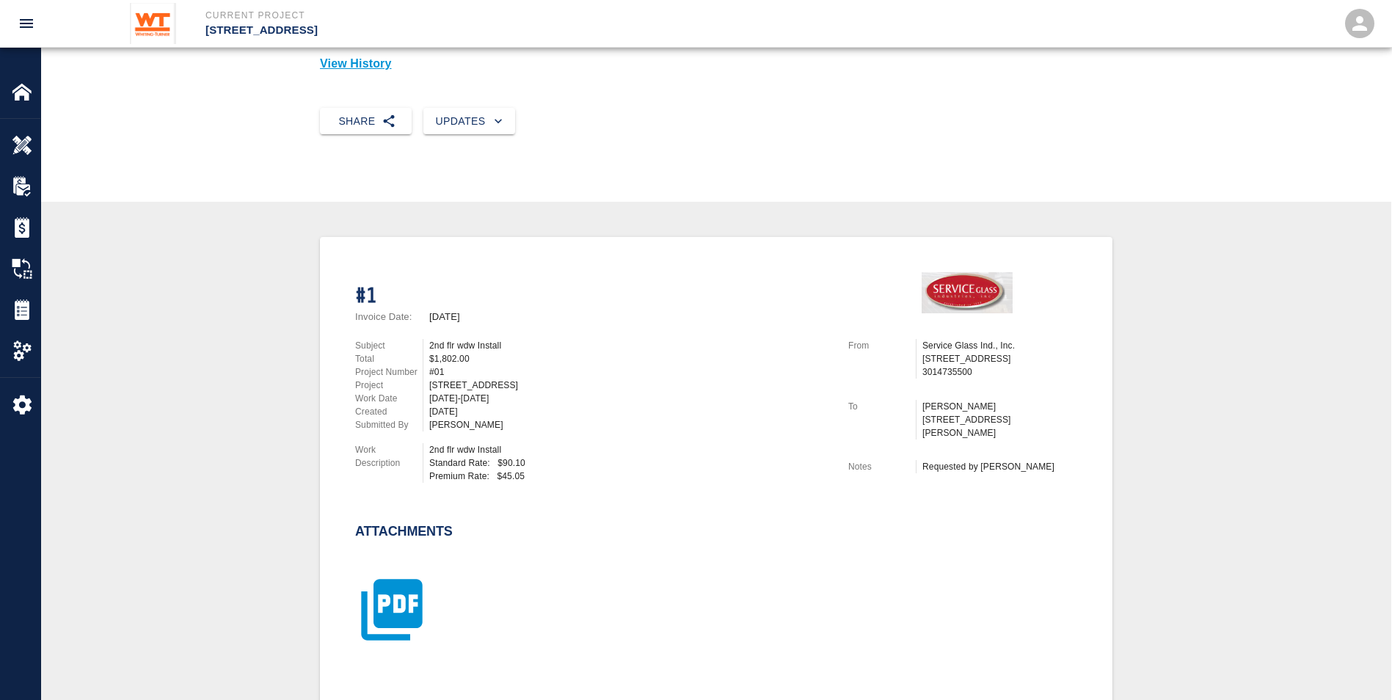
click at [407, 633] on icon "button" at bounding box center [391, 609] width 73 height 73
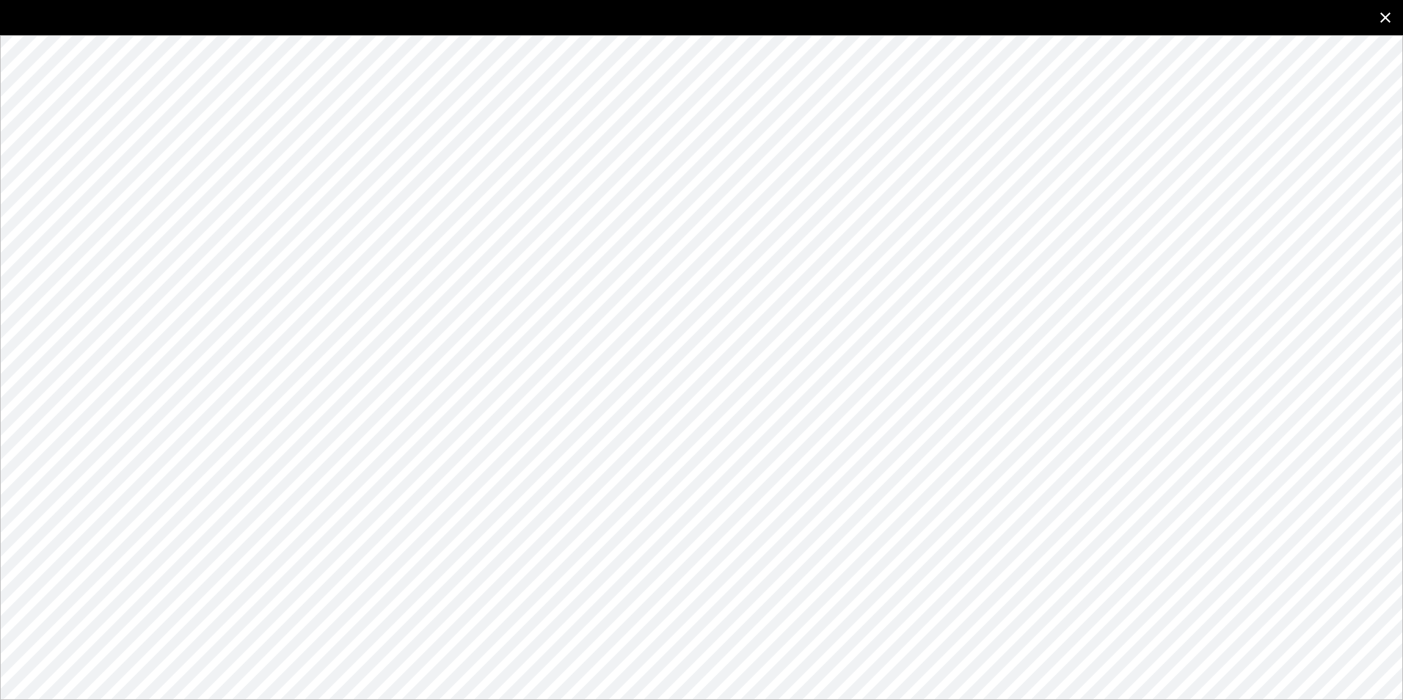
click at [1392, 6] on button "close" at bounding box center [1385, 17] width 35 height 35
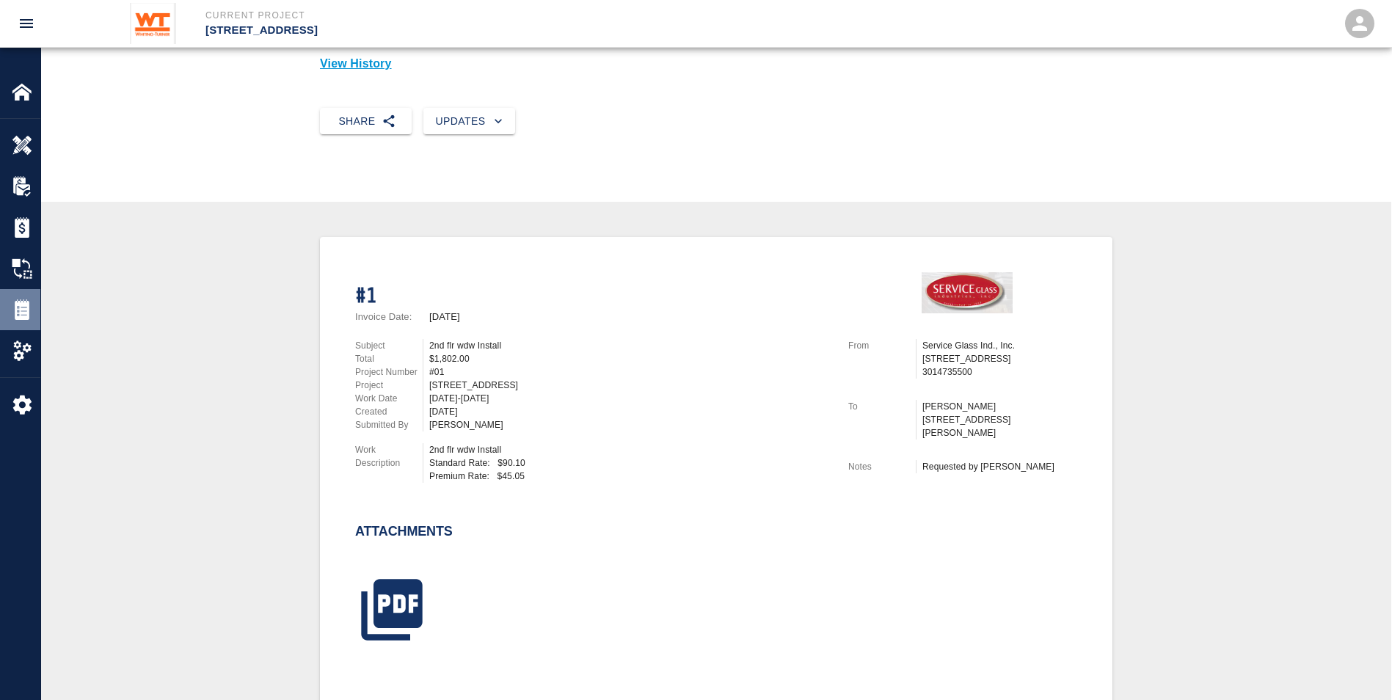
click at [23, 313] on img at bounding box center [22, 309] width 21 height 21
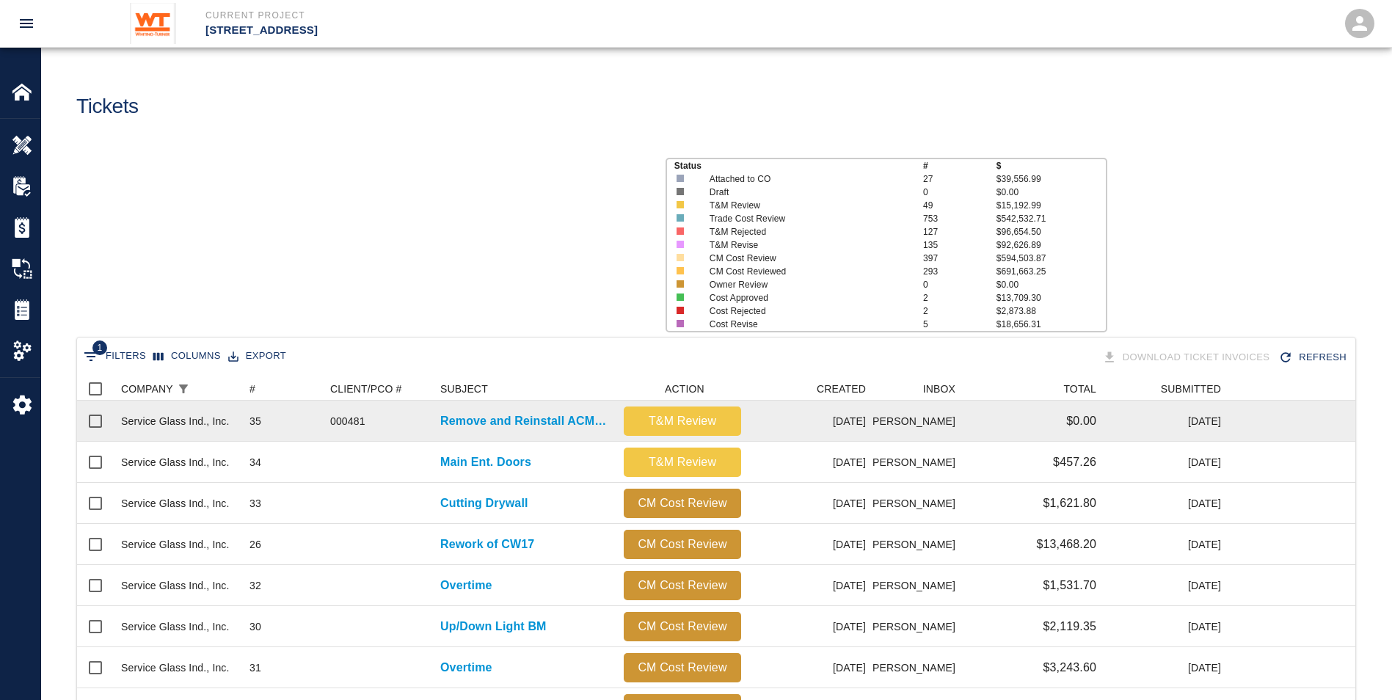
scroll to position [834, 1267]
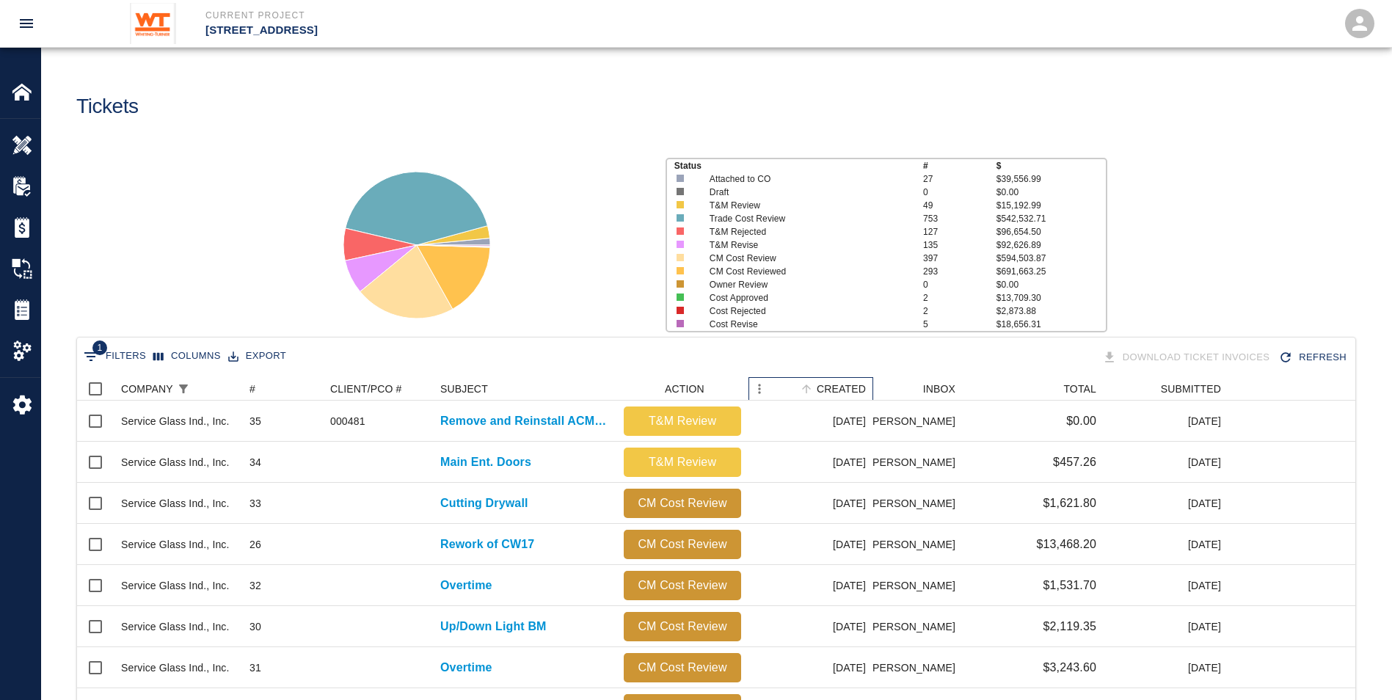
click at [848, 391] on div "CREATED" at bounding box center [841, 388] width 49 height 23
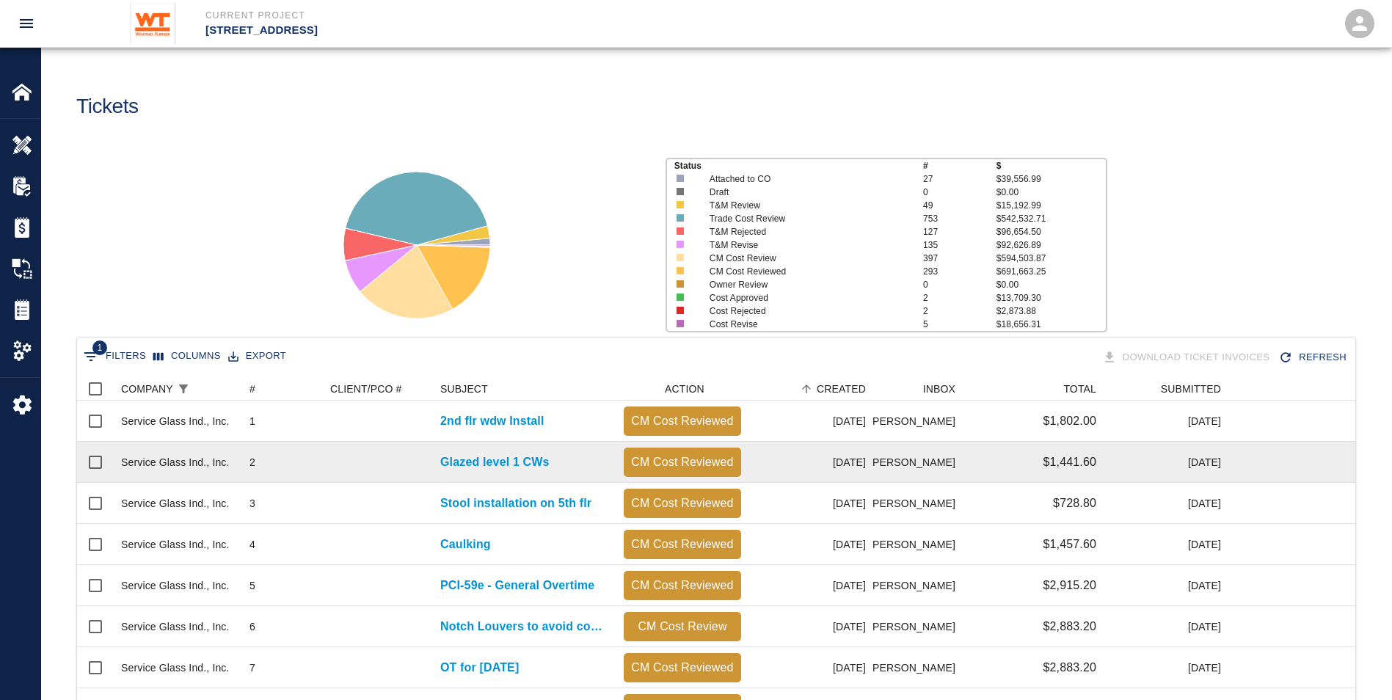
click at [194, 469] on div "Service Glass Ind., Inc." at bounding box center [175, 462] width 109 height 15
click at [489, 466] on p "Glazed level 1 CWs" at bounding box center [494, 463] width 109 height 18
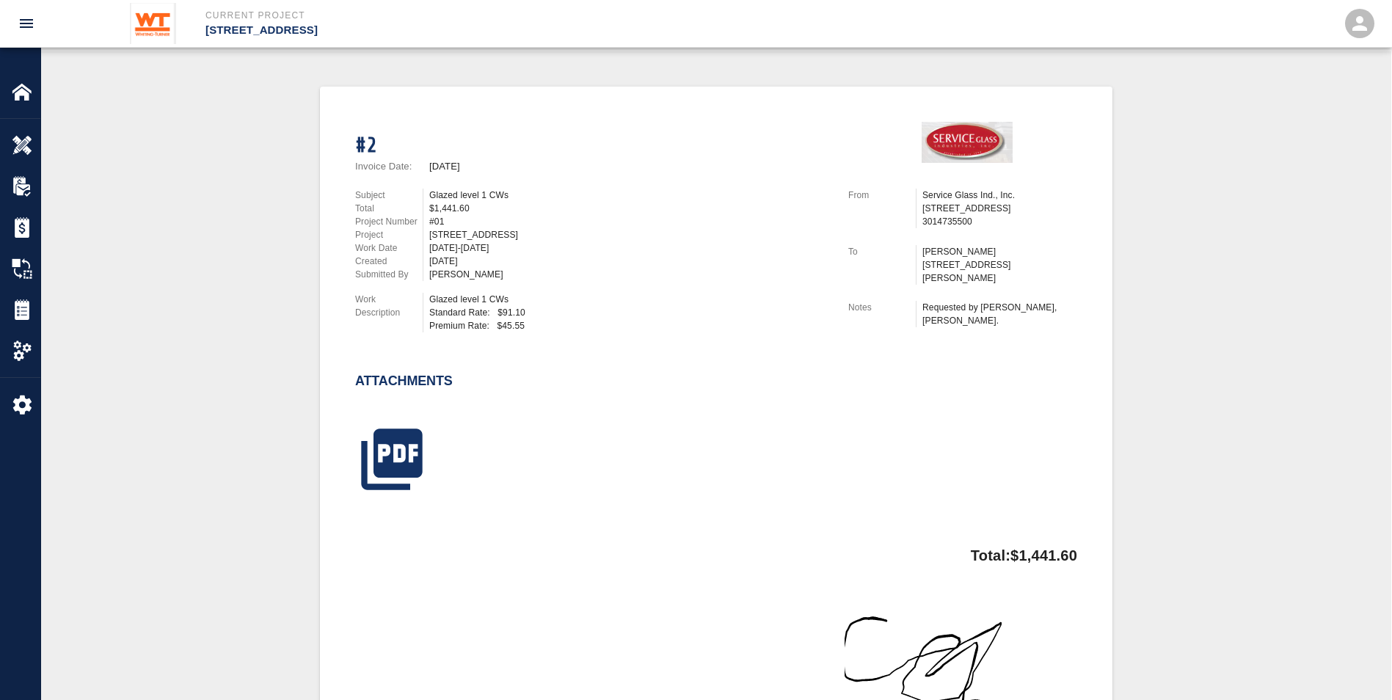
scroll to position [294, 0]
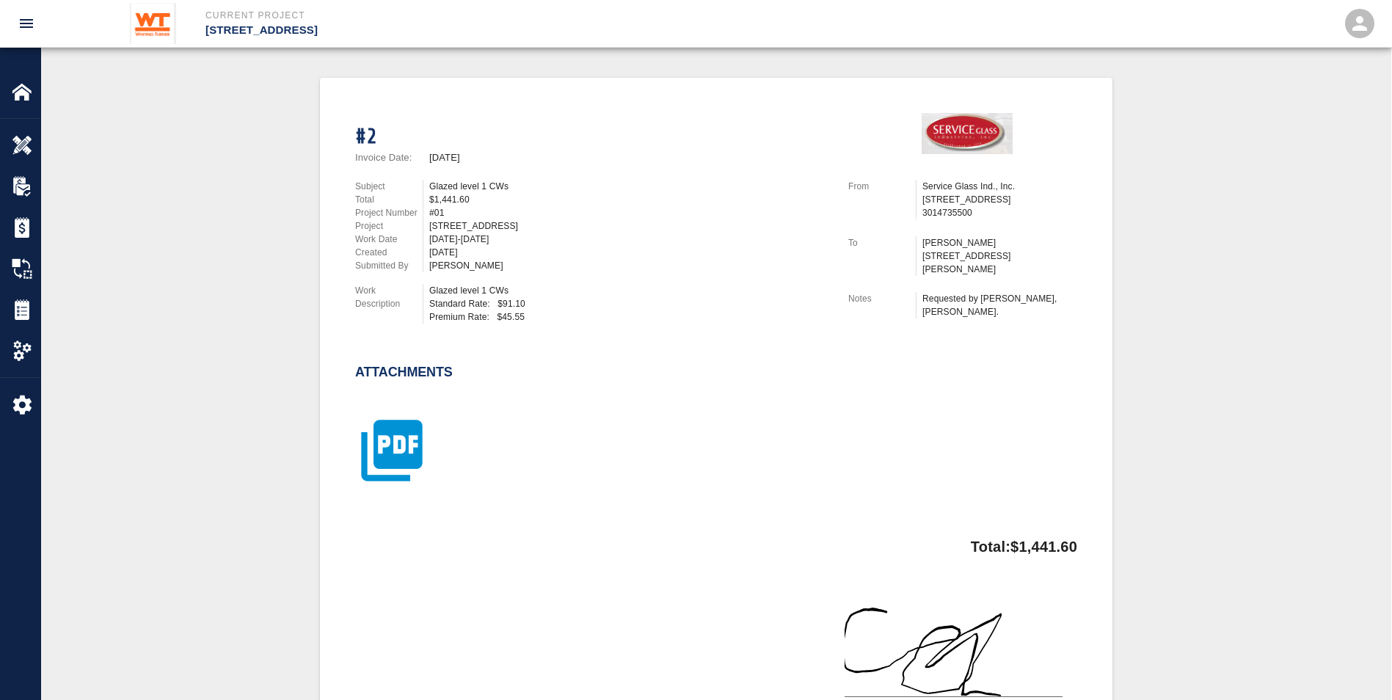
click at [382, 449] on icon "button" at bounding box center [391, 450] width 73 height 73
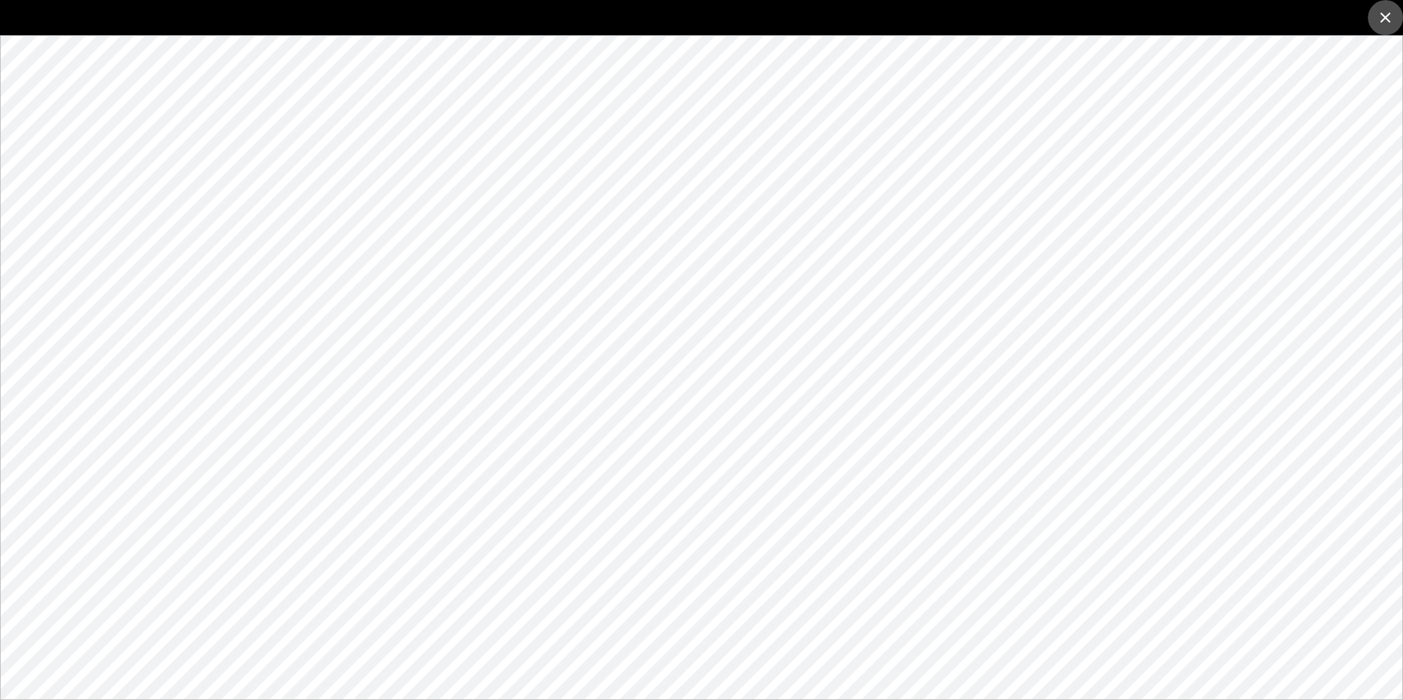
click at [1382, 18] on icon "close" at bounding box center [1386, 18] width 18 height 18
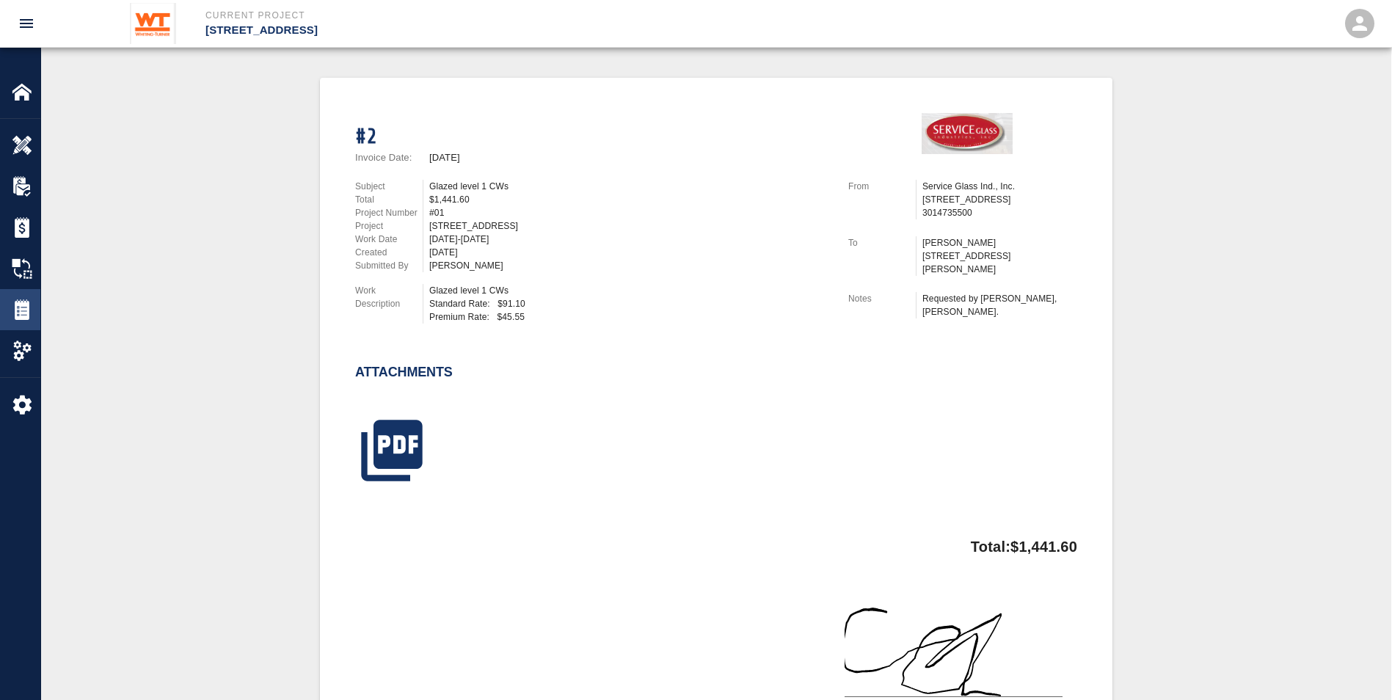
click at [12, 313] on img at bounding box center [22, 309] width 21 height 21
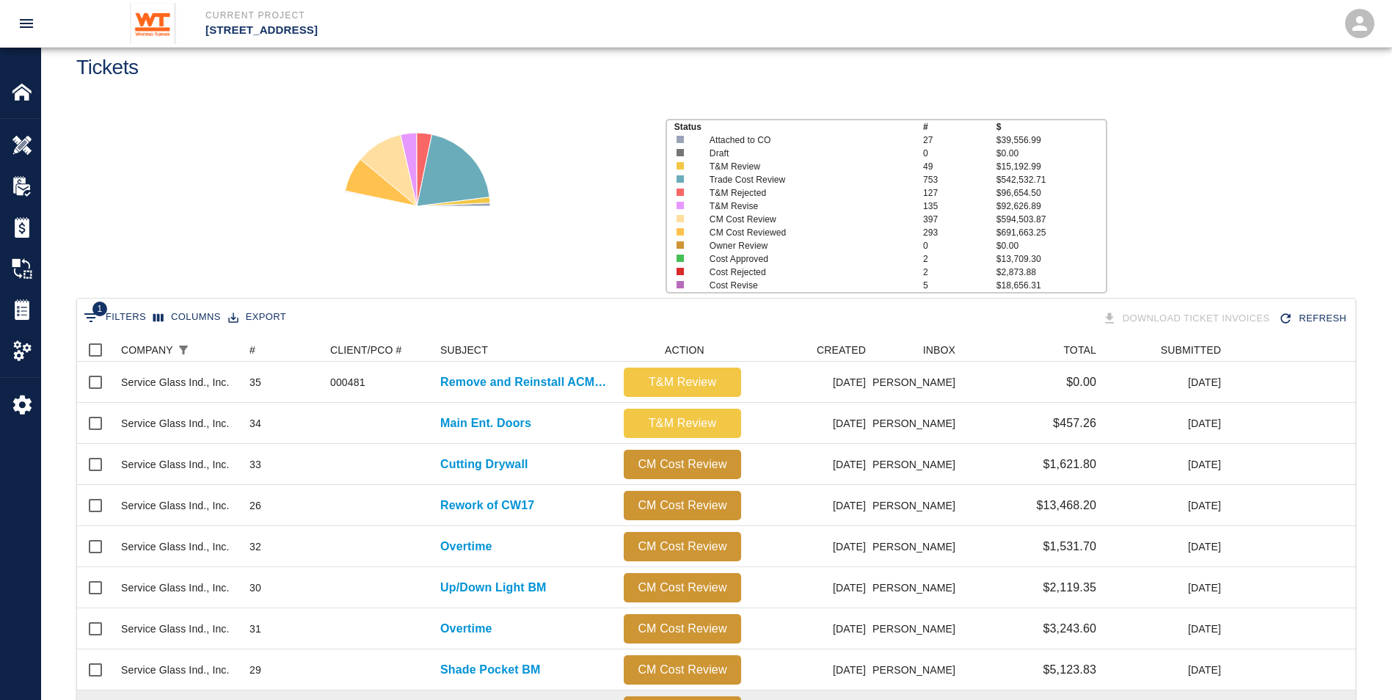
scroll to position [220, 0]
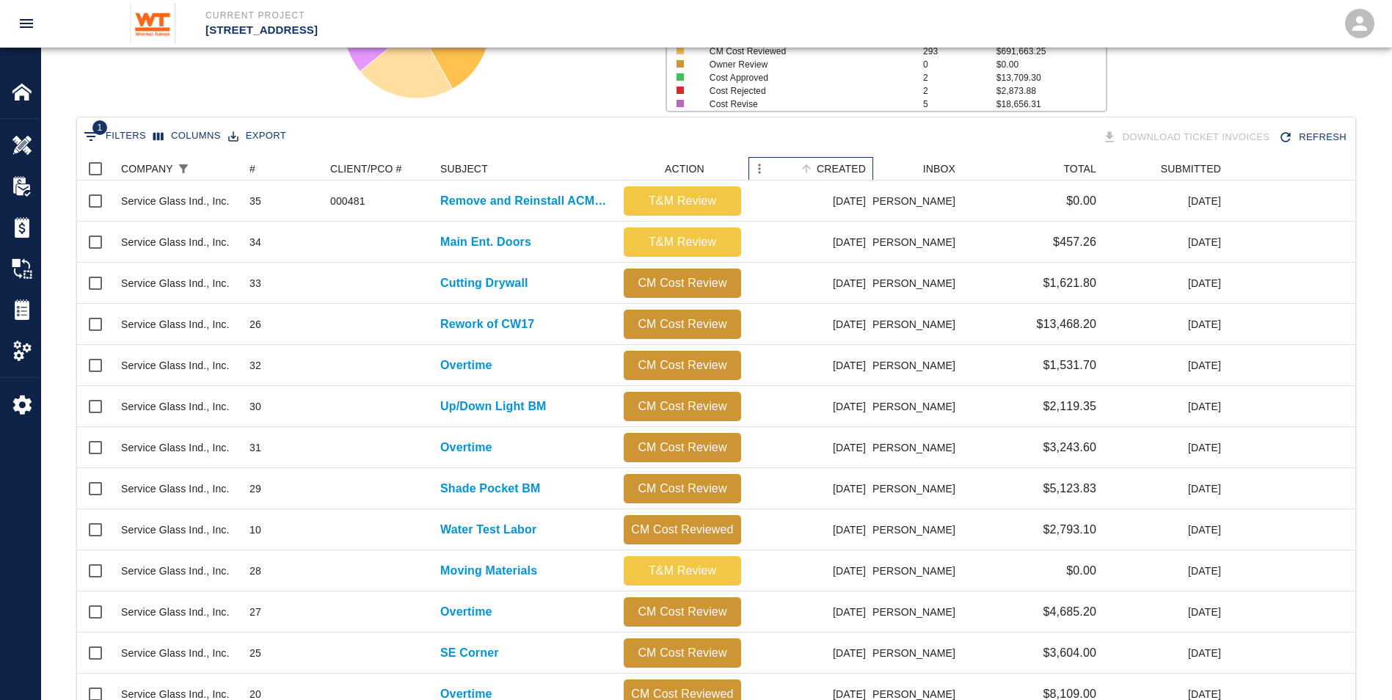
click at [839, 169] on div "CREATED" at bounding box center [841, 168] width 49 height 23
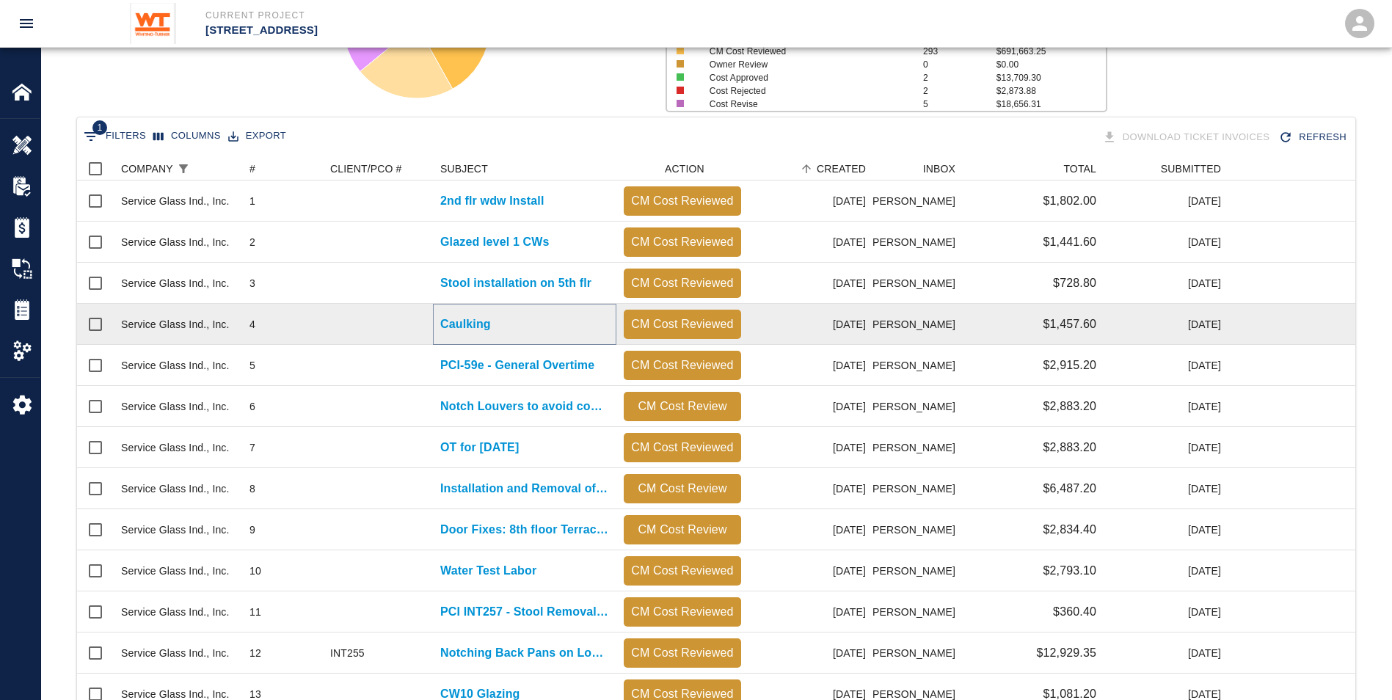
click at [462, 332] on p "Caulking" at bounding box center [465, 325] width 51 height 18
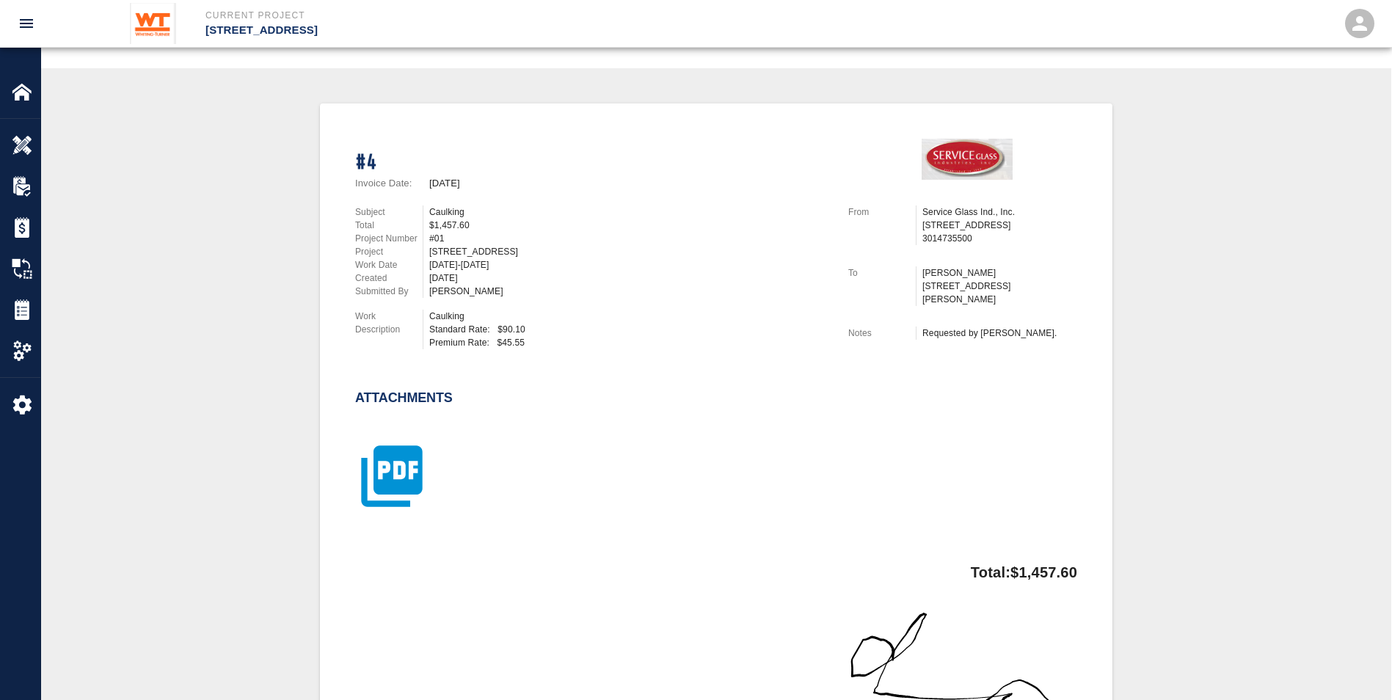
scroll to position [294, 0]
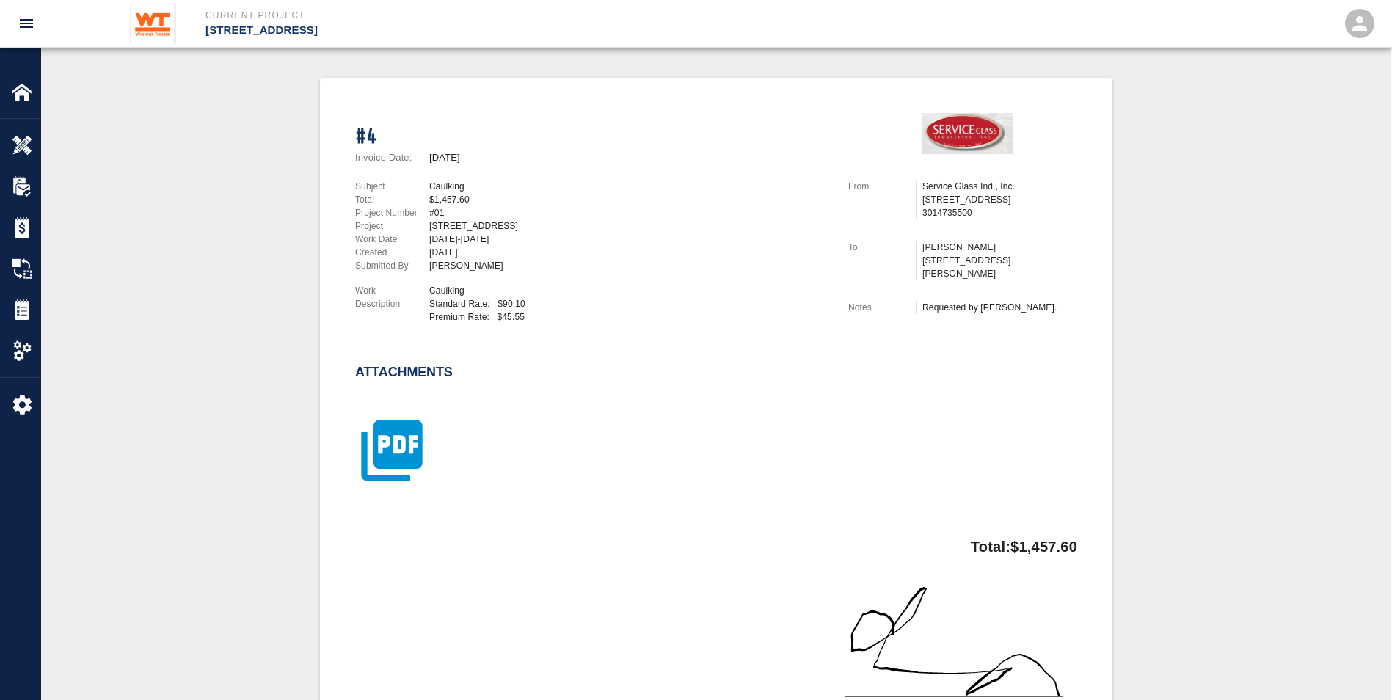
click at [381, 448] on icon "button" at bounding box center [391, 450] width 73 height 73
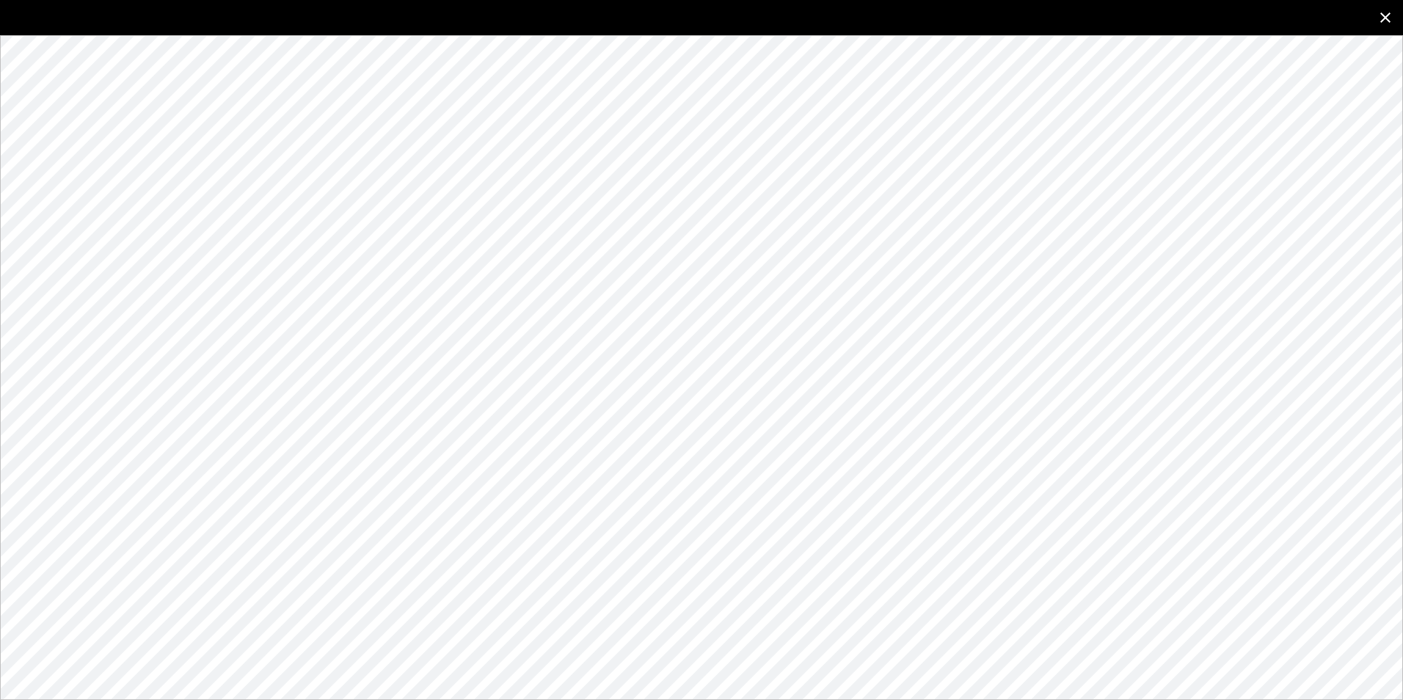
click at [1380, 17] on icon "close" at bounding box center [1386, 18] width 18 height 18
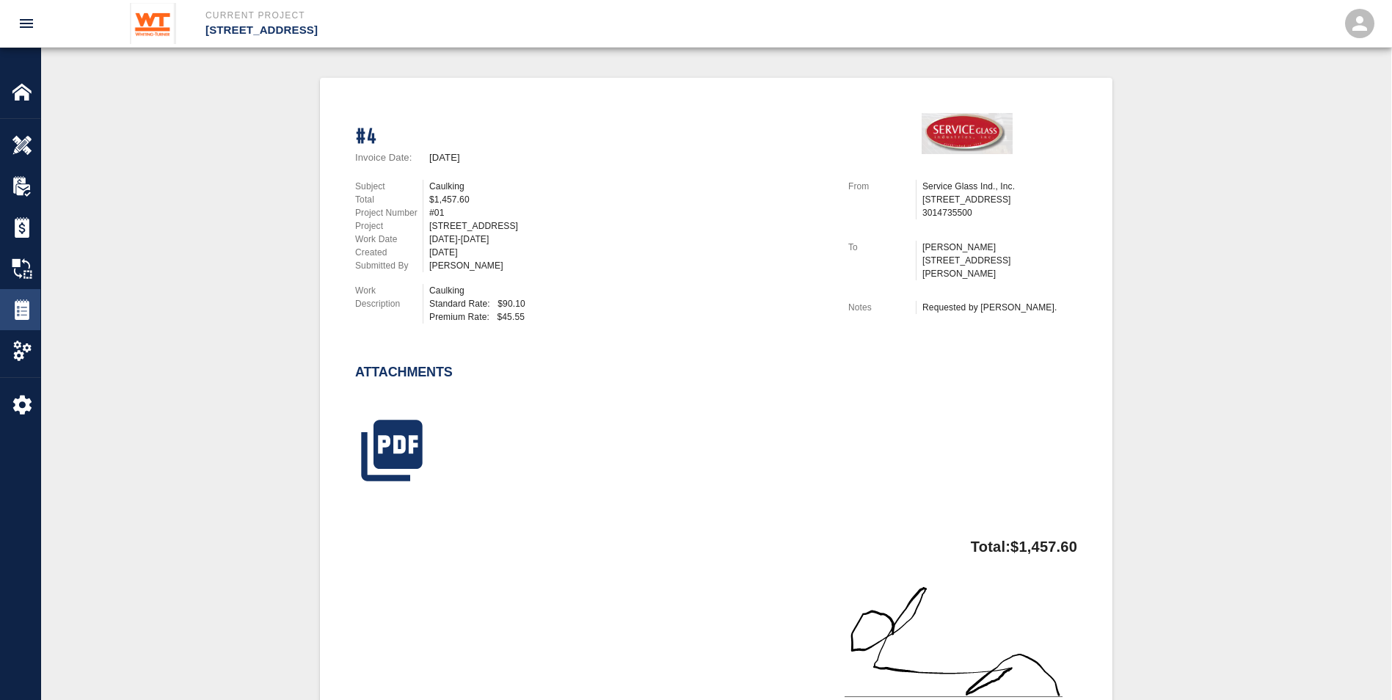
click at [31, 310] on img at bounding box center [22, 309] width 21 height 21
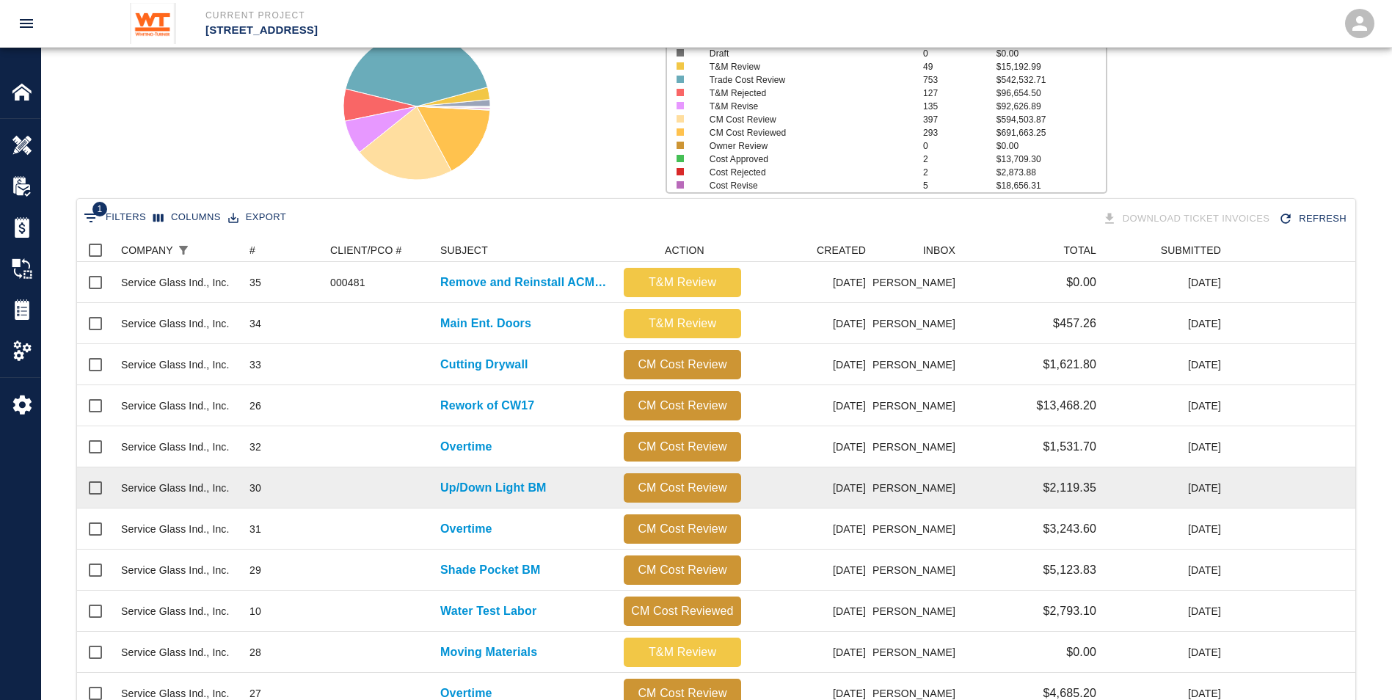
scroll to position [147, 0]
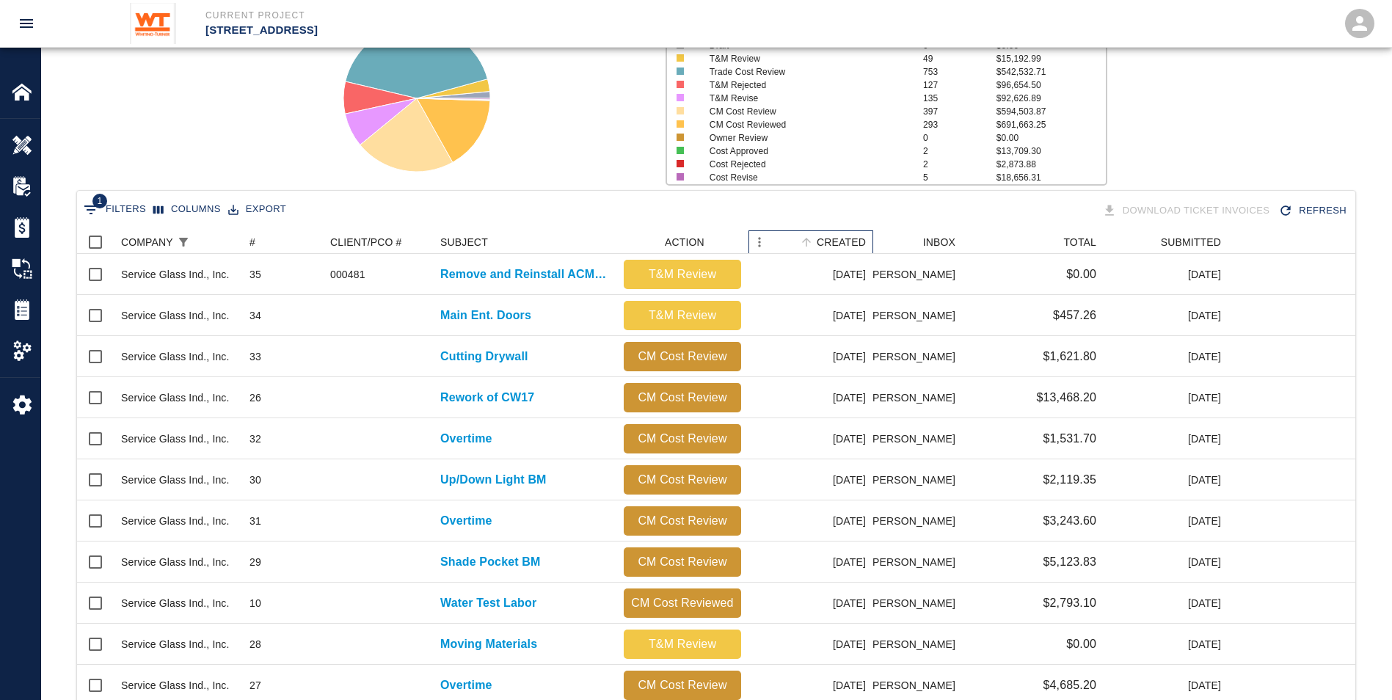
click at [842, 242] on div "CREATED" at bounding box center [841, 241] width 49 height 23
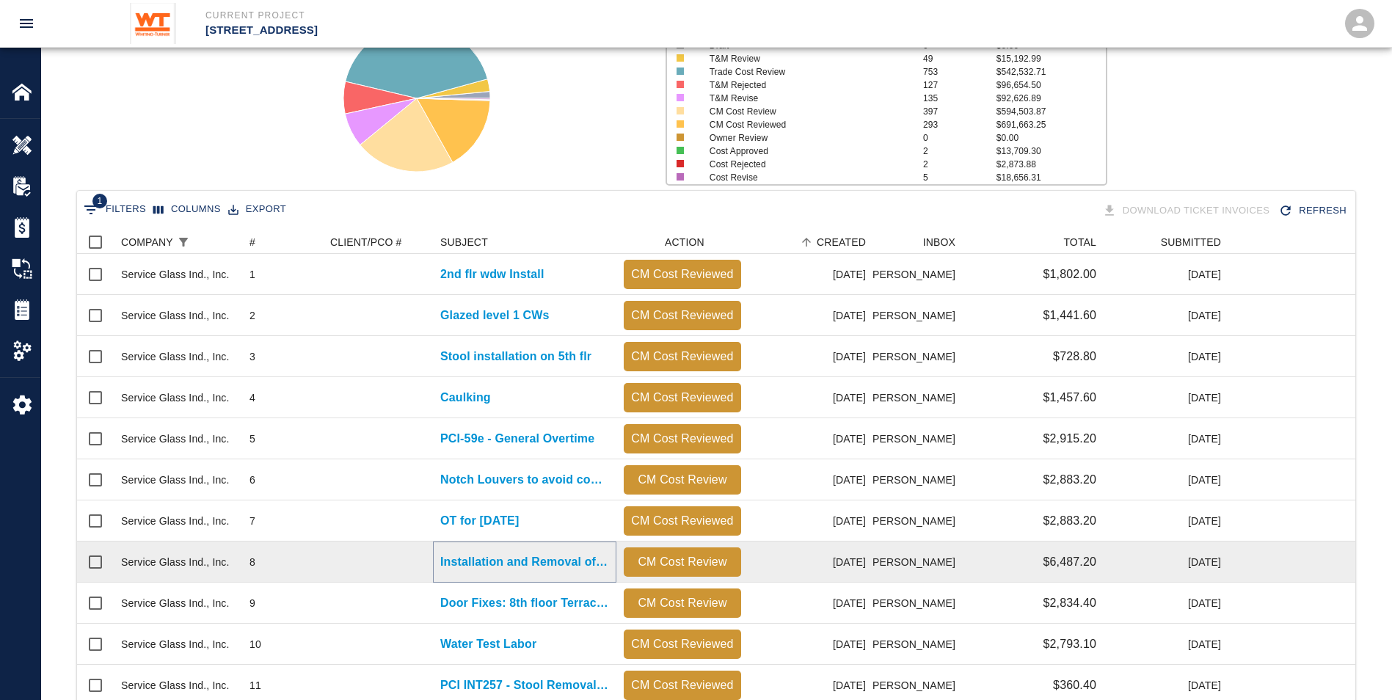
click at [526, 564] on p "Installation and Removal of CW01 Framing" at bounding box center [524, 562] width 169 height 18
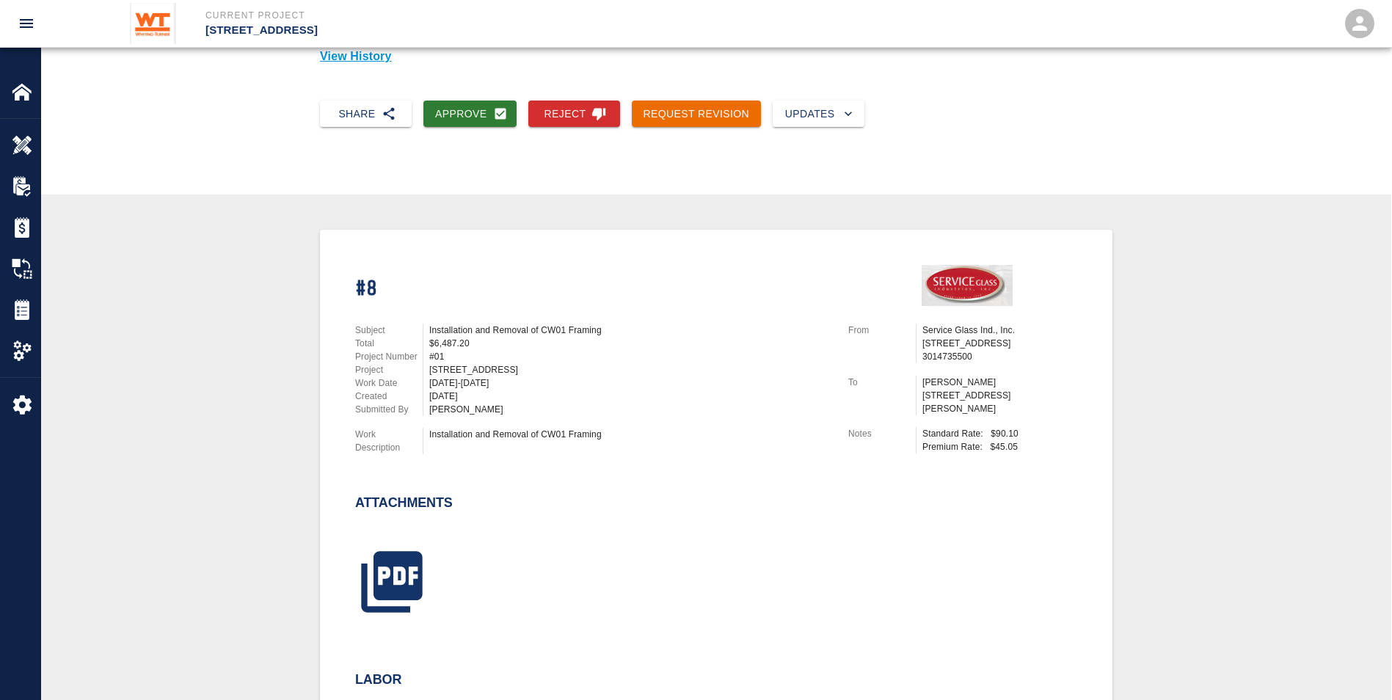
scroll to position [220, 0]
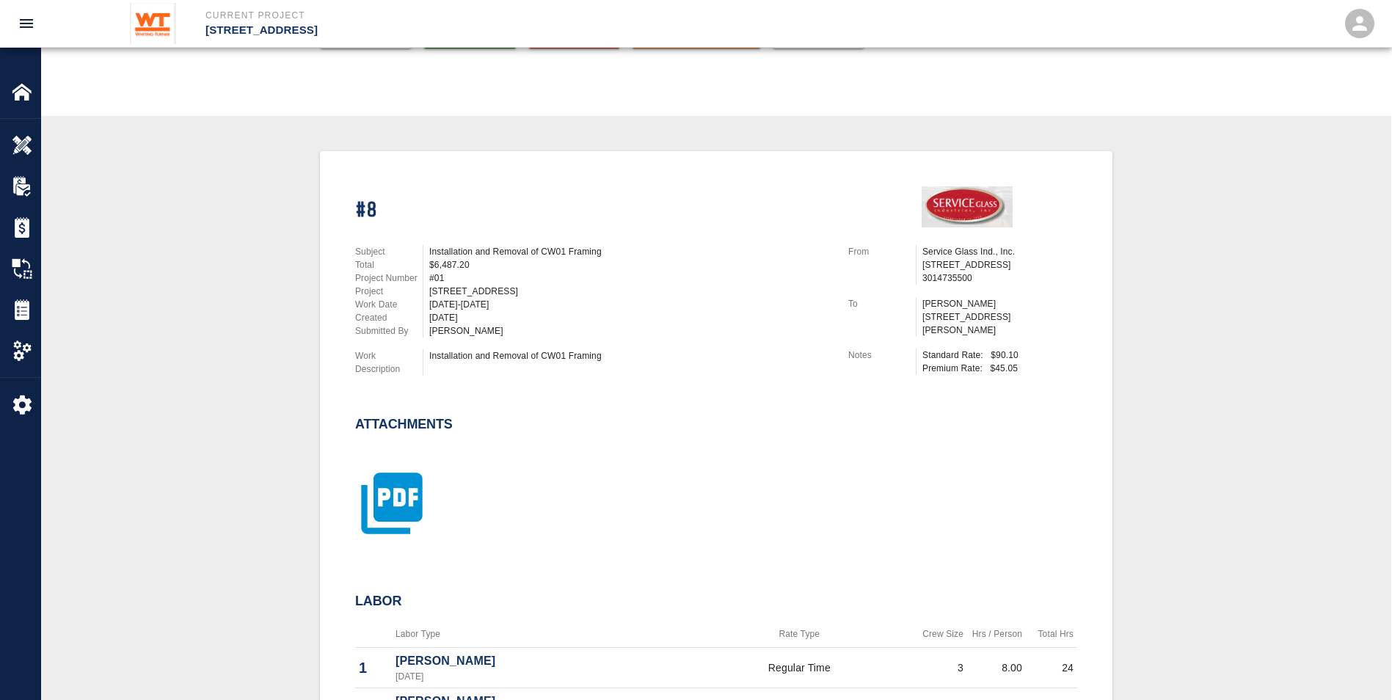
click at [385, 495] on icon "button" at bounding box center [391, 503] width 61 height 61
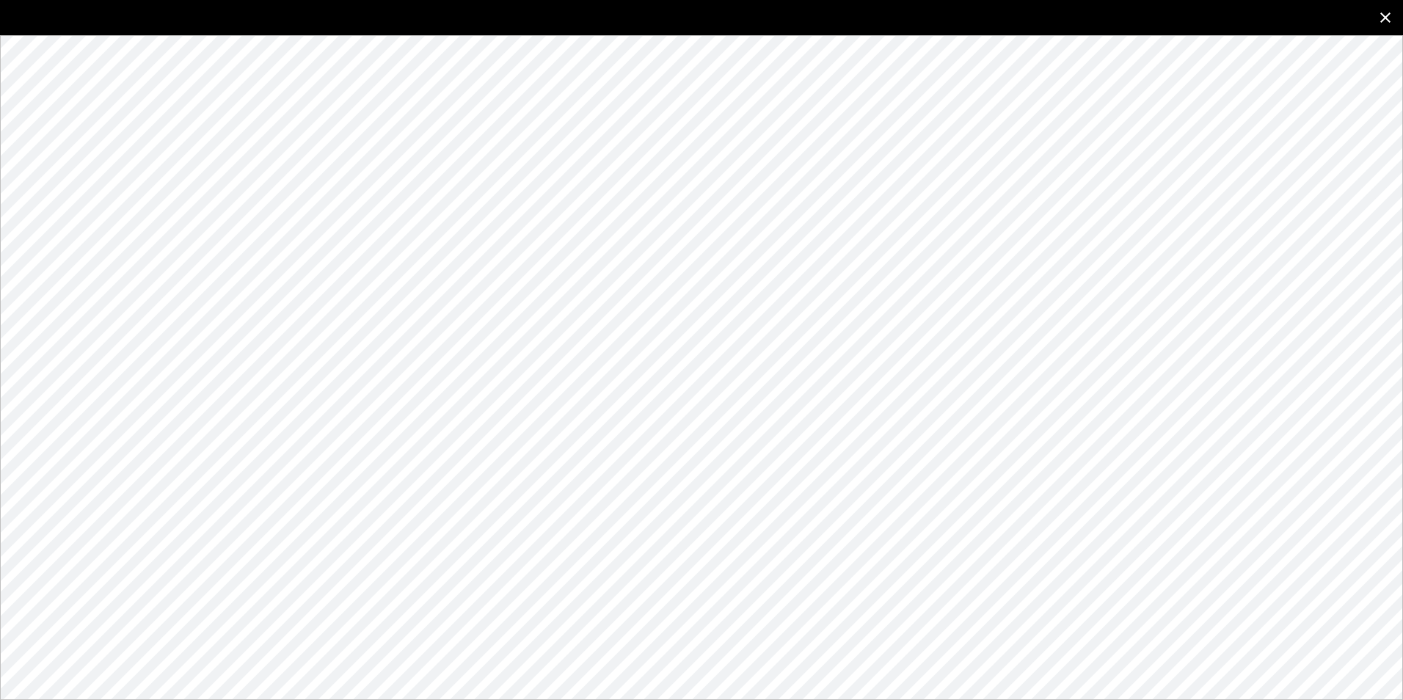
click at [1385, 13] on icon "close" at bounding box center [1386, 18] width 18 height 18
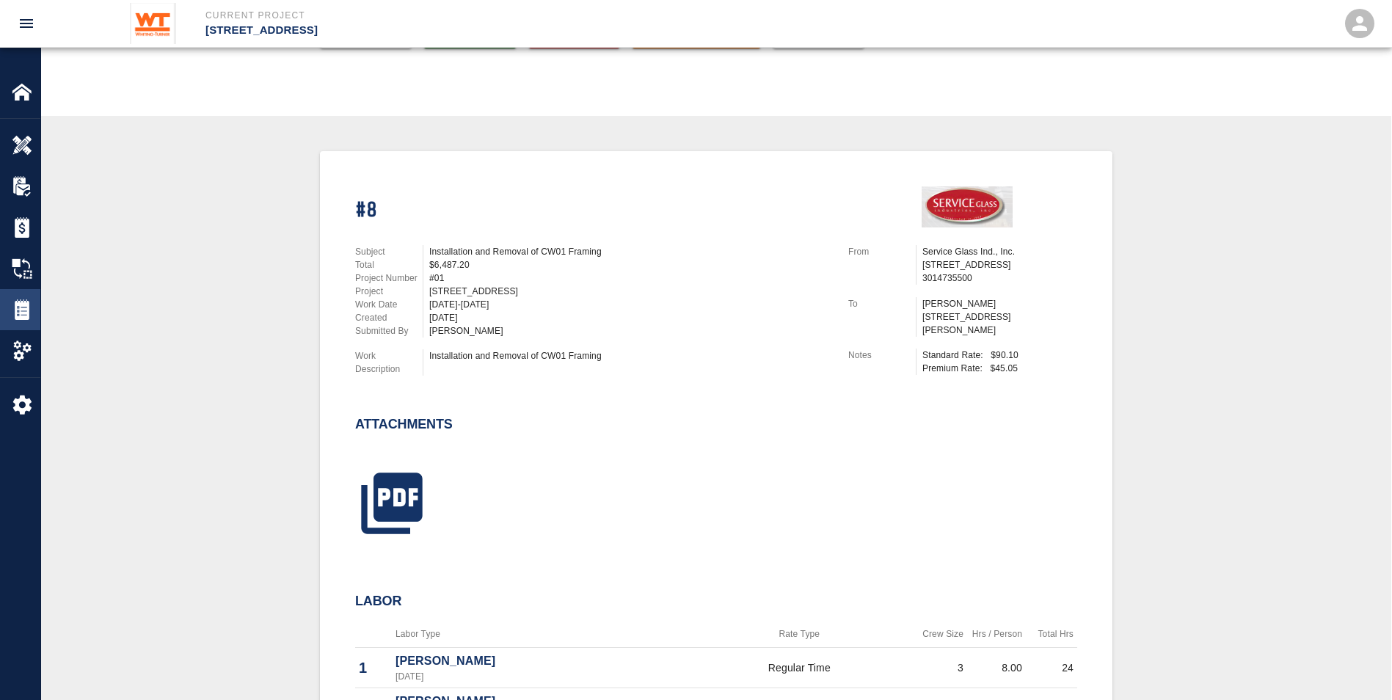
click at [31, 310] on img at bounding box center [22, 309] width 21 height 21
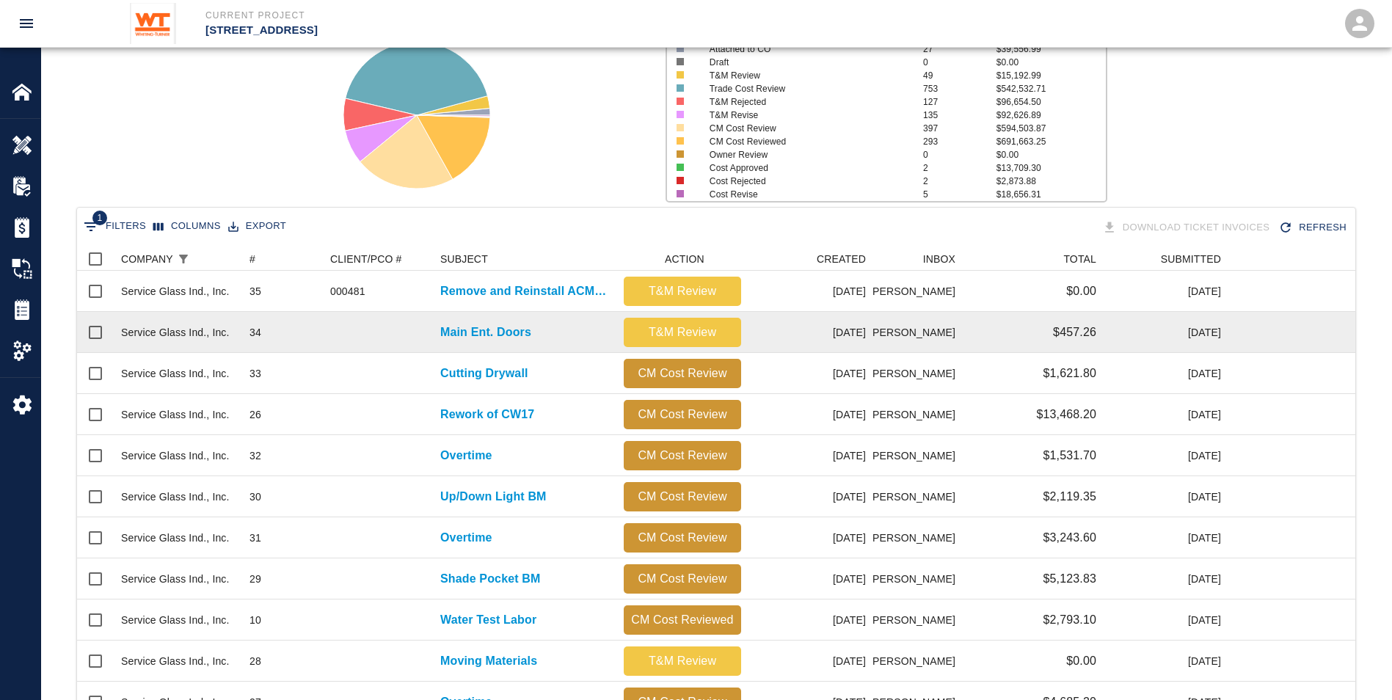
scroll to position [73, 0]
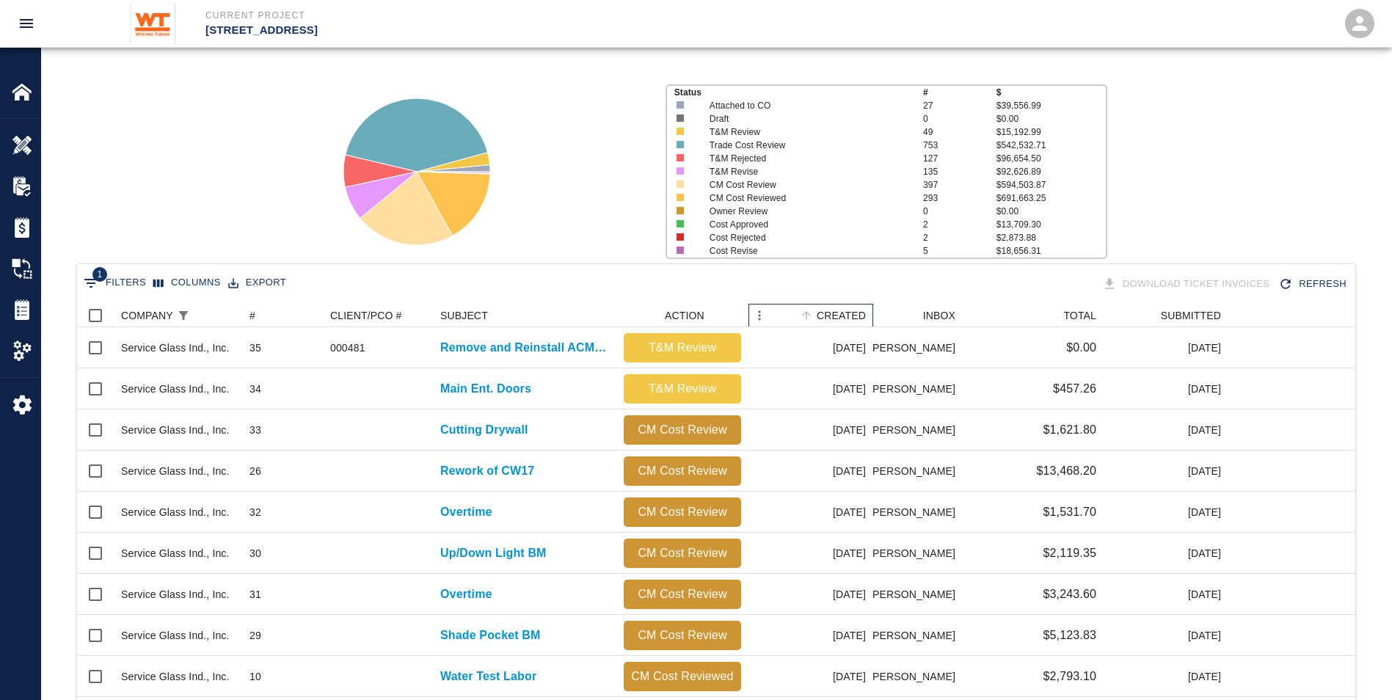
click at [843, 310] on div "CREATED" at bounding box center [841, 315] width 49 height 23
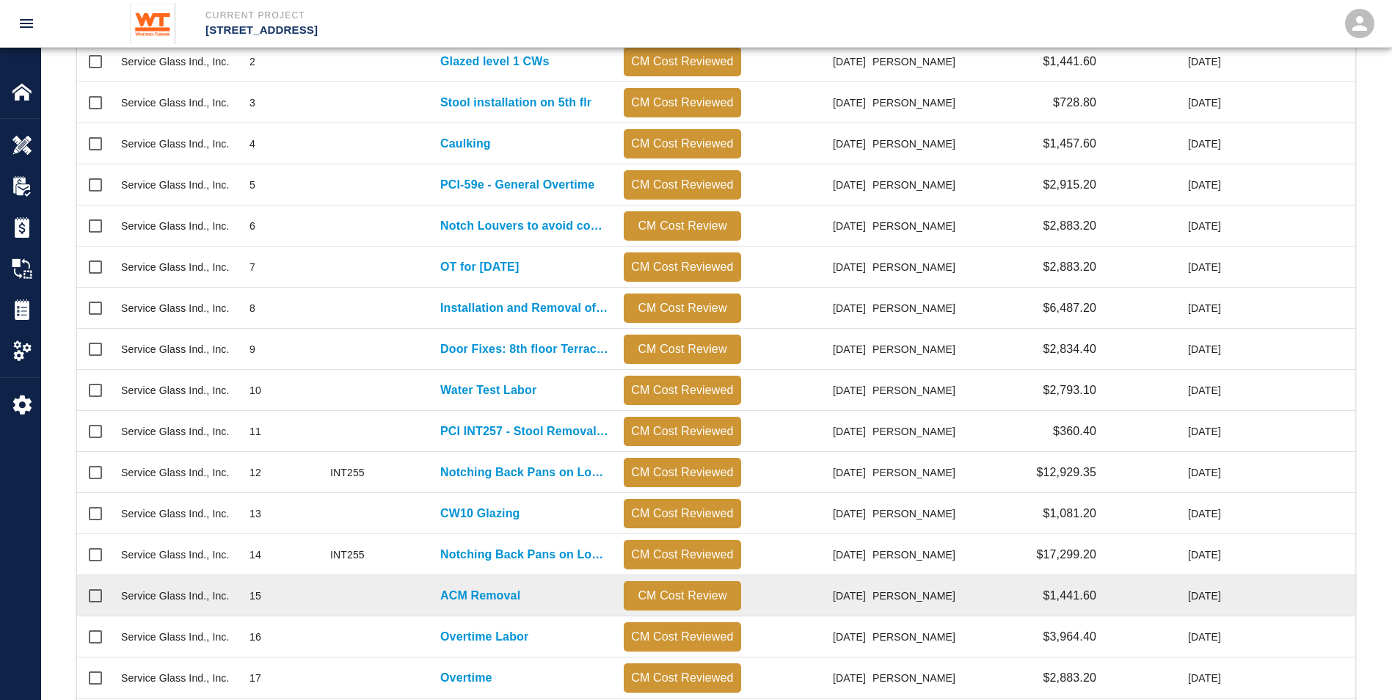
scroll to position [440, 0]
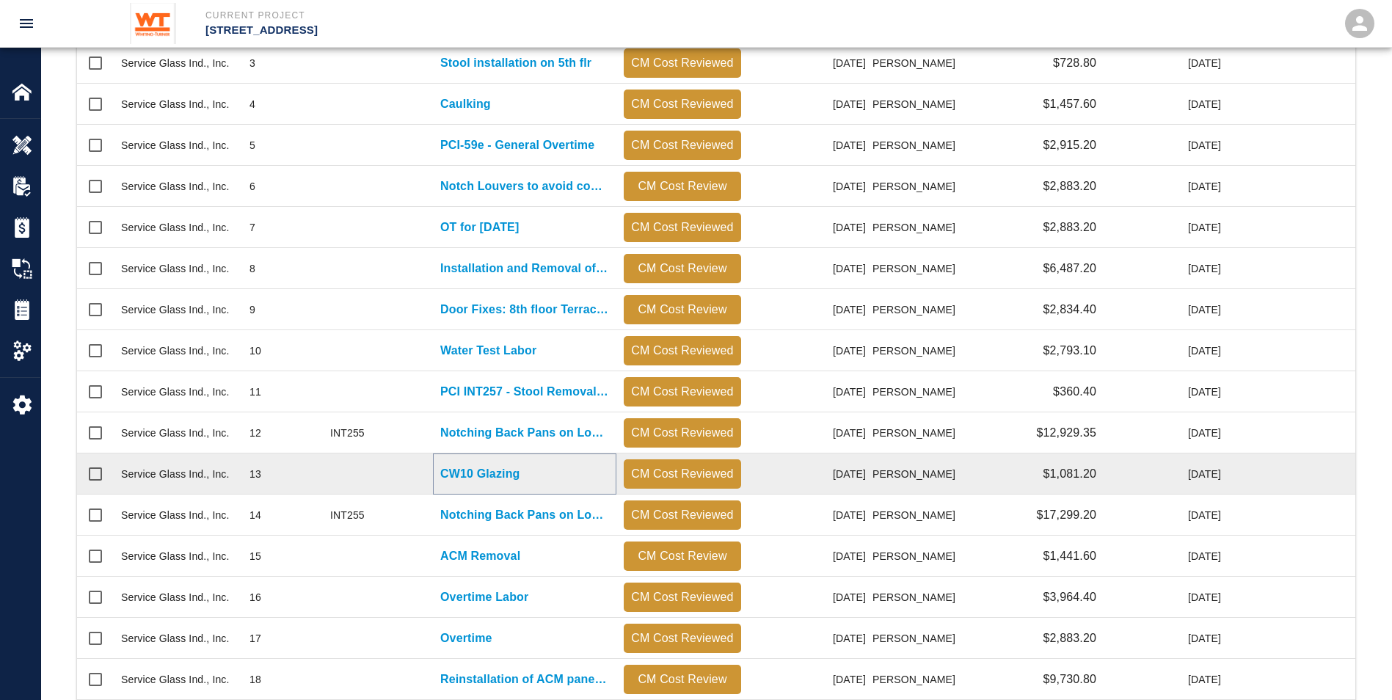
click at [500, 469] on p "CW10 Glazing" at bounding box center [479, 474] width 79 height 18
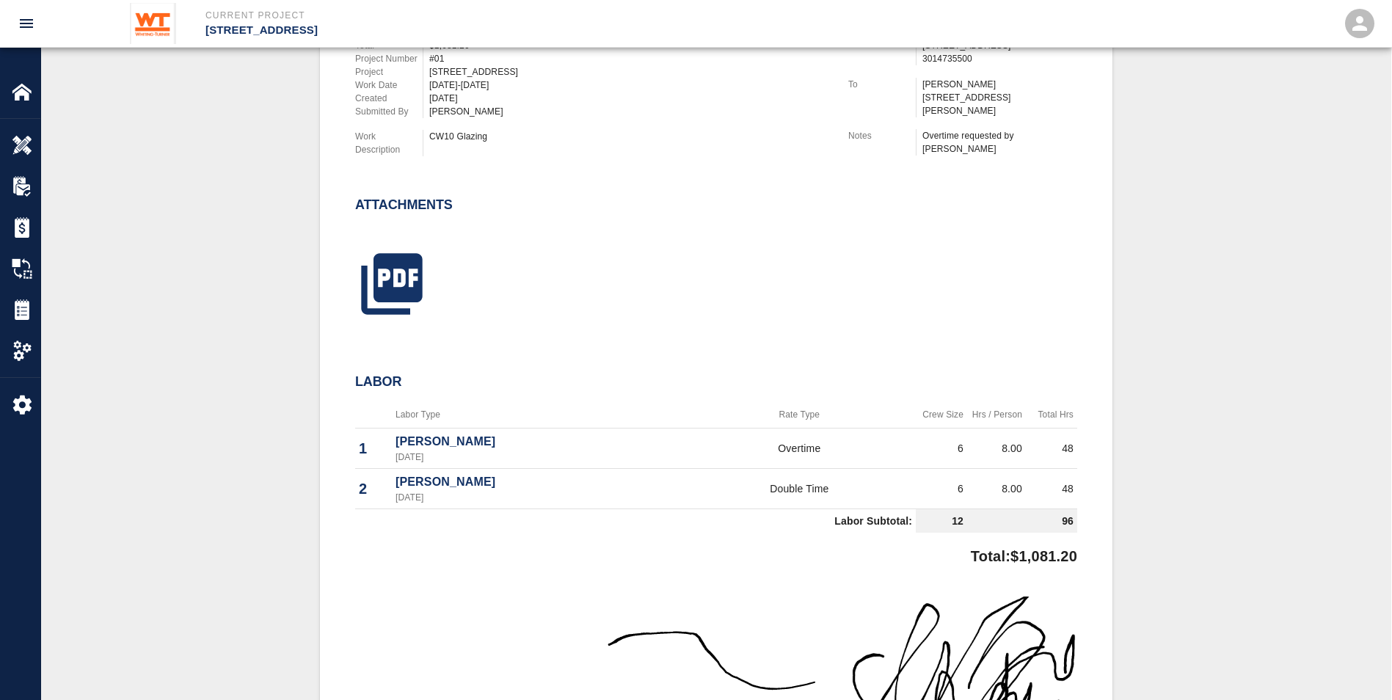
scroll to position [440, 0]
click at [399, 277] on icon "button" at bounding box center [391, 282] width 61 height 61
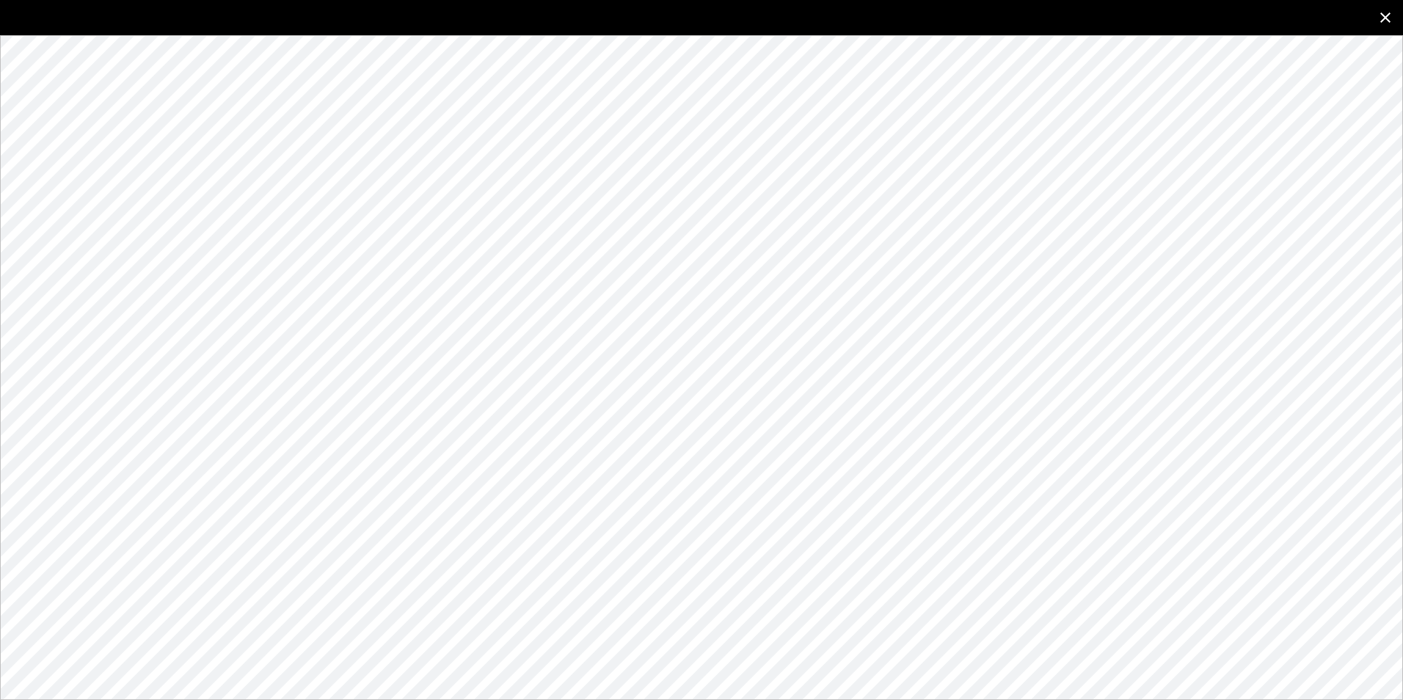
click at [1387, 15] on icon "close" at bounding box center [1386, 18] width 18 height 18
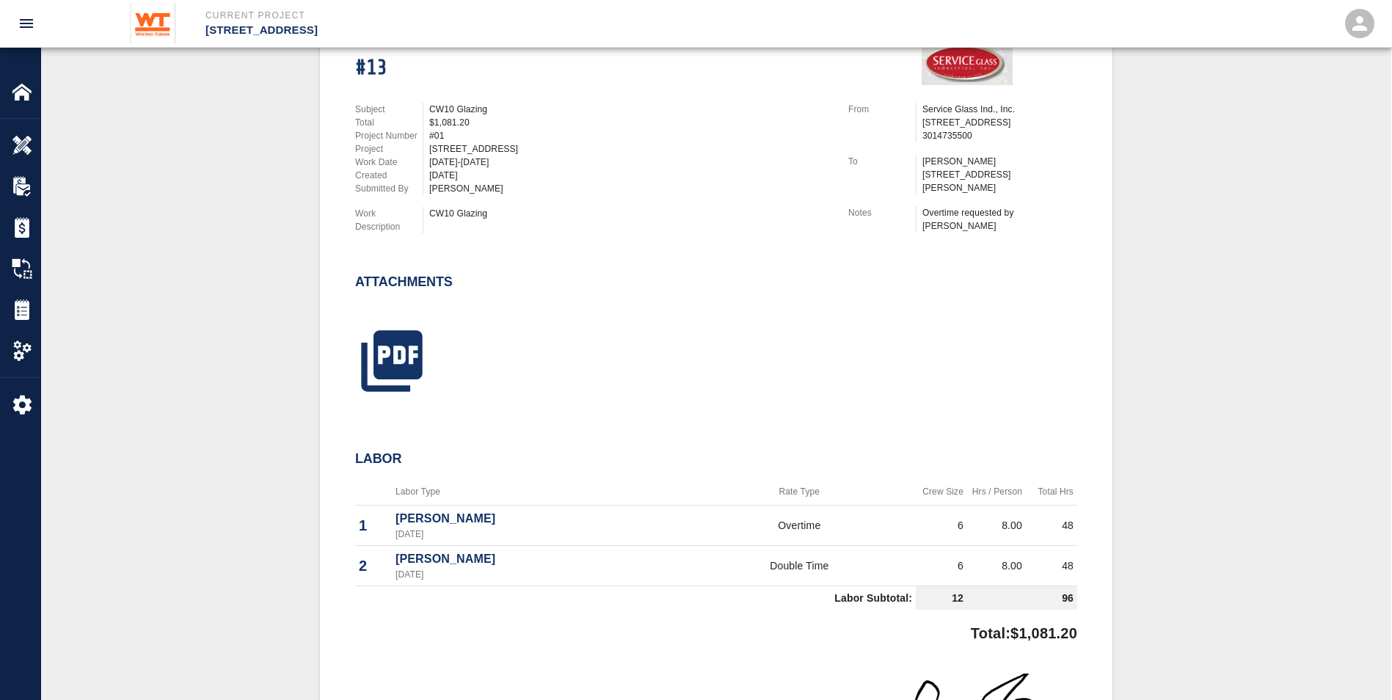
scroll to position [294, 0]
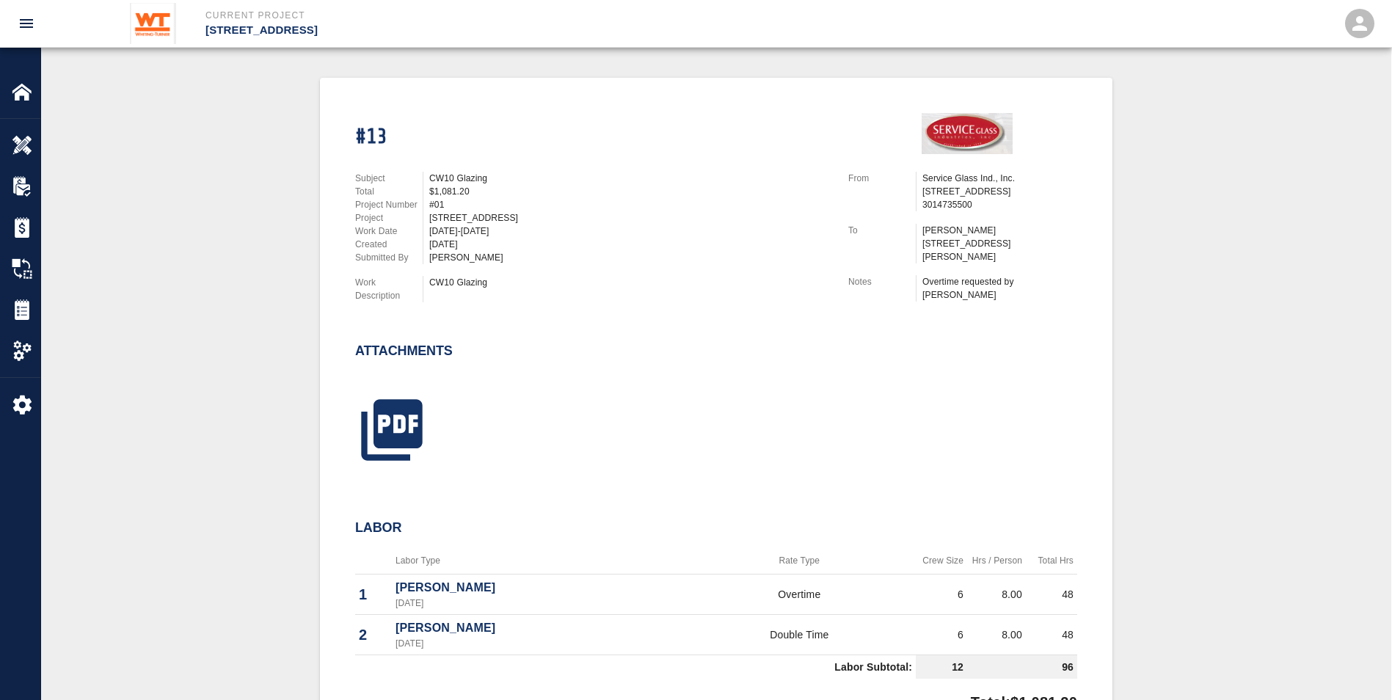
drag, startPoint x: 468, startPoint y: 352, endPoint x: 273, endPoint y: 328, distance: 196.6
click at [468, 352] on div "Attachments" at bounding box center [708, 393] width 740 height 158
click at [14, 312] on img at bounding box center [22, 309] width 21 height 21
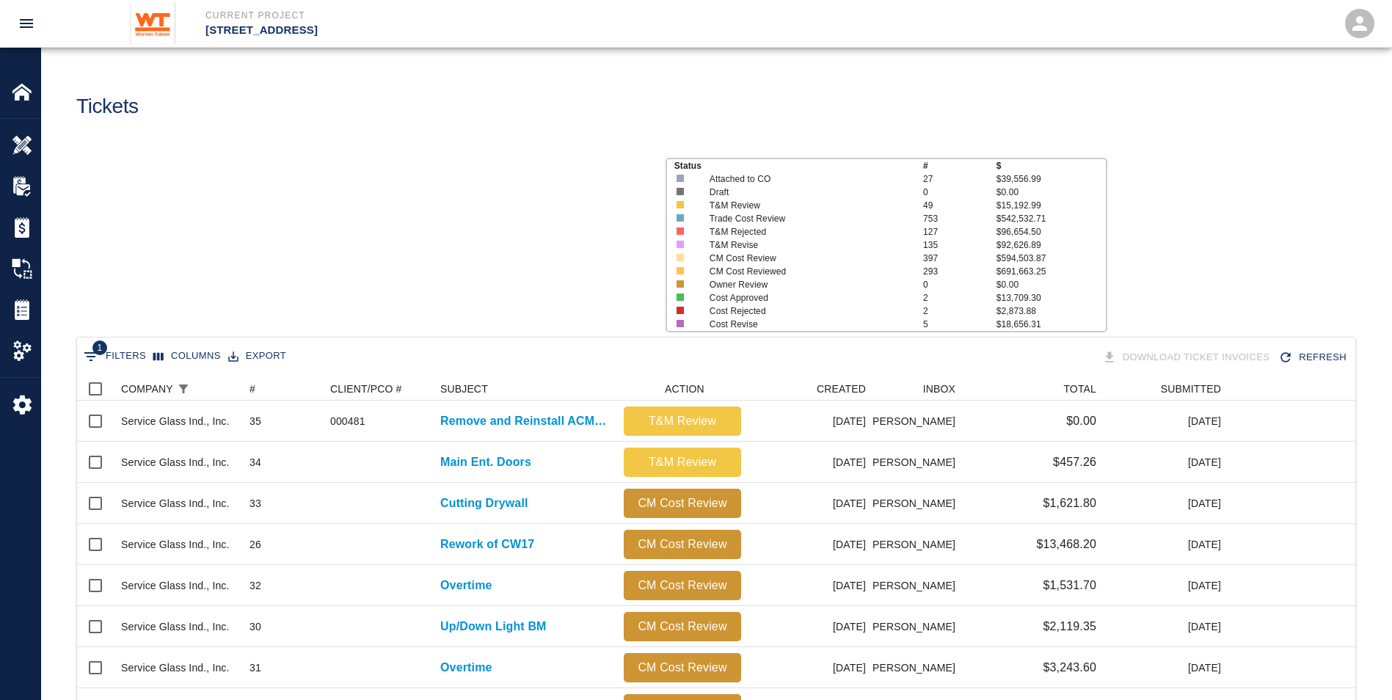
scroll to position [834, 1267]
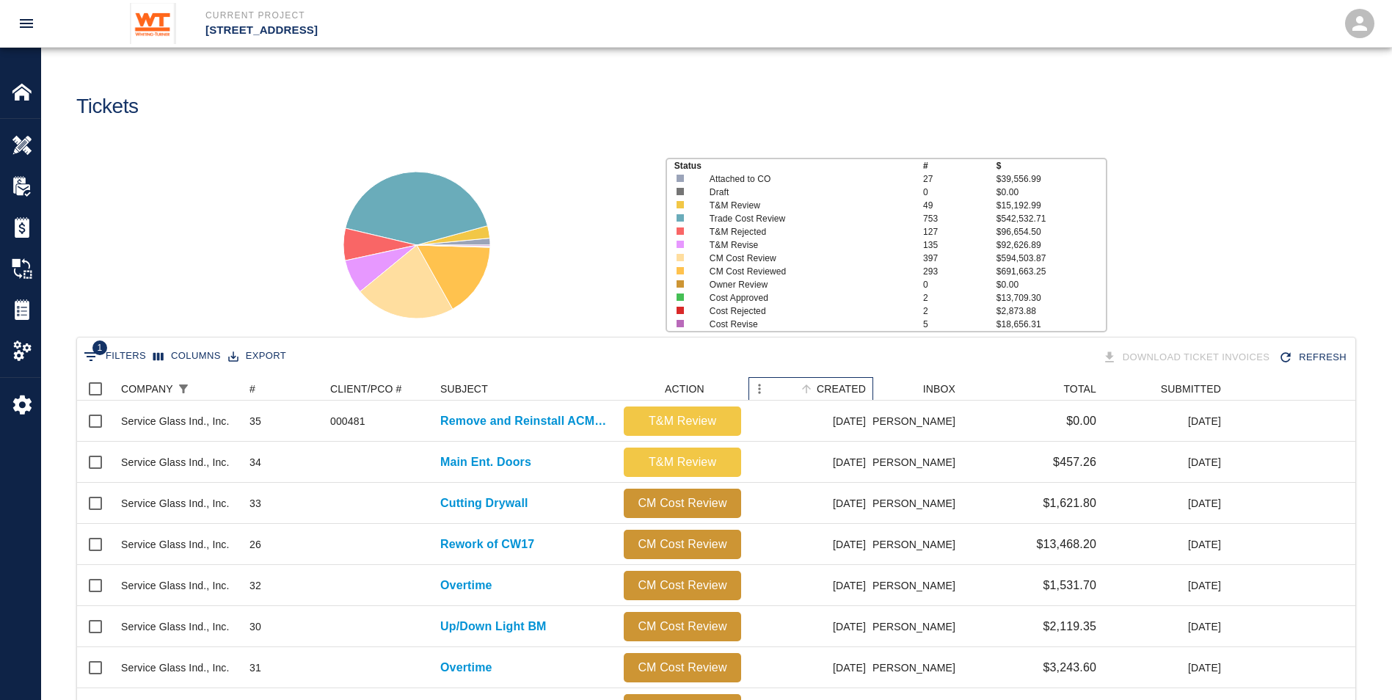
click at [855, 391] on div "CREATED" at bounding box center [841, 388] width 49 height 23
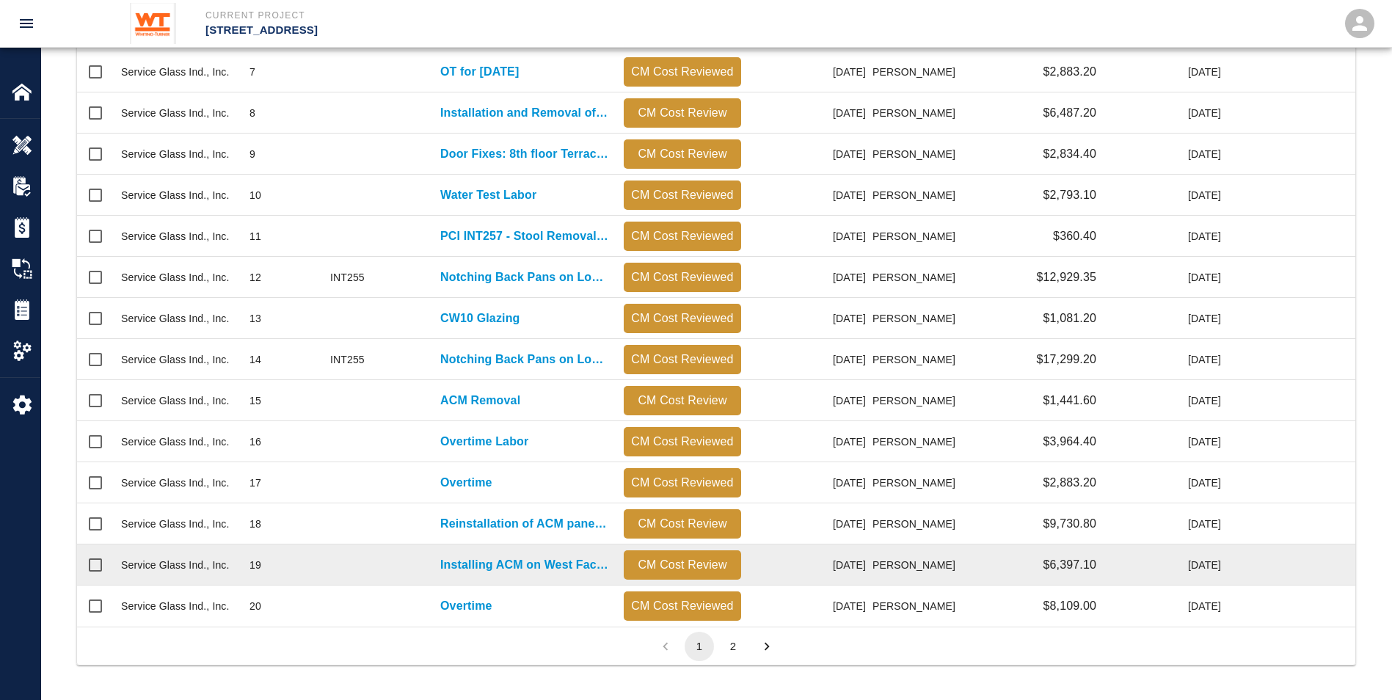
scroll to position [597, 0]
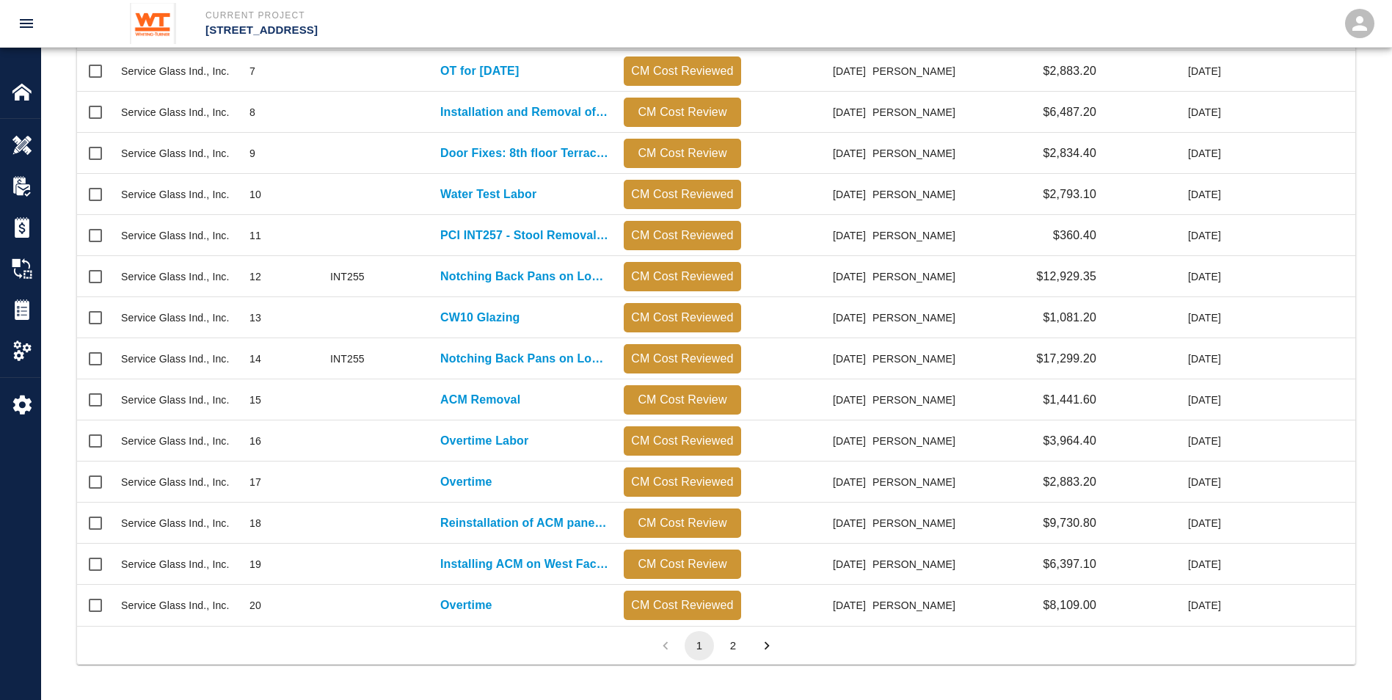
click at [729, 640] on button "2" at bounding box center [732, 645] width 29 height 29
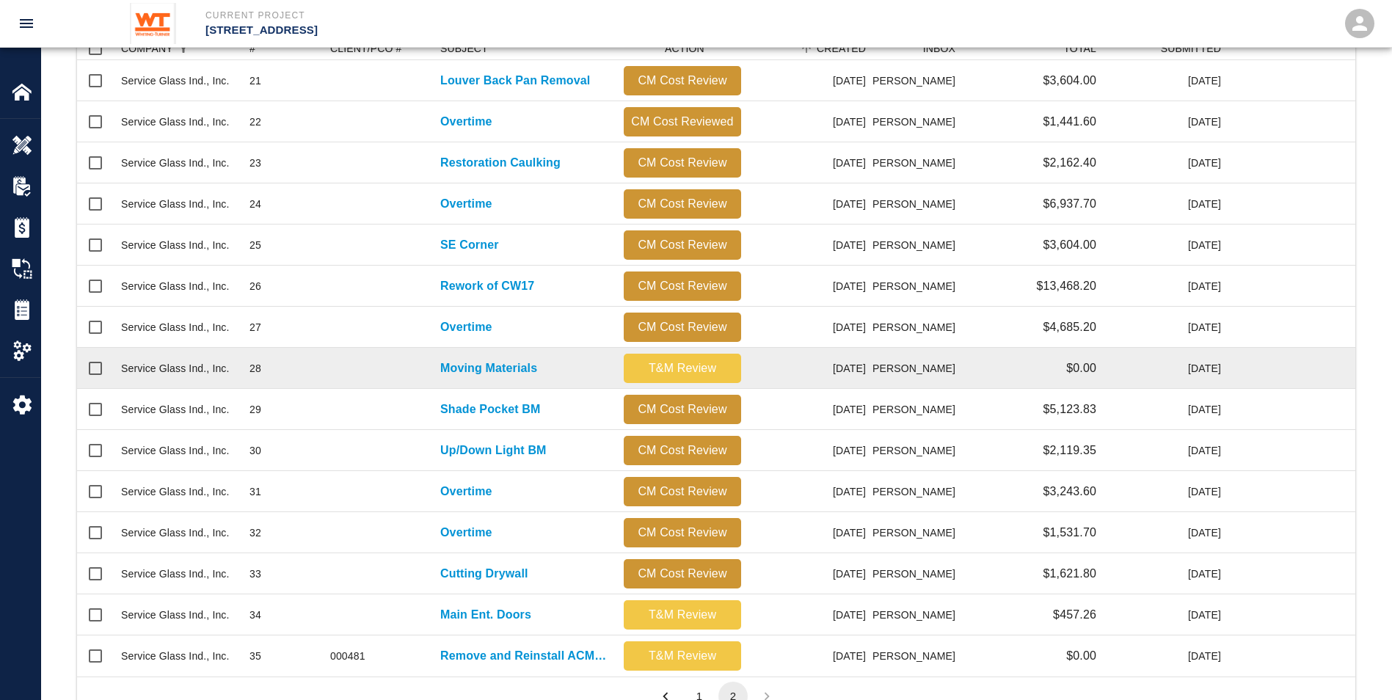
scroll to position [318, 0]
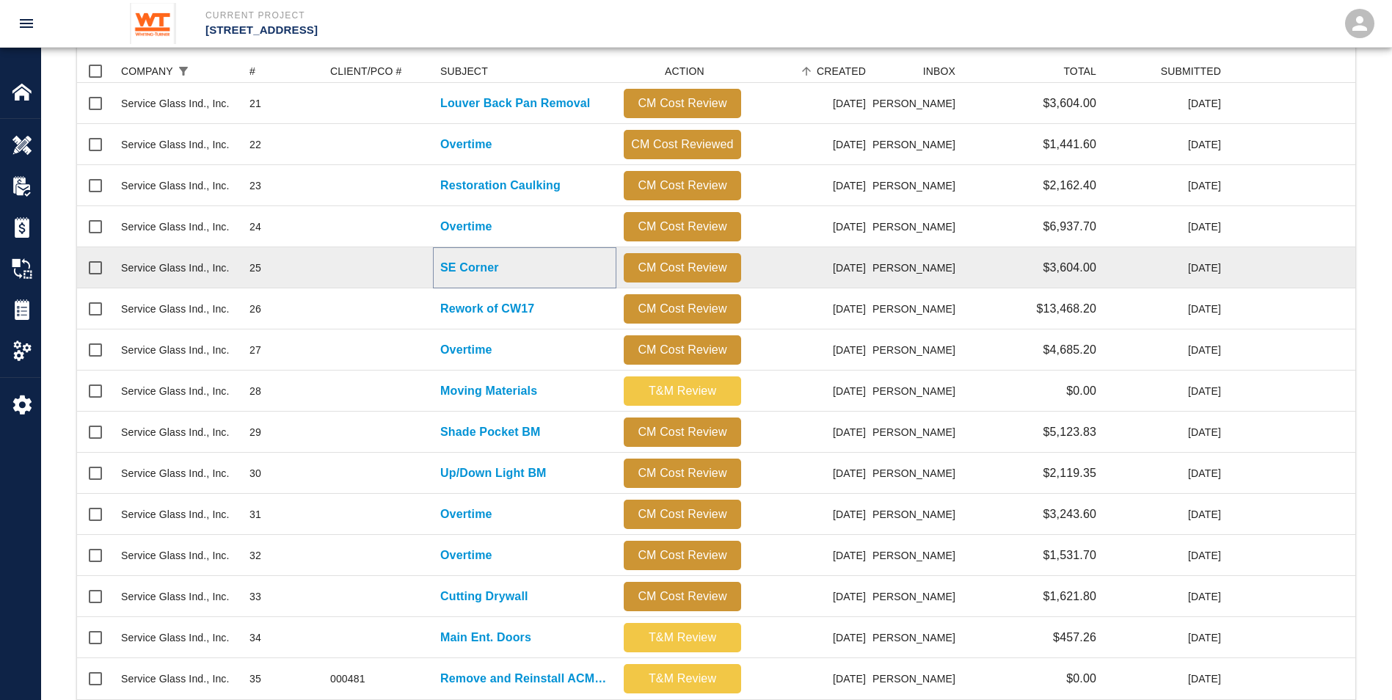
click at [463, 265] on p "SE Corner" at bounding box center [469, 268] width 59 height 18
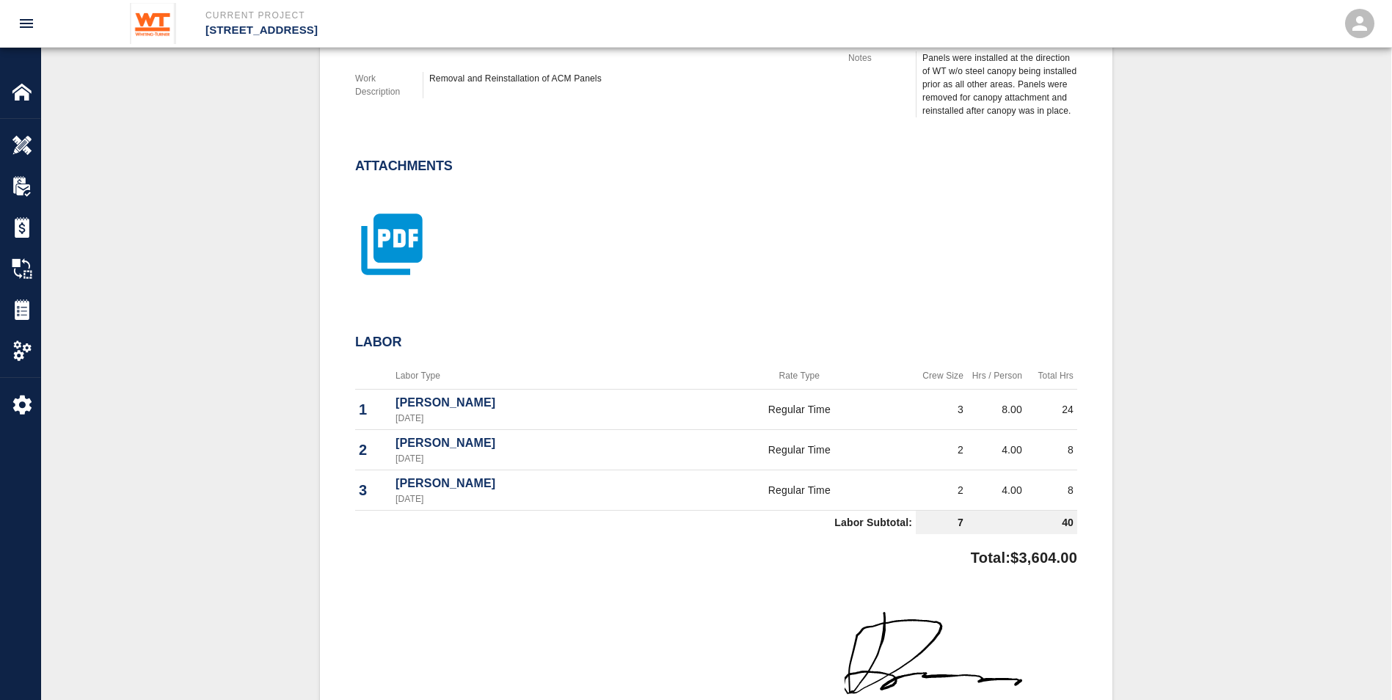
scroll to position [526, 0]
click at [21, 309] on img at bounding box center [22, 309] width 21 height 21
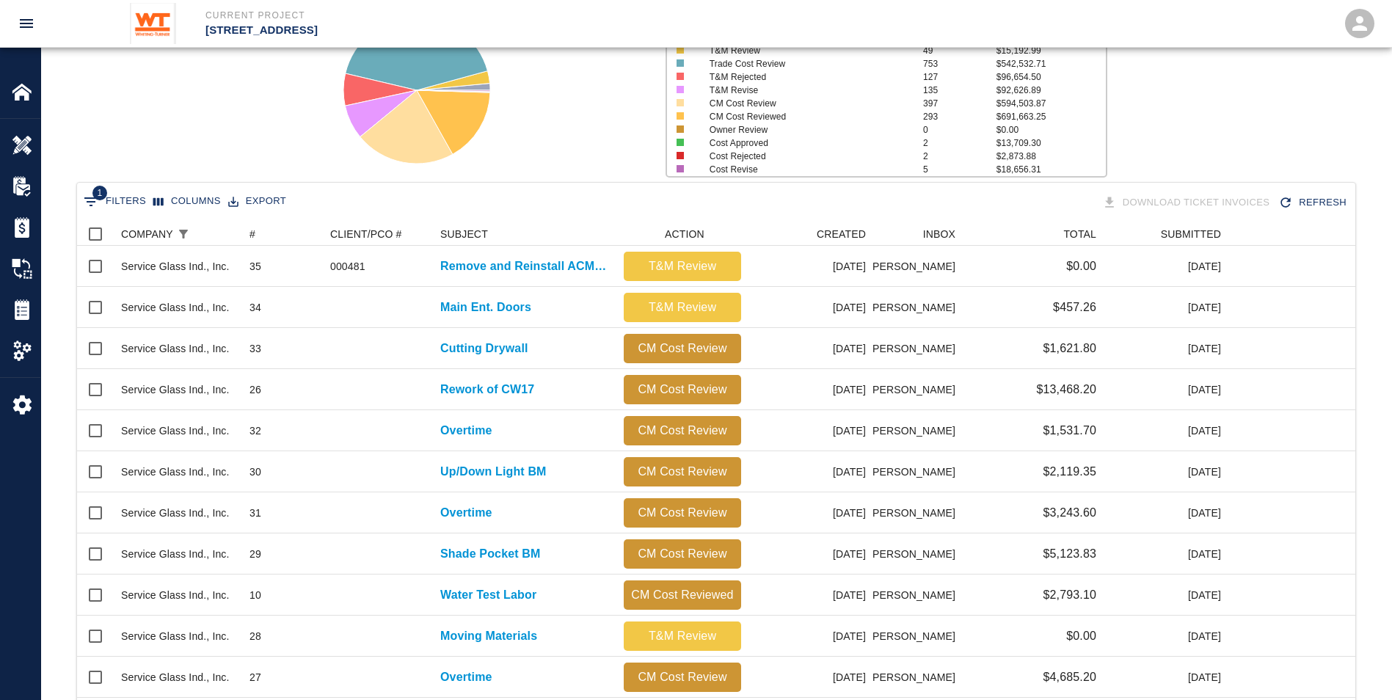
scroll to position [147, 0]
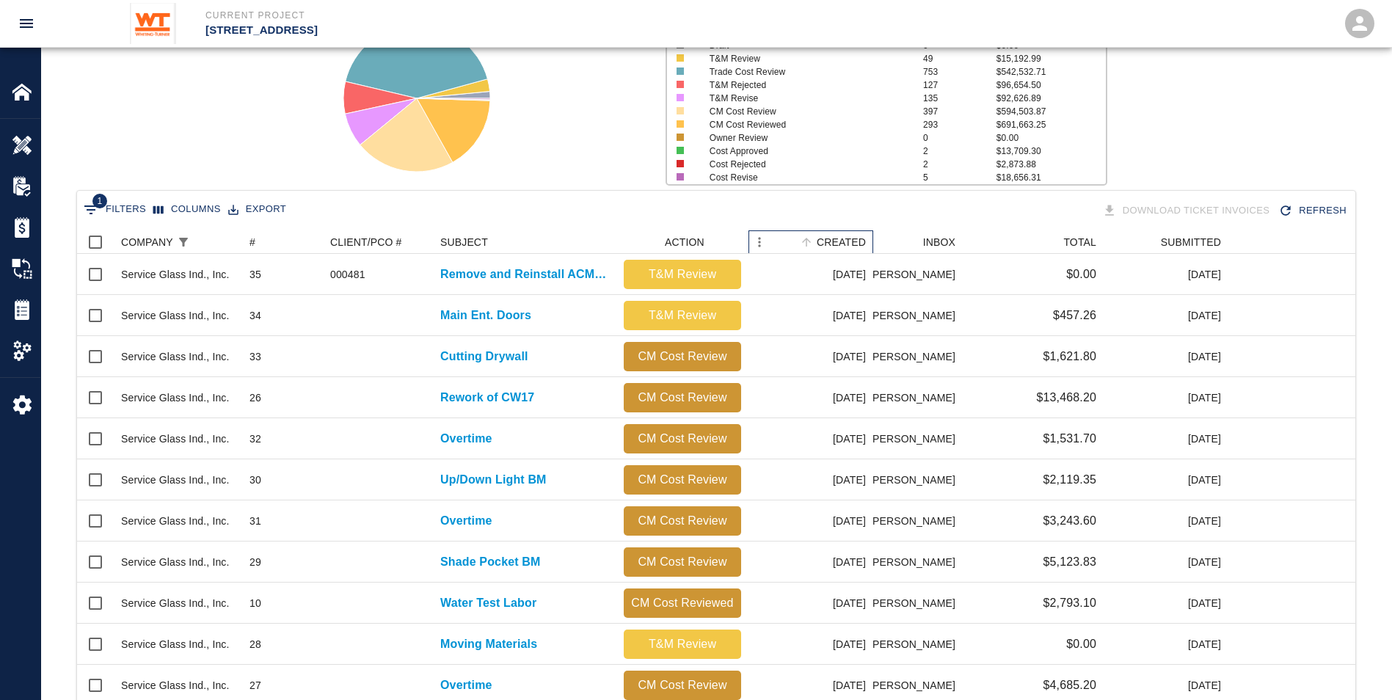
click at [846, 239] on div "CREATED" at bounding box center [841, 241] width 49 height 23
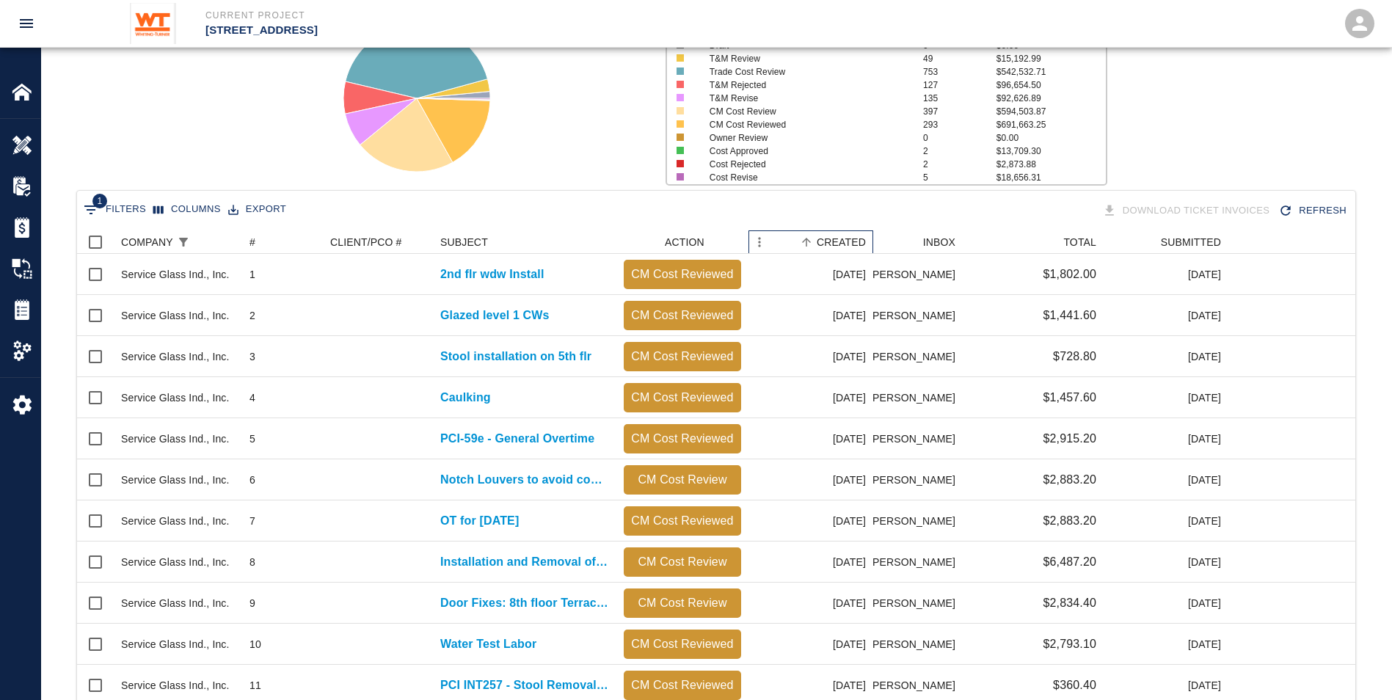
click at [845, 238] on div "CREATED" at bounding box center [841, 241] width 49 height 23
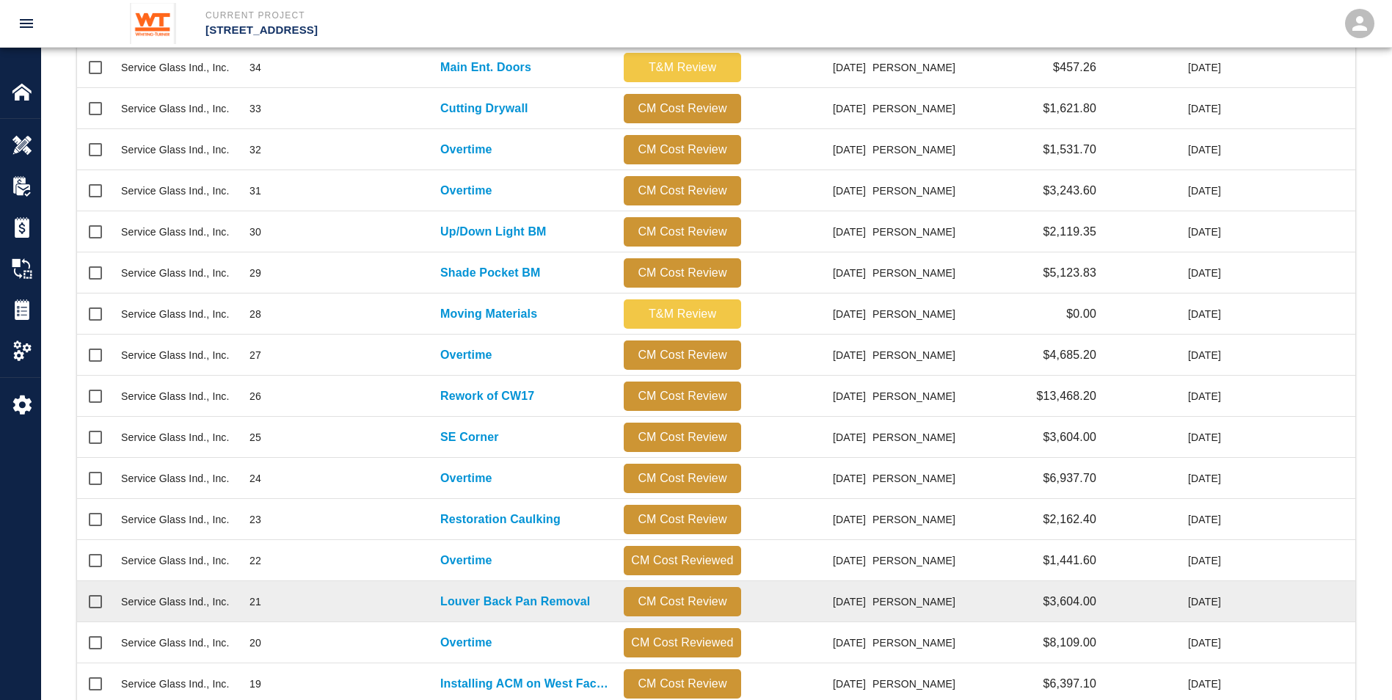
scroll to position [440, 0]
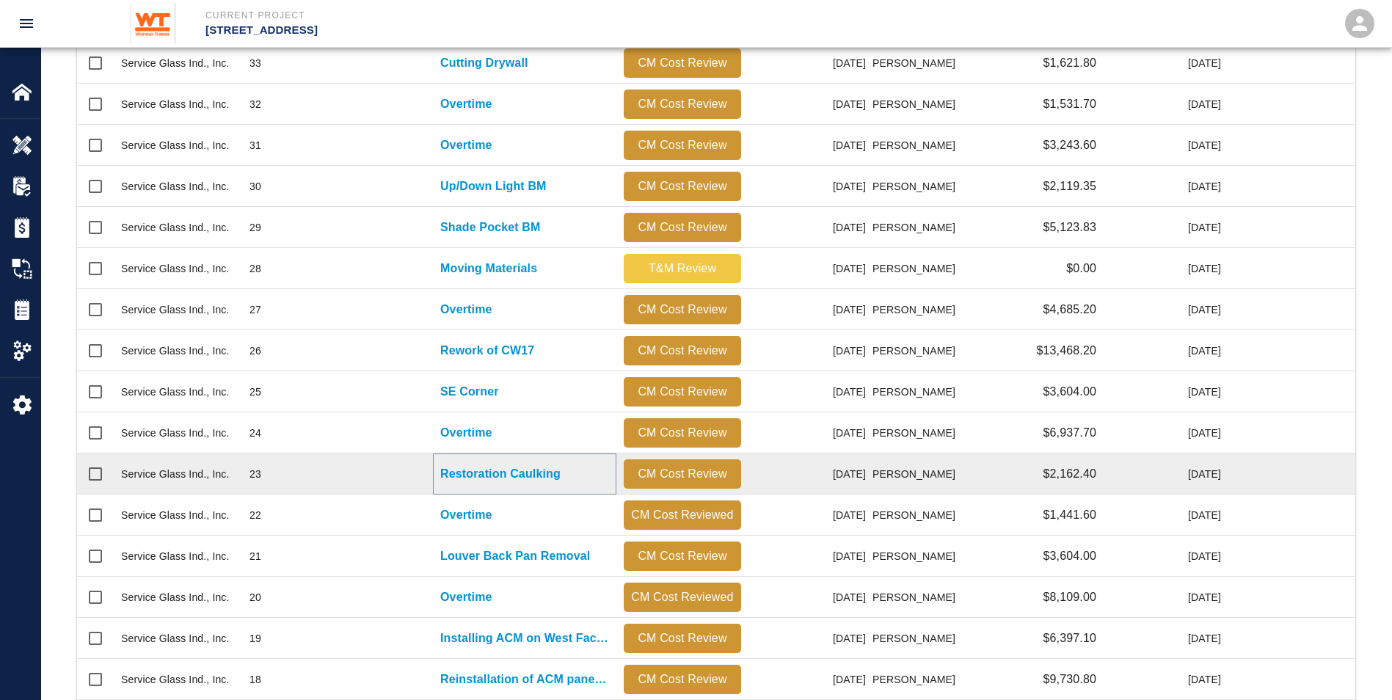
click at [461, 474] on p "Restoration Caulking" at bounding box center [500, 474] width 120 height 18
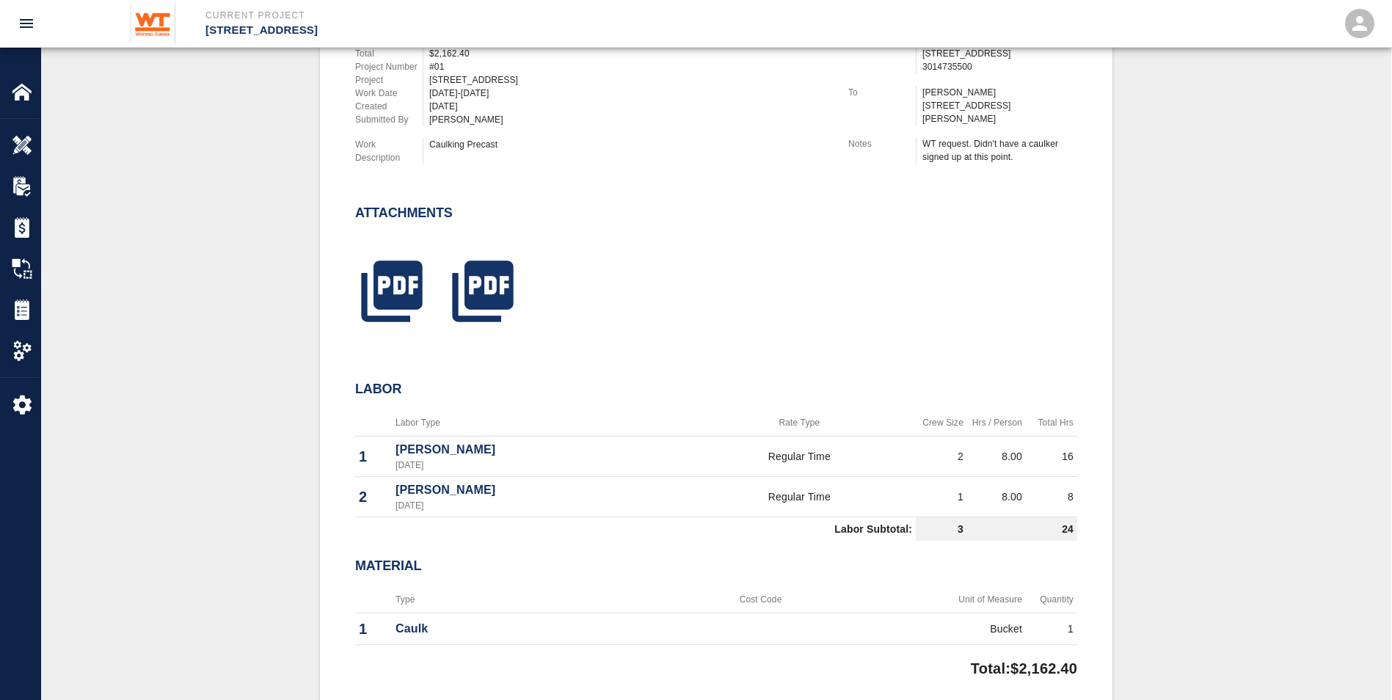
scroll to position [440, 0]
click at [393, 294] on icon "button" at bounding box center [391, 291] width 61 height 61
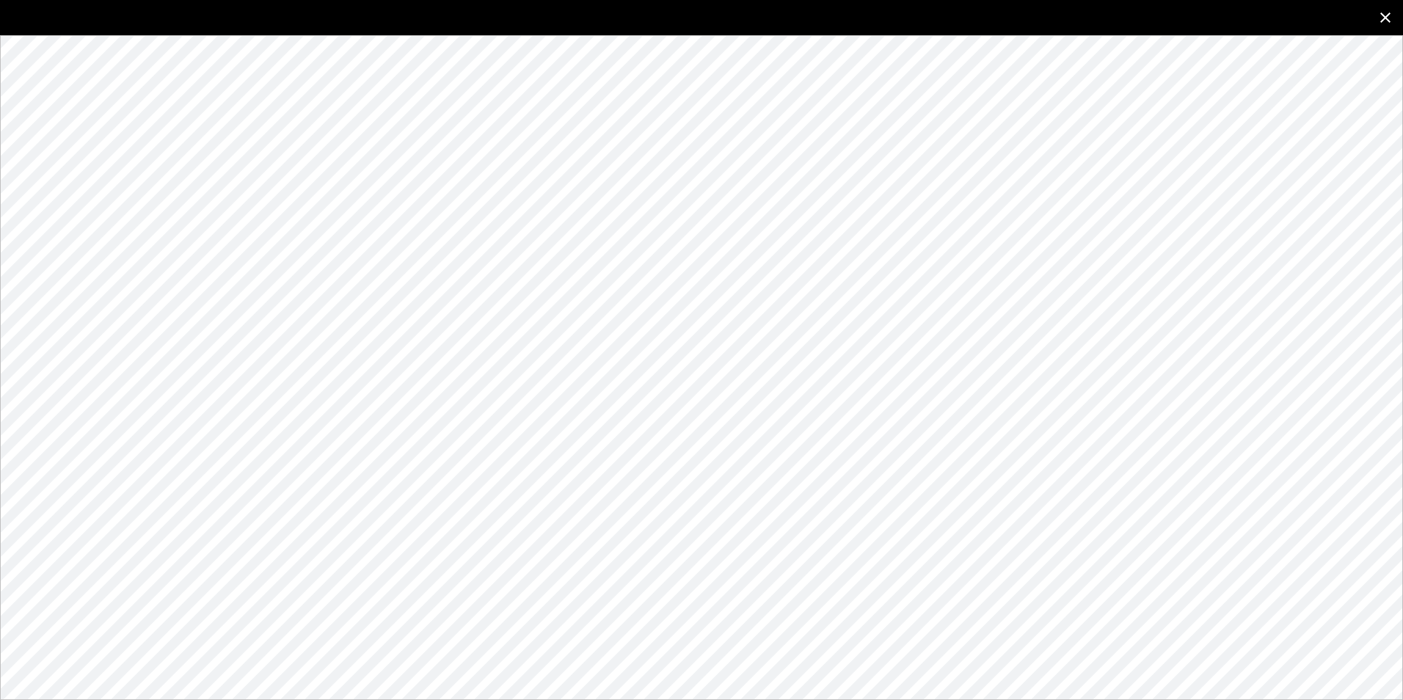
click at [1394, 20] on icon "close" at bounding box center [1386, 18] width 18 height 18
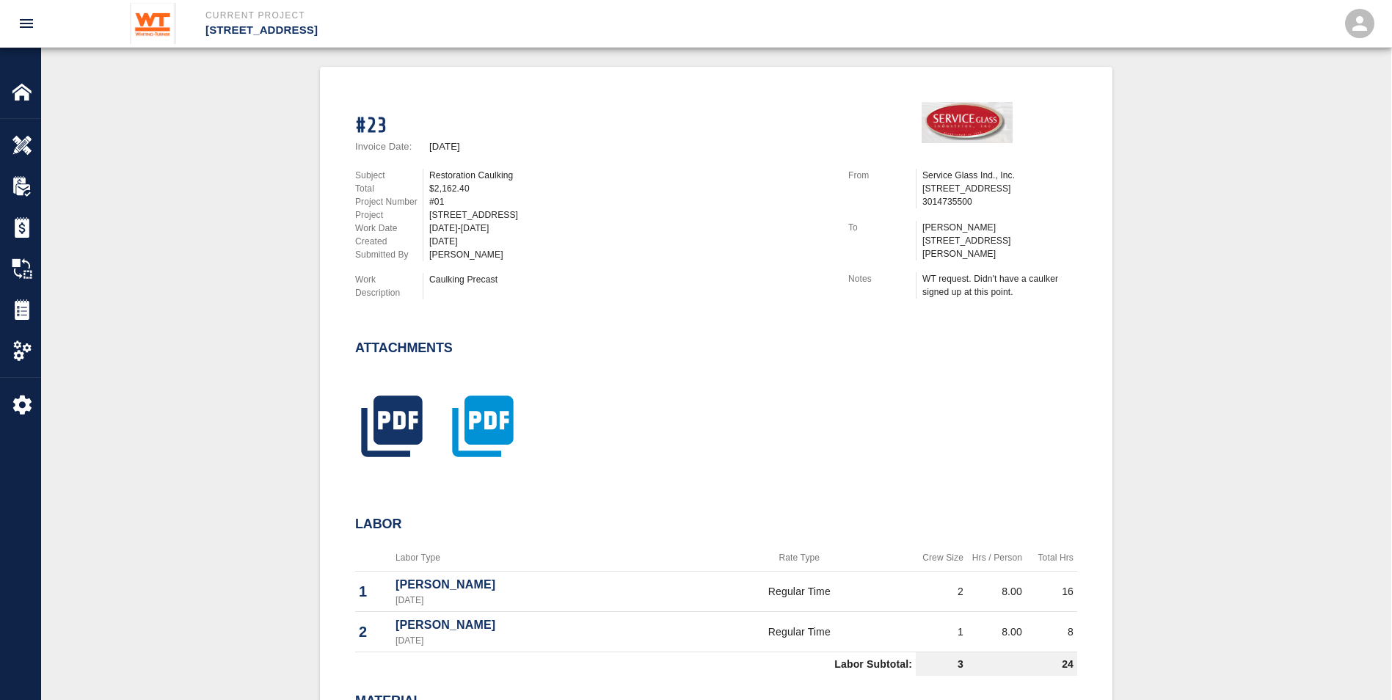
scroll to position [294, 0]
